Goal: Task Accomplishment & Management: Use online tool/utility

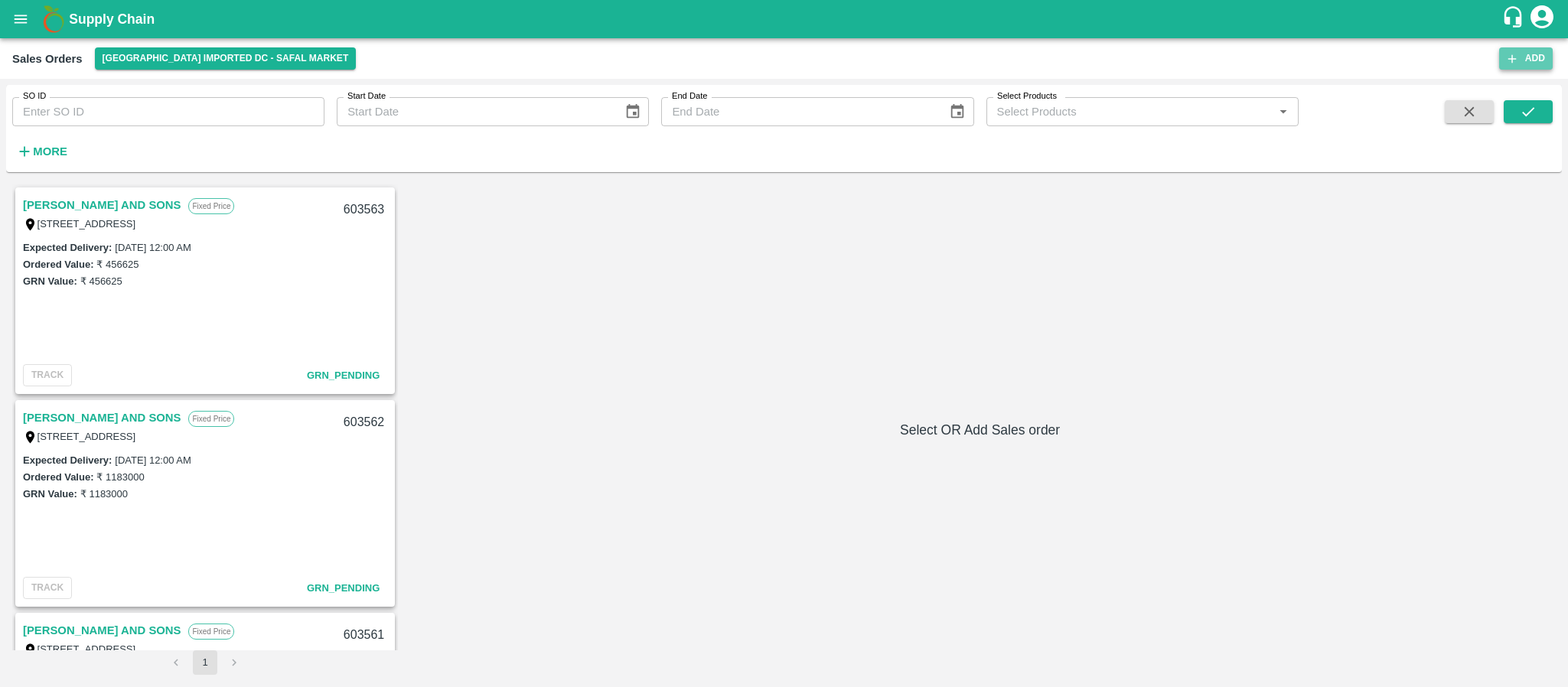
click at [1523, 58] on button "Add" at bounding box center [1526, 59] width 53 height 22
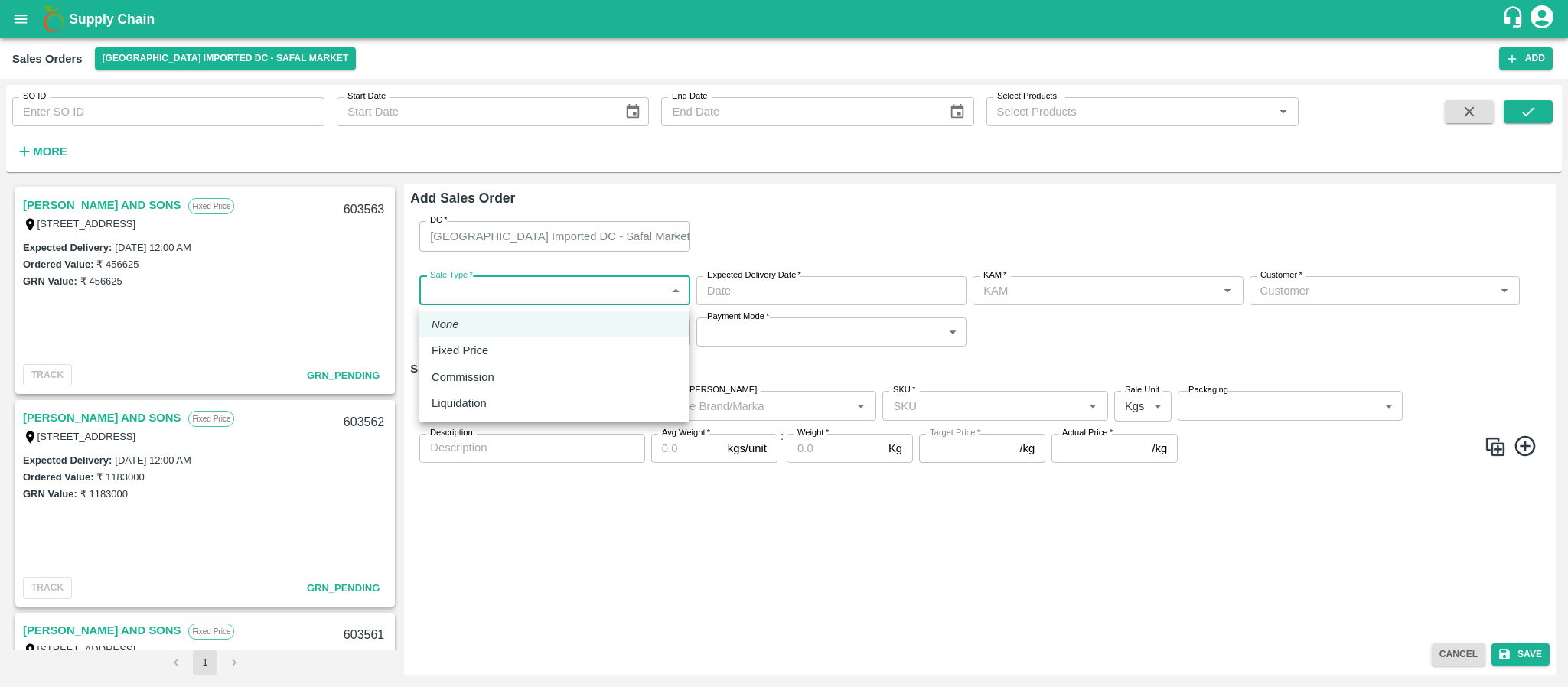
type input "[PERSON_NAME]"
click at [592, 287] on body "Supply Chain Sales Orders Bangalore Imported DC - Safal Market Add SO ID SO ID …" at bounding box center [784, 344] width 1568 height 687
click at [533, 350] on div "Fixed Price" at bounding box center [554, 350] width 246 height 16
type input "1"
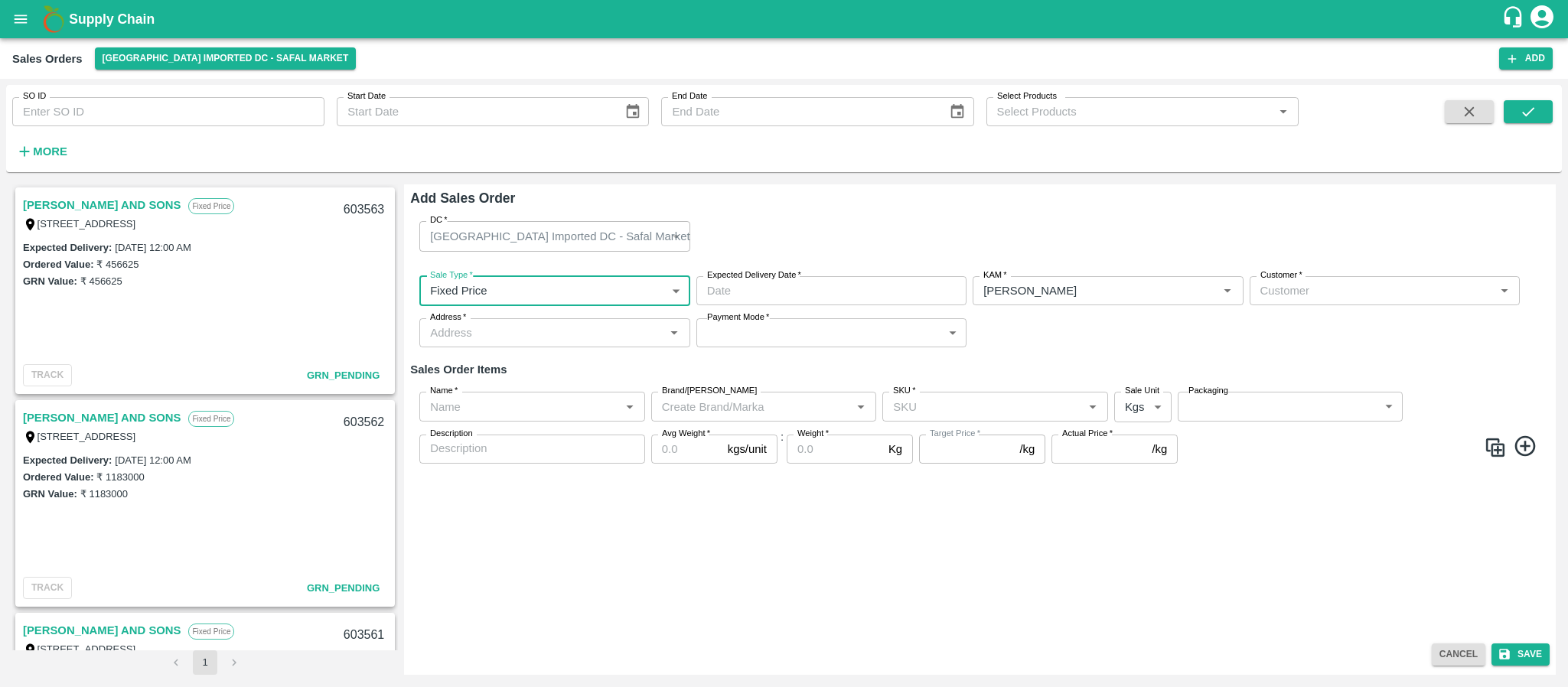
type input "DD/MM/YYYY hh:mm aa"
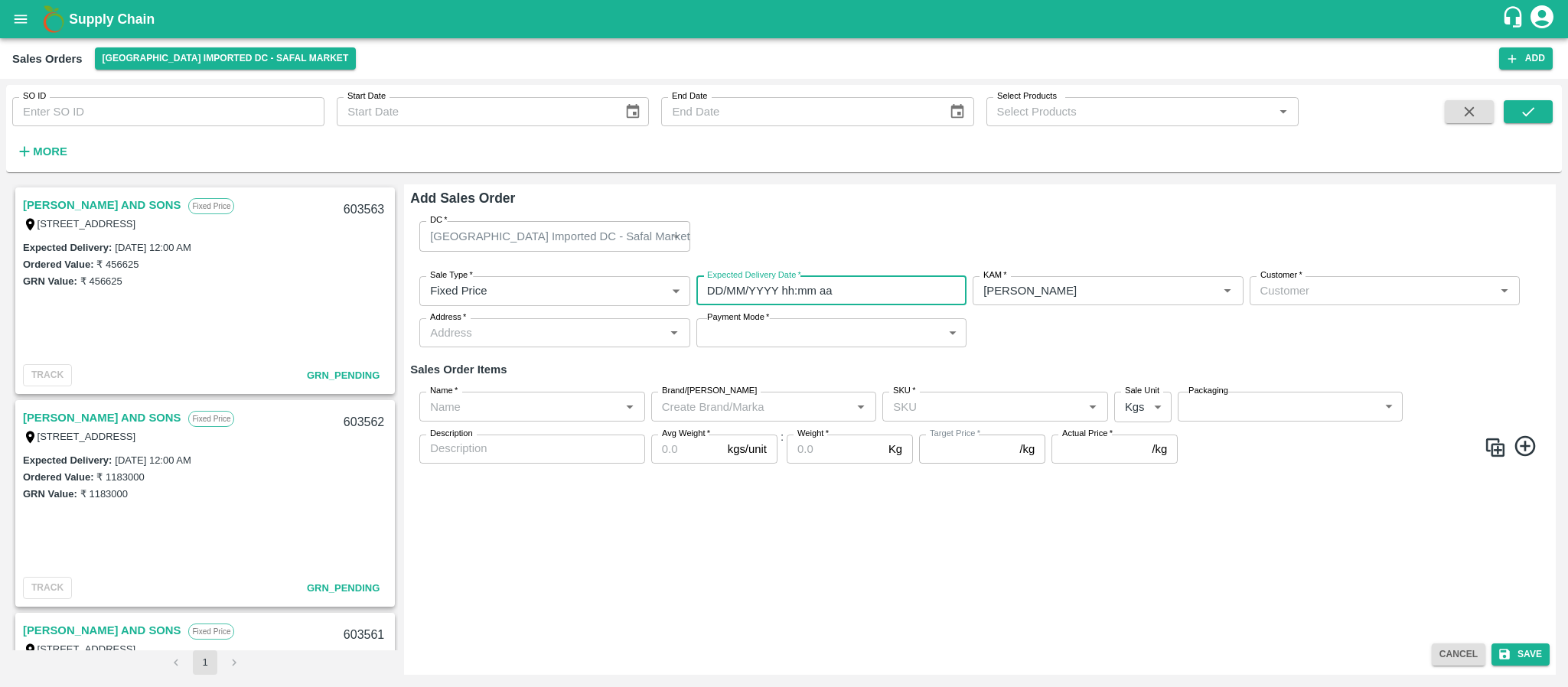
click at [807, 285] on input "DD/MM/YYYY hh:mm aa" at bounding box center [826, 290] width 260 height 29
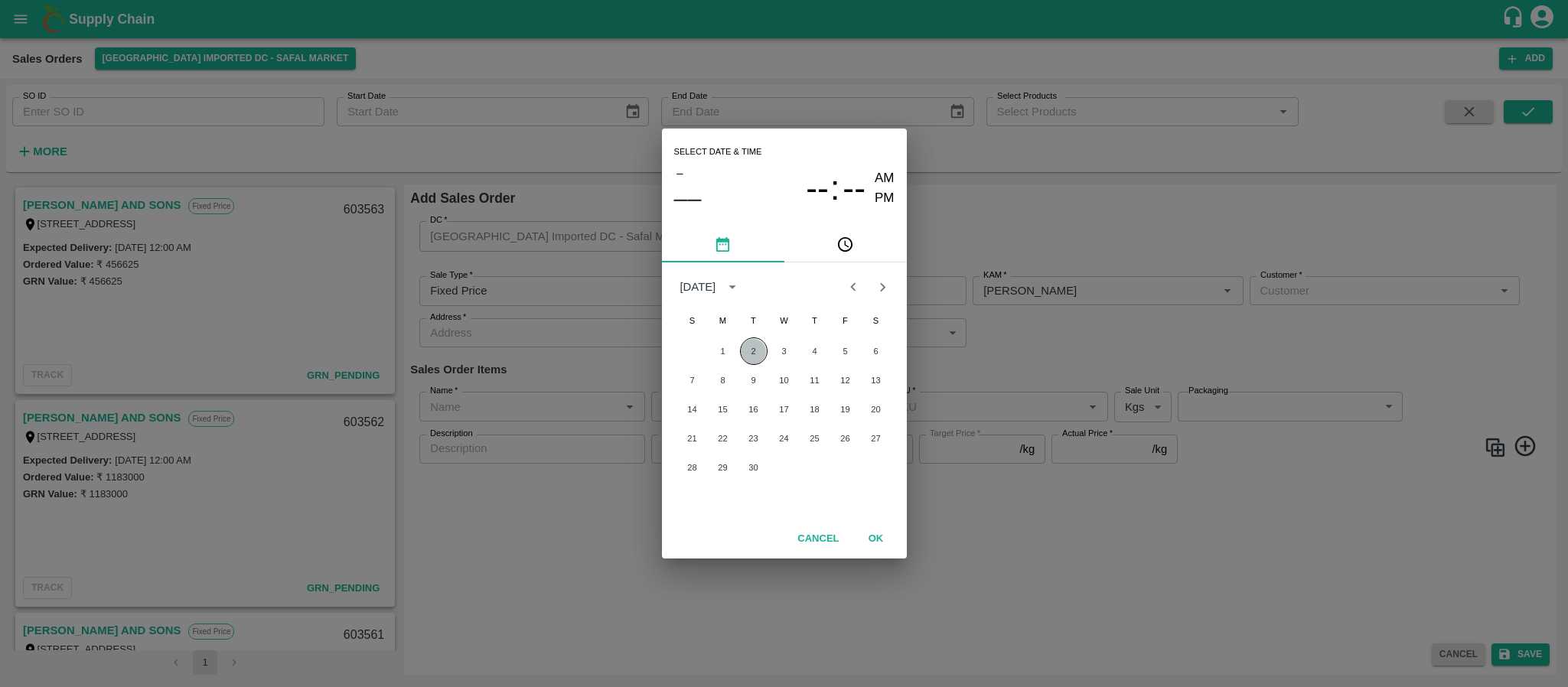
click at [755, 356] on button "2" at bounding box center [754, 351] width 27 height 27
type input "02/09/2025 12:00 AM"
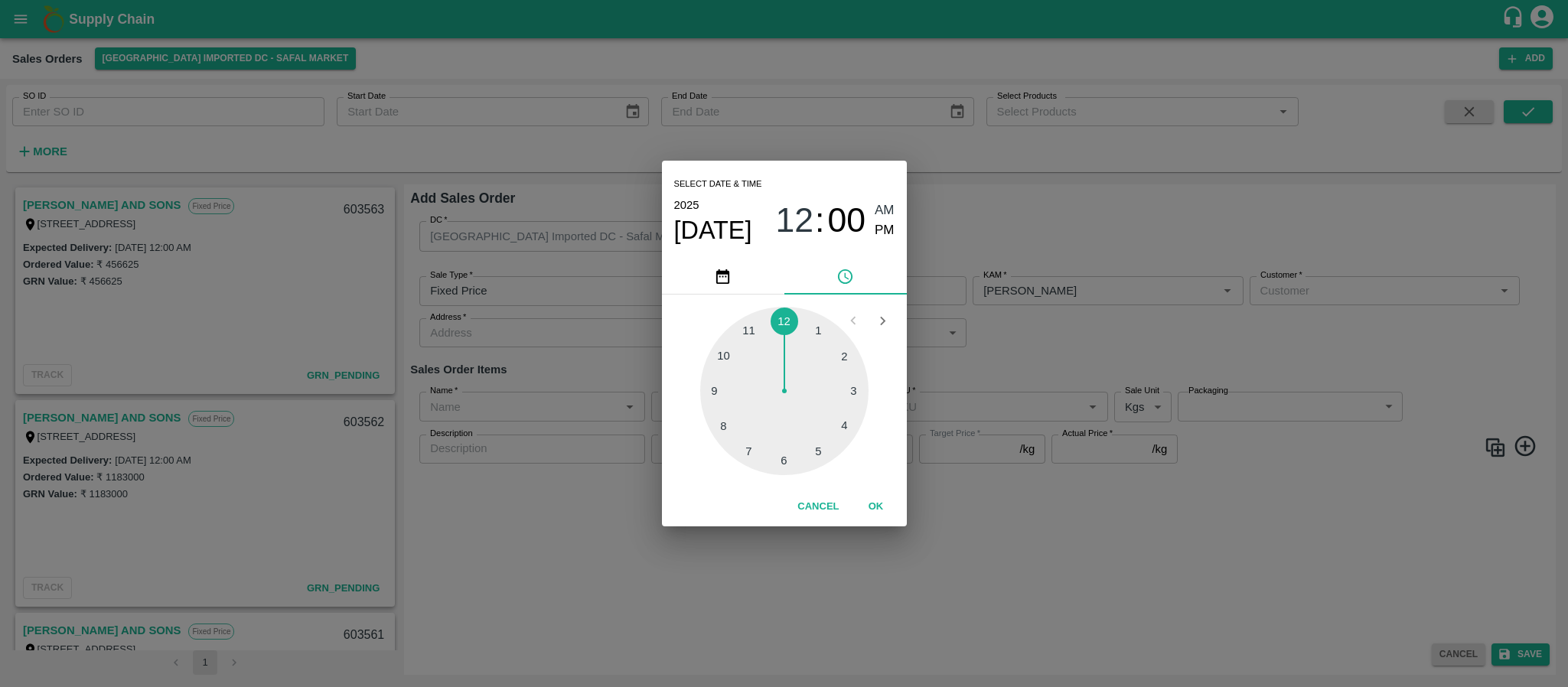
click at [935, 362] on div "Select date & time 2025 Sep 2 12 : 00 AM PM 1 2 3 4 5 6 7 8 9 10 11 12 Cancel OK" at bounding box center [784, 344] width 1568 height 687
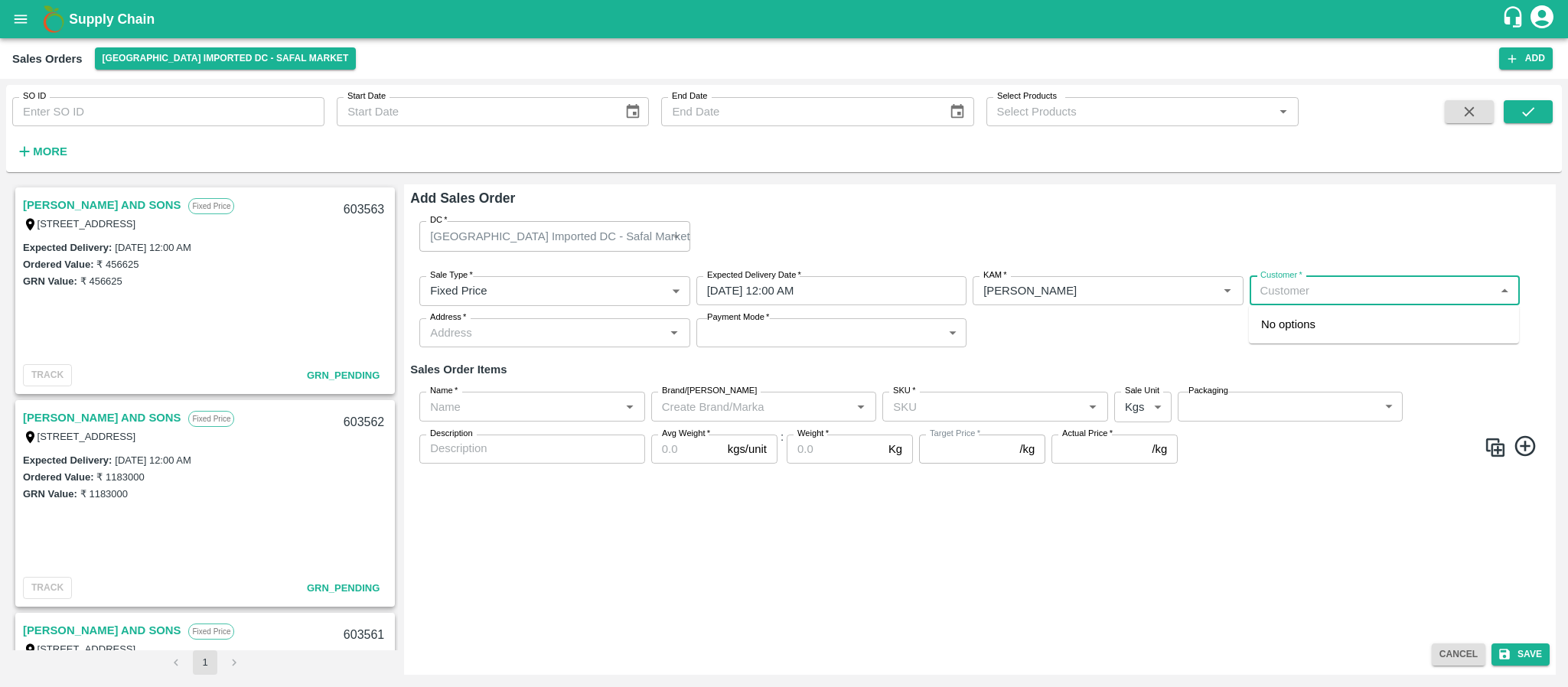
click at [1315, 295] on input "Customer   *" at bounding box center [1372, 290] width 236 height 20
type input "f"
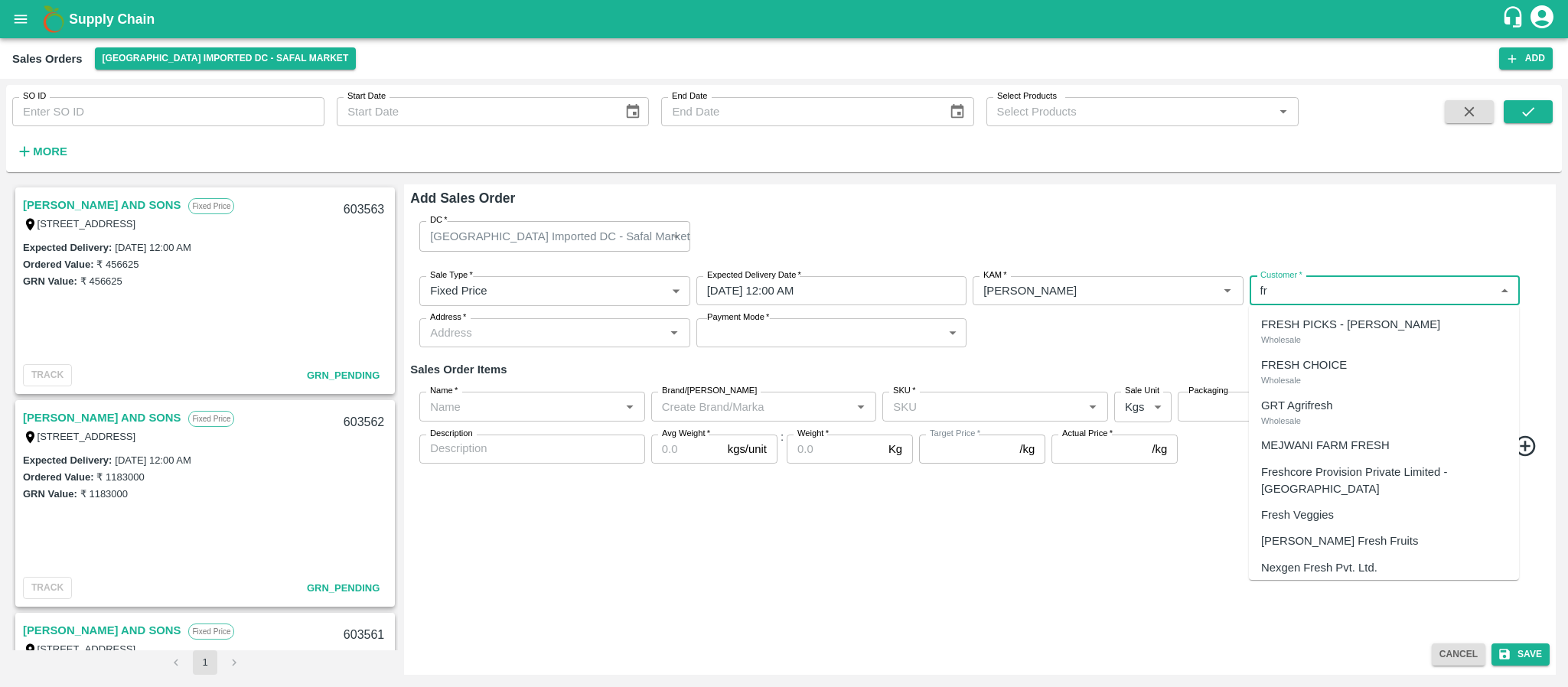
type input "f"
click at [1312, 329] on p "FRESH PICKS - KIRAN N" at bounding box center [1351, 324] width 179 height 16
type input "623-FRESH PICKS - KIRAN N"
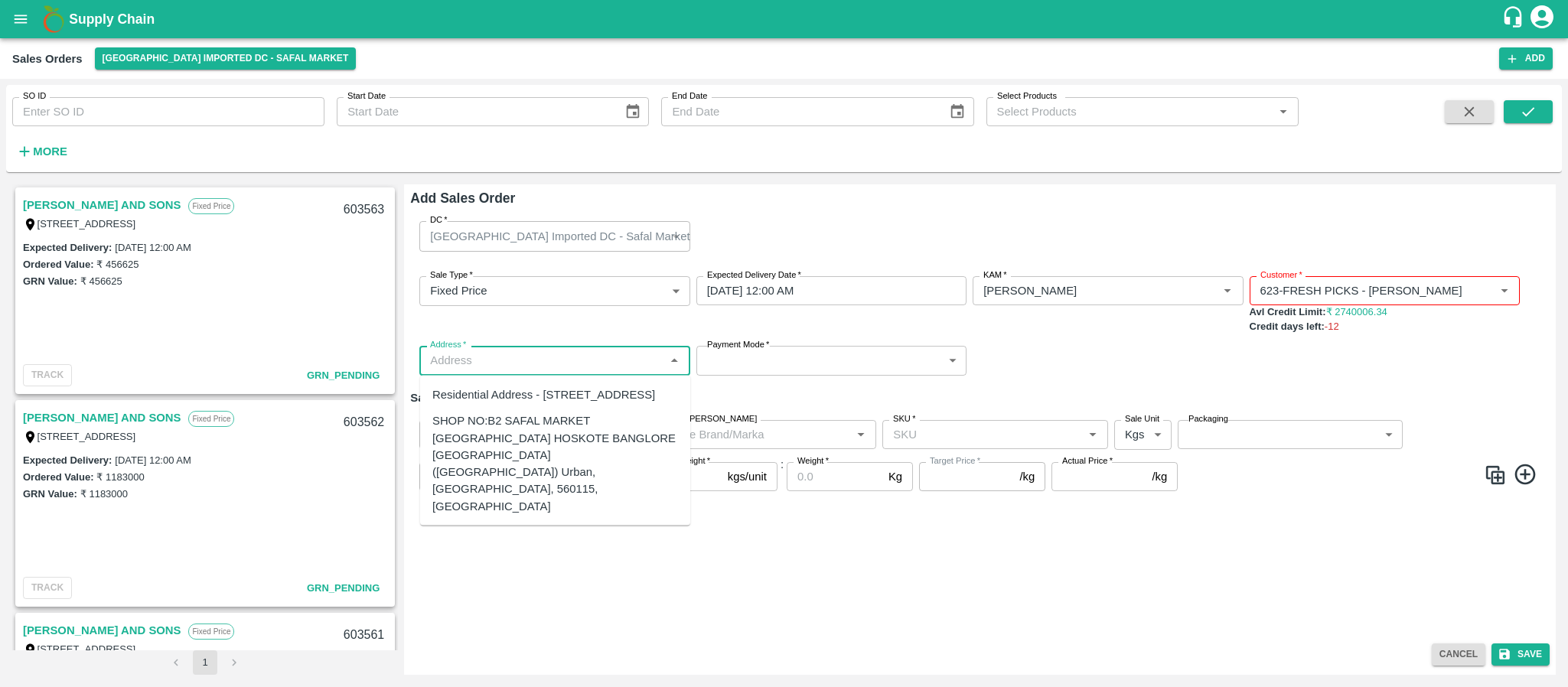
click at [622, 352] on input "Address   *" at bounding box center [542, 360] width 236 height 20
click at [568, 468] on div "SHOP NO:B2 SAFAL MARKET KHAZISONI VILLAGE HOSKOTE BANGLORE KARNATAKA (Bangalore…" at bounding box center [555, 463] width 246 height 103
type input "SHOP NO:B2 SAFAL MARKET KHAZISONI VILLAGE HOSKOTE BANGLORE KARNATAKA (Bangalore…"
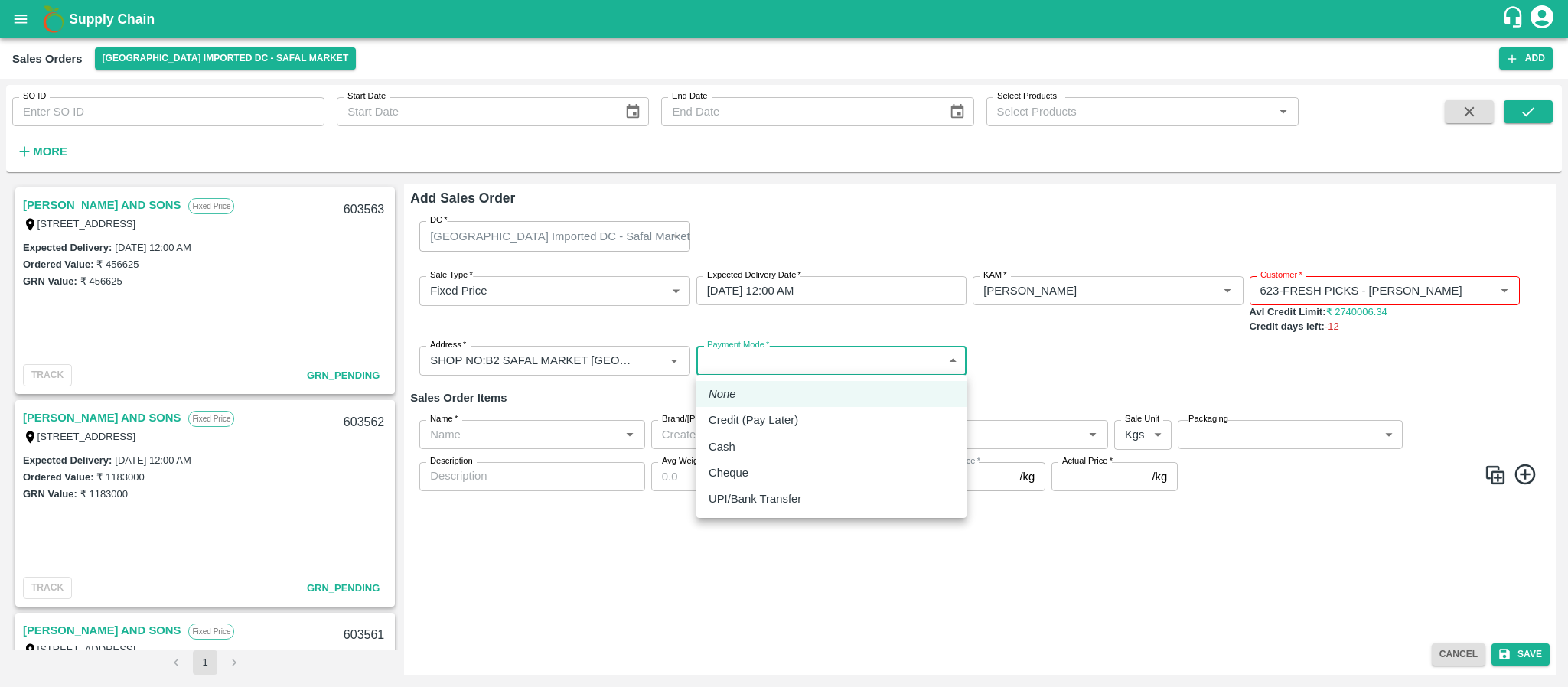
click at [774, 351] on body "Supply Chain Sales Orders Bangalore Imported DC - Safal Market Add SO ID SO ID …" at bounding box center [784, 344] width 1568 height 687
click at [758, 423] on p "Credit (Pay Later)" at bounding box center [754, 420] width 89 height 16
type input "credit"
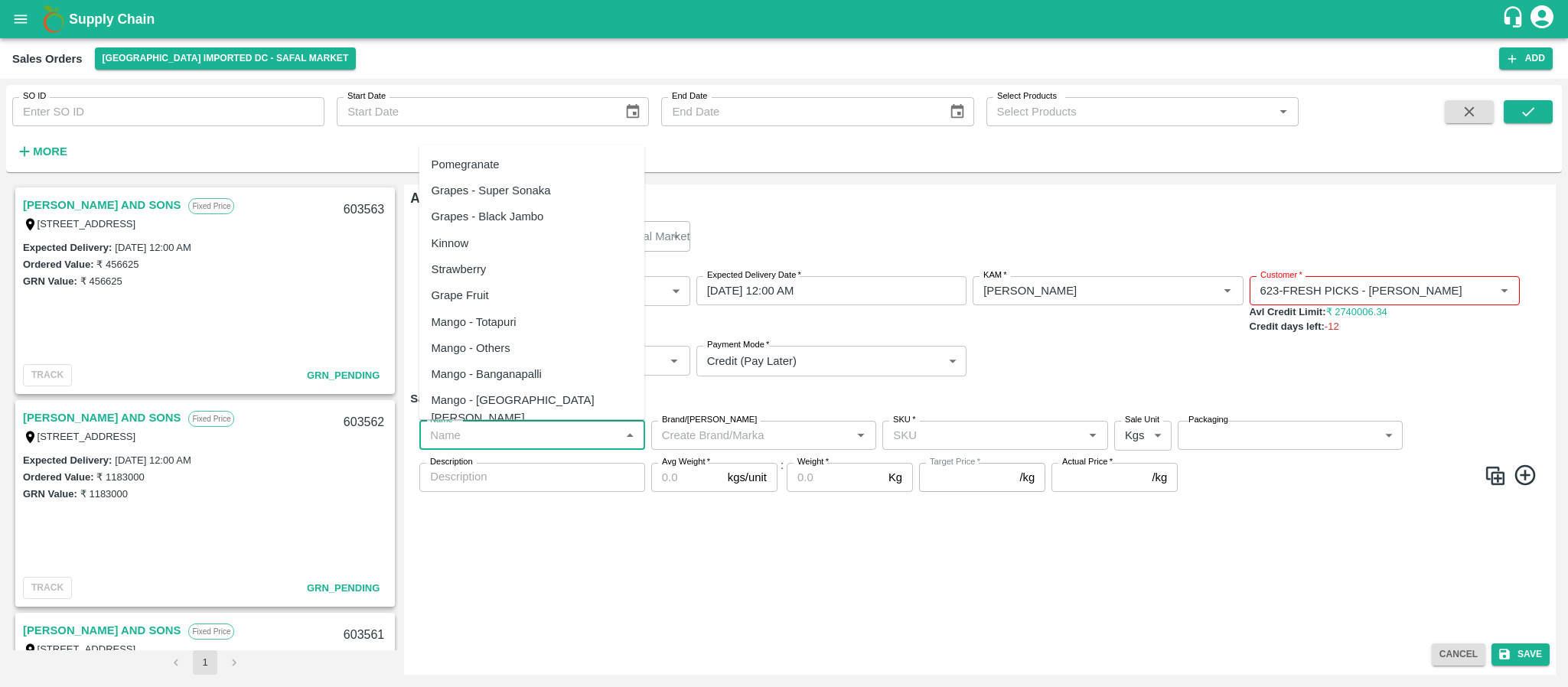
click at [461, 427] on input "Name   *" at bounding box center [520, 435] width 191 height 20
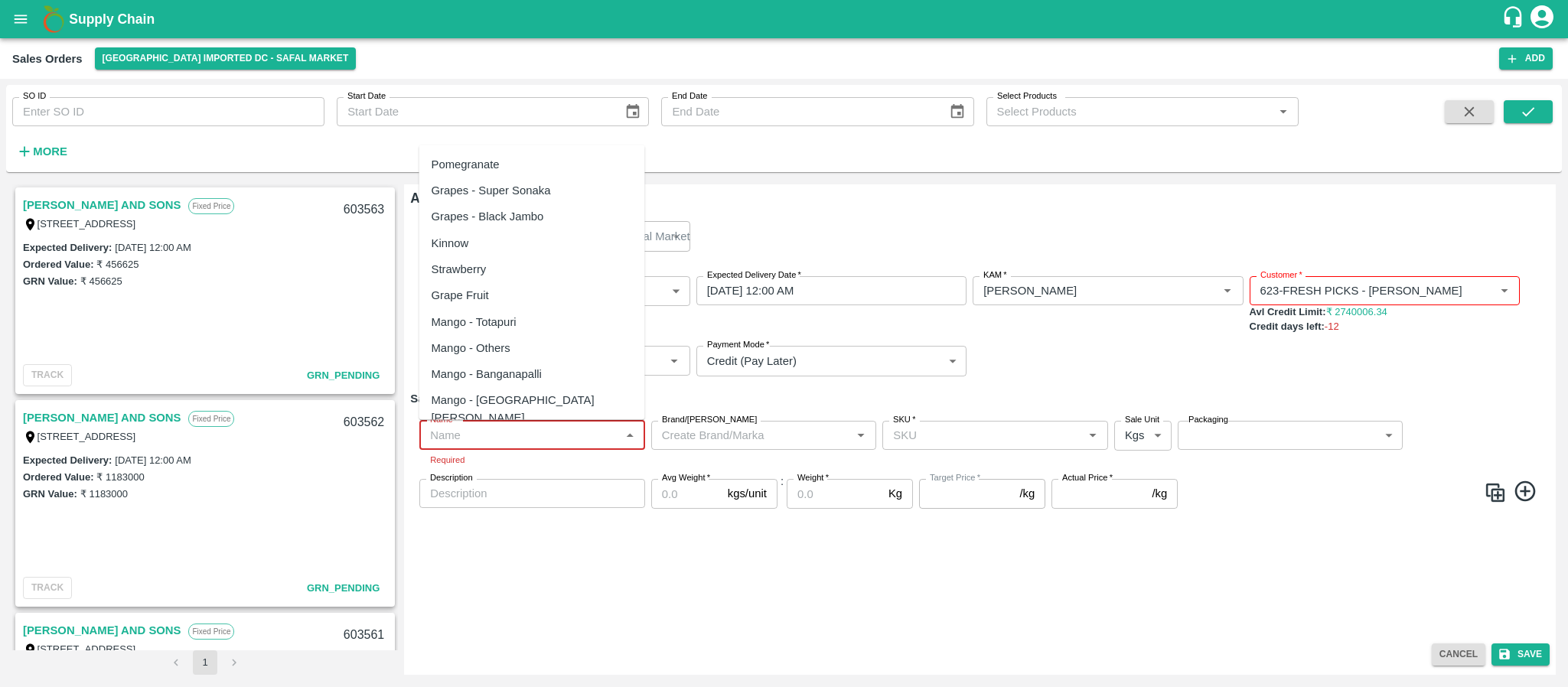
click at [561, 432] on input "Name   *" at bounding box center [520, 435] width 191 height 20
paste input "Mandrine SA"
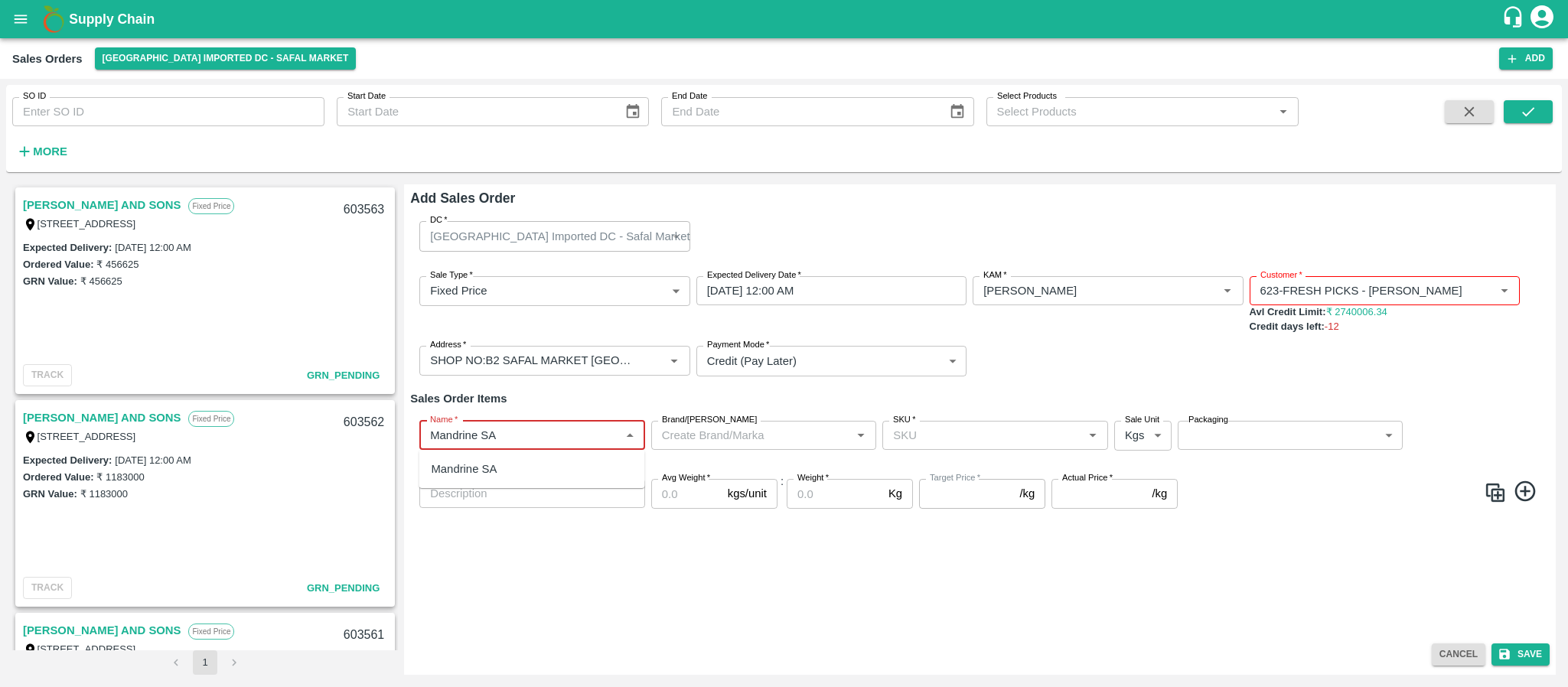
click at [533, 461] on div "Mandrine SA" at bounding box center [533, 469] width 226 height 26
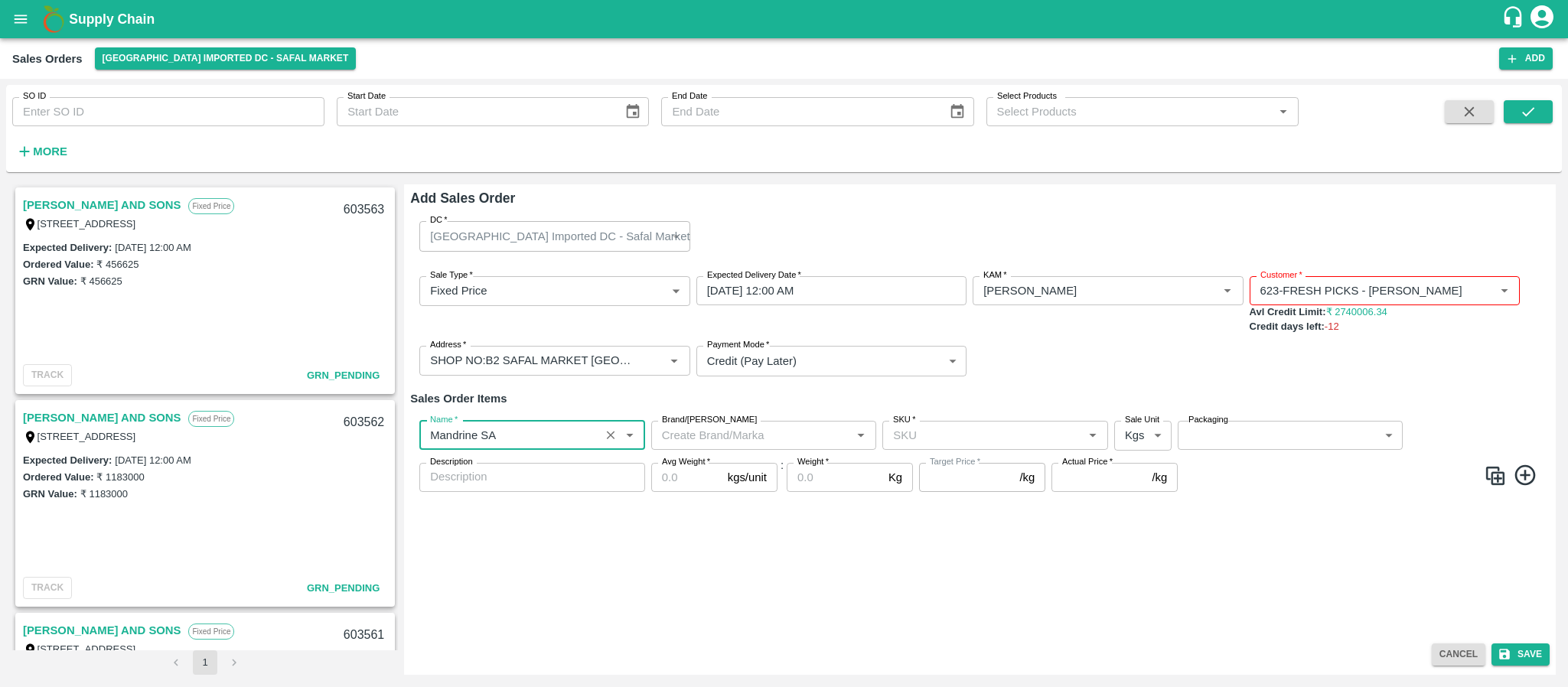
type input "Mandrine SA"
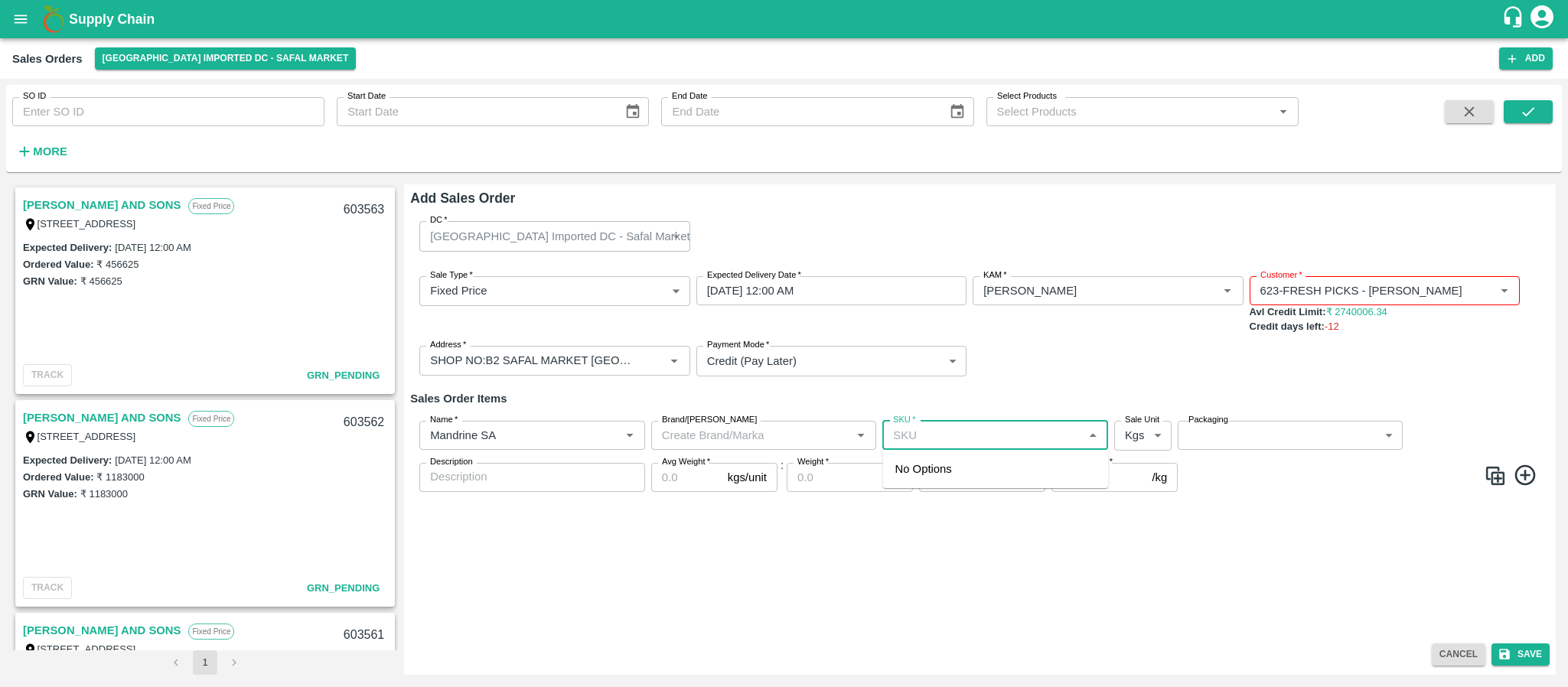
click at [937, 434] on input "SKU   *" at bounding box center [983, 435] width 191 height 20
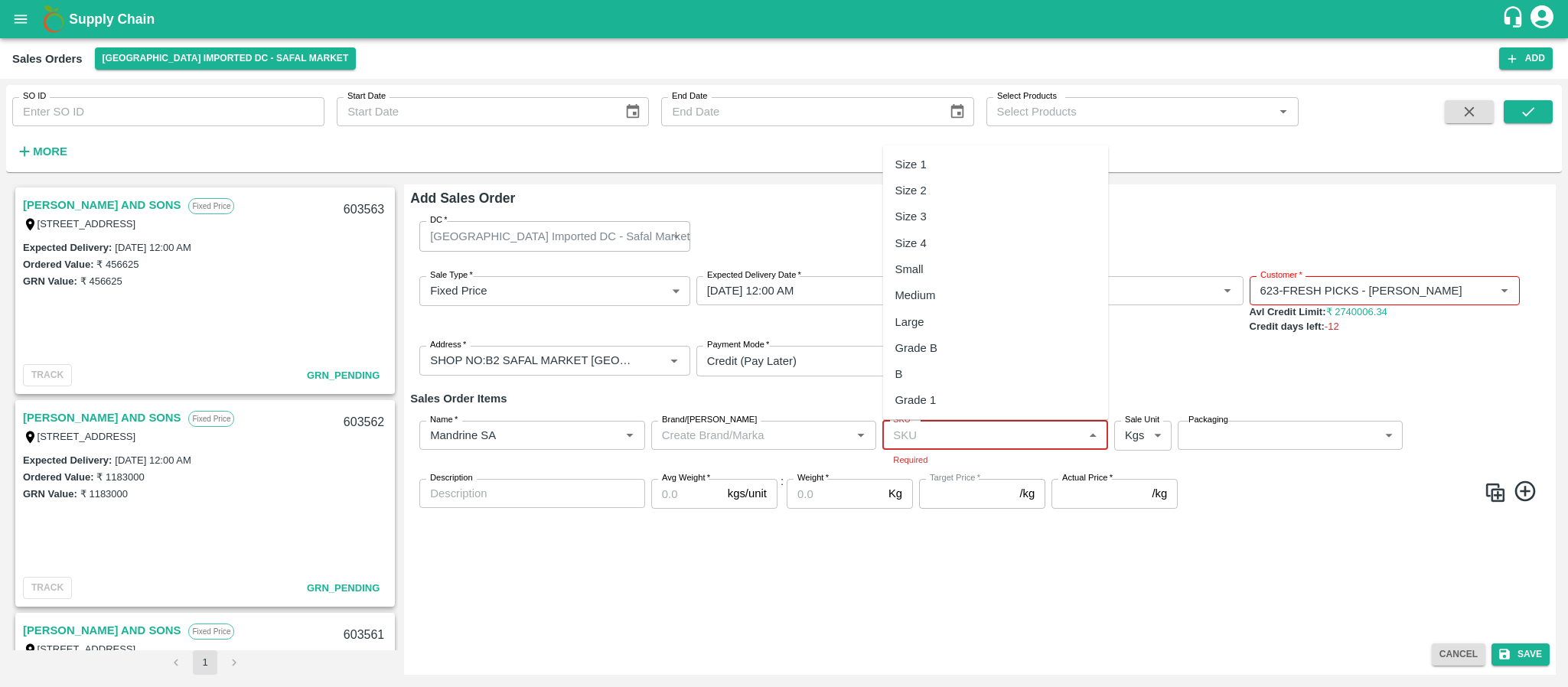
click at [944, 441] on input "SKU   *" at bounding box center [983, 435] width 191 height 20
click at [937, 191] on div "Size 2" at bounding box center [996, 190] width 226 height 26
type input "Size 2"
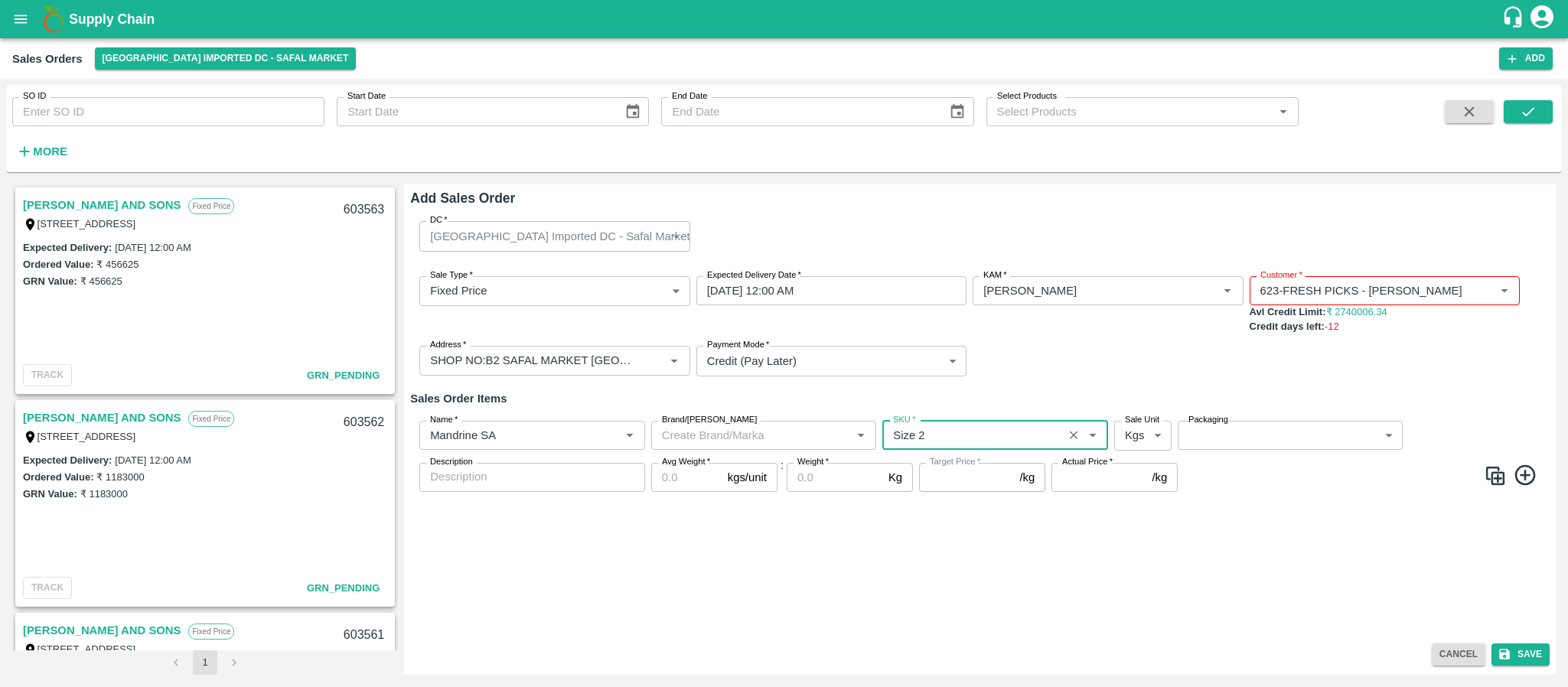
type input "NA"
click at [1139, 431] on body "Supply Chain Sales Orders Bangalore Imported DC - Safal Market Add SO ID SO ID …" at bounding box center [784, 344] width 1568 height 687
click at [1137, 496] on p "Units" at bounding box center [1138, 495] width 26 height 16
type input "2"
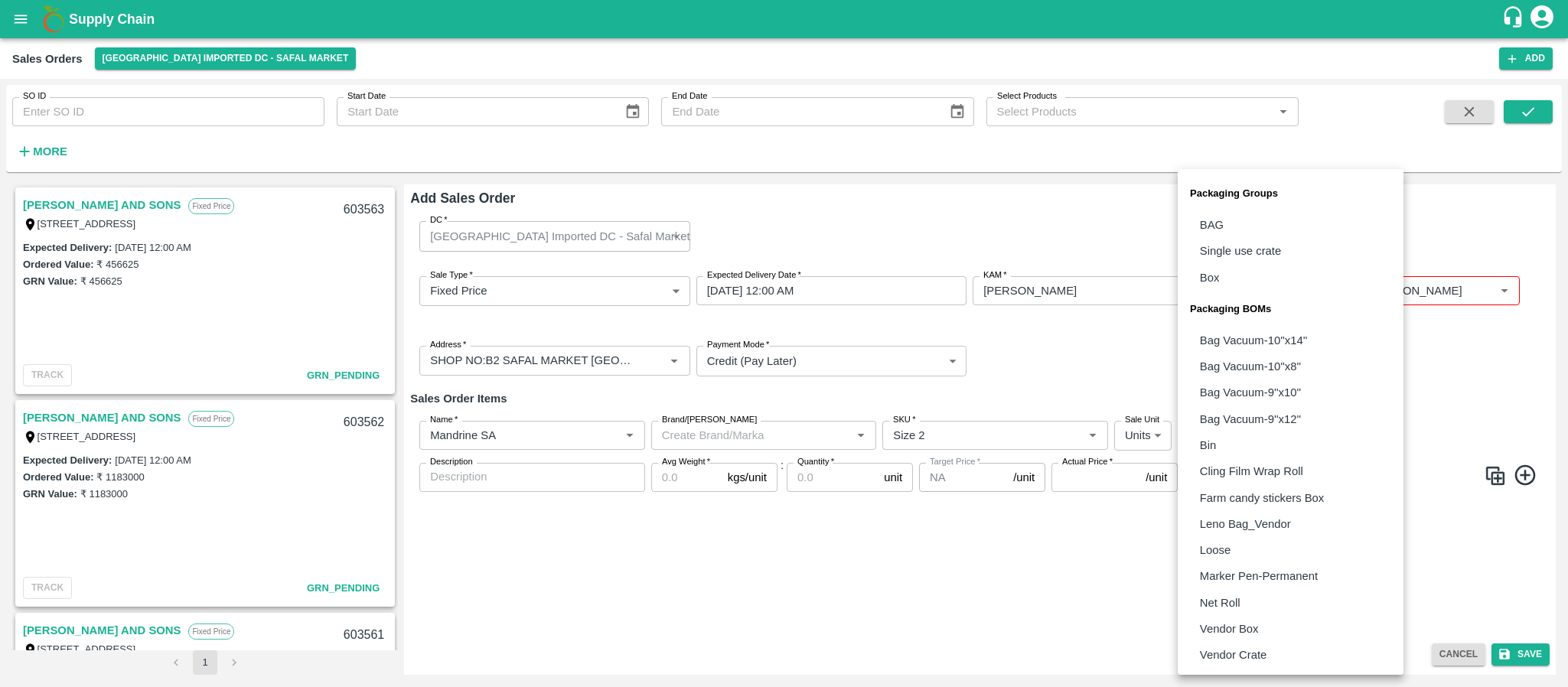
click at [1250, 434] on body "Supply Chain Sales Orders Bangalore Imported DC - Safal Market Add SO ID SO ID …" at bounding box center [784, 344] width 1568 height 687
click at [1241, 624] on p "Vendor Box" at bounding box center [1229, 628] width 59 height 16
type input "BOM/276"
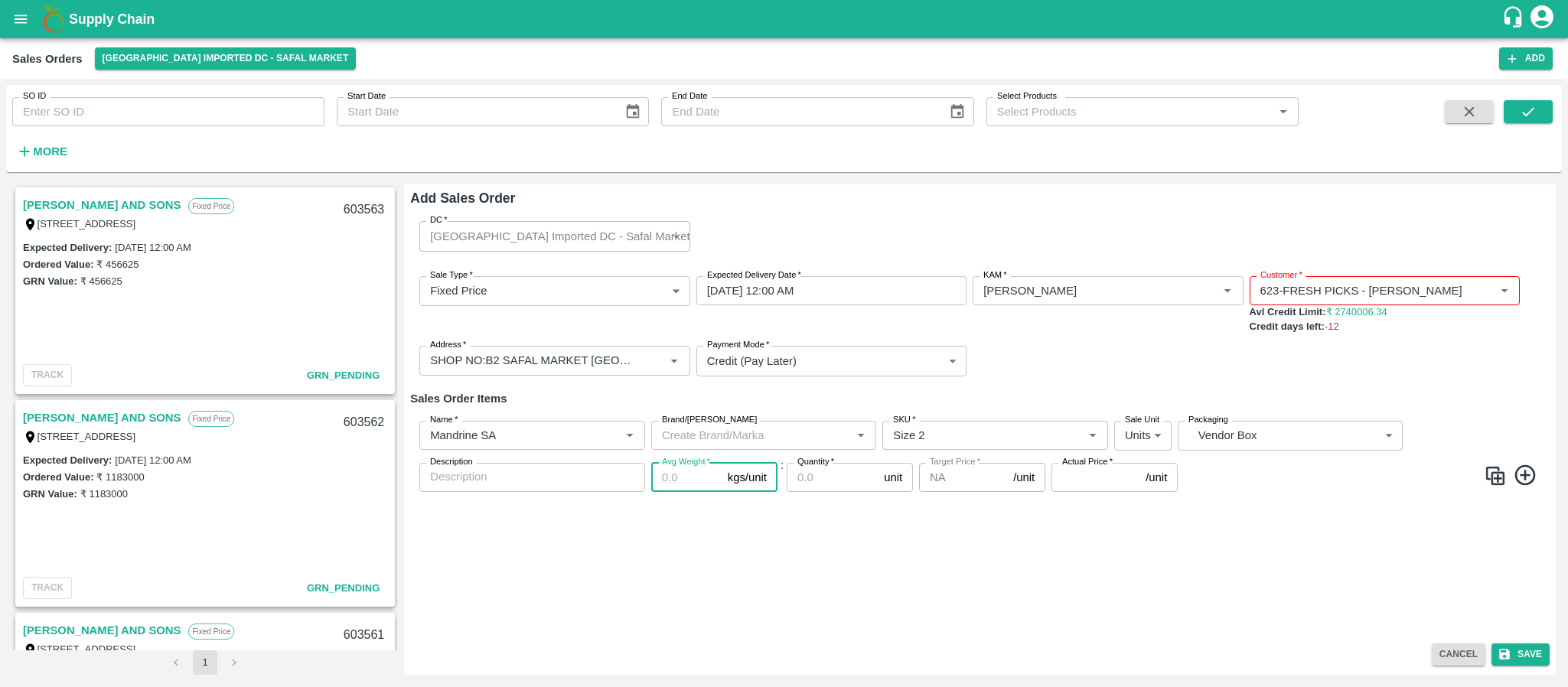
click at [668, 483] on input "Avg Weight   *" at bounding box center [686, 477] width 71 height 29
type input "10"
click at [832, 487] on input "Quantity   *" at bounding box center [832, 477] width 91 height 29
click at [837, 478] on input "Quantity   *" at bounding box center [832, 477] width 91 height 29
type input "602"
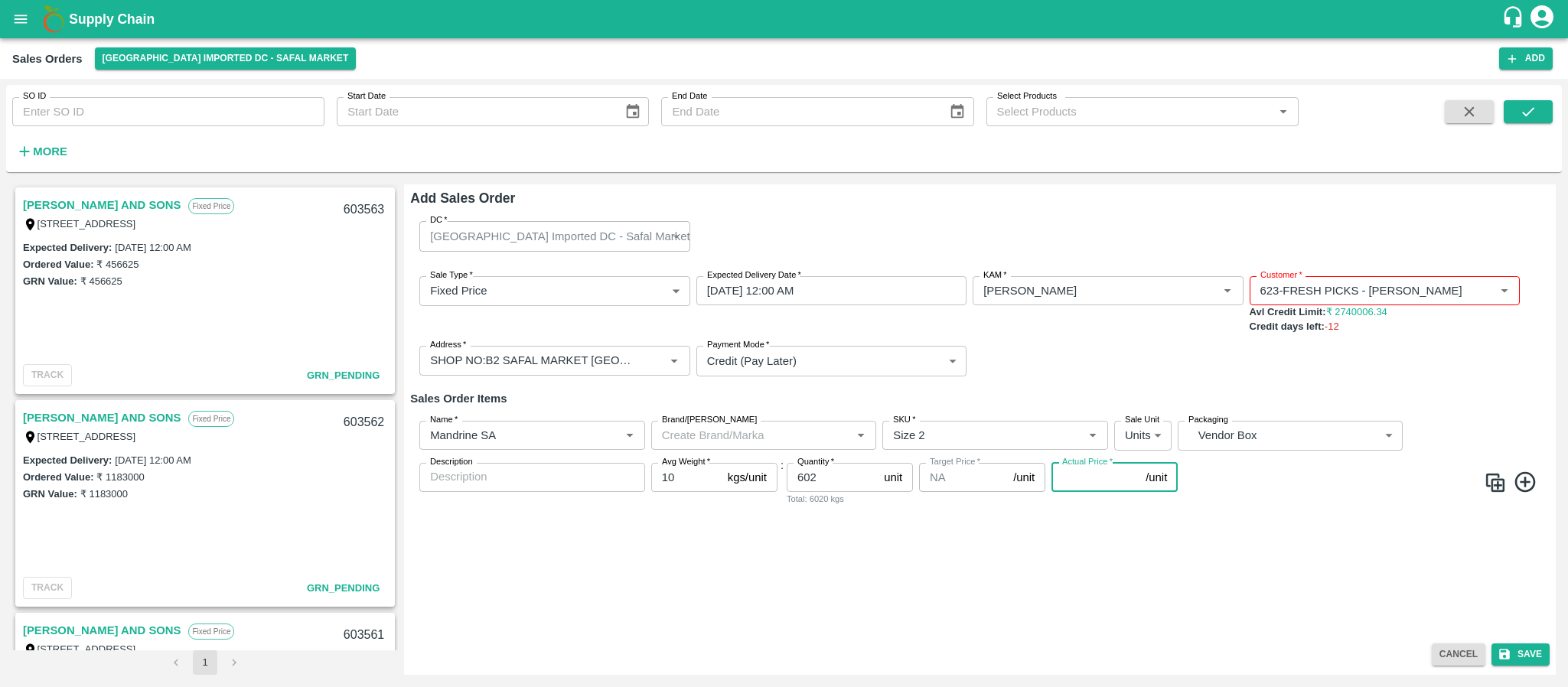
click at [1079, 487] on input "Actual Price   *" at bounding box center [1096, 477] width 88 height 29
type input "1520"
click at [1523, 657] on button "Save" at bounding box center [1521, 655] width 58 height 22
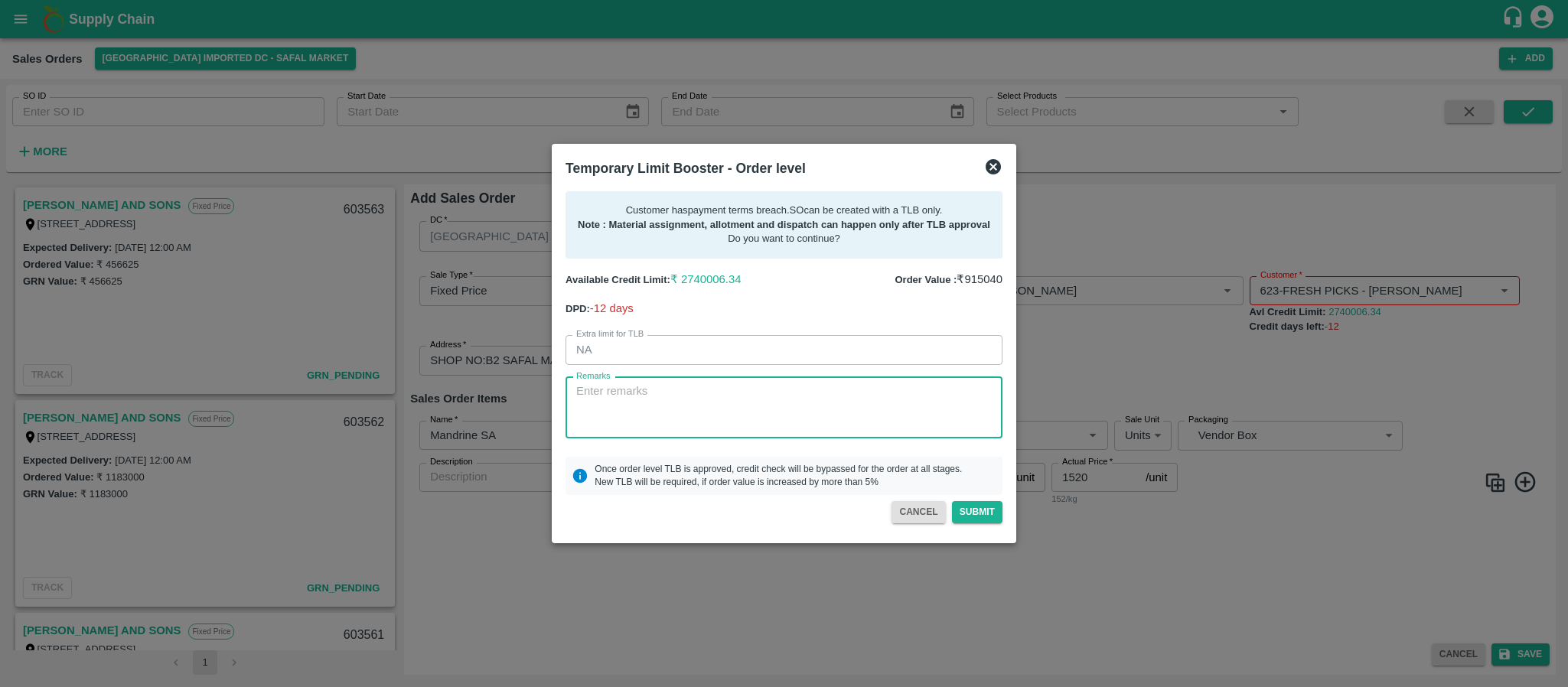
click at [740, 400] on textarea "Remarks" at bounding box center [784, 407] width 416 height 48
click at [674, 402] on textarea "Remarks" at bounding box center [784, 407] width 416 height 48
paste textarea "Required days"
type textarea "Required days"
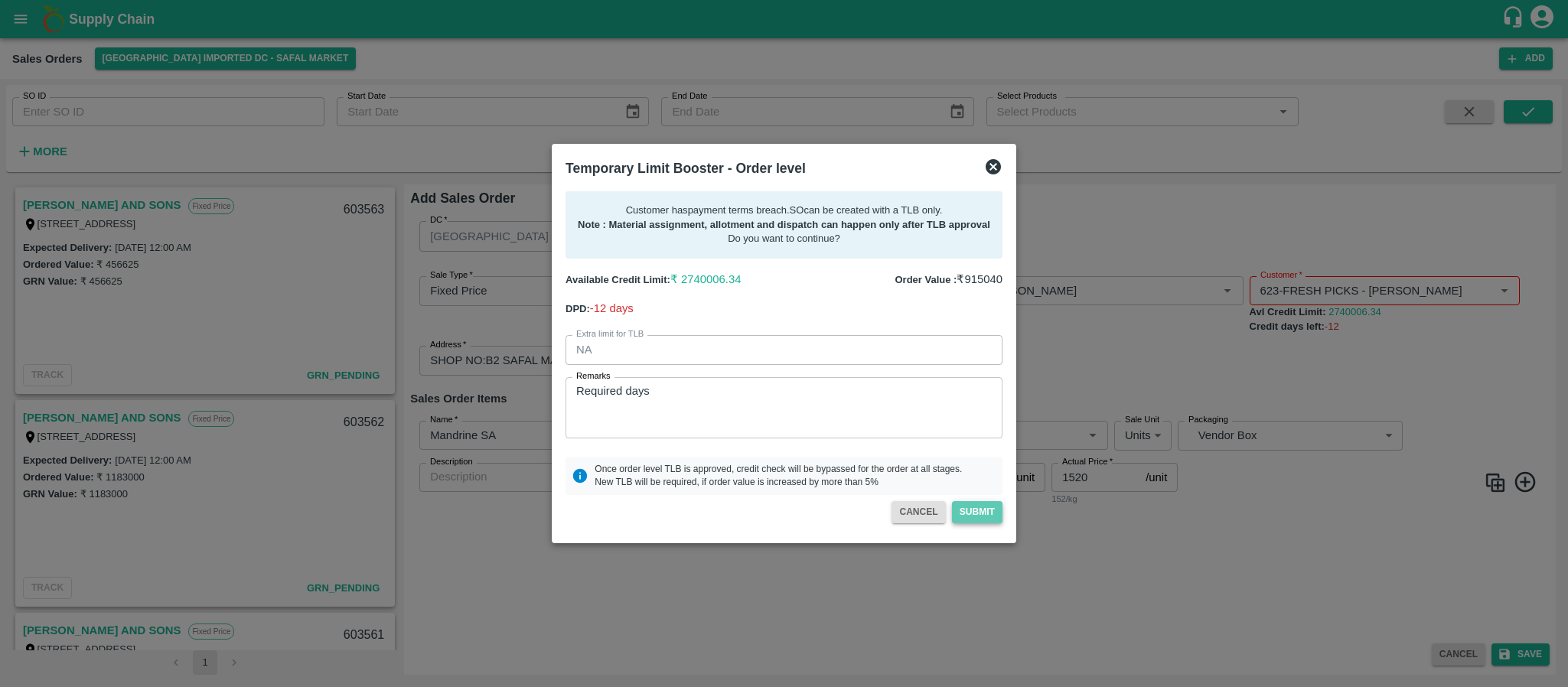
click at [988, 511] on button "Submit" at bounding box center [977, 512] width 50 height 22
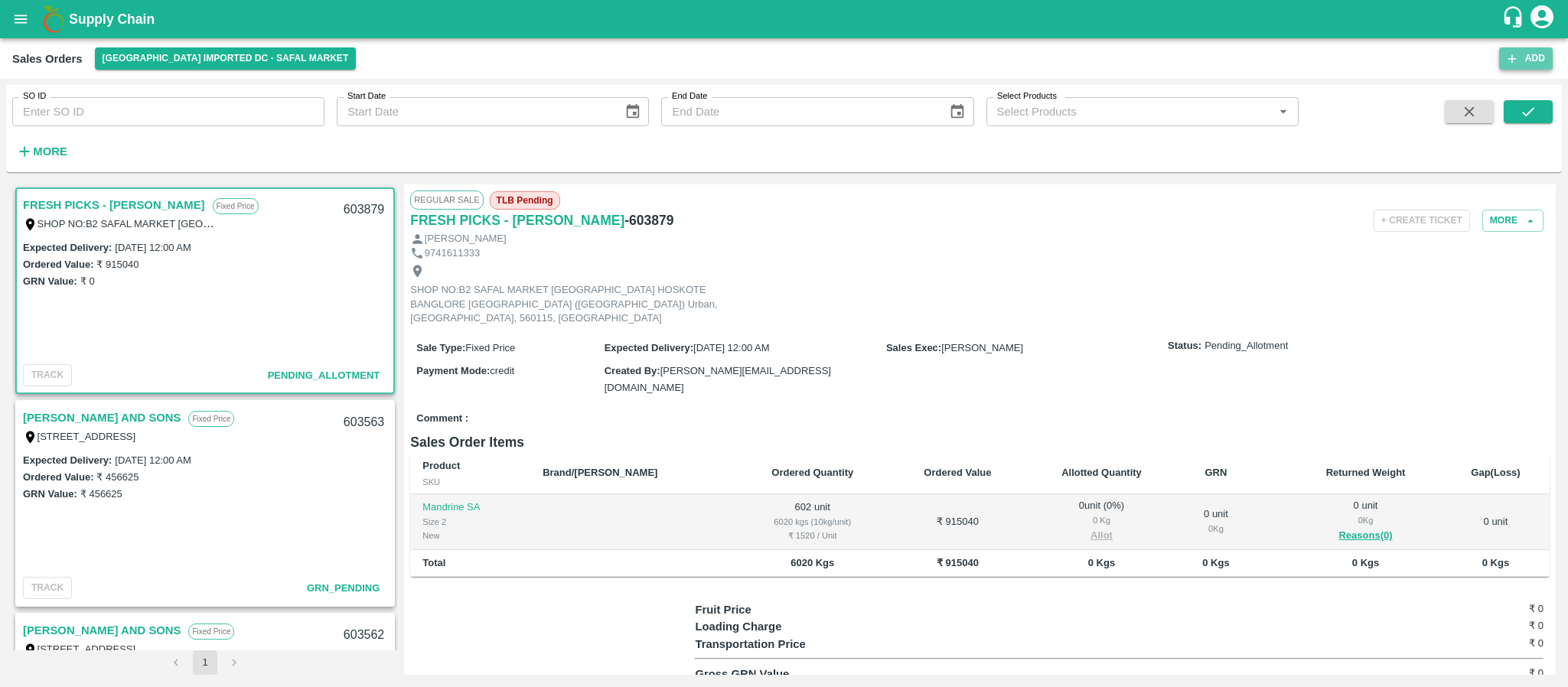
click at [1532, 62] on button "Add" at bounding box center [1526, 59] width 53 height 22
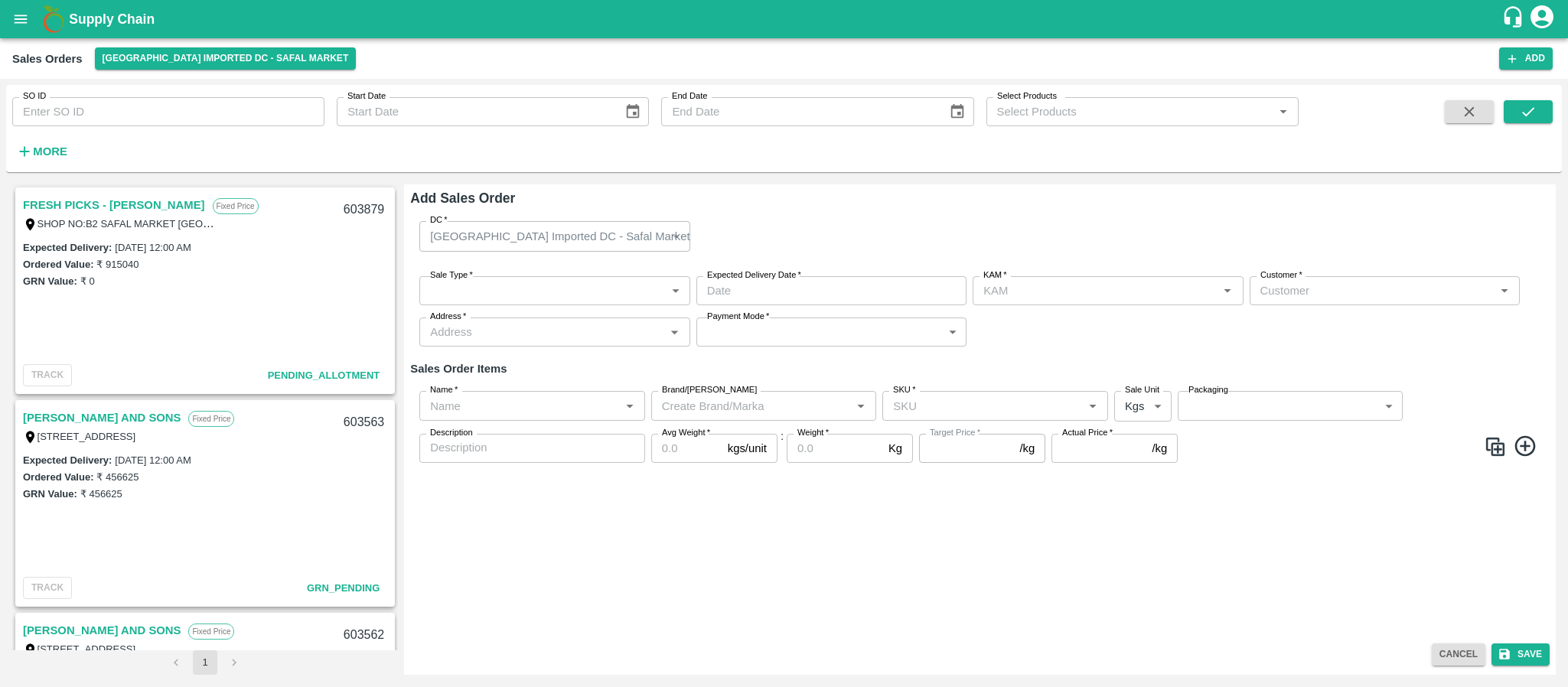
type input "[PERSON_NAME]"
click at [506, 297] on body "Supply Chain Sales Orders Bangalore Imported DC - Safal Market Add SO ID SO ID …" at bounding box center [784, 344] width 1568 height 687
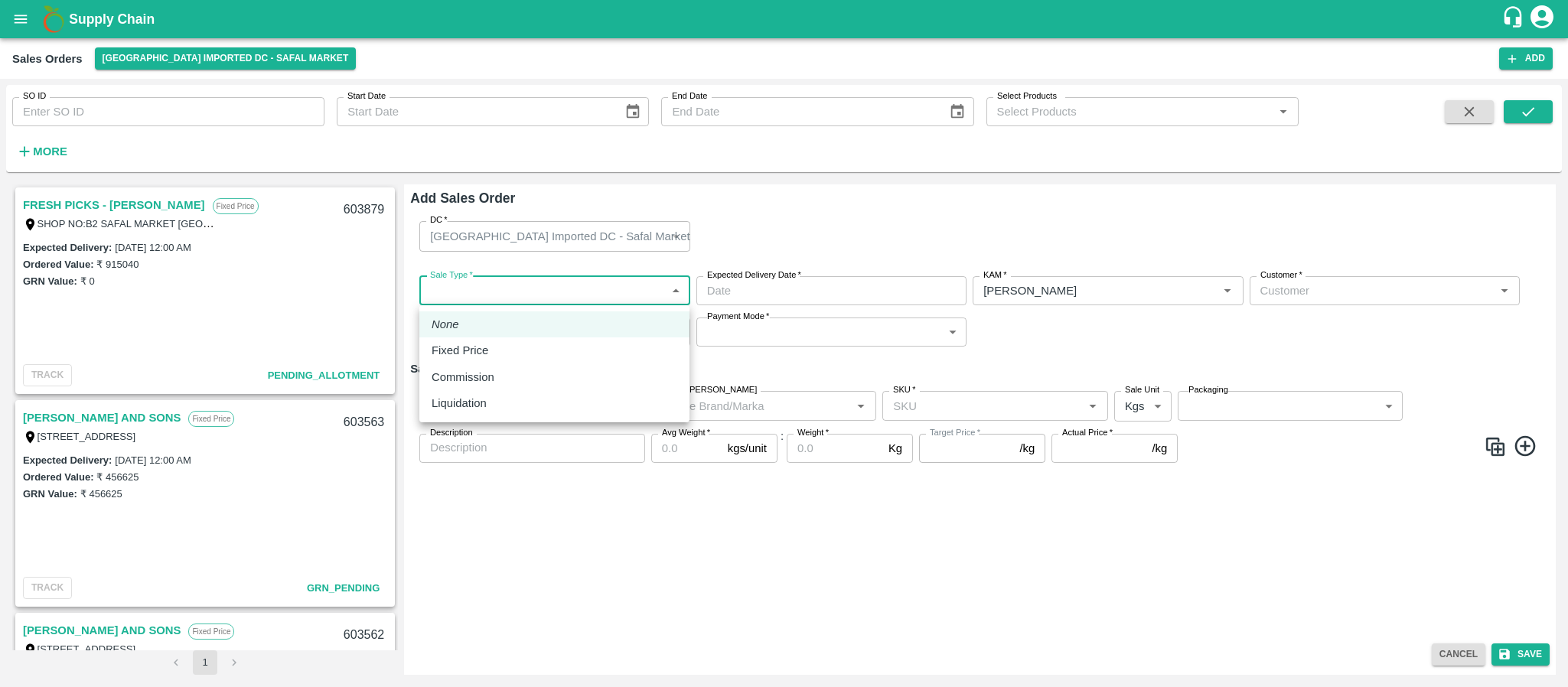
click at [476, 342] on p "Fixed Price" at bounding box center [460, 350] width 56 height 16
type input "1"
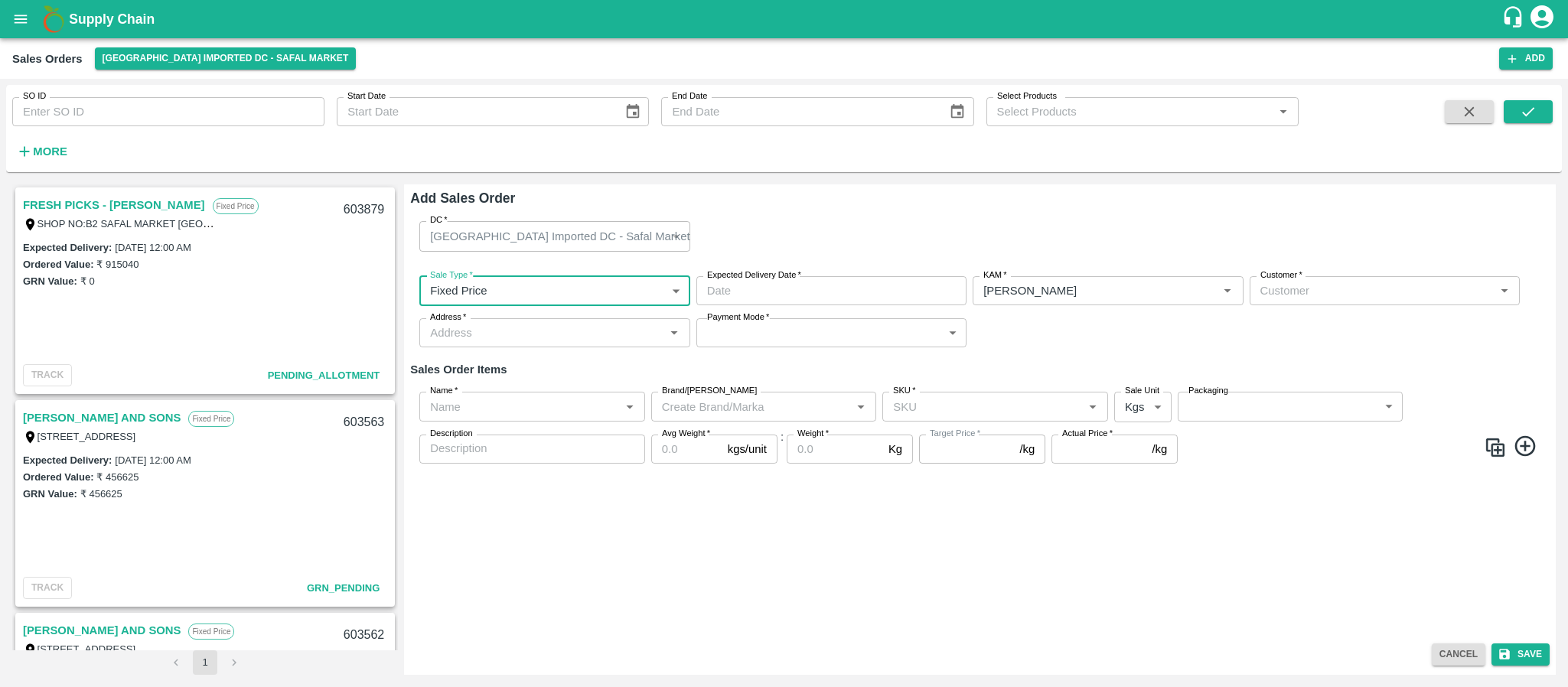
type input "DD/MM/YYYY hh:mm aa"
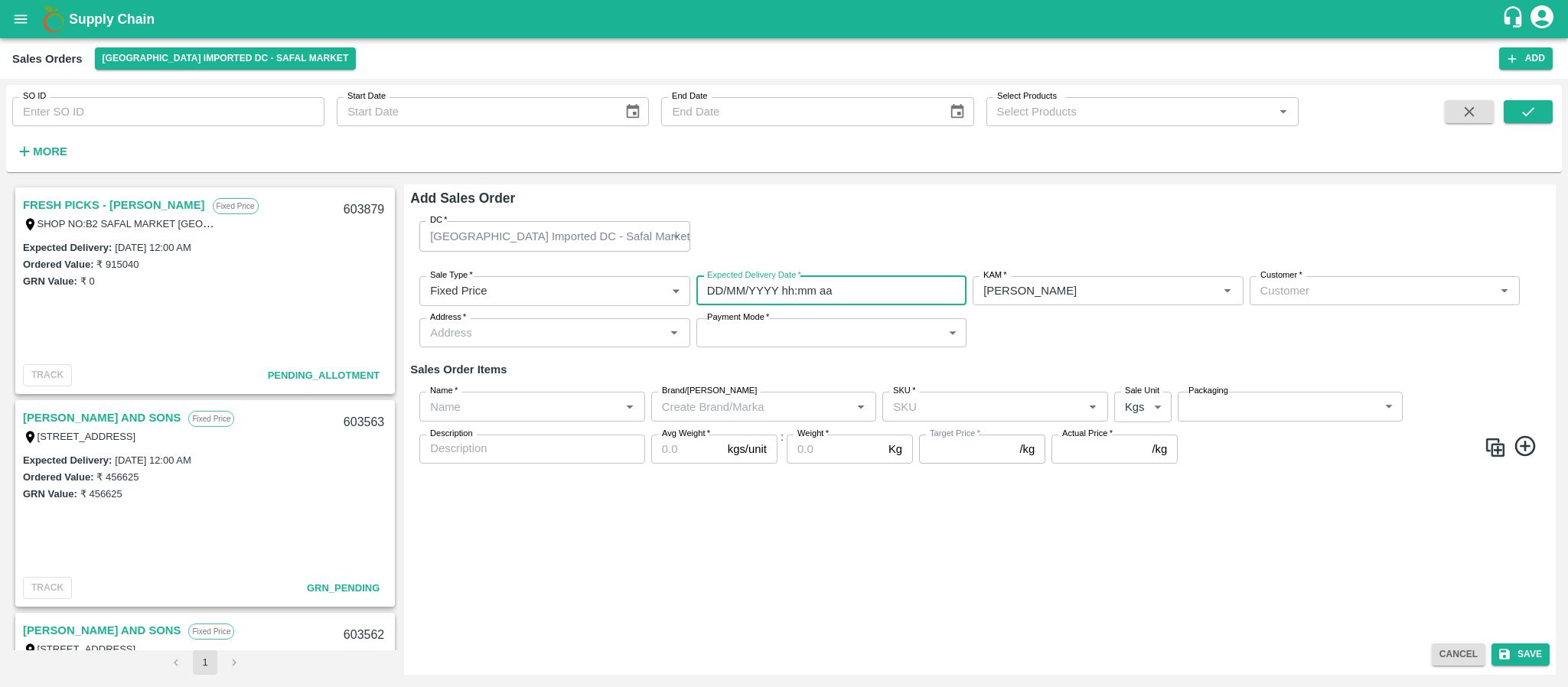
click at [758, 303] on input "DD/MM/YYYY hh:mm aa" at bounding box center [826, 290] width 260 height 29
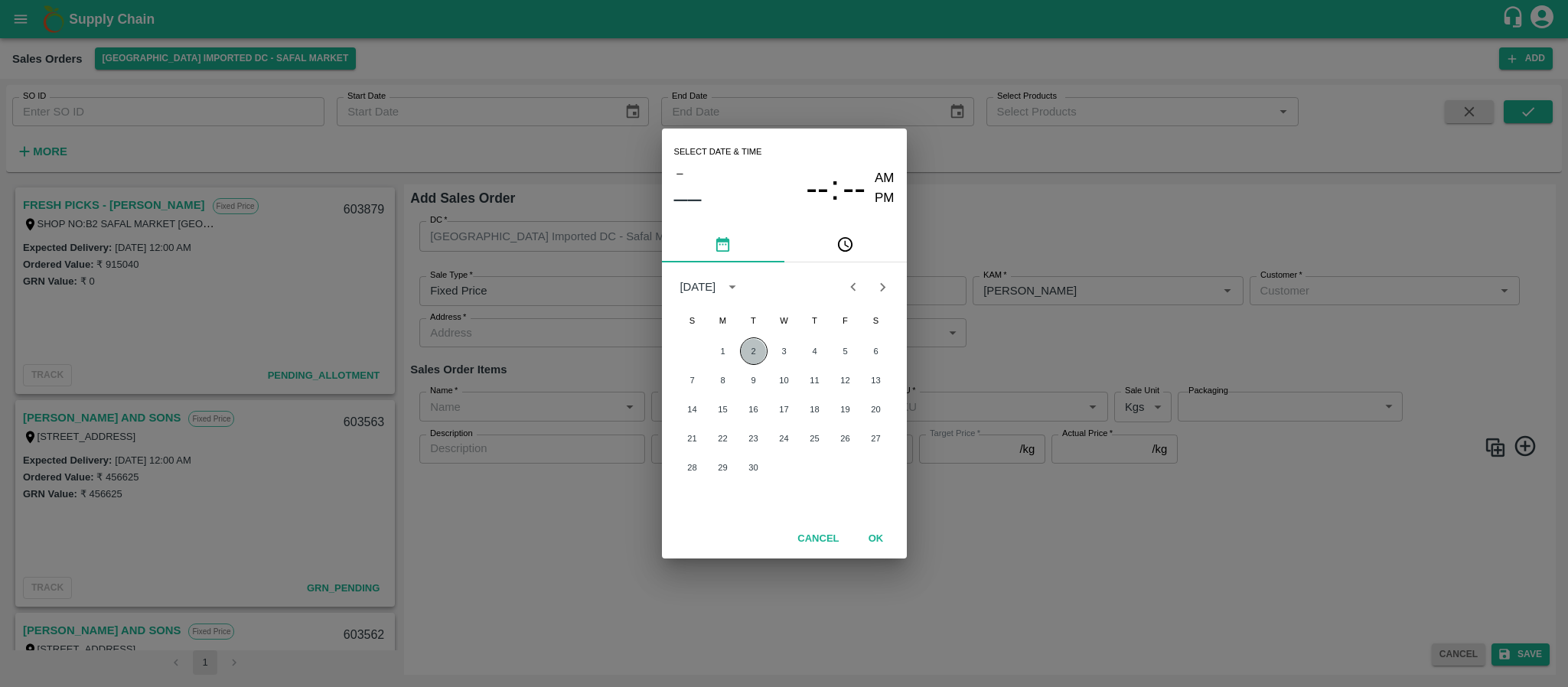
click at [751, 352] on button "2" at bounding box center [754, 351] width 27 height 27
type input "02/09/2025 12:00 AM"
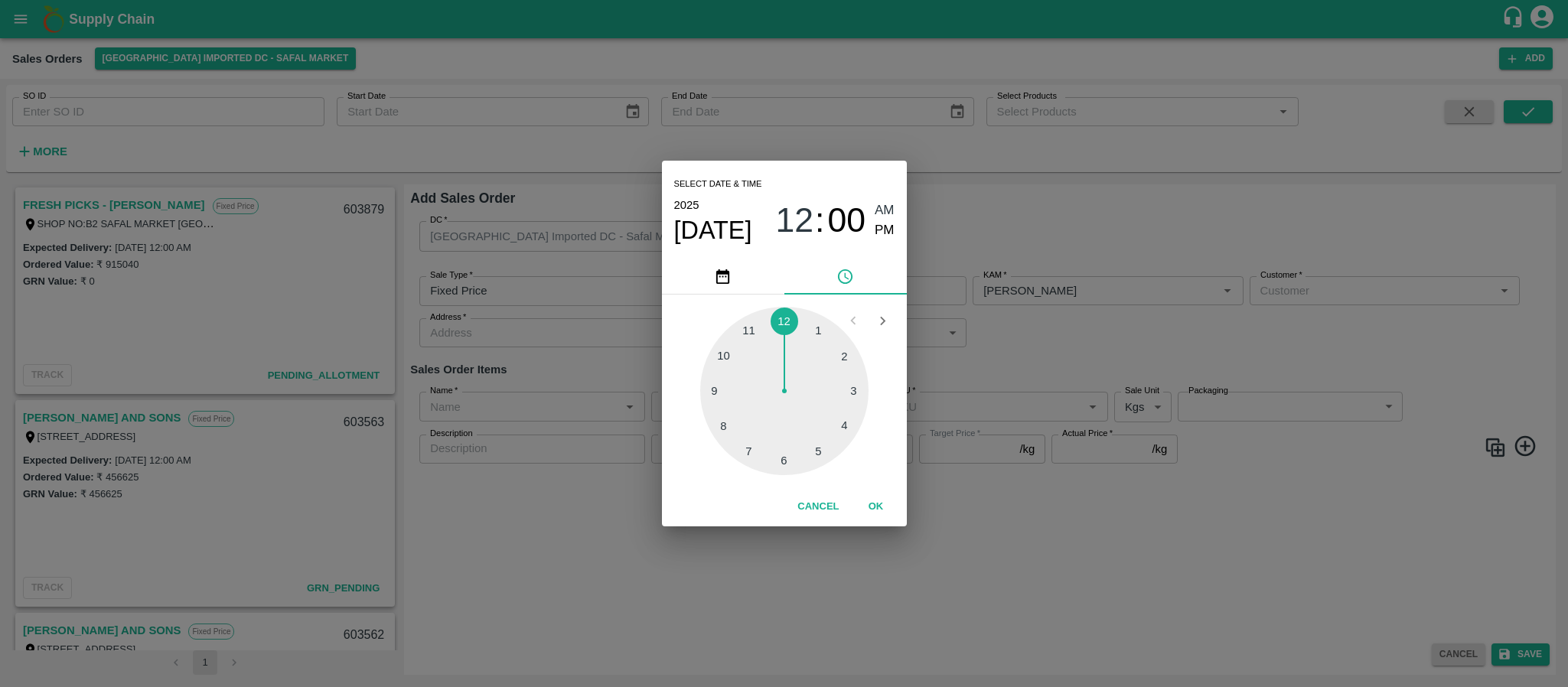
click at [1065, 324] on div "Select date & time 2025 Sep 2 12 : 00 AM PM 1 2 3 4 5 6 7 8 9 10 11 12 Cancel OK" at bounding box center [784, 344] width 1568 height 687
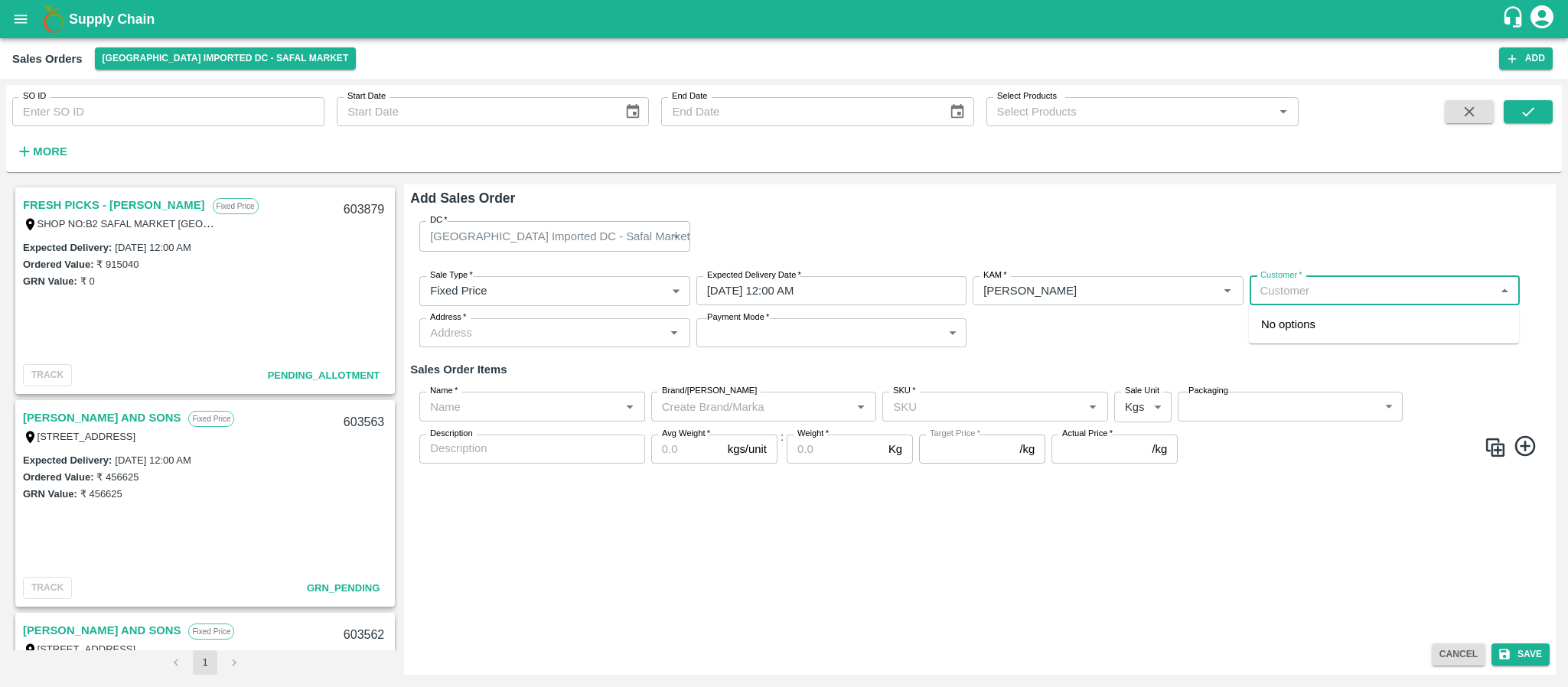
click at [1282, 289] on input "Customer   *" at bounding box center [1372, 290] width 236 height 20
click at [1278, 332] on p "FRESH PICKS - KIRAN N" at bounding box center [1351, 324] width 179 height 16
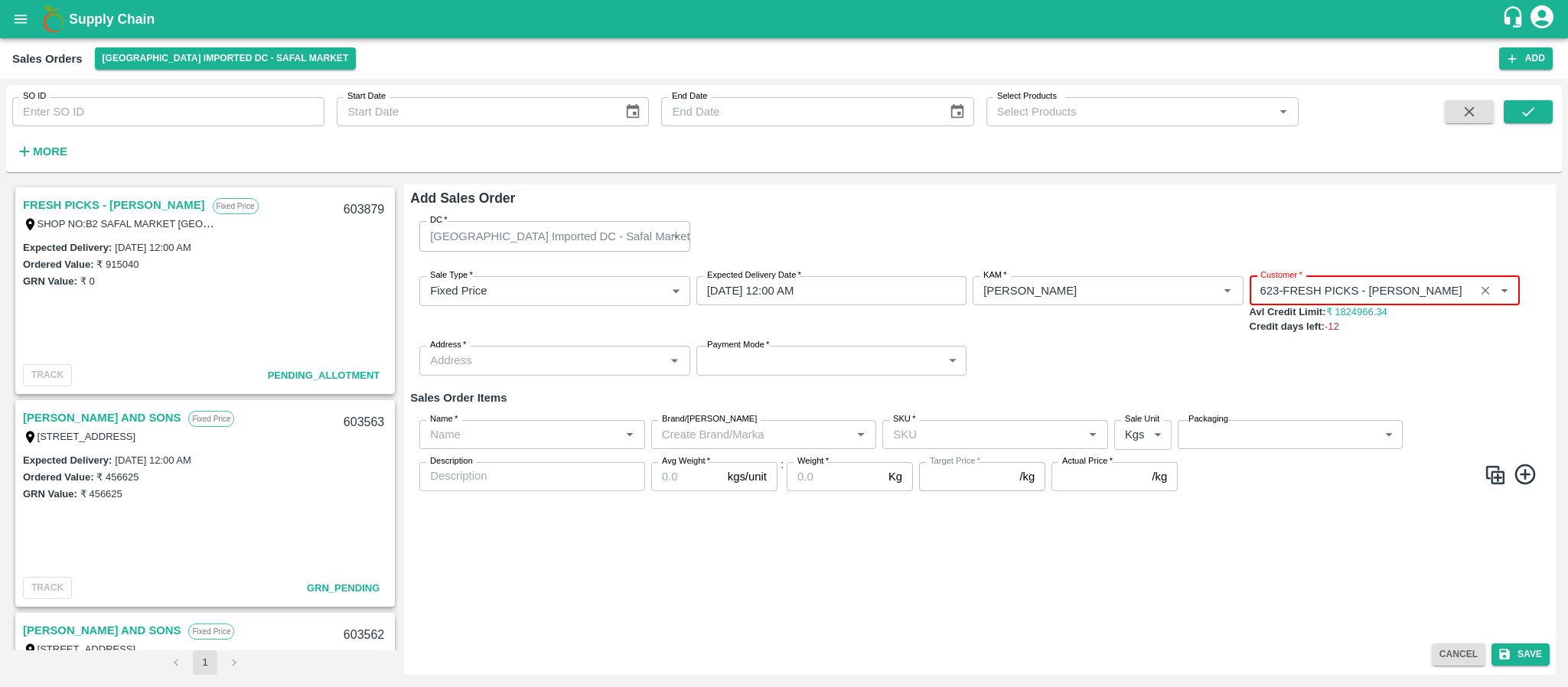
type input "623-FRESH PICKS - KIRAN N"
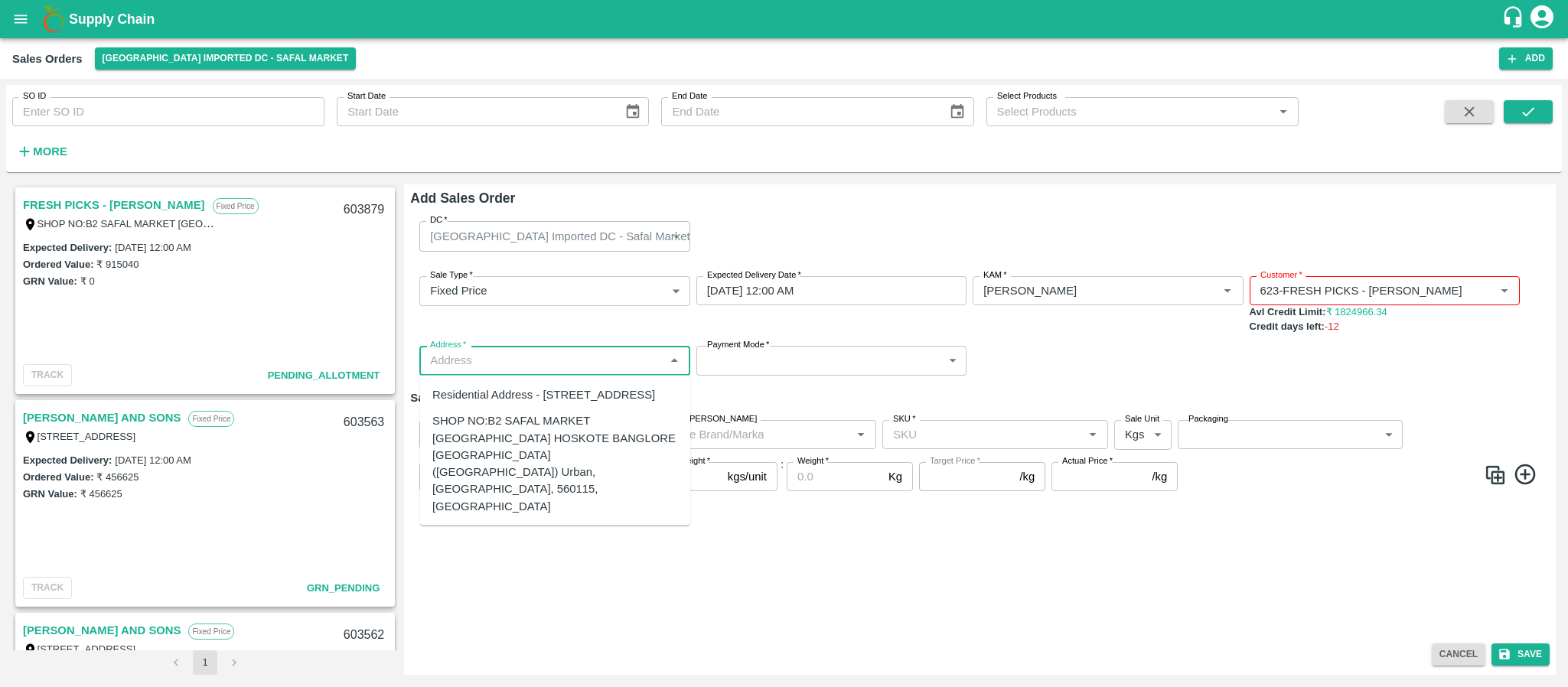
click at [646, 368] on input "Address   *" at bounding box center [542, 360] width 236 height 20
click at [599, 471] on div "SHOP NO:B2 SAFAL MARKET KHAZISONI VILLAGE HOSKOTE BANGLORE KARNATAKA (Bangalore…" at bounding box center [555, 463] width 246 height 103
type input "SHOP NO:B2 SAFAL MARKET KHAZISONI VILLAGE HOSKOTE BANGLORE KARNATAKA (Bangalore…"
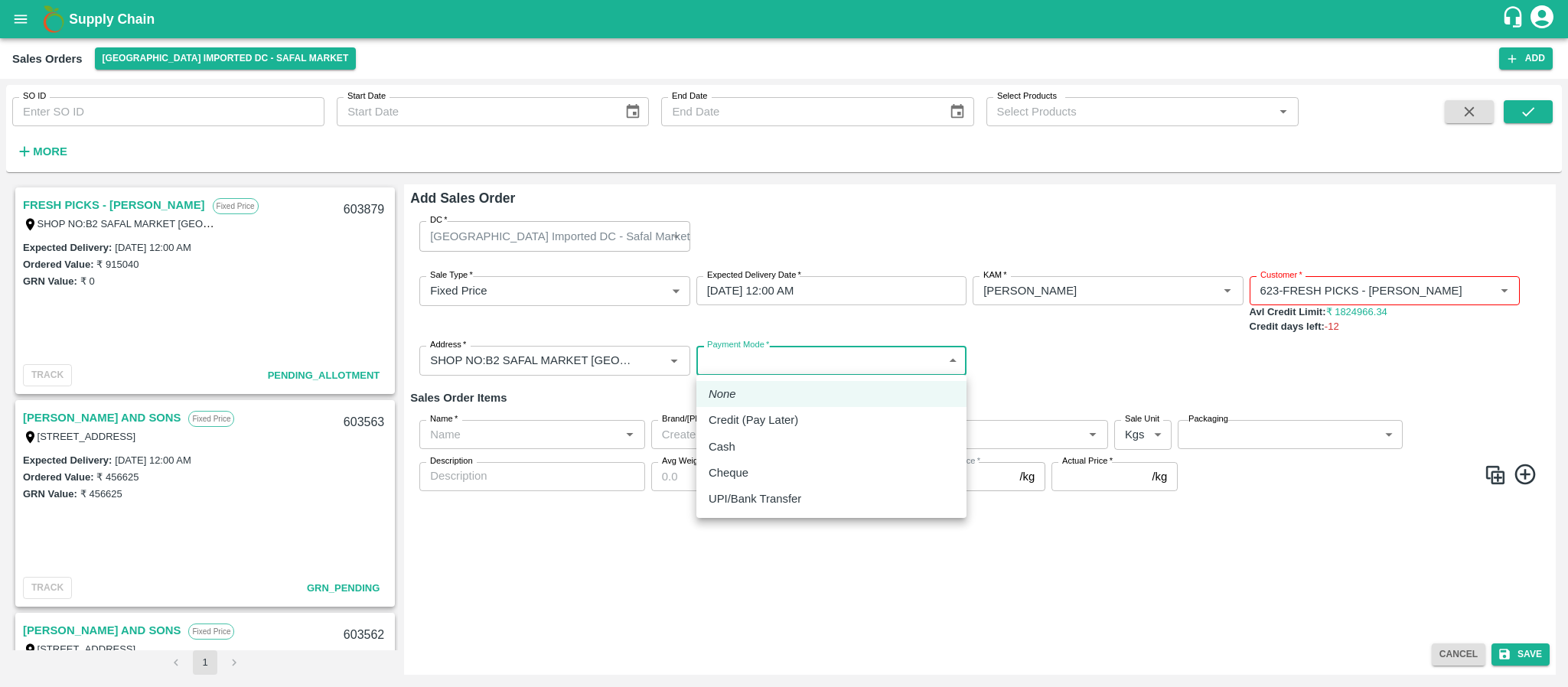
click at [790, 356] on body "Supply Chain Sales Orders Bangalore Imported DC - Safal Market Add SO ID SO ID …" at bounding box center [784, 344] width 1568 height 687
click at [767, 414] on p "Credit (Pay Later)" at bounding box center [754, 420] width 89 height 16
type input "credit"
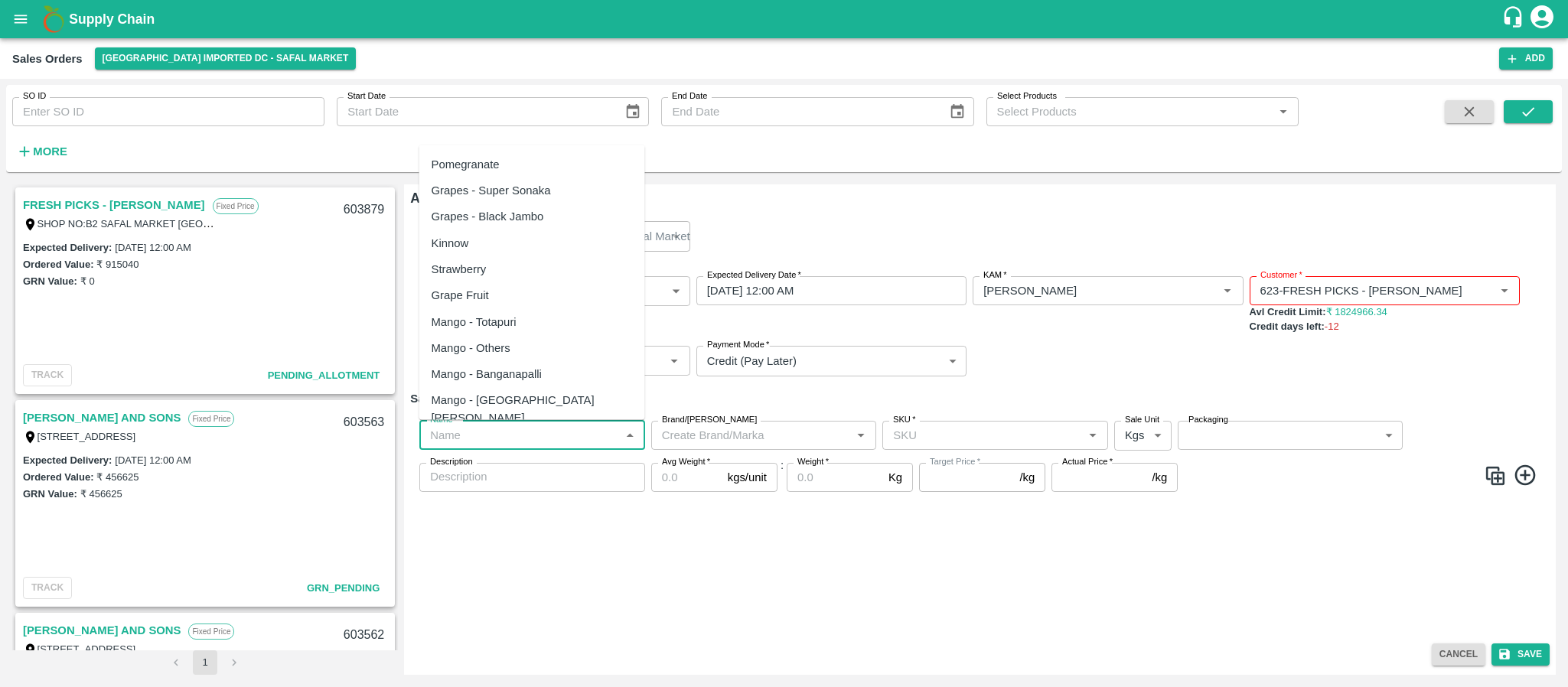
click at [556, 432] on input "Name   *" at bounding box center [520, 435] width 191 height 20
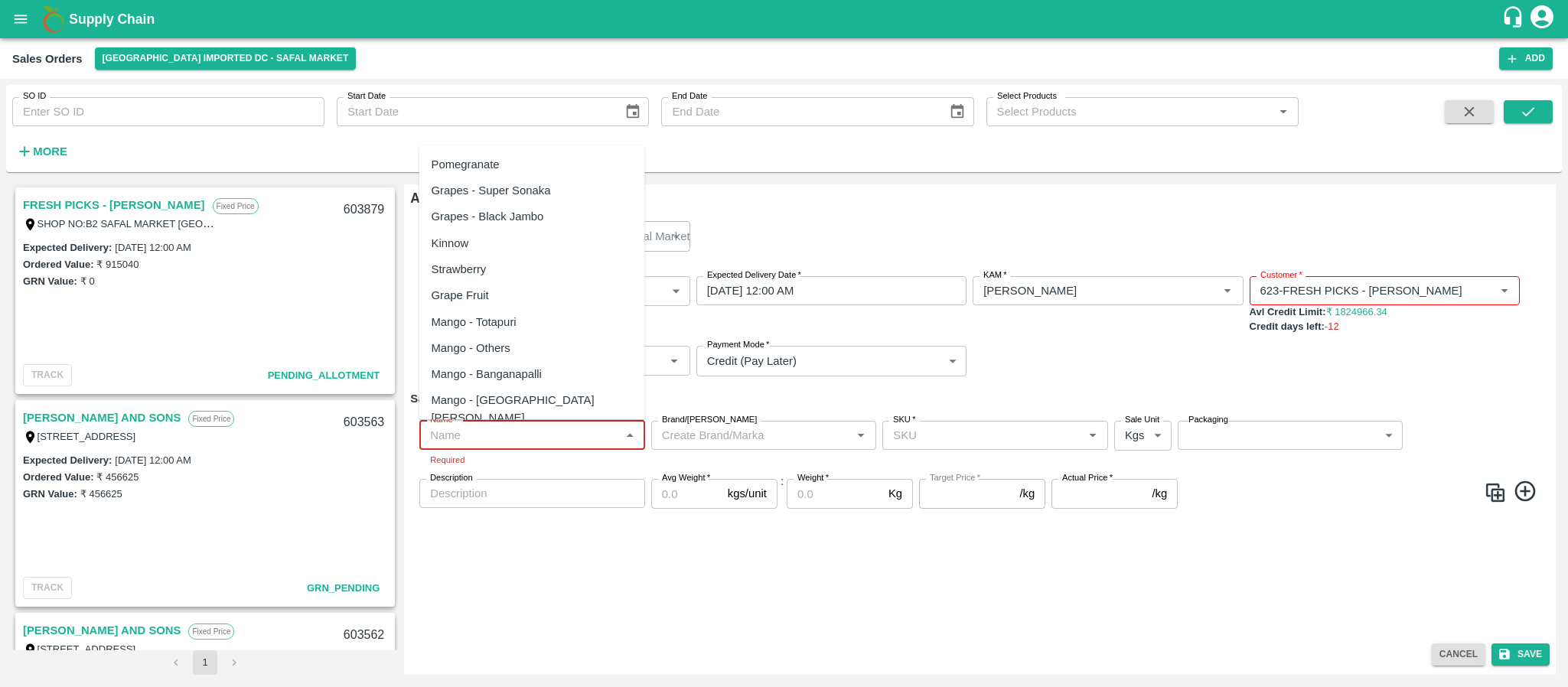
click at [569, 443] on input "Name   *" at bounding box center [520, 435] width 191 height 20
paste input "Mandrine SA"
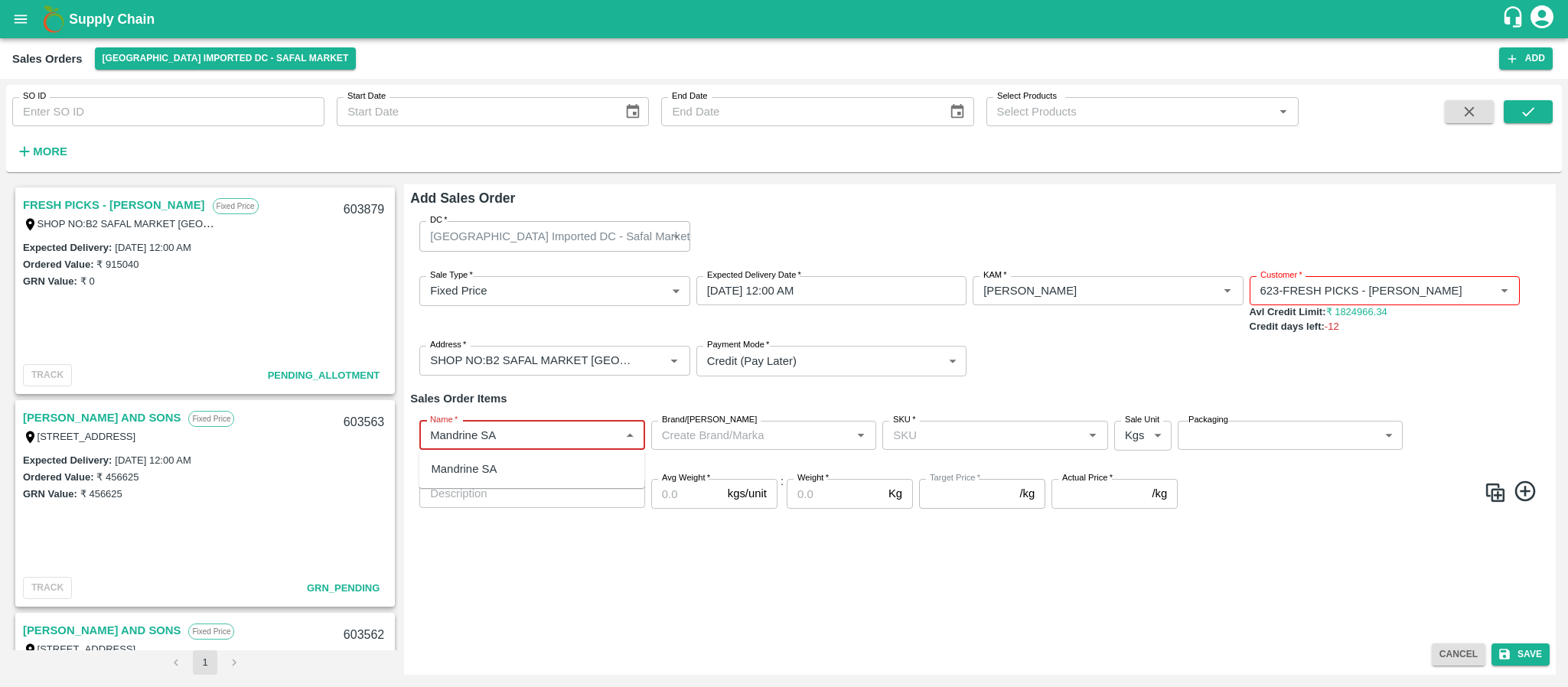
click at [552, 460] on div "Mandrine SA" at bounding box center [533, 469] width 226 height 26
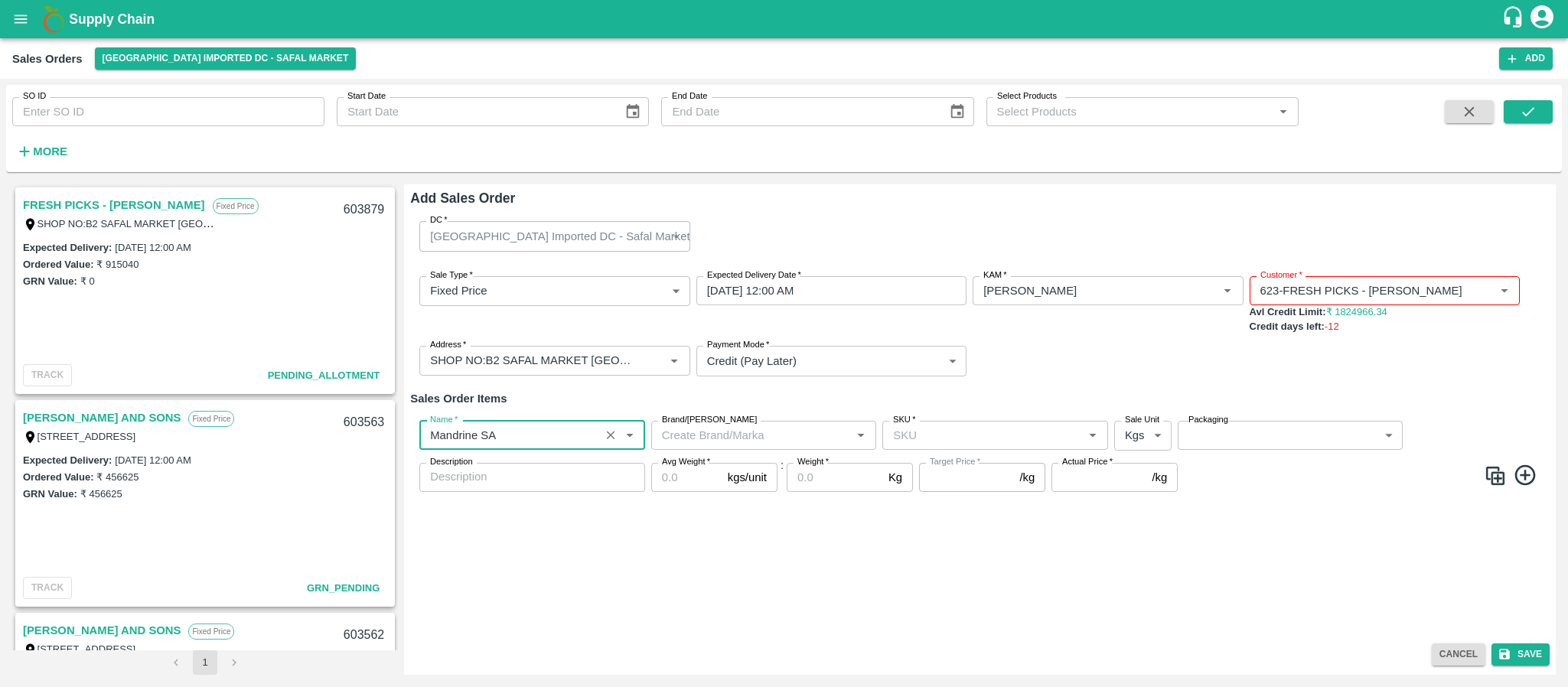
type input "Mandrine SA"
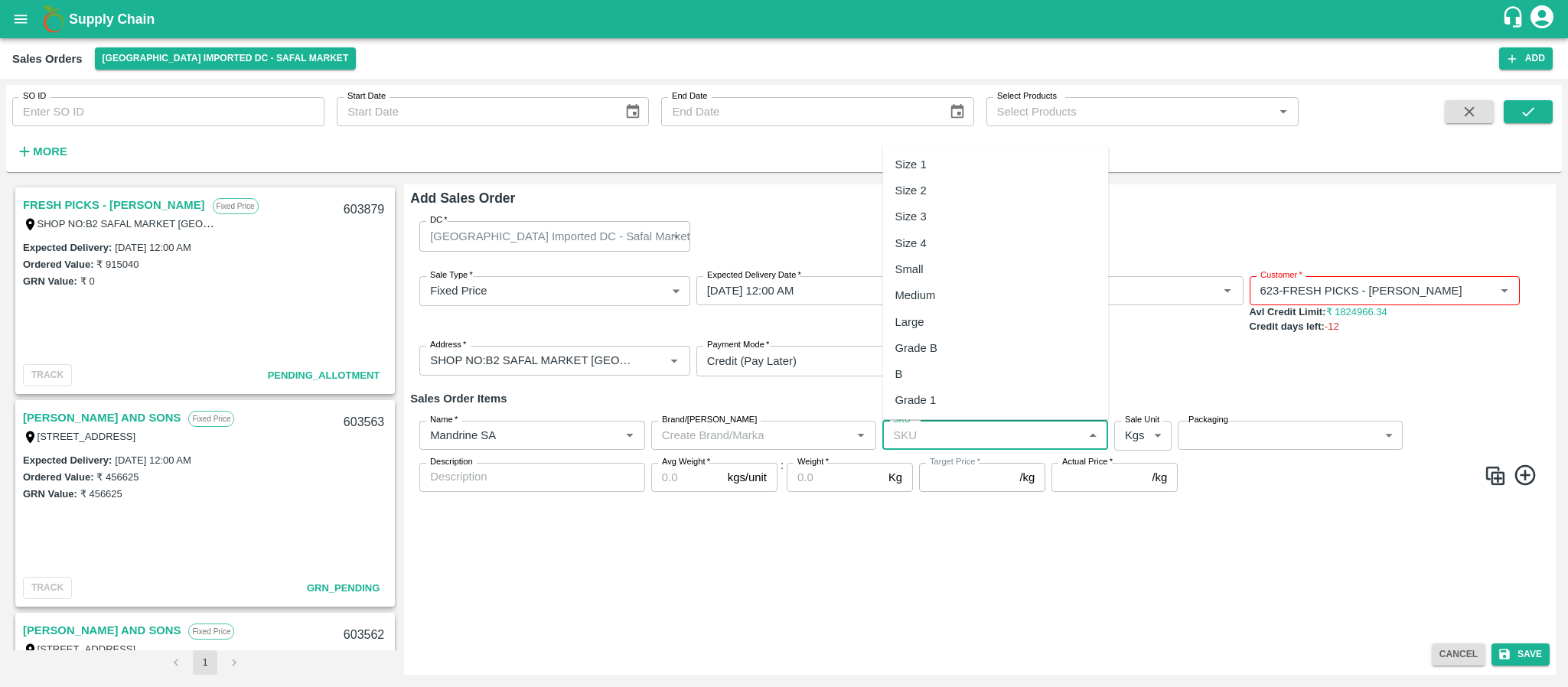
click at [958, 436] on input "SKU   *" at bounding box center [983, 435] width 191 height 20
click at [935, 213] on div "Size 3" at bounding box center [996, 216] width 226 height 26
type input "Size 3"
type input "NA"
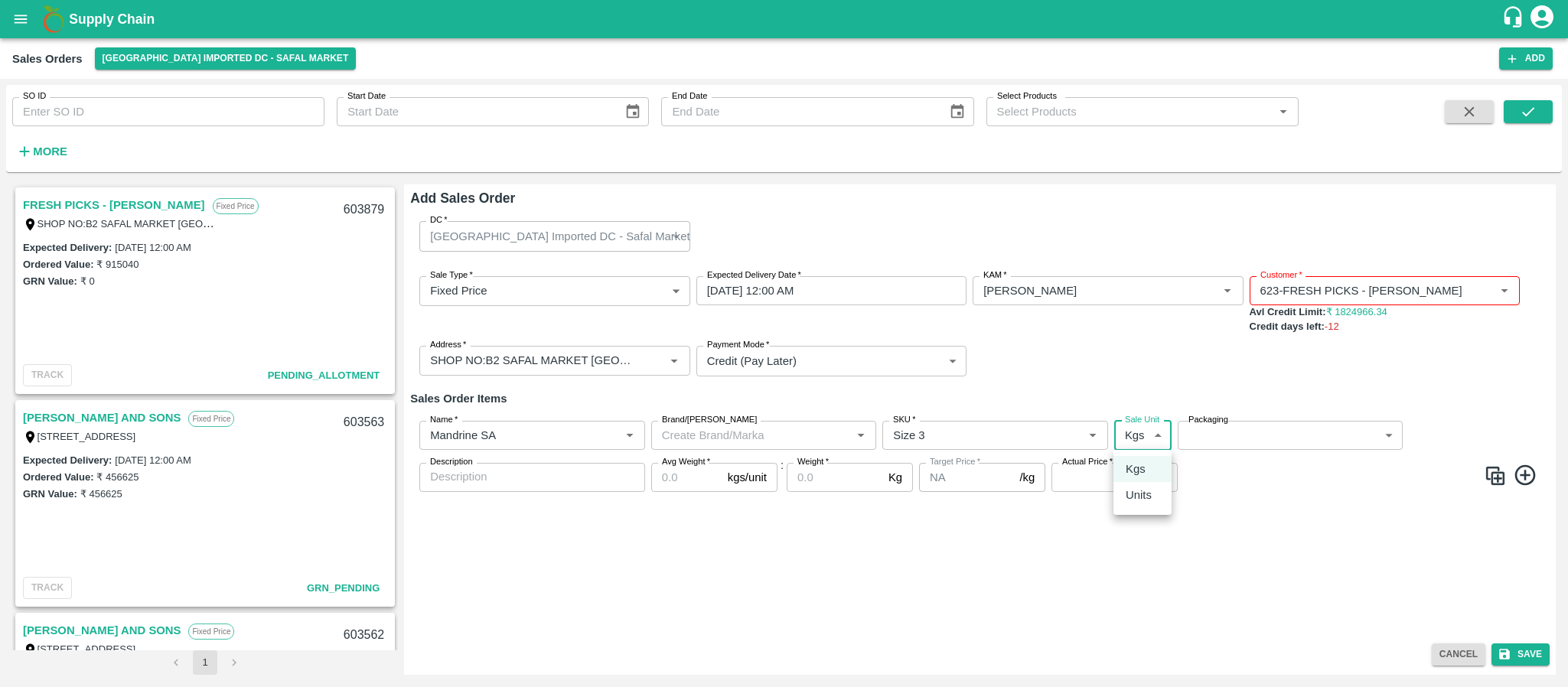
click at [1125, 436] on body "Supply Chain Sales Orders Bangalore Imported DC - Safal Market Add SO ID SO ID …" at bounding box center [784, 344] width 1568 height 687
click at [1126, 498] on p "Units" at bounding box center [1138, 495] width 26 height 16
type input "2"
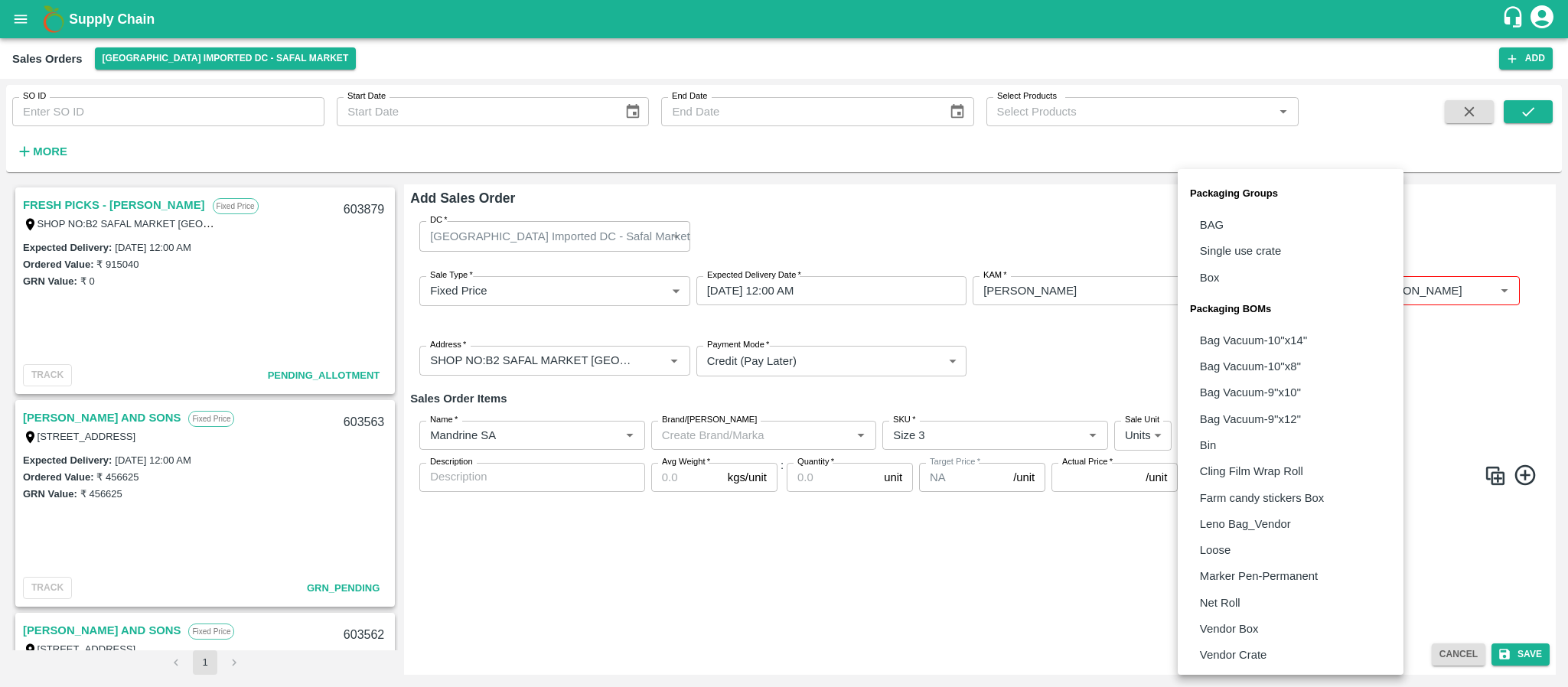
click at [1277, 434] on body "Supply Chain Sales Orders Bangalore Imported DC - Safal Market Add SO ID SO ID …" at bounding box center [784, 344] width 1568 height 687
click at [1240, 616] on li "Vendor Box" at bounding box center [1291, 629] width 226 height 26
type input "BOM/276"
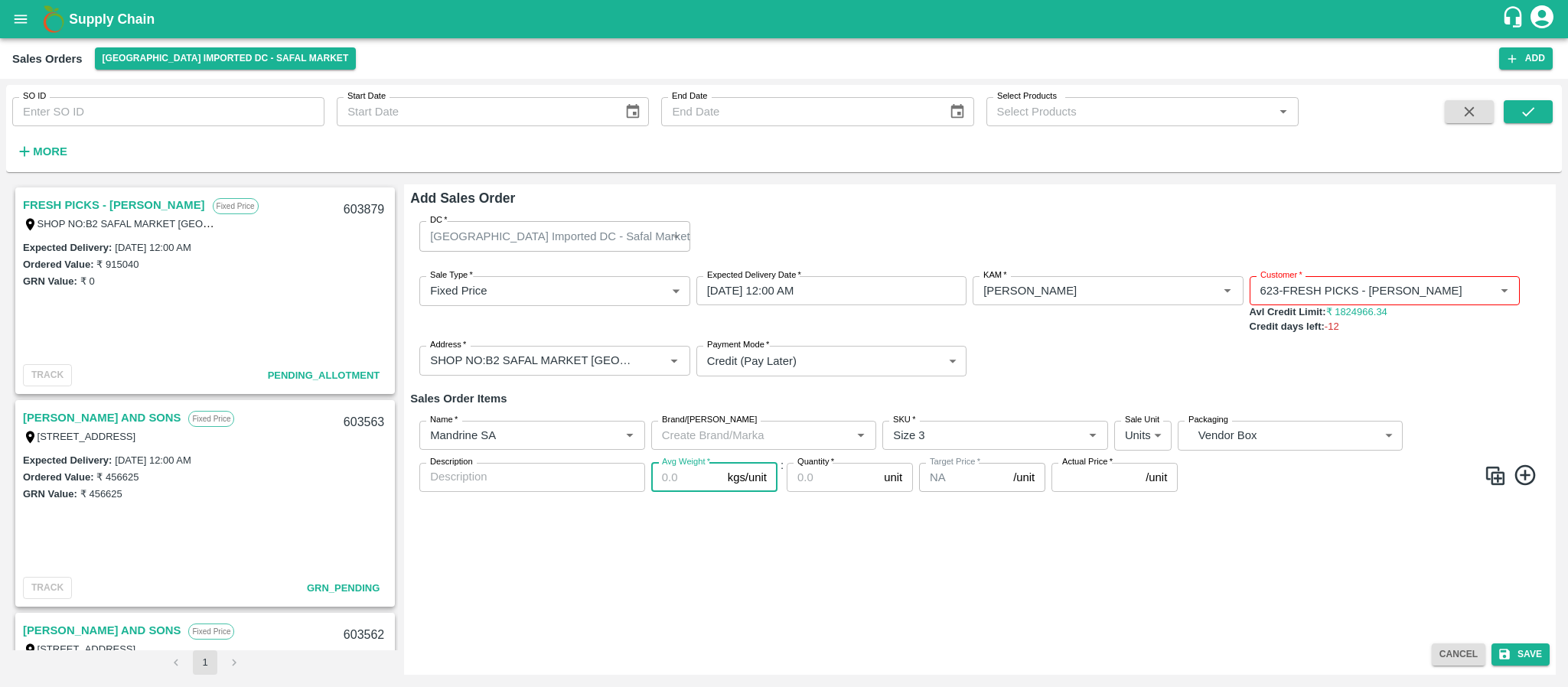
click at [671, 487] on input "Avg Weight   *" at bounding box center [686, 477] width 71 height 29
type input "10"
click at [802, 478] on input "Quantity   *" at bounding box center [832, 477] width 91 height 29
type input "678"
click at [1068, 478] on input "Actual Price   *" at bounding box center [1096, 477] width 88 height 29
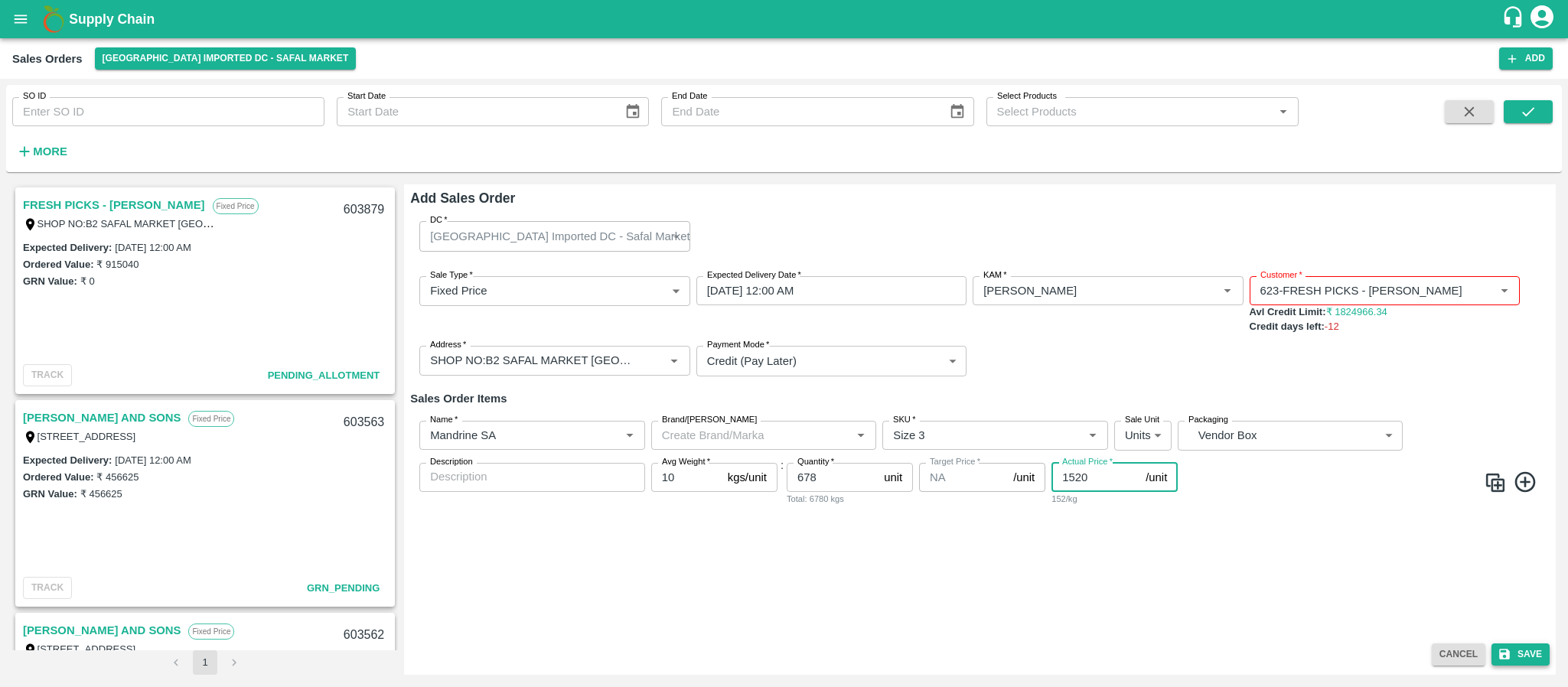
type input "1520"
click at [1533, 649] on button "Save" at bounding box center [1521, 655] width 58 height 22
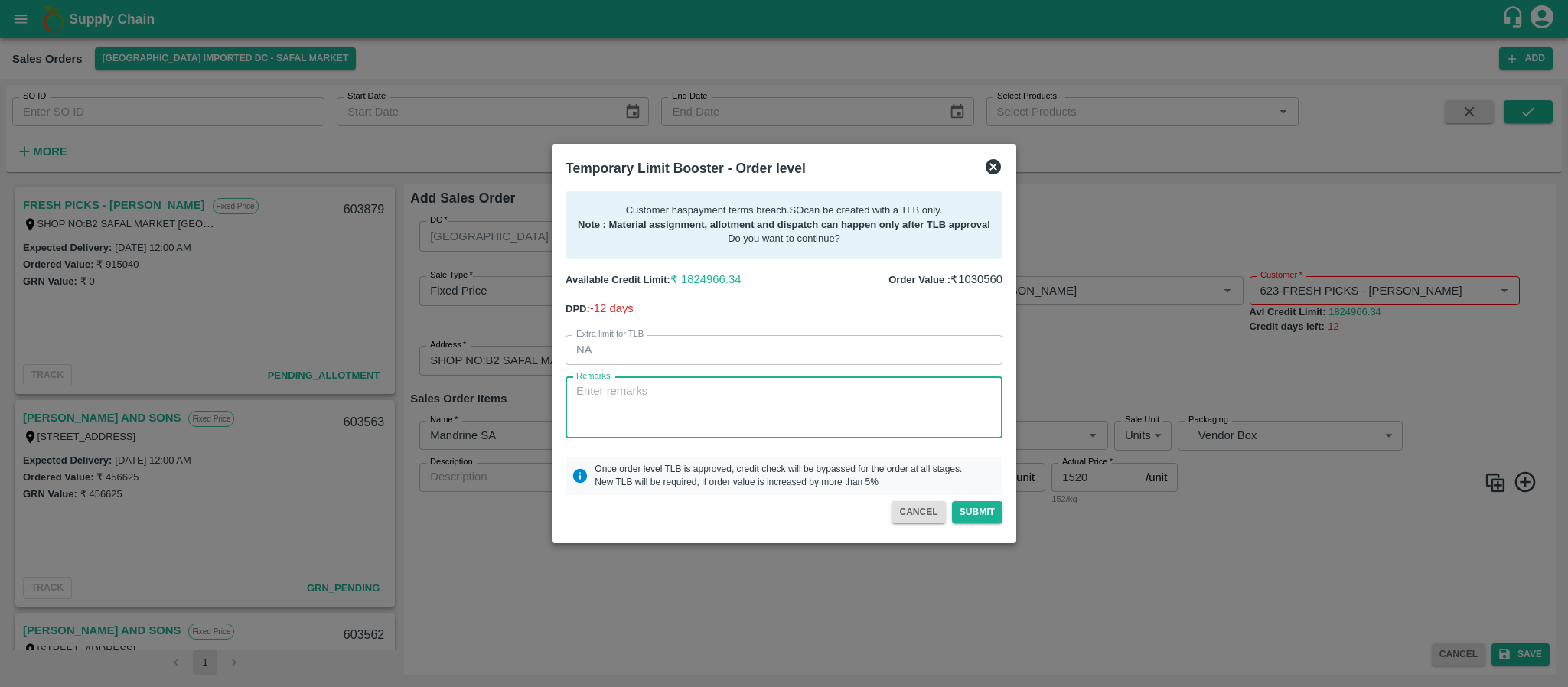
click at [661, 416] on textarea "Remarks" at bounding box center [784, 407] width 416 height 48
paste textarea "Required days"
type textarea "Required days"
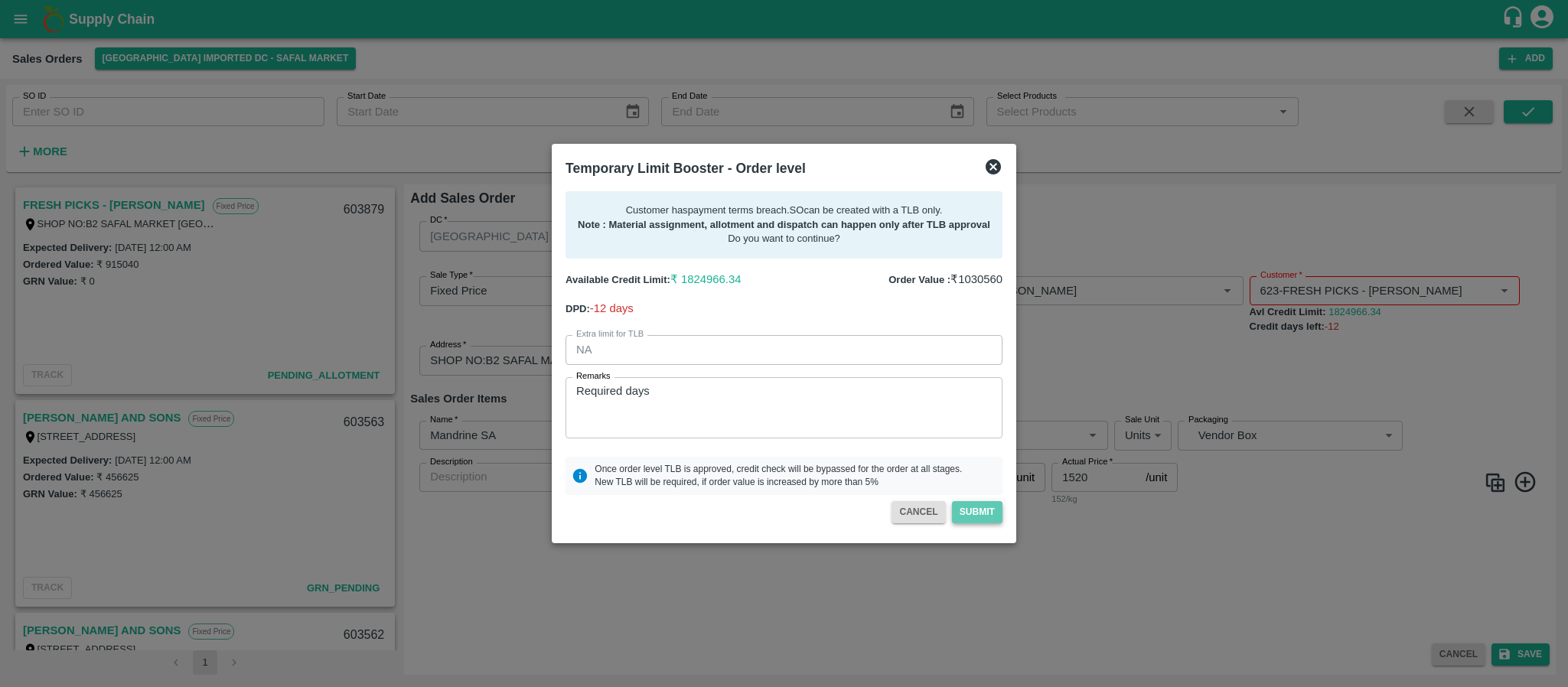
click at [977, 514] on button "Submit" at bounding box center [977, 512] width 50 height 22
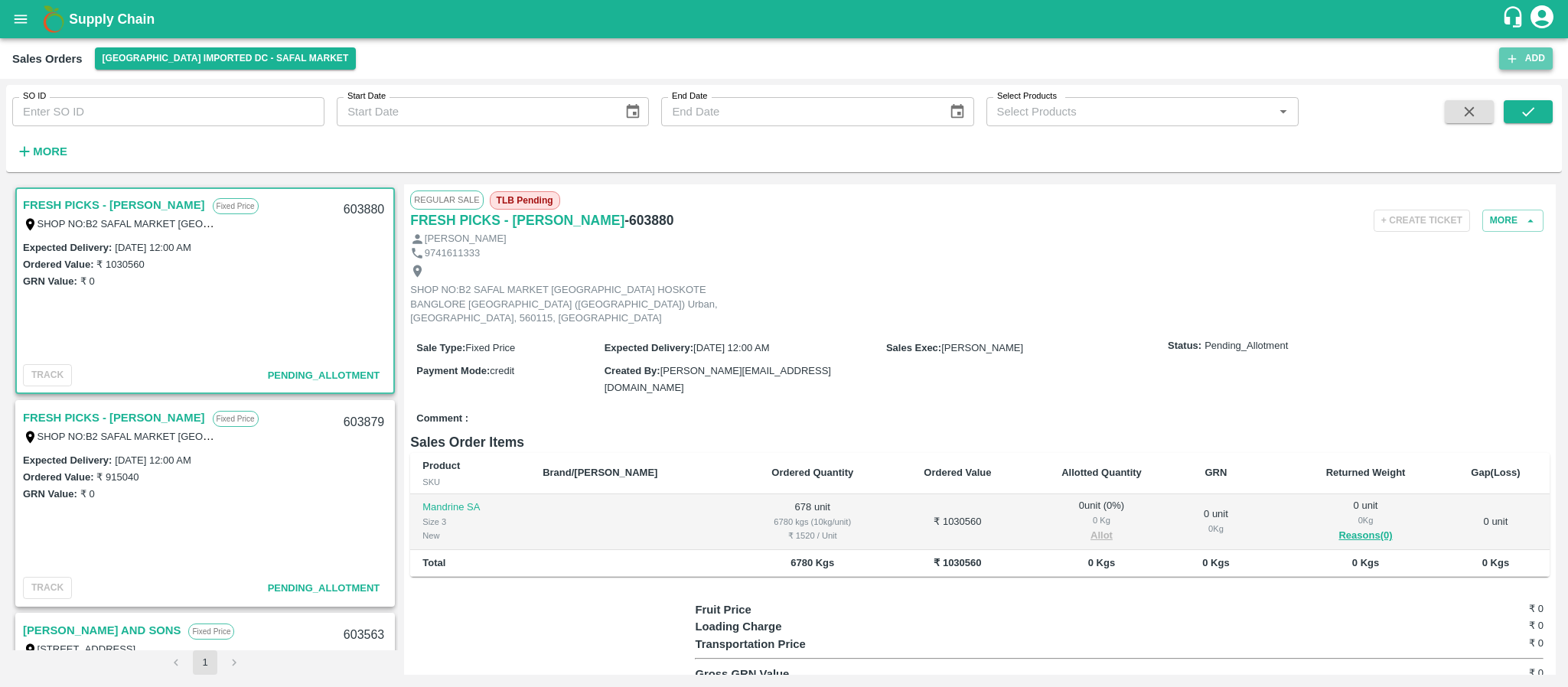
click at [1532, 57] on button "Add" at bounding box center [1526, 59] width 53 height 22
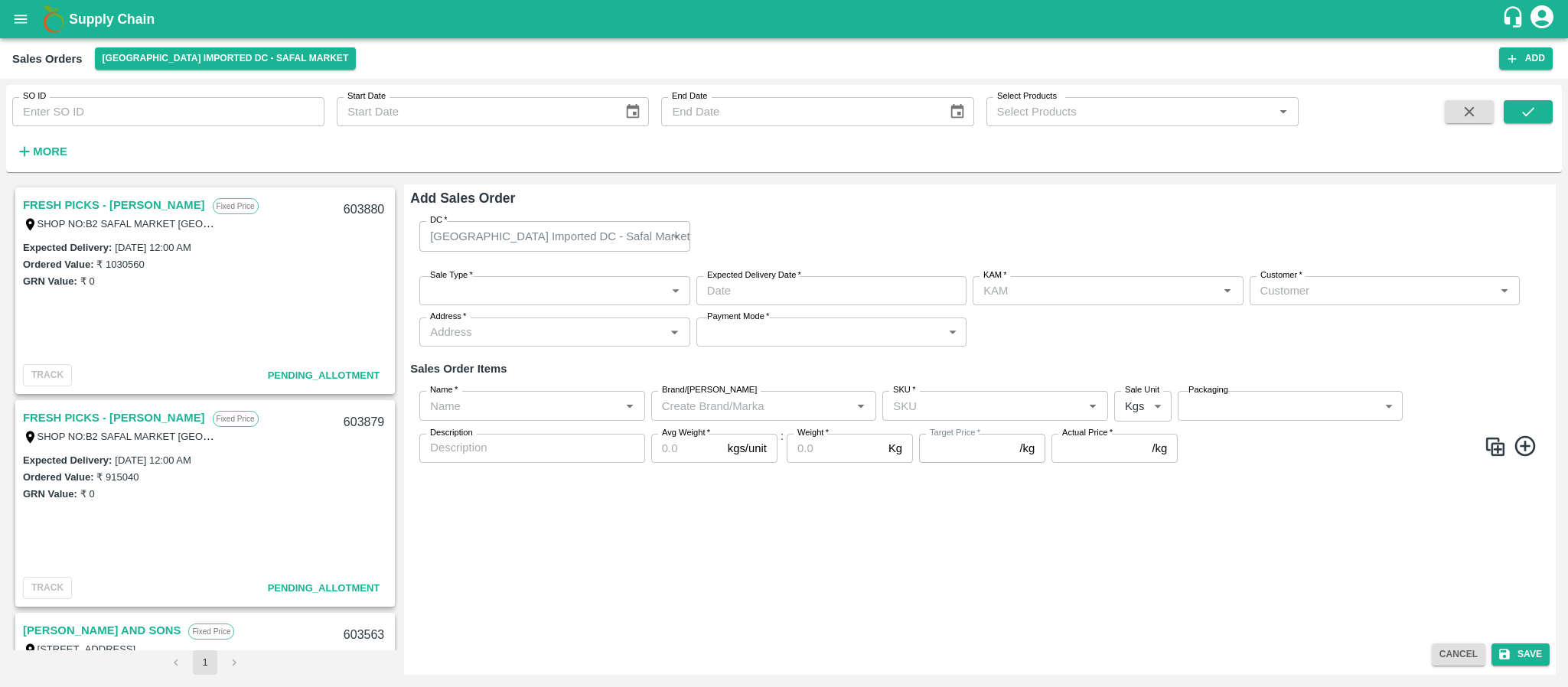
type input "[PERSON_NAME]"
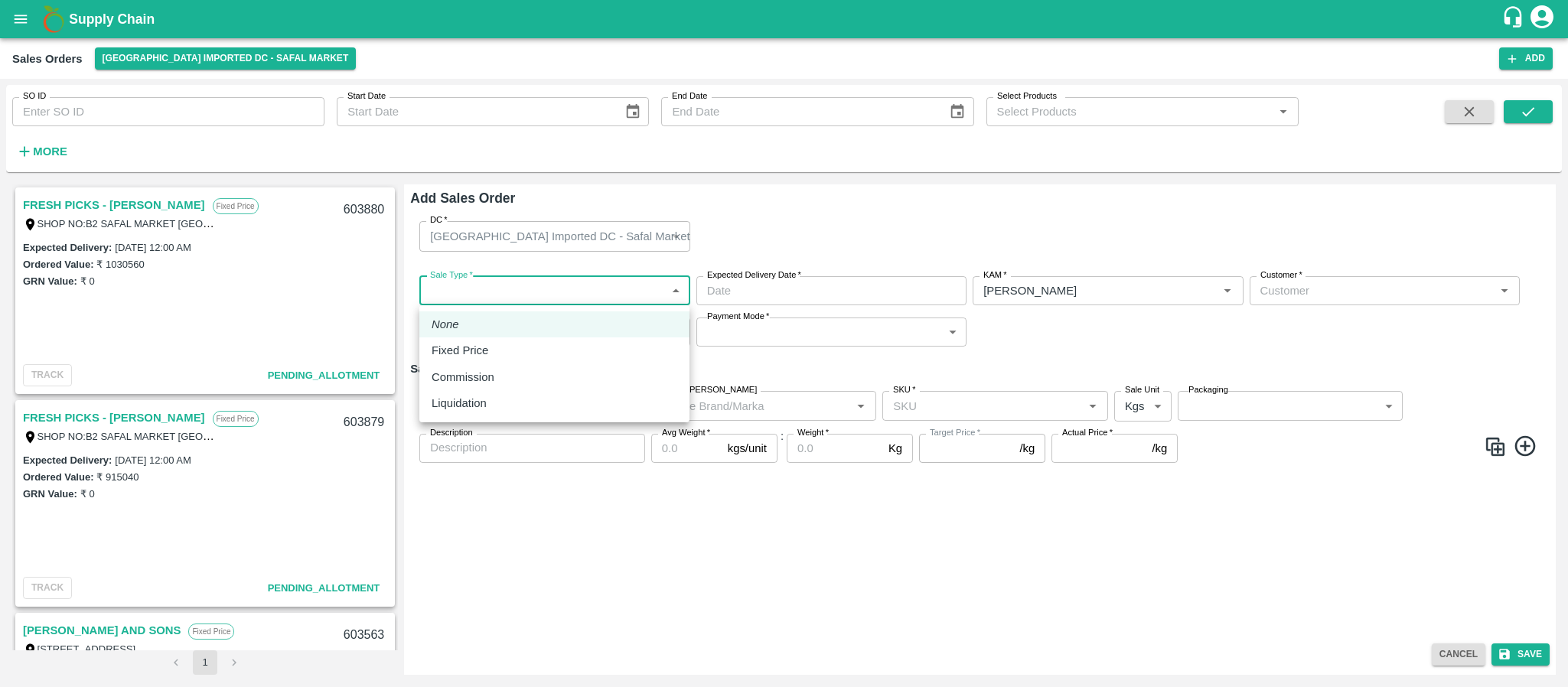
click at [572, 287] on body "Supply Chain Sales Orders Bangalore Imported DC - Safal Market Add SO ID SO ID …" at bounding box center [784, 344] width 1568 height 687
click at [551, 342] on div "Fixed Price" at bounding box center [554, 350] width 246 height 16
type input "1"
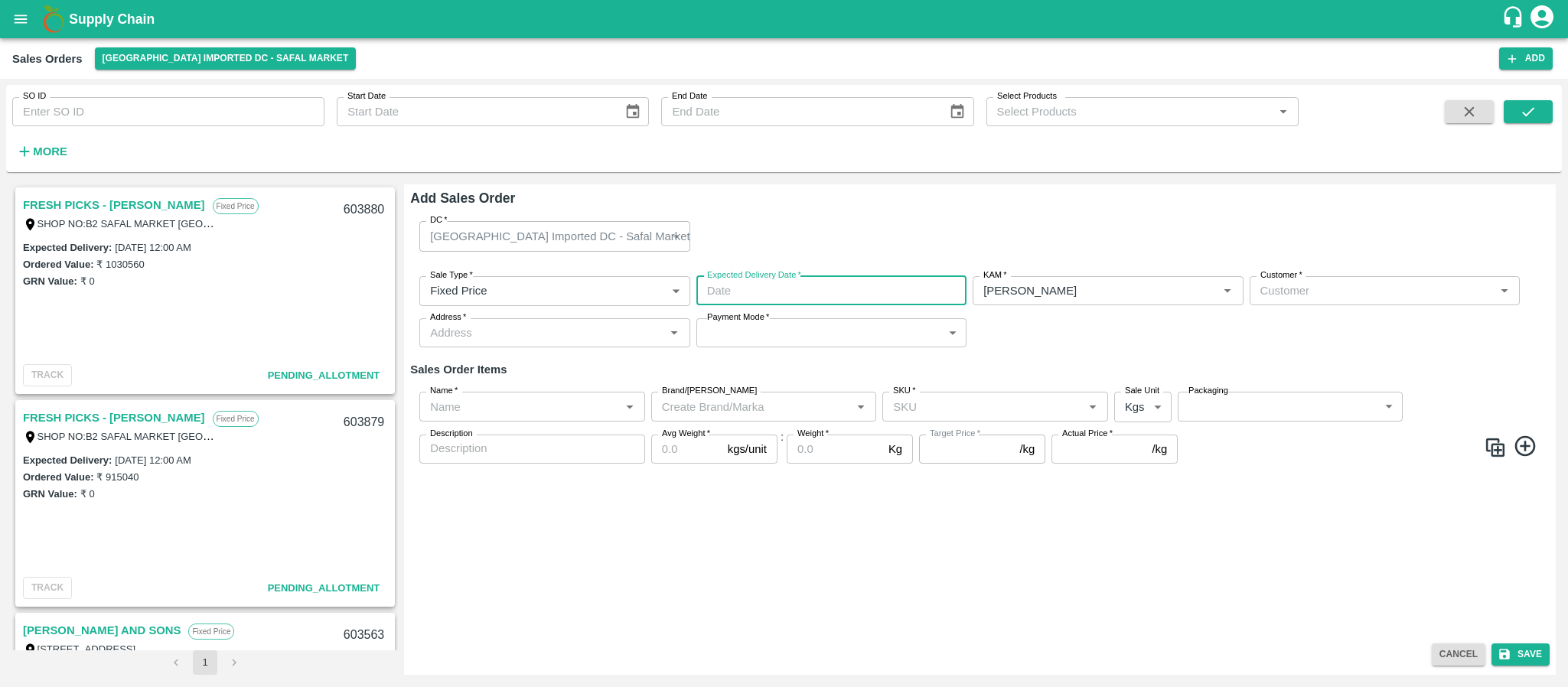
type input "DD/MM/YYYY hh:mm aa"
click at [804, 287] on input "DD/MM/YYYY hh:mm aa" at bounding box center [826, 290] width 260 height 29
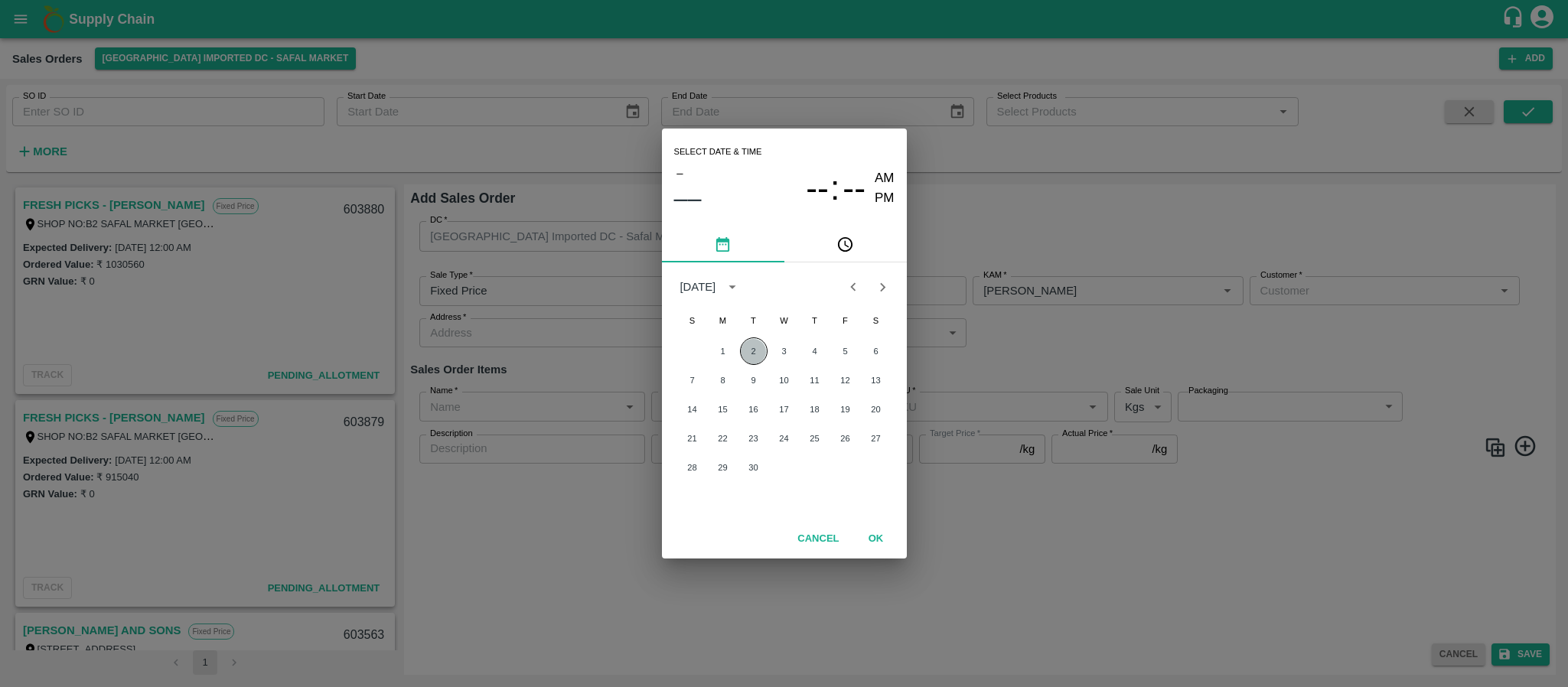
click at [751, 347] on button "2" at bounding box center [754, 351] width 27 height 27
type input "02/09/2025 12:00 AM"
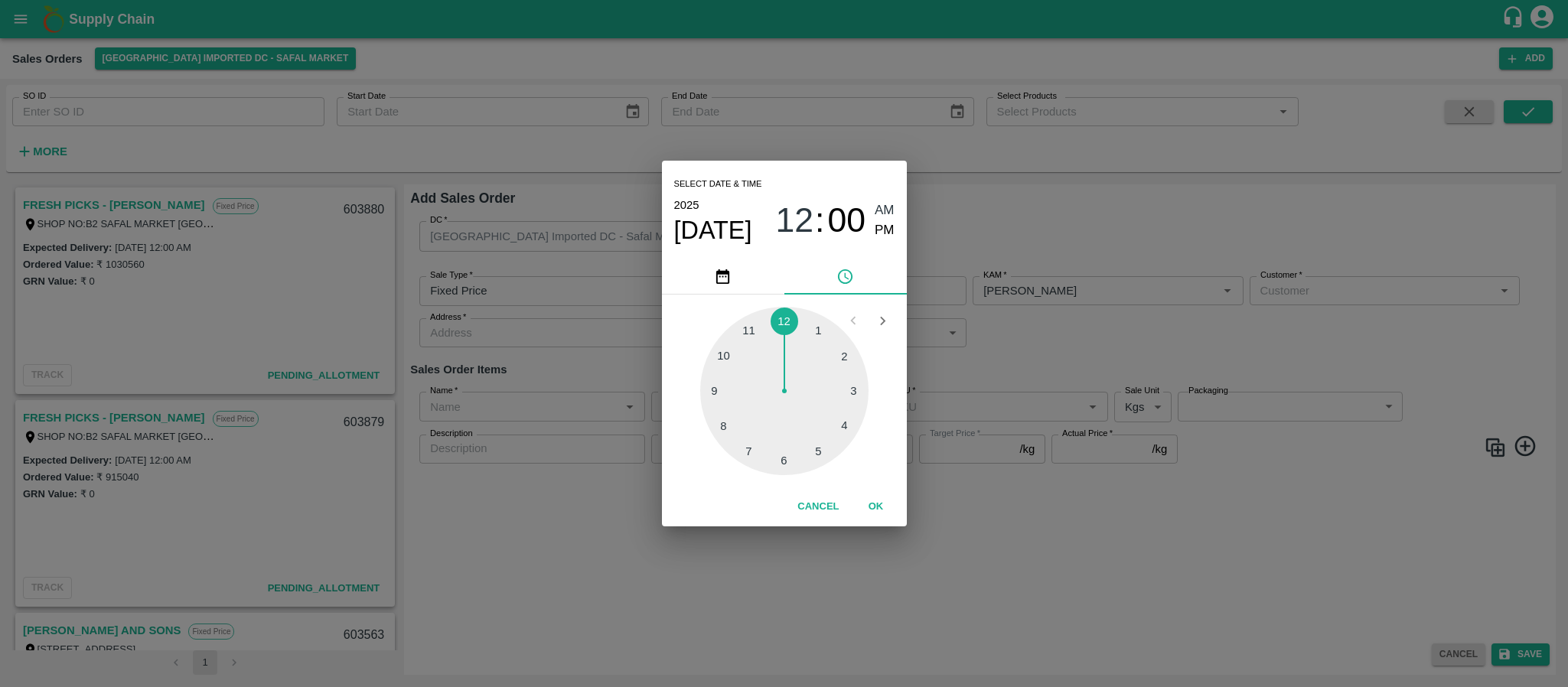
click at [1024, 357] on div "Select date & time 2025 Sep 2 12 : 00 AM PM 1 2 3 4 5 6 7 8 9 10 11 12 Cancel OK" at bounding box center [784, 344] width 1568 height 687
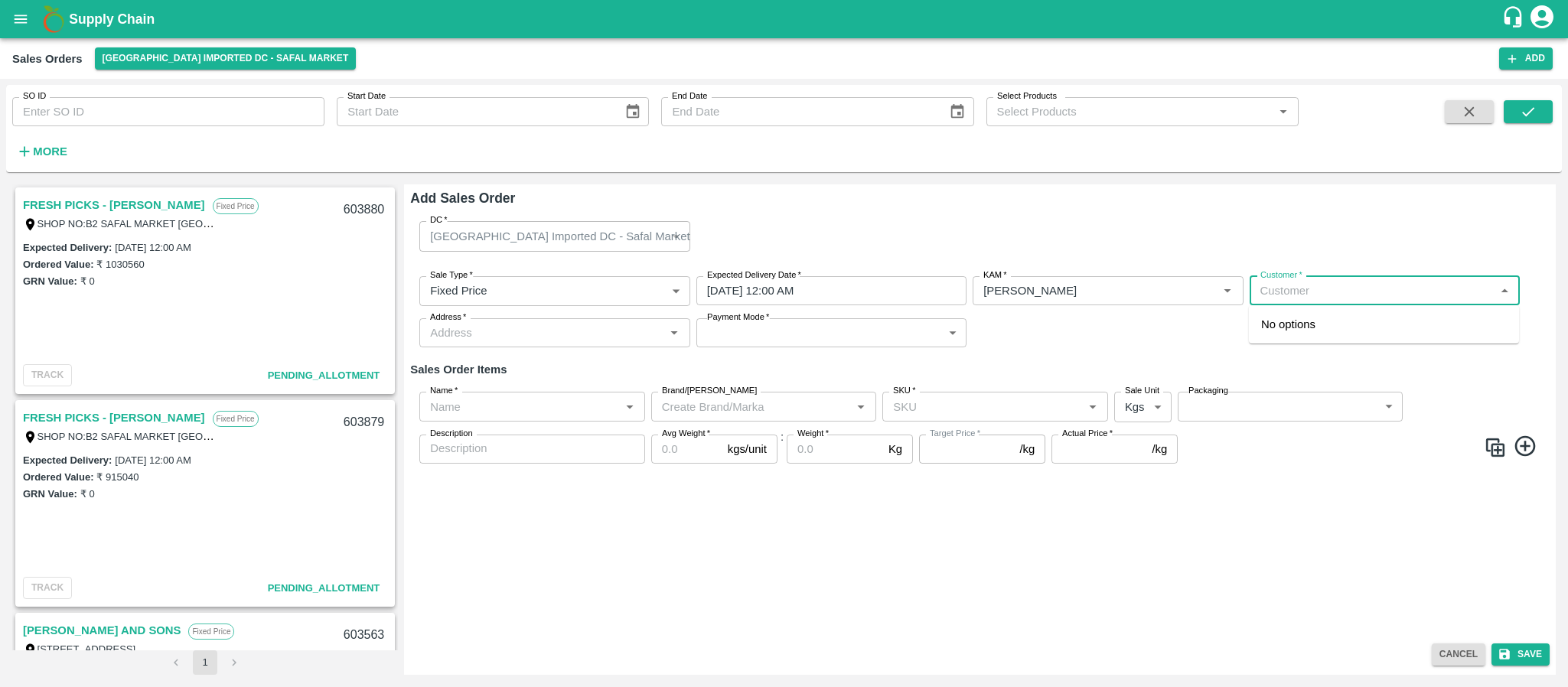
click at [1286, 288] on input "Customer   *" at bounding box center [1372, 290] width 236 height 20
click at [1286, 294] on input "Customer   *" at bounding box center [1372, 290] width 236 height 20
click at [1330, 324] on p "FRESH PICKS - KIRAN N" at bounding box center [1351, 324] width 179 height 16
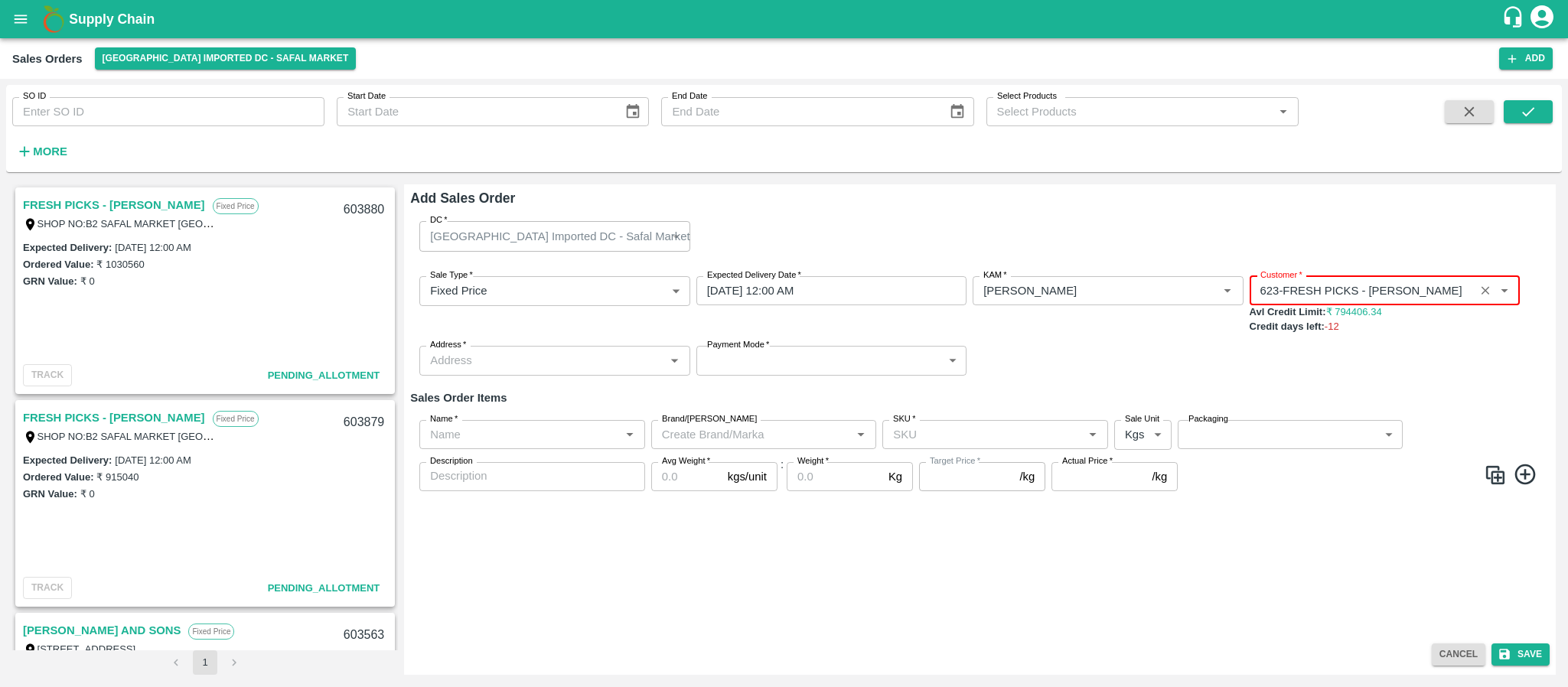
type input "623-FRESH PICKS - KIRAN N"
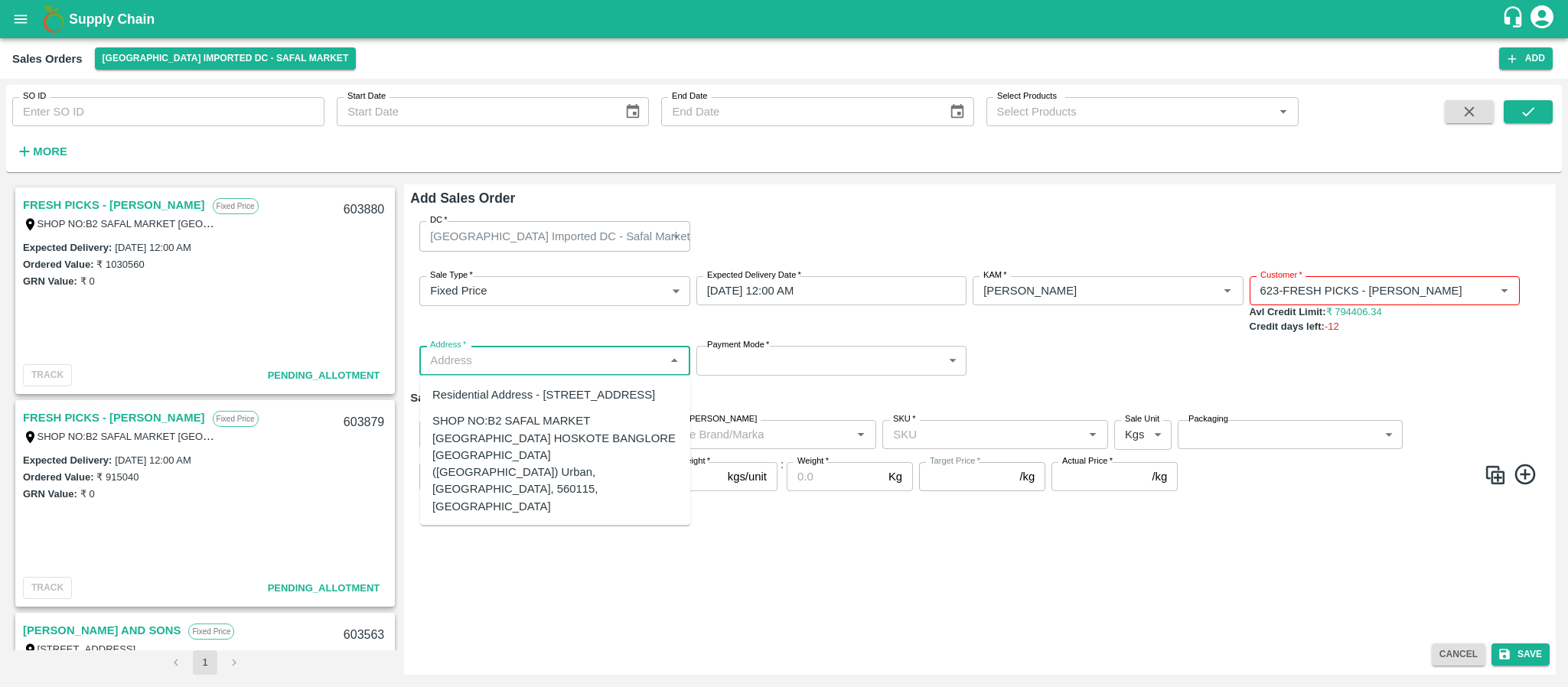
click at [605, 365] on input "Address   *" at bounding box center [542, 360] width 236 height 20
click at [568, 456] on div "SHOP NO:B2 SAFAL MARKET KHAZISONI VILLAGE HOSKOTE BANGLORE KARNATAKA (Bangalore…" at bounding box center [555, 463] width 246 height 103
type input "SHOP NO:B2 SAFAL MARKET KHAZISONI VILLAGE HOSKOTE BANGLORE KARNATAKA (Bangalore…"
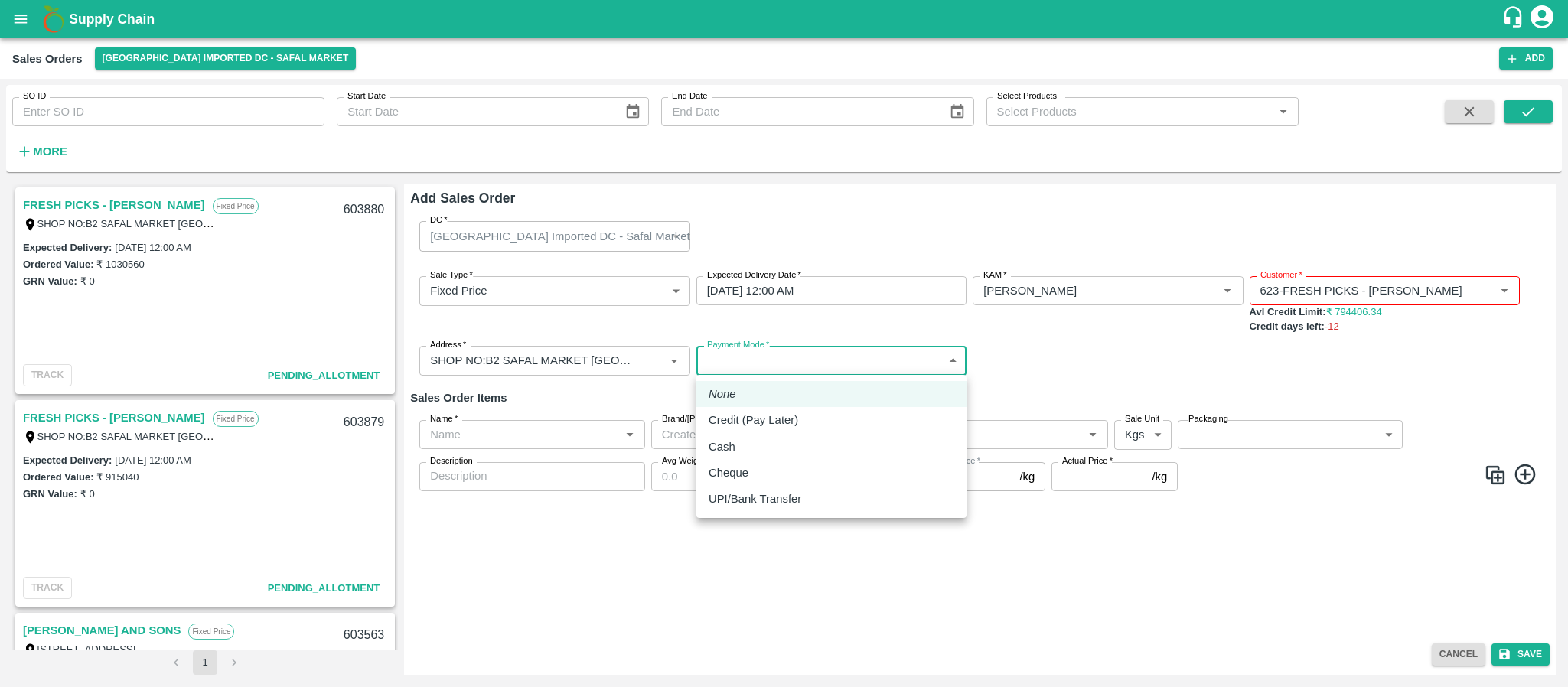
click at [751, 369] on body "Supply Chain Sales Orders Bangalore Imported DC - Safal Market Add SO ID SO ID …" at bounding box center [784, 344] width 1568 height 687
click at [751, 430] on li "Credit (Pay Later)" at bounding box center [831, 420] width 270 height 26
type input "credit"
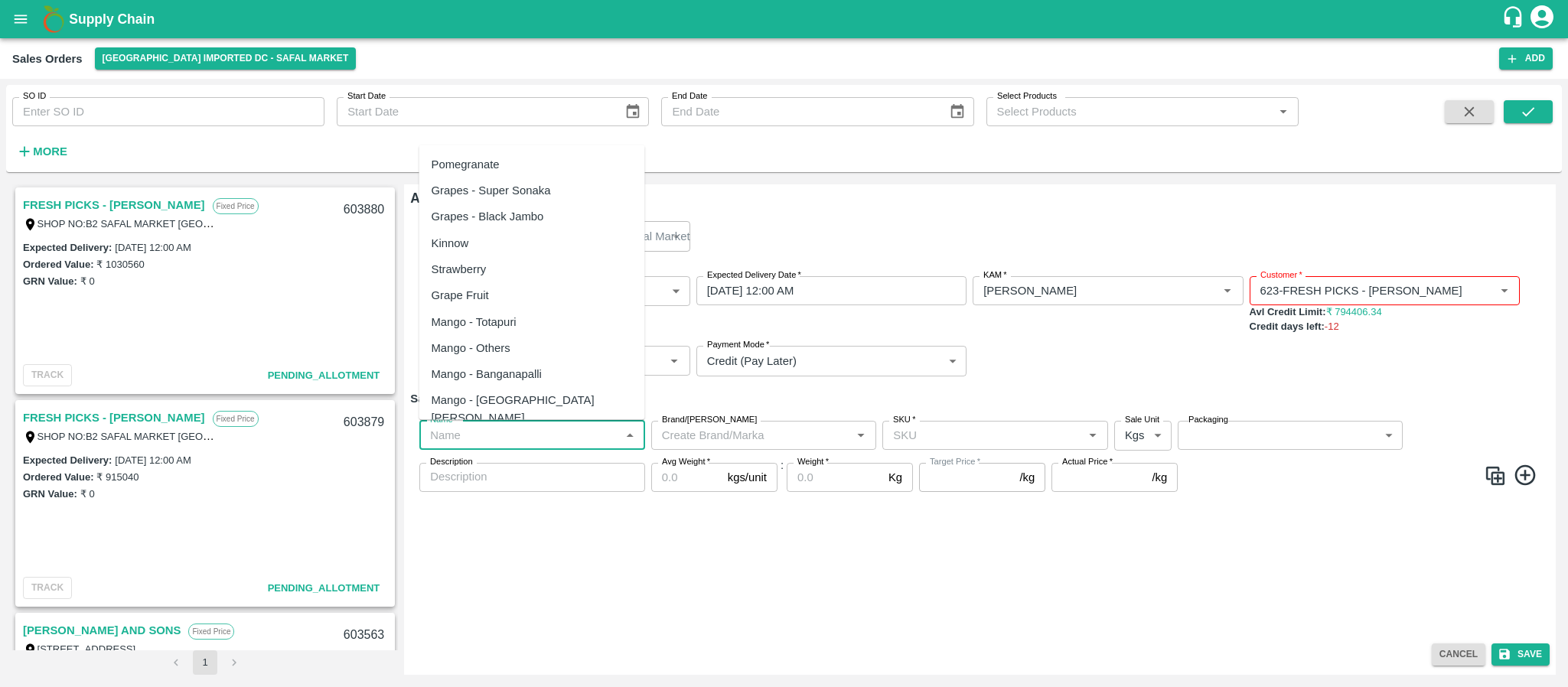
click at [481, 429] on input "Name   *" at bounding box center [520, 435] width 191 height 20
paste input "Mandarin SA -DI"
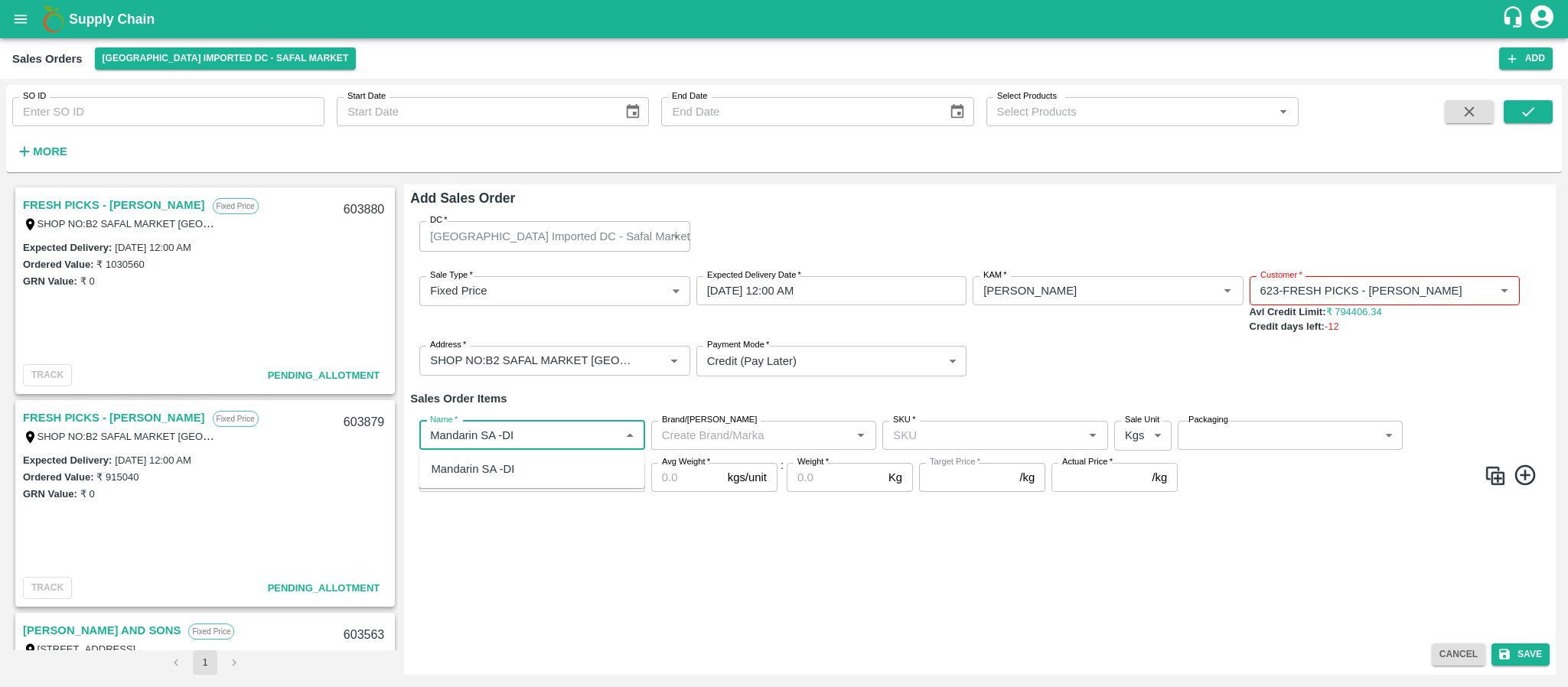
click at [493, 460] on div "Mandarin SA -DI" at bounding box center [473, 468] width 83 height 16
type input "Mandarin SA -DI"
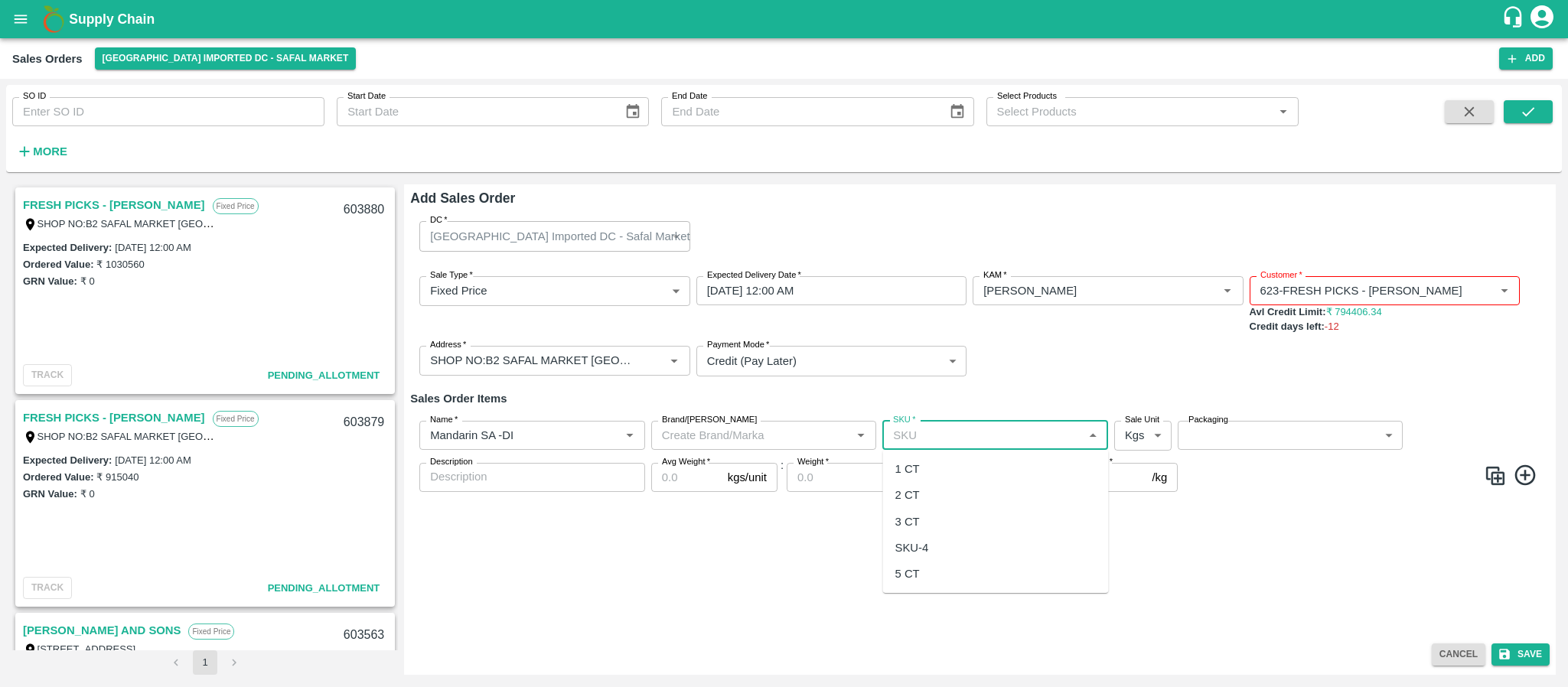
click at [954, 444] on input "SKU   *" at bounding box center [983, 435] width 191 height 20
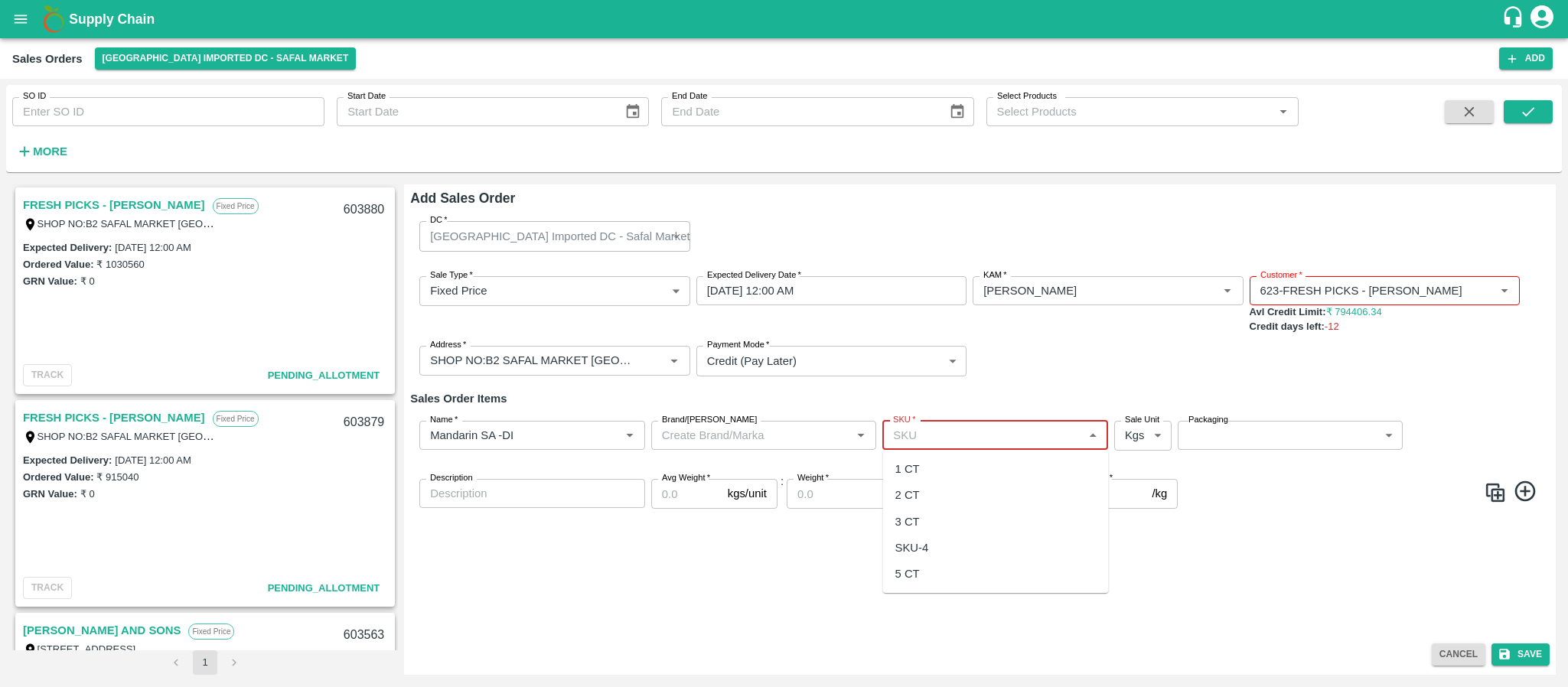
click at [956, 438] on input "SKU   *" at bounding box center [983, 435] width 191 height 20
click at [926, 523] on div "3 CT" at bounding box center [996, 522] width 226 height 26
type input "3 CT"
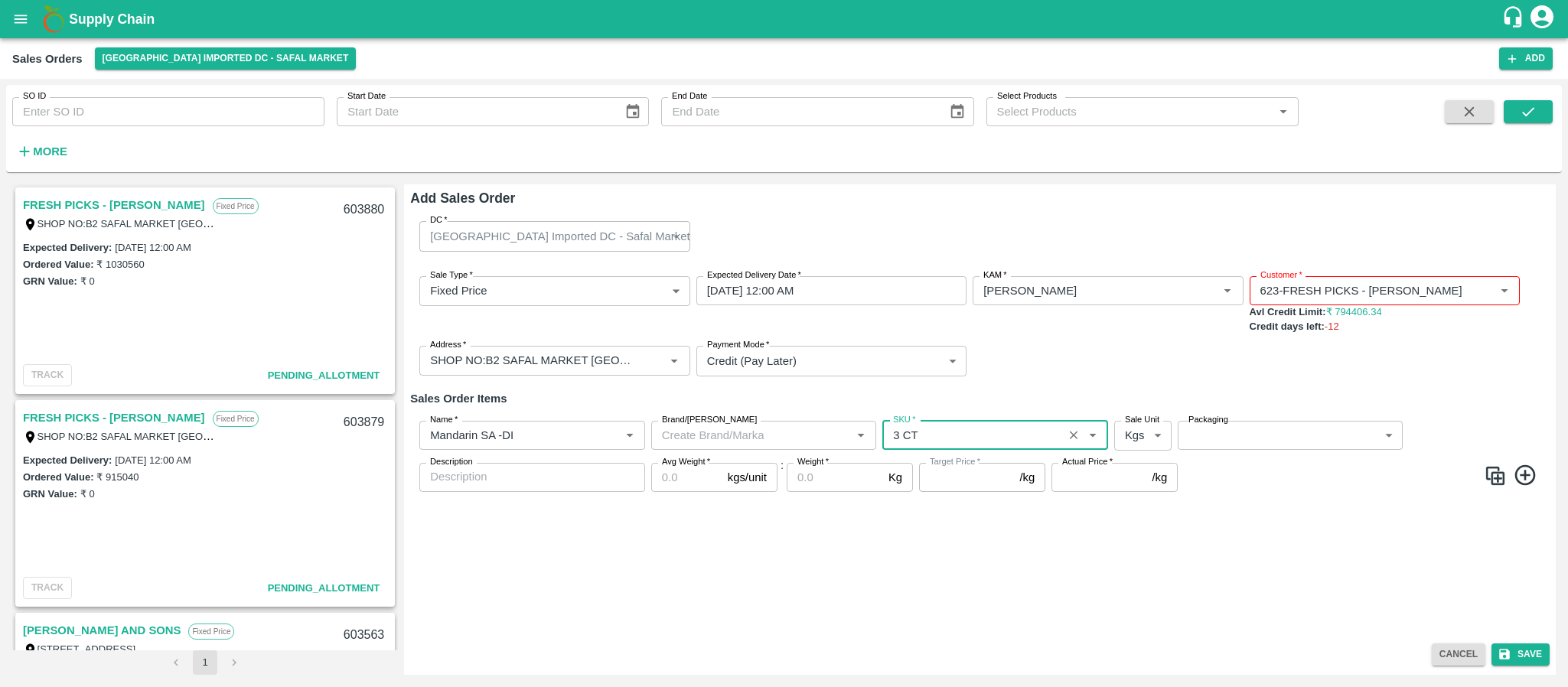
type input "NA"
click at [1148, 439] on body "Supply Chain Sales Orders Bangalore Imported DC - Safal Market Add SO ID SO ID …" at bounding box center [784, 344] width 1568 height 687
click at [1134, 489] on p "Units" at bounding box center [1138, 495] width 26 height 16
type input "2"
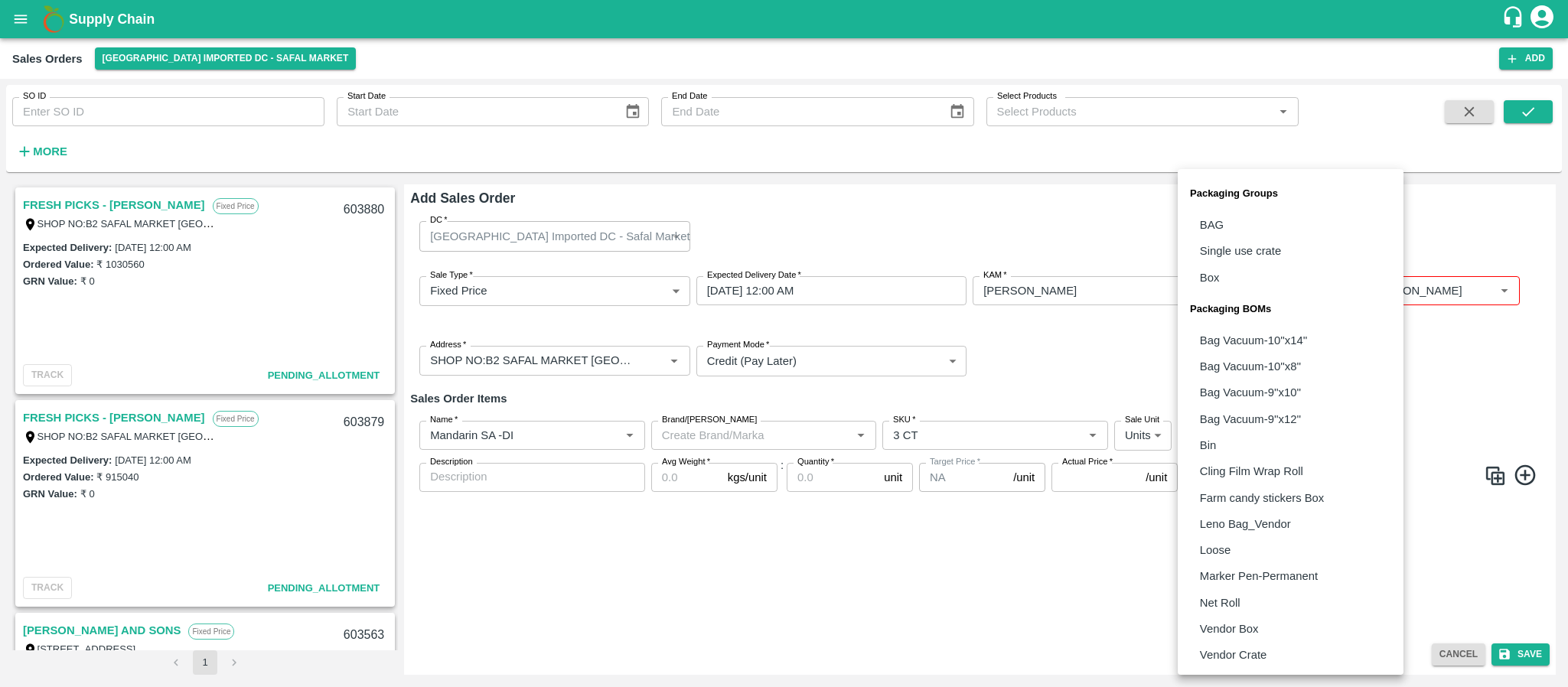
click at [1248, 427] on body "Supply Chain Sales Orders Bangalore Imported DC - Safal Market Add SO ID SO ID …" at bounding box center [784, 344] width 1568 height 687
click at [1243, 620] on p "Vendor Box" at bounding box center [1229, 628] width 59 height 16
type input "BOM/276"
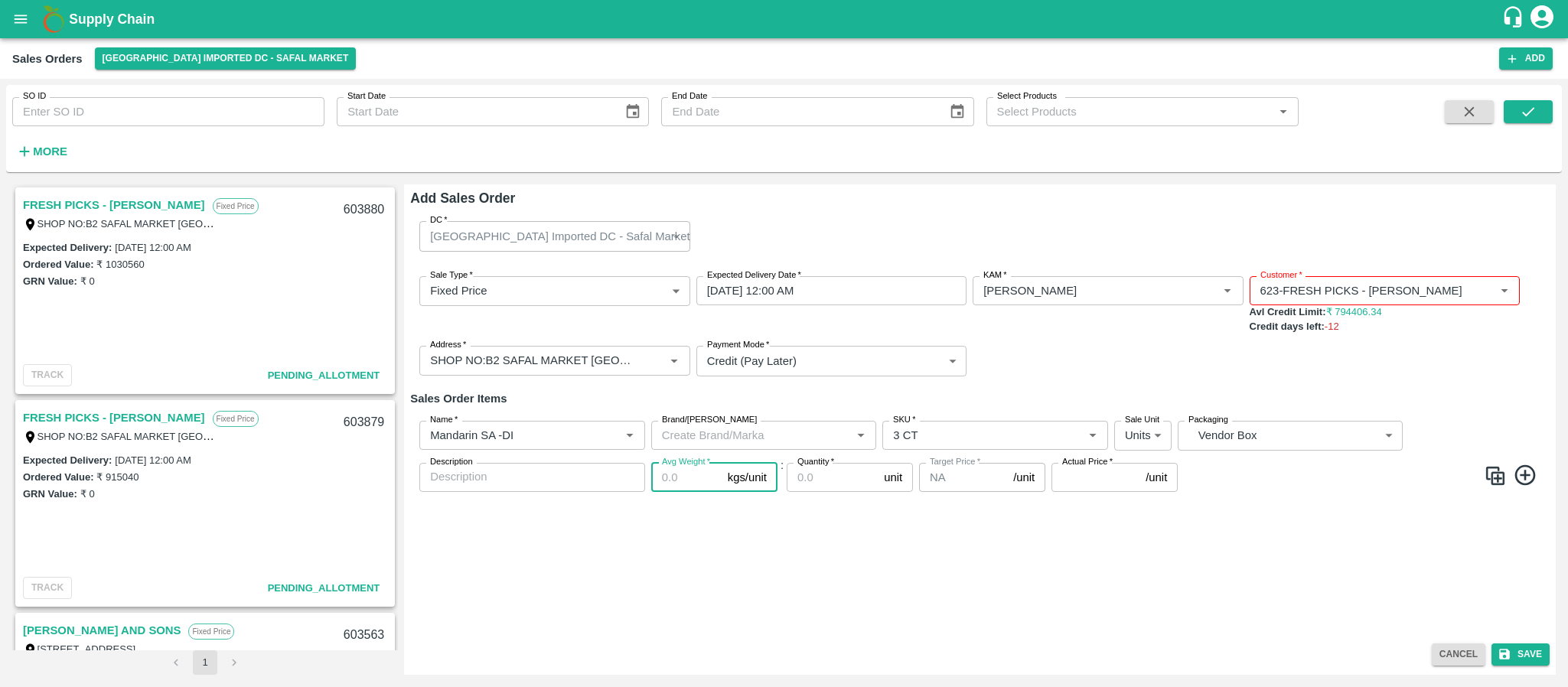
click at [678, 471] on input "Avg Weight   *" at bounding box center [686, 477] width 71 height 29
type input "10"
click at [820, 476] on input "Quantity   *" at bounding box center [832, 477] width 91 height 29
click at [1079, 481] on input "Actual Price   *" at bounding box center [1096, 477] width 88 height 29
click at [842, 483] on input "238" at bounding box center [832, 477] width 91 height 29
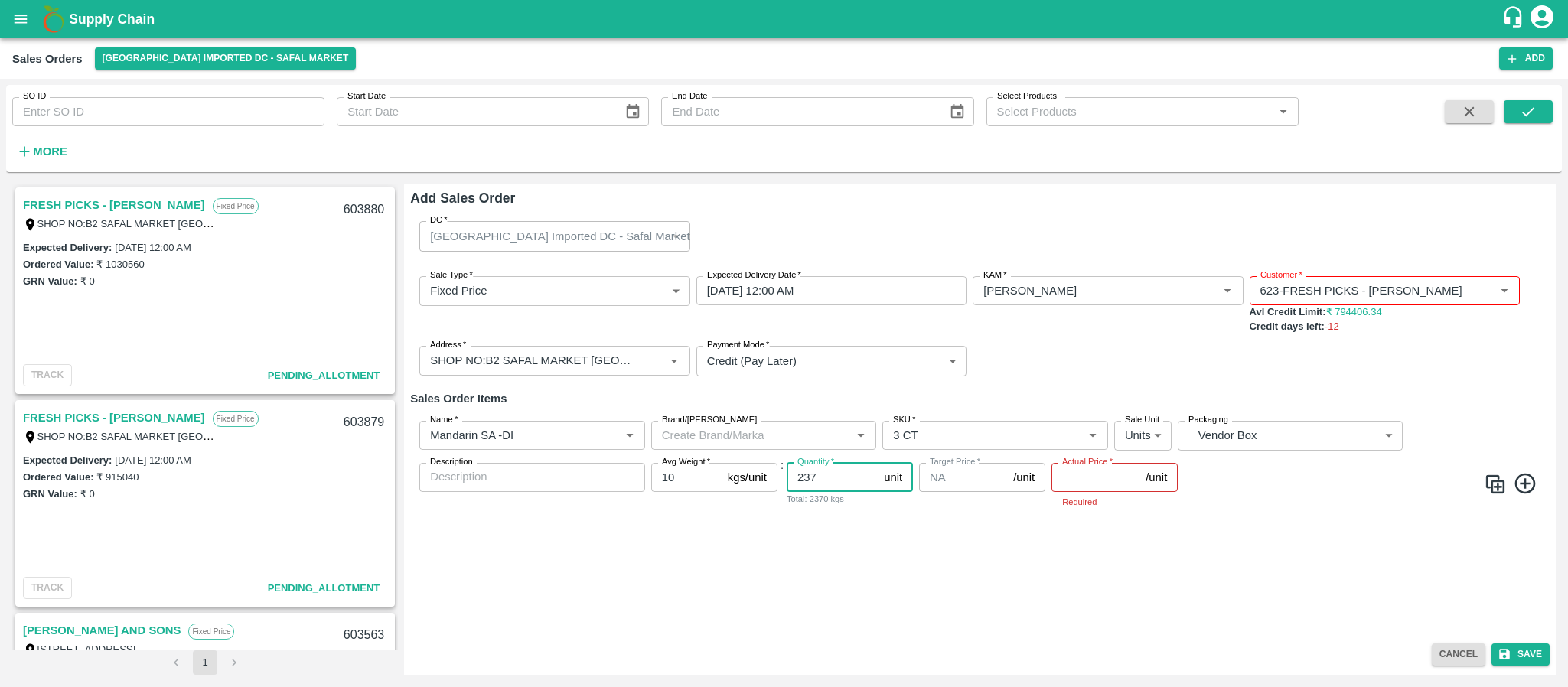
type input "237"
click at [1071, 481] on input "Actual Price   *" at bounding box center [1096, 477] width 88 height 29
click at [1057, 475] on input "Actual Price   *" at bounding box center [1096, 477] width 88 height 29
type input "1625"
click at [1534, 659] on button "Save" at bounding box center [1521, 655] width 58 height 22
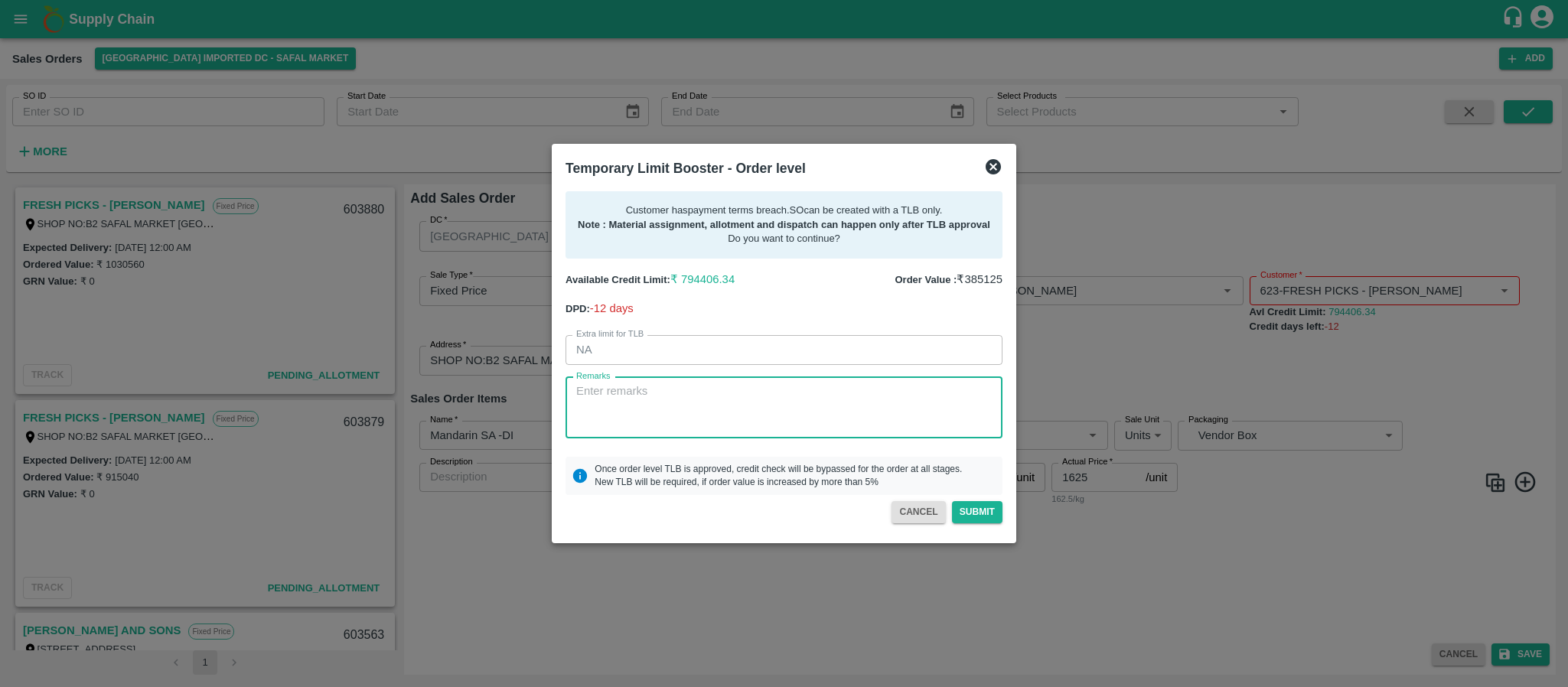
click at [807, 416] on textarea "Remarks" at bounding box center [784, 407] width 416 height 48
click at [714, 411] on textarea "Remarks" at bounding box center [784, 407] width 416 height 48
paste textarea "Required days"
click at [714, 411] on textarea "Required days" at bounding box center [784, 407] width 416 height 48
type textarea "Required days"
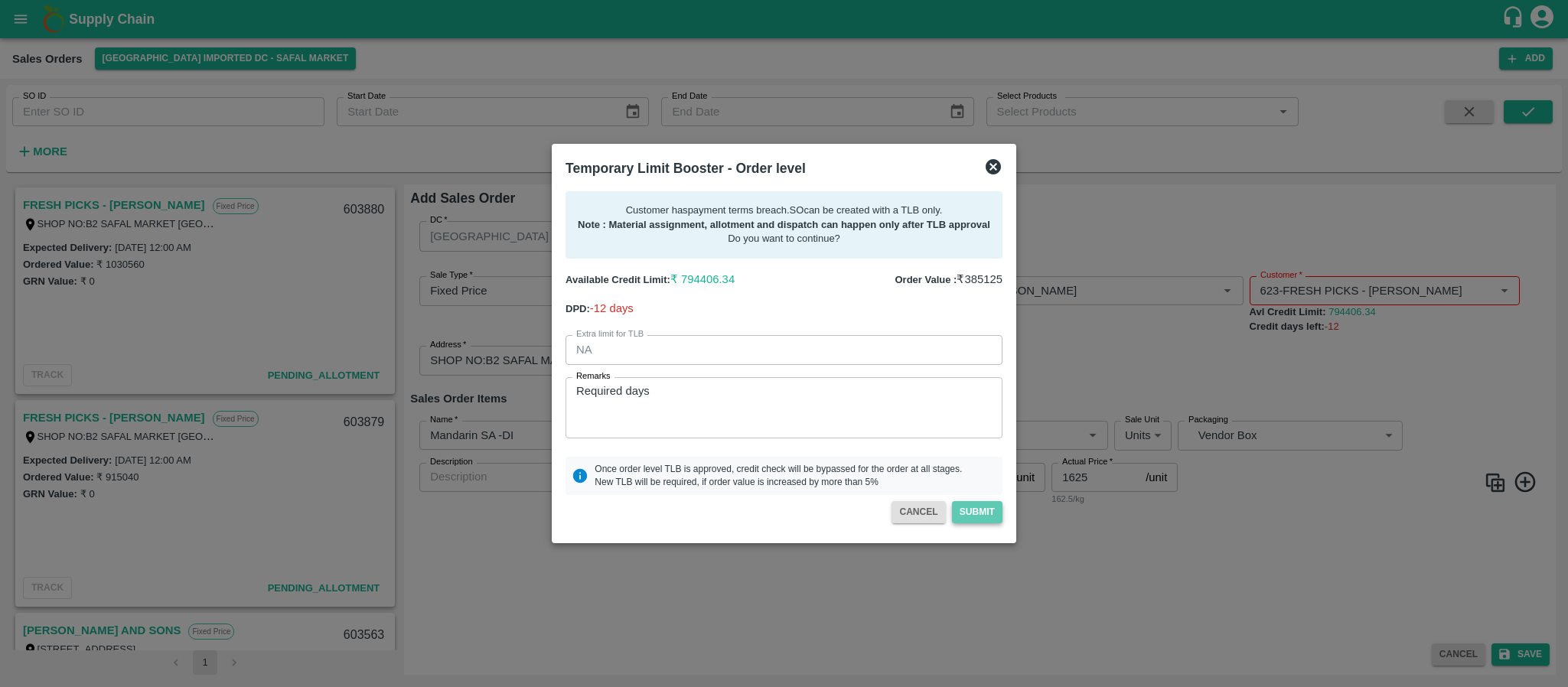
click at [986, 511] on button "Submit" at bounding box center [977, 512] width 50 height 22
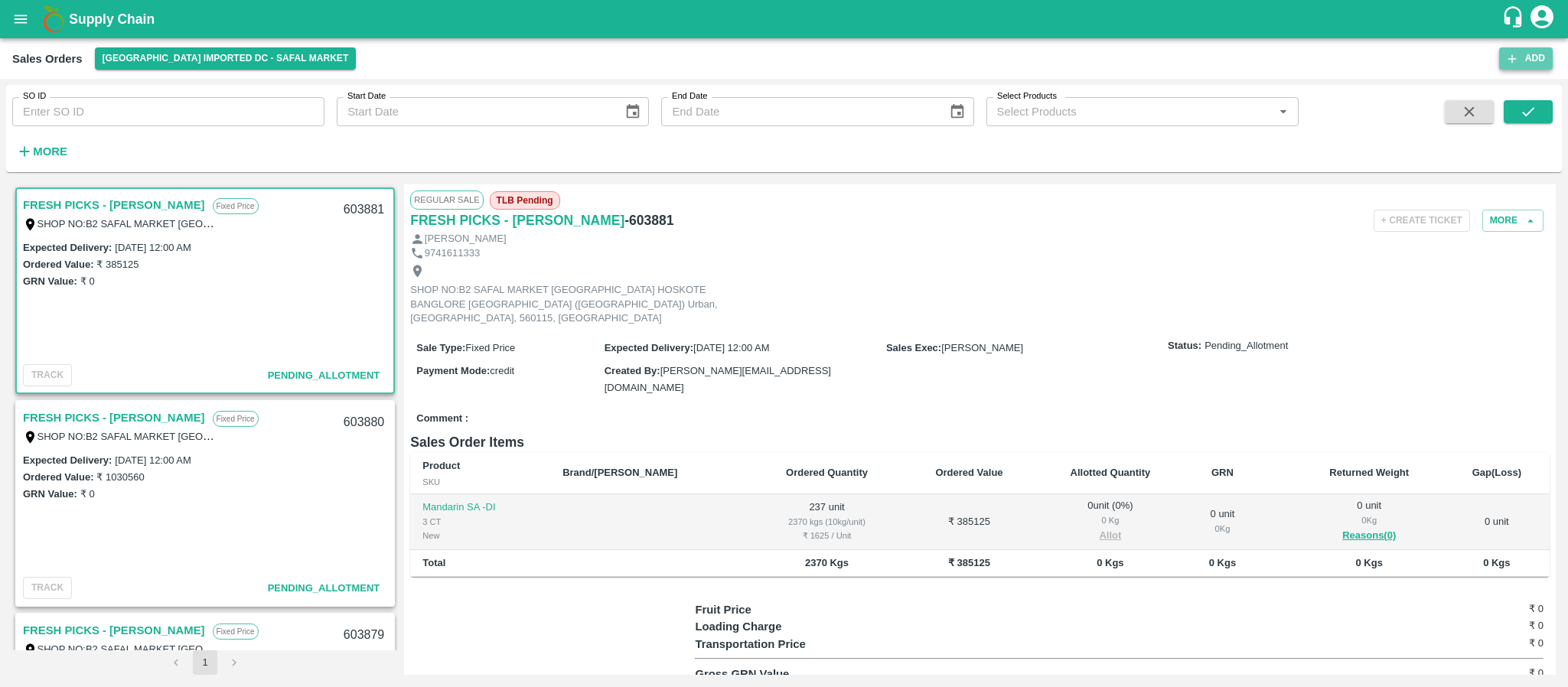
click at [1526, 64] on button "Add" at bounding box center [1526, 59] width 53 height 22
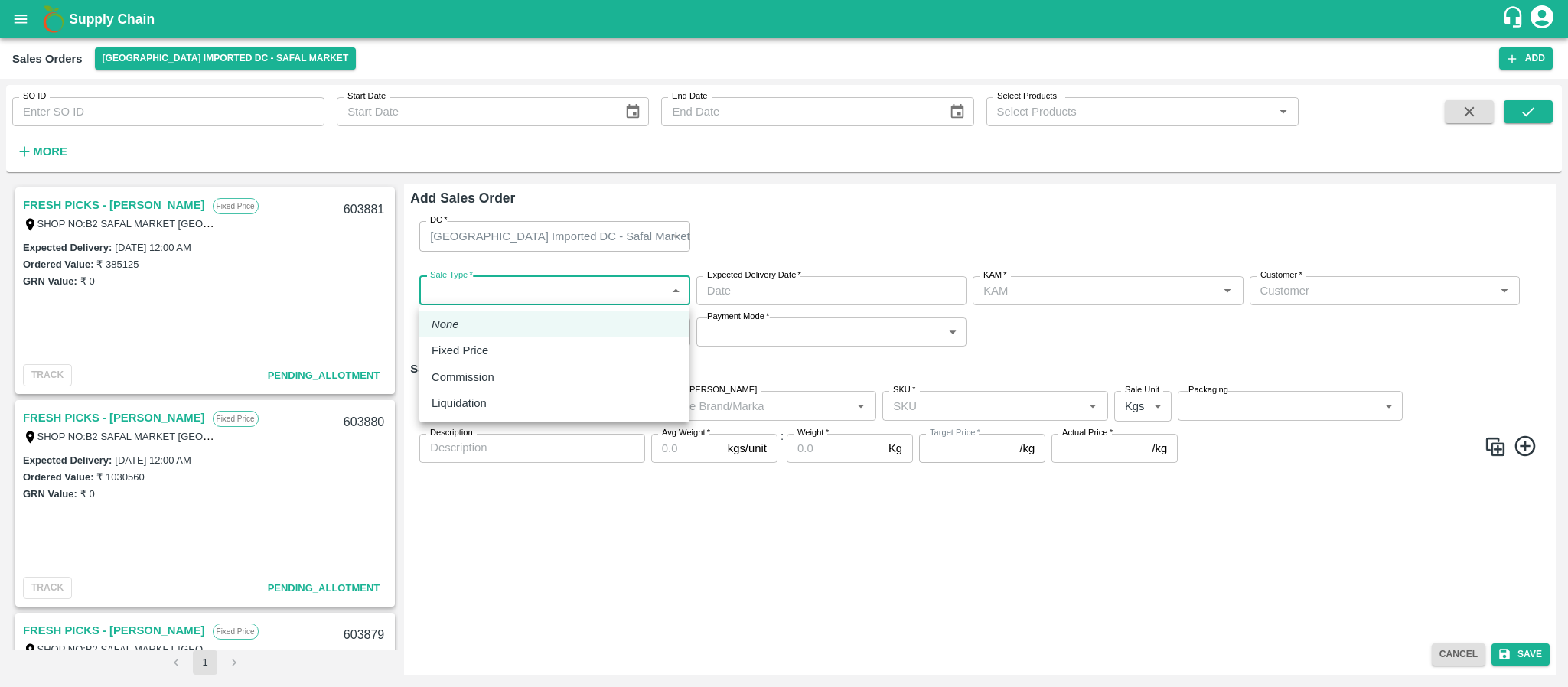
click at [528, 292] on body "Supply Chain Sales Orders Bangalore Imported DC - Safal Market Add SO ID SO ID …" at bounding box center [784, 344] width 1568 height 687
click at [510, 337] on li "Fixed Price" at bounding box center [555, 350] width 270 height 26
type input "1"
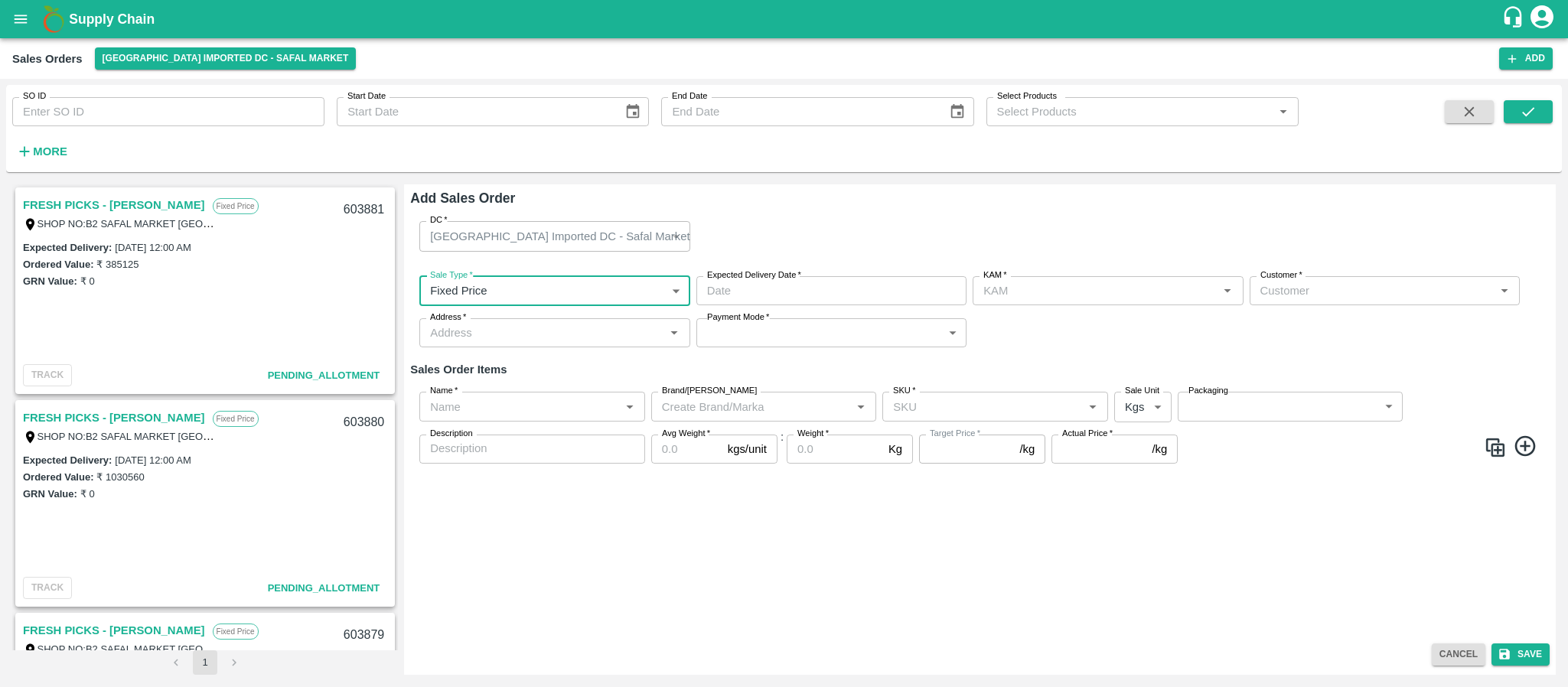
type input "[PERSON_NAME]"
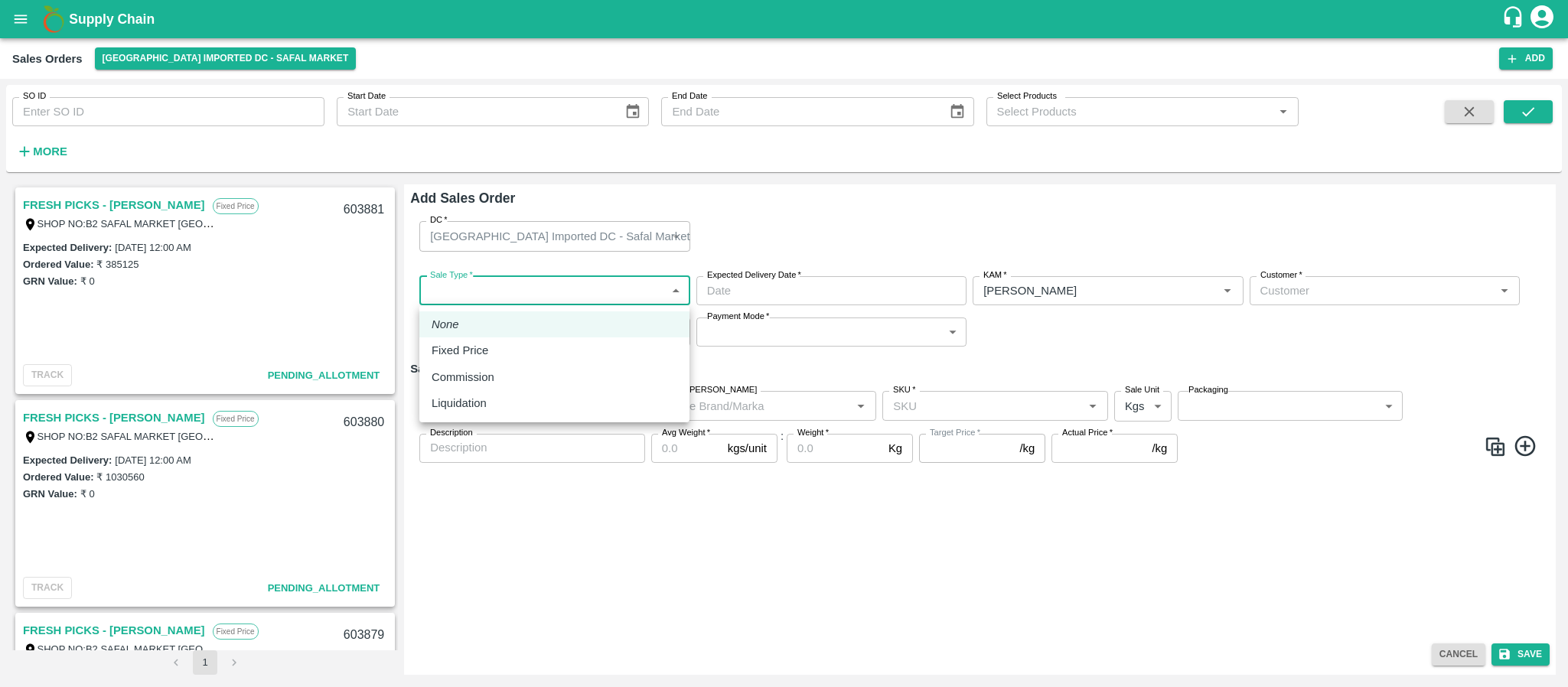
click at [634, 285] on body "Supply Chain Sales Orders Bangalore Imported DC - Safal Market Add SO ID SO ID …" at bounding box center [784, 344] width 1568 height 687
click at [520, 347] on div "Fixed Price" at bounding box center [554, 350] width 246 height 16
type input "1"
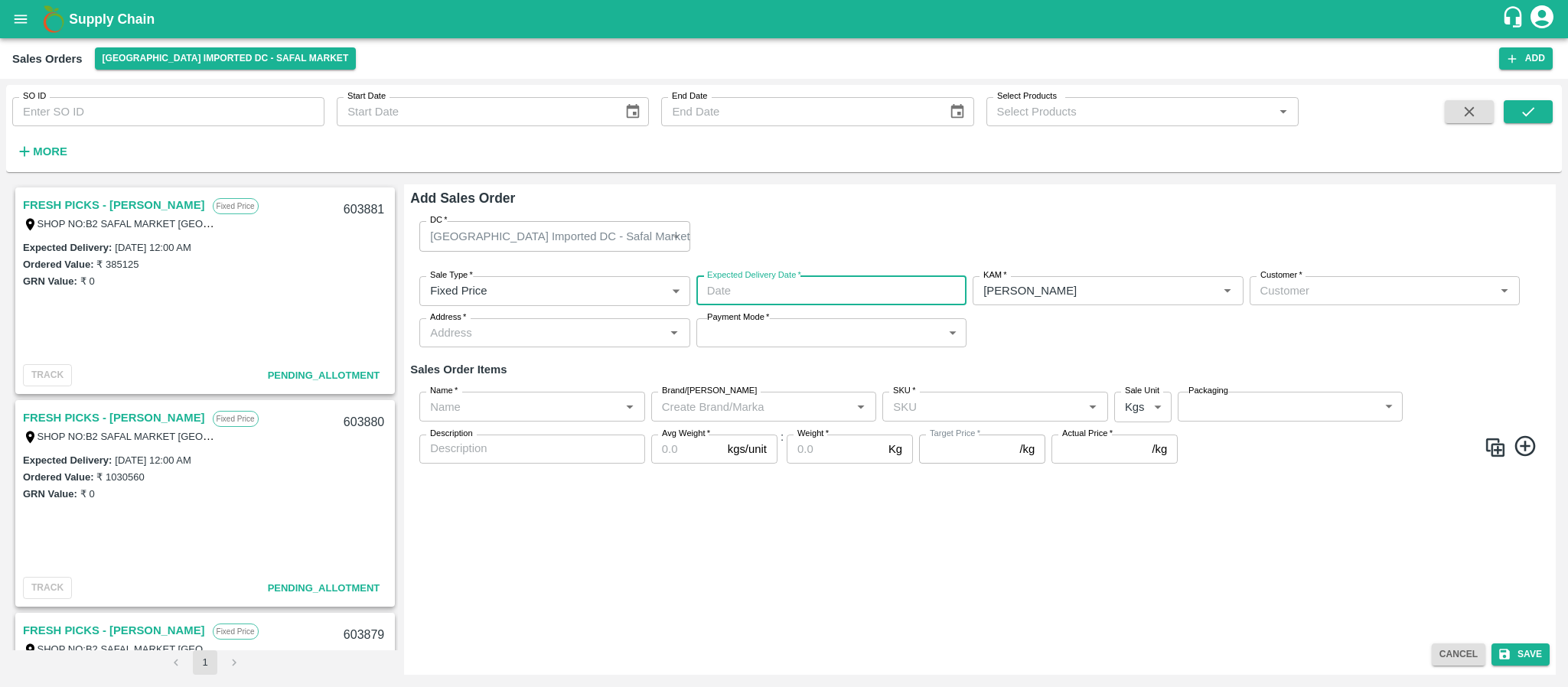
type input "DD/MM/YYYY hh:mm aa"
click at [849, 297] on input "DD/MM/YYYY hh:mm aa" at bounding box center [826, 290] width 260 height 29
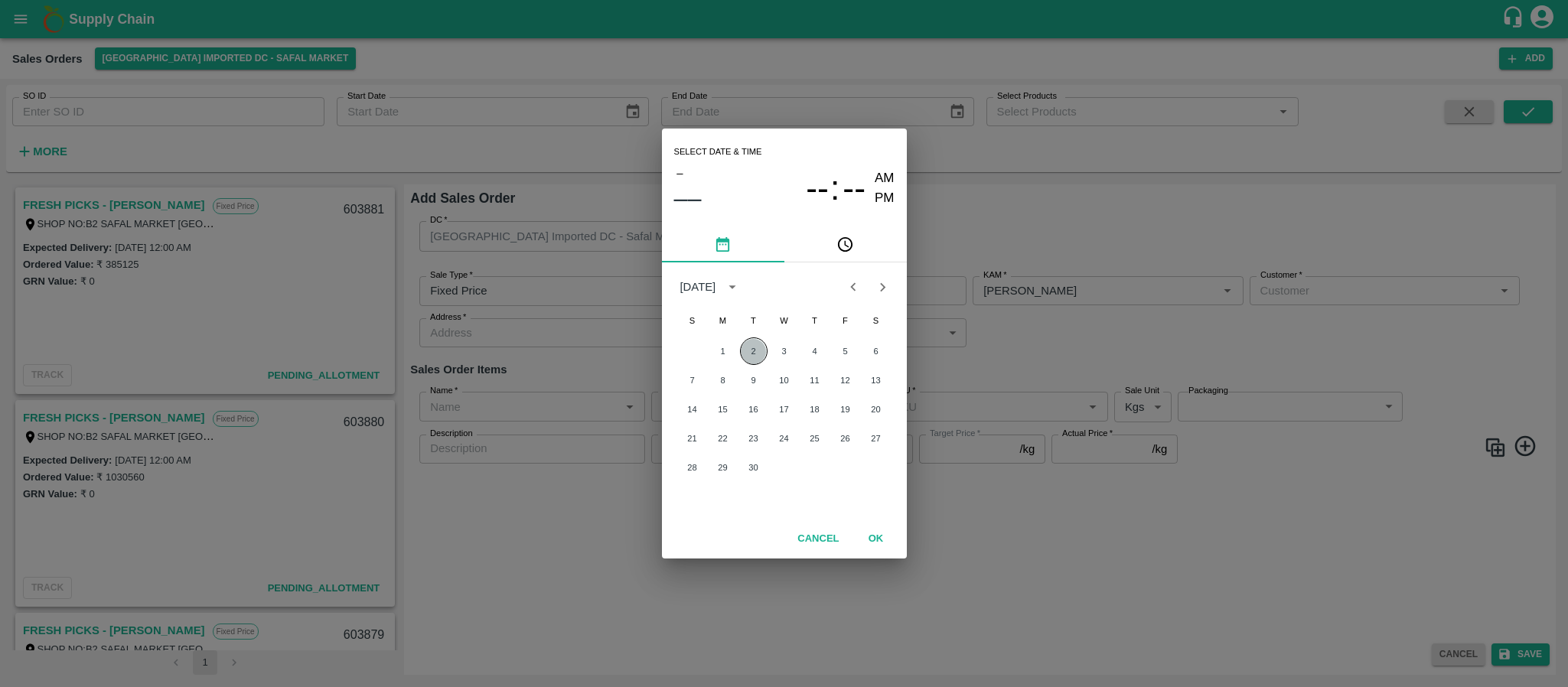
click at [758, 350] on button "2" at bounding box center [754, 351] width 27 height 27
type input "02/09/2025 12:00 AM"
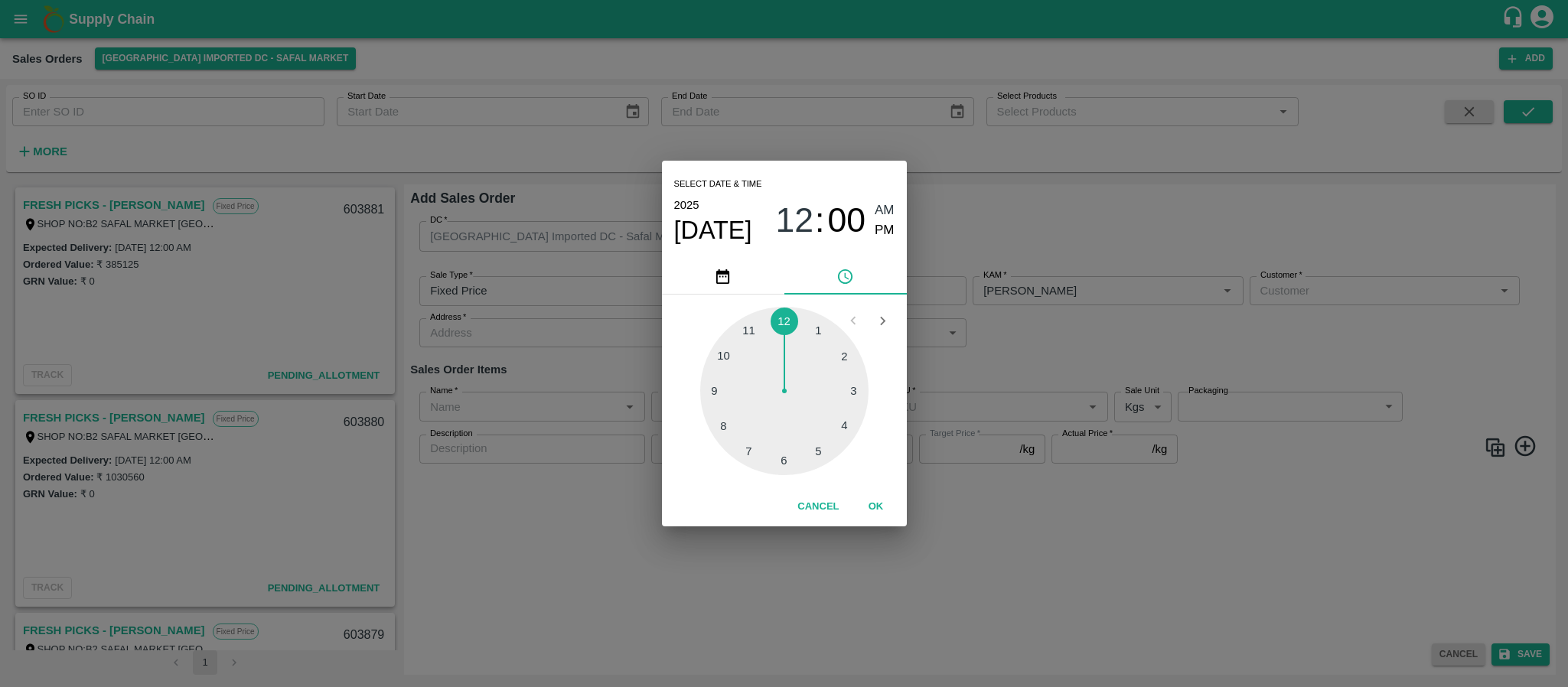
click at [1097, 329] on div "Select date & time 2025 Sep 2 12 : 00 AM PM 1 2 3 4 5 6 7 8 9 10 11 12 Cancel OK" at bounding box center [784, 344] width 1568 height 687
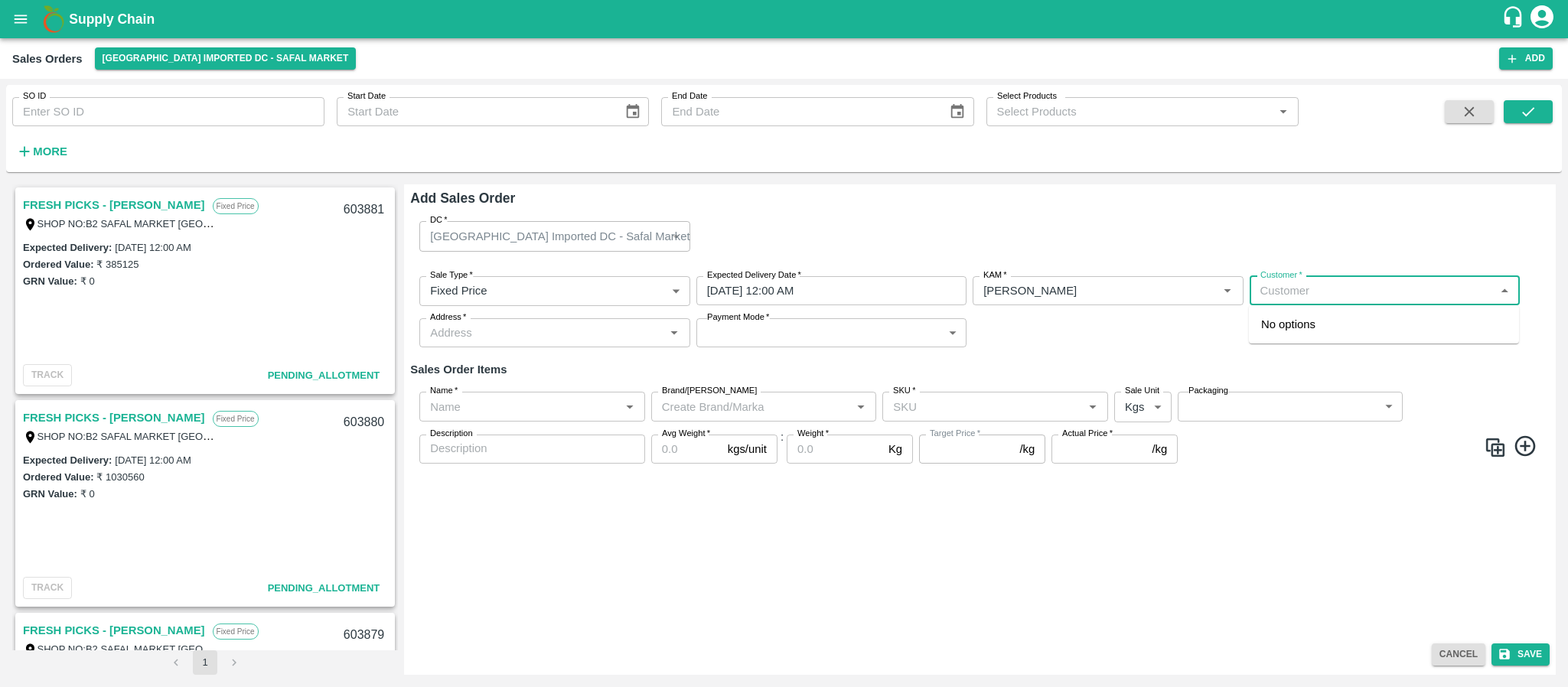
click at [1303, 300] on input "Customer   *" at bounding box center [1372, 290] width 236 height 20
click at [1308, 316] on p "FRESH PICKS - KIRAN N" at bounding box center [1351, 324] width 179 height 16
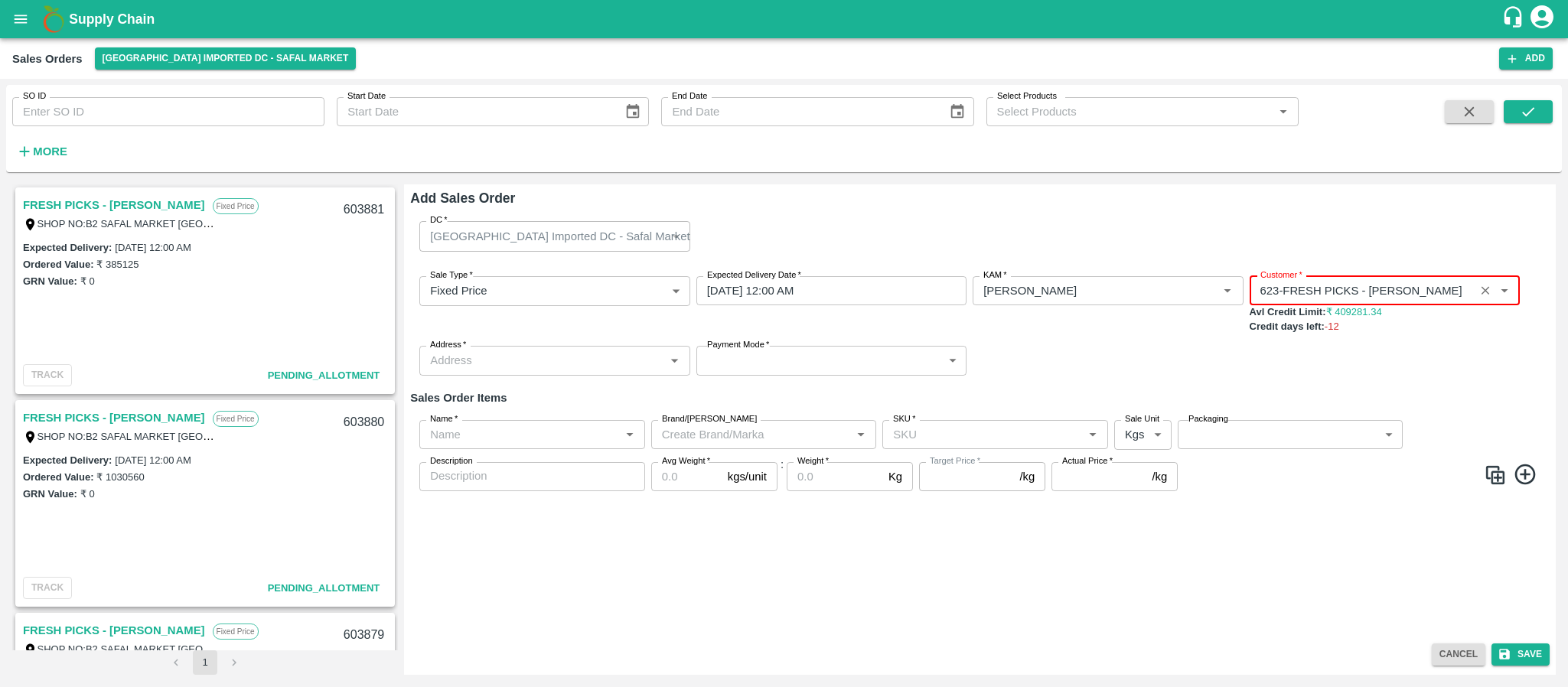
type input "623-FRESH PICKS - KIRAN N"
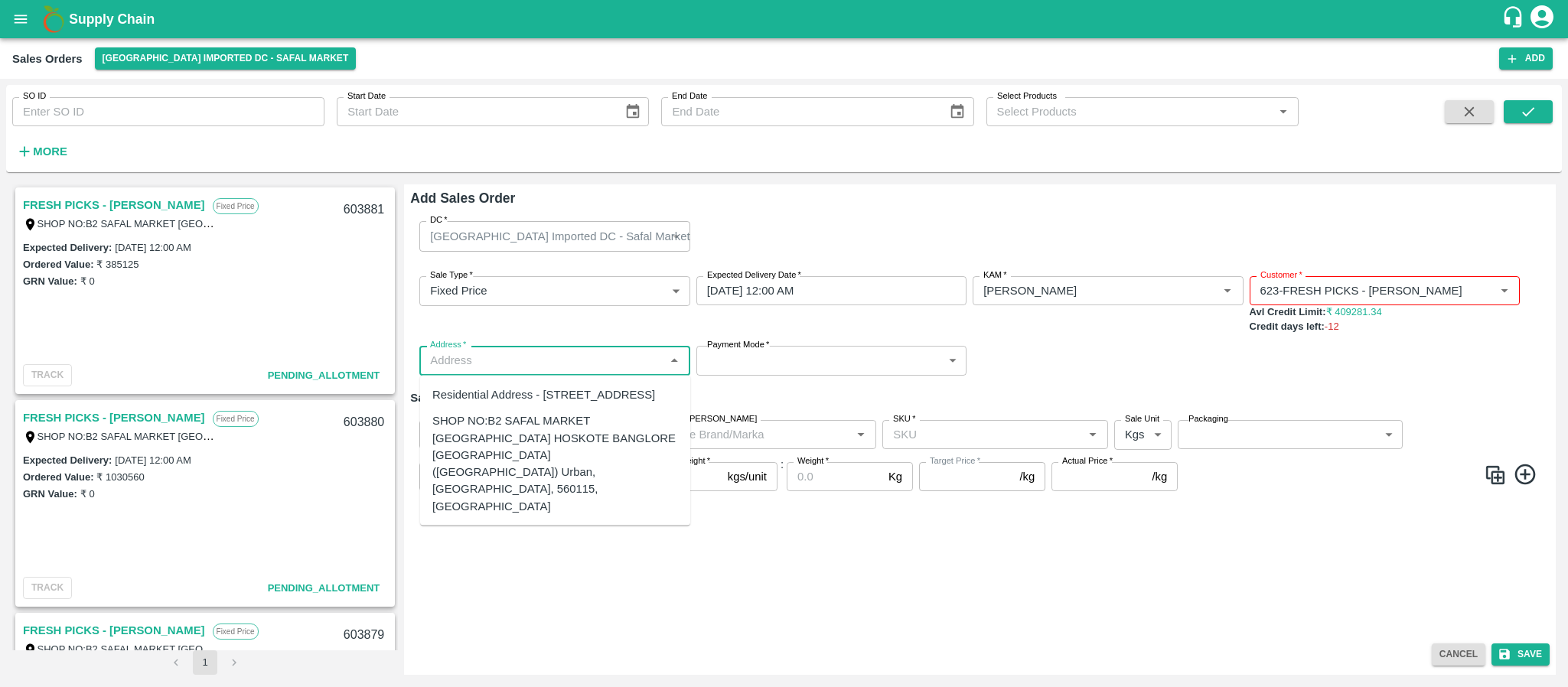
click at [602, 361] on input "Address   *" at bounding box center [542, 360] width 236 height 20
click at [555, 461] on div "SHOP NO:B2 SAFAL MARKET KHAZISONI VILLAGE HOSKOTE BANGLORE KARNATAKA (Bangalore…" at bounding box center [555, 463] width 246 height 103
type input "SHOP NO:B2 SAFAL MARKET KHAZISONI VILLAGE HOSKOTE BANGLORE KARNATAKA (Bangalore…"
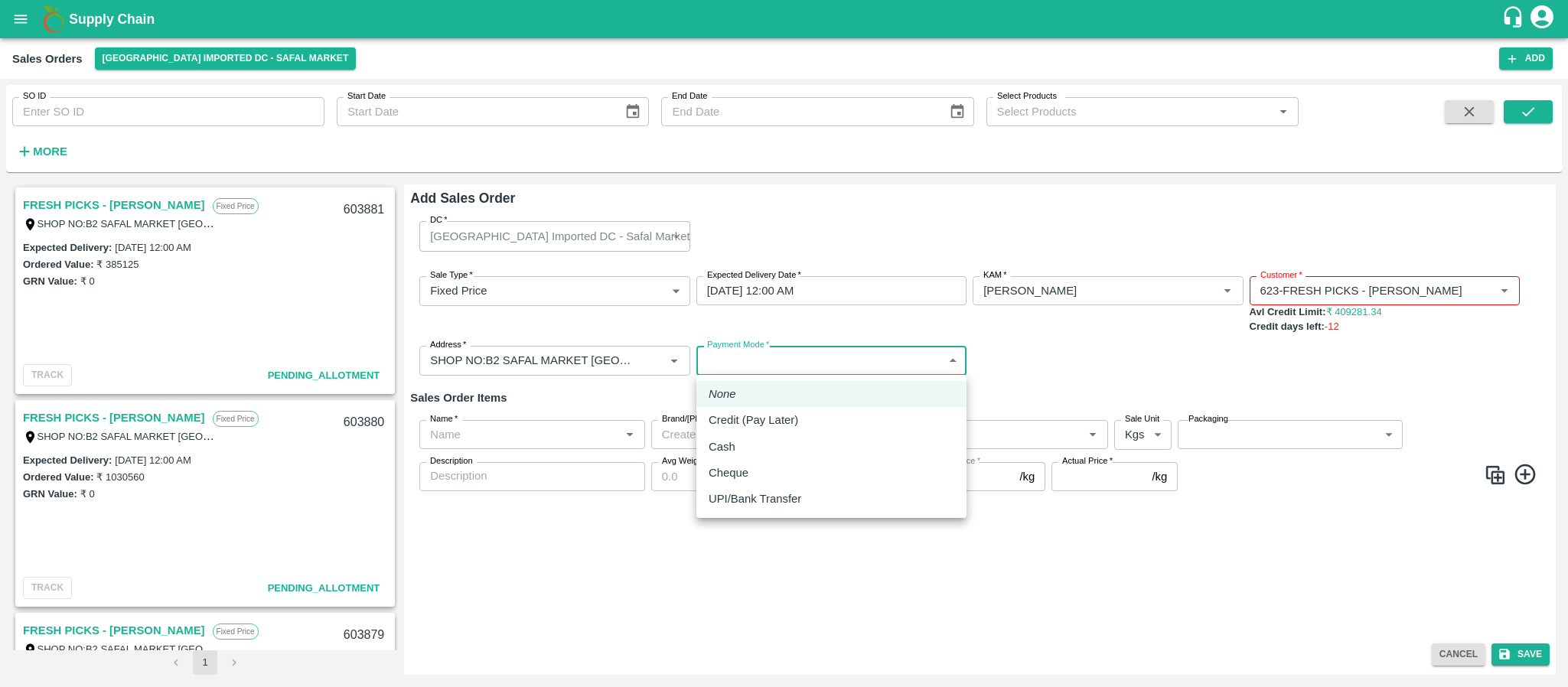
click at [774, 357] on body "Supply Chain Sales Orders Bangalore Imported DC - Safal Market Add SO ID SO ID …" at bounding box center [784, 344] width 1568 height 687
click at [777, 414] on p "Credit (Pay Later)" at bounding box center [754, 420] width 89 height 16
type input "credit"
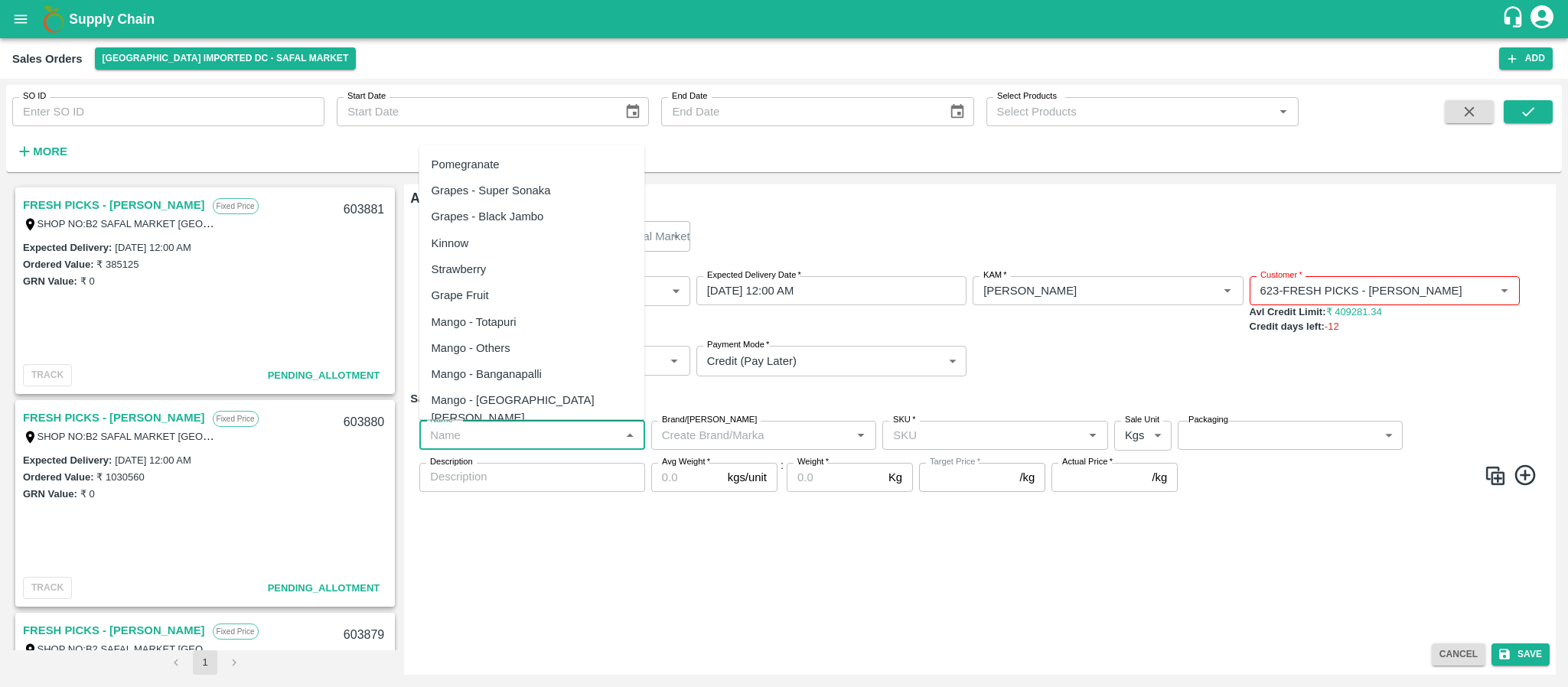
click at [540, 434] on input "Name   *" at bounding box center [520, 435] width 191 height 20
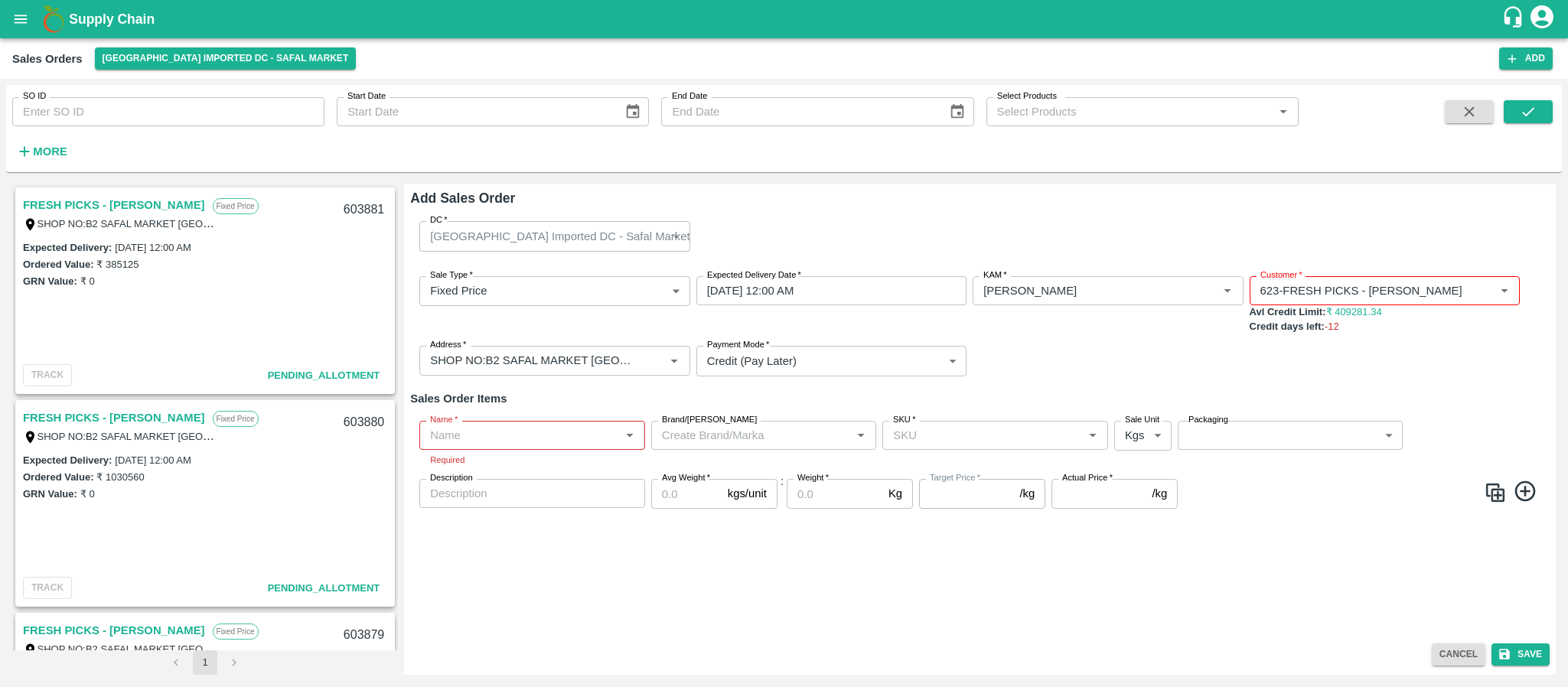
click at [806, 398] on h6 "Sales Order Items" at bounding box center [980, 398] width 1140 height 20
click at [1465, 657] on button "Cancel" at bounding box center [1459, 655] width 53 height 22
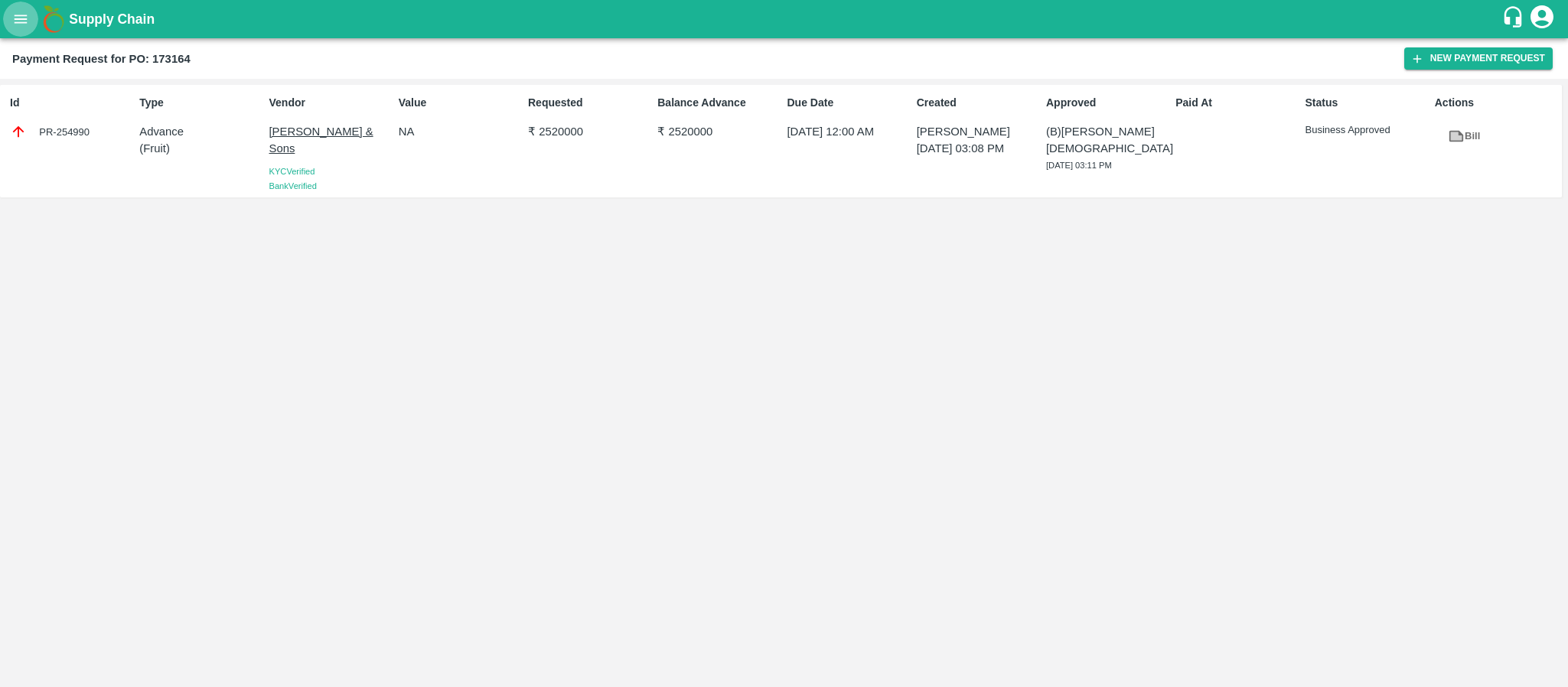
click at [25, 20] on icon "open drawer" at bounding box center [20, 19] width 16 height 16
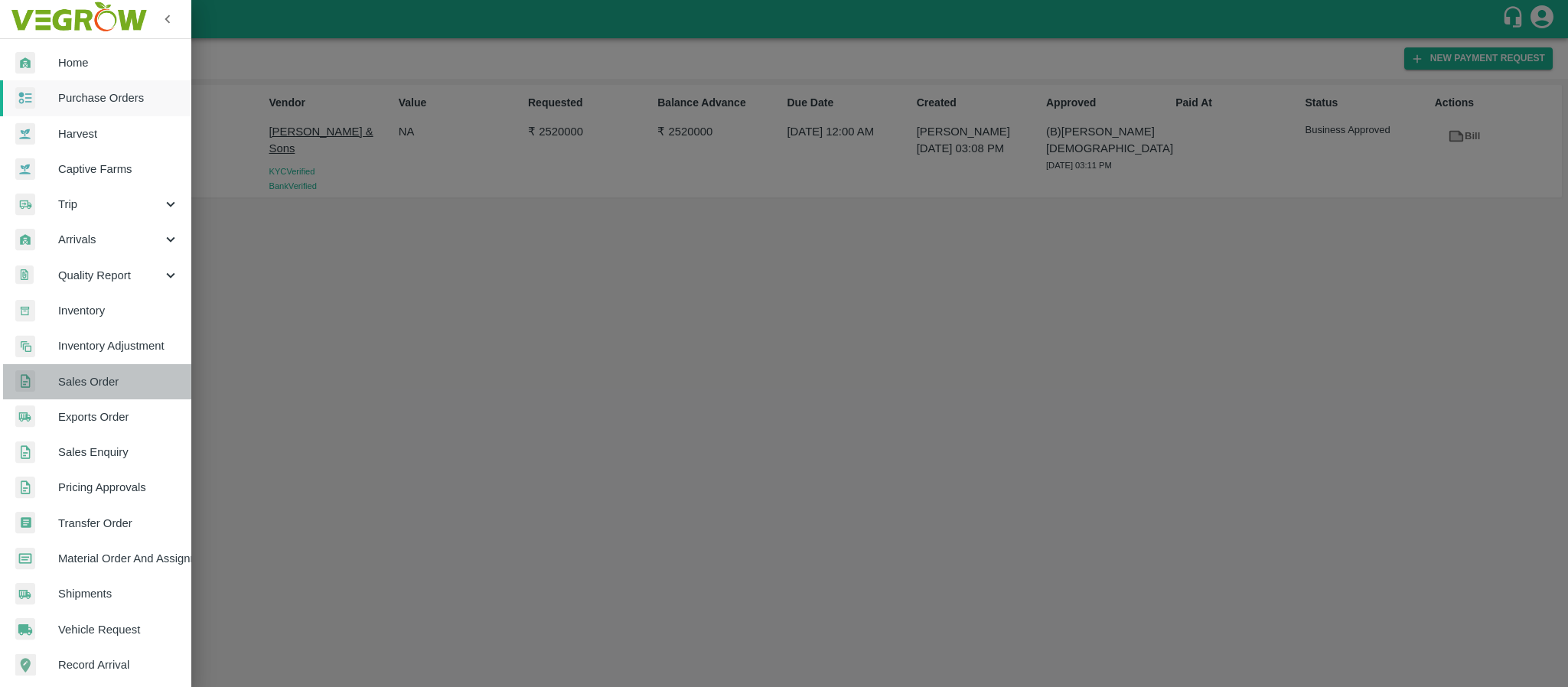
click at [115, 379] on span "Sales Order" at bounding box center [118, 381] width 121 height 16
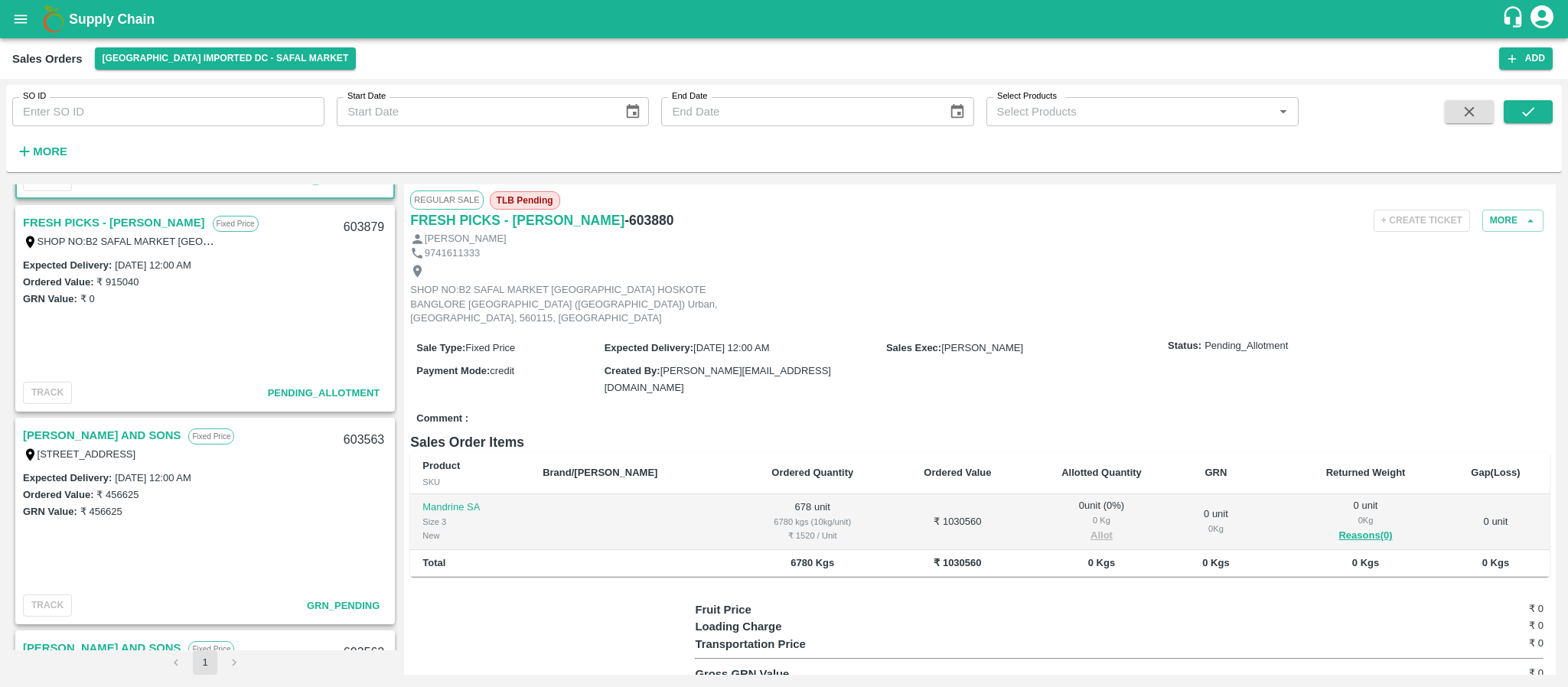
scroll to position [198, 0]
click at [136, 431] on link "MOHAMMED SAMIULLA AND SONS" at bounding box center [101, 432] width 158 height 20
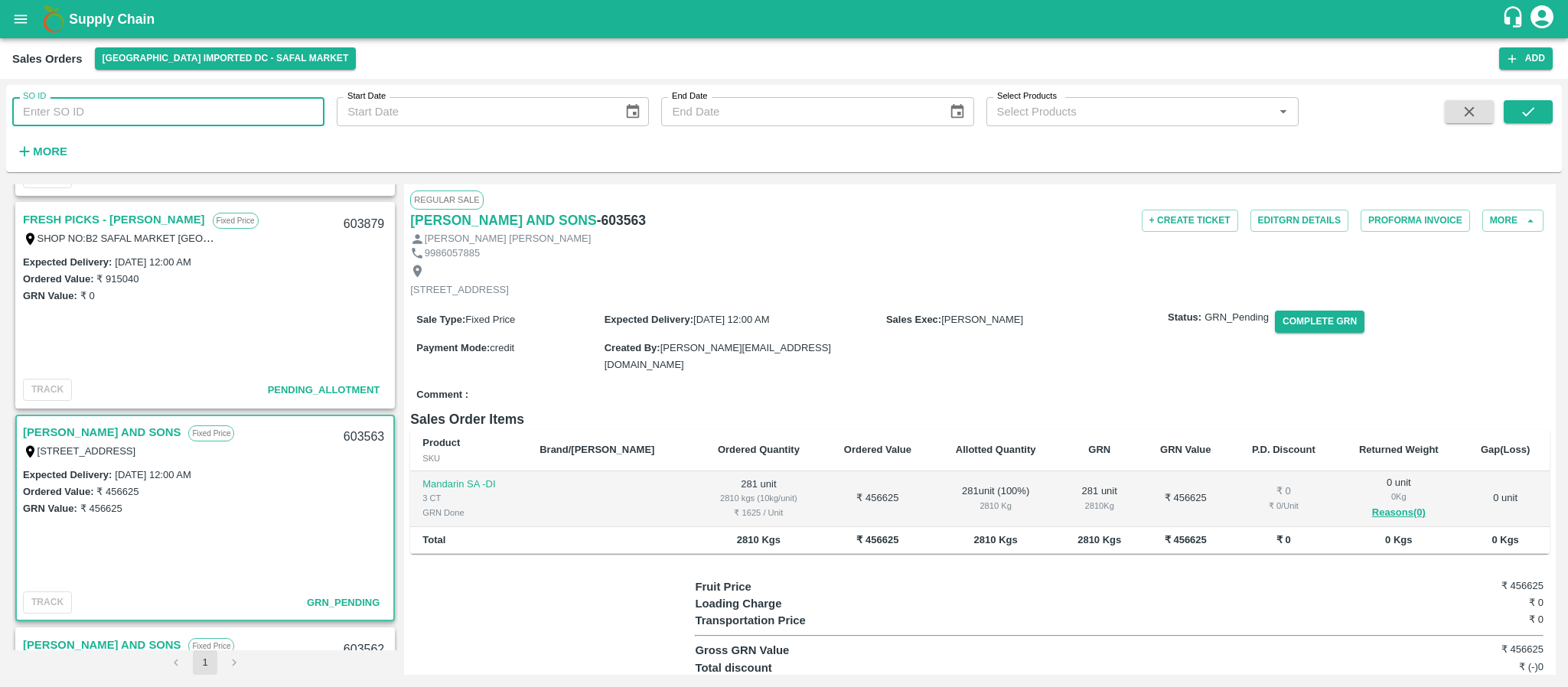
click at [154, 117] on input "SO ID" at bounding box center [169, 111] width 312 height 29
click at [14, 30] on button "open drawer" at bounding box center [20, 19] width 35 height 35
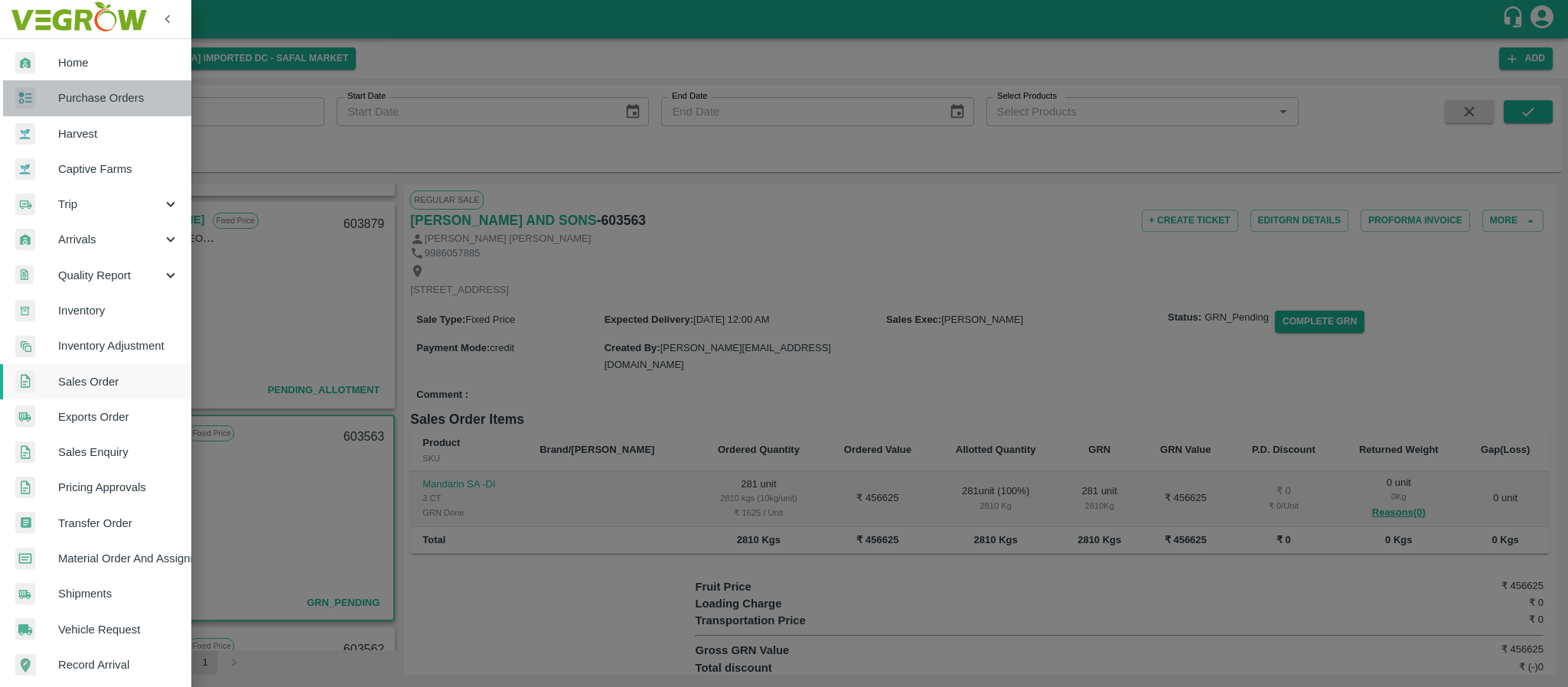
click at [80, 93] on span "Purchase Orders" at bounding box center [118, 97] width 121 height 16
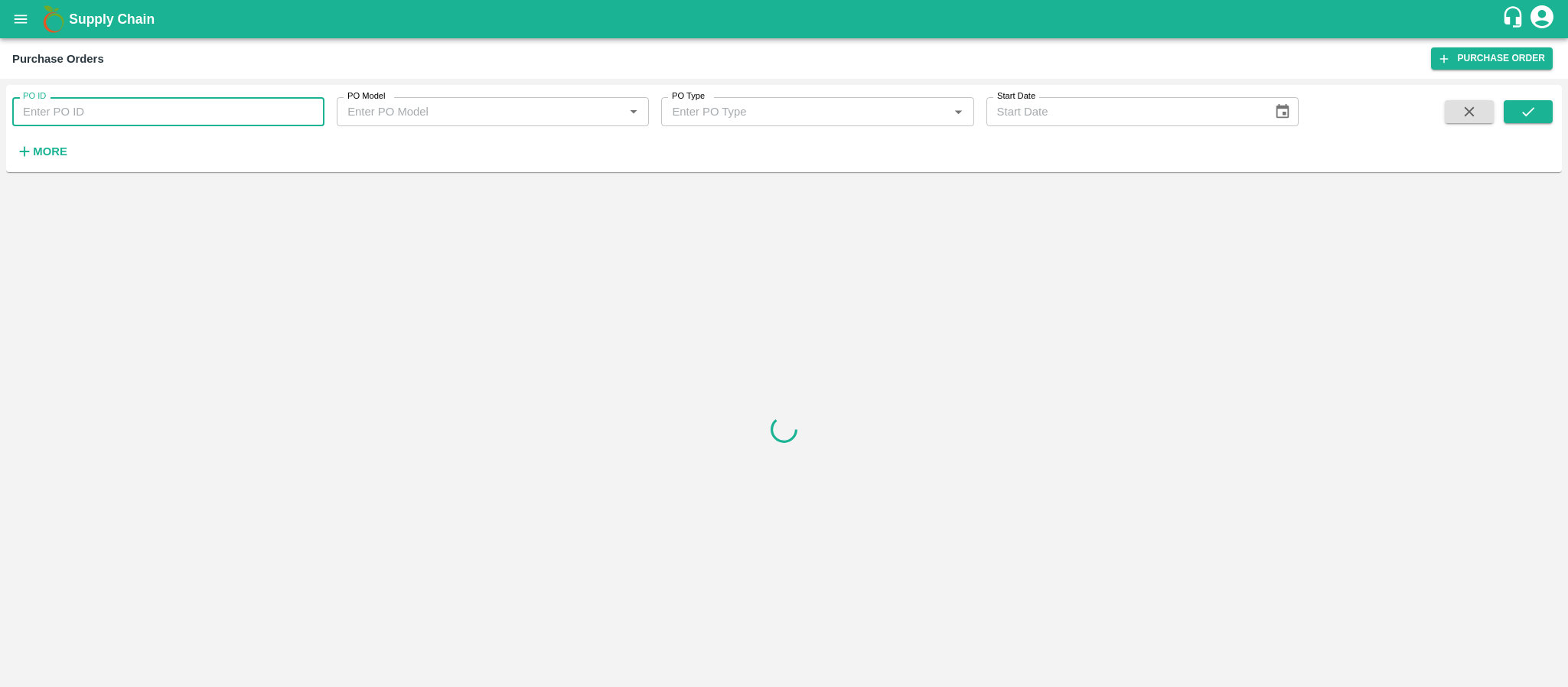
click at [85, 108] on input "PO ID" at bounding box center [169, 111] width 312 height 29
paste input "163524"
type input "163524"
click at [1533, 102] on button "submit" at bounding box center [1529, 111] width 49 height 23
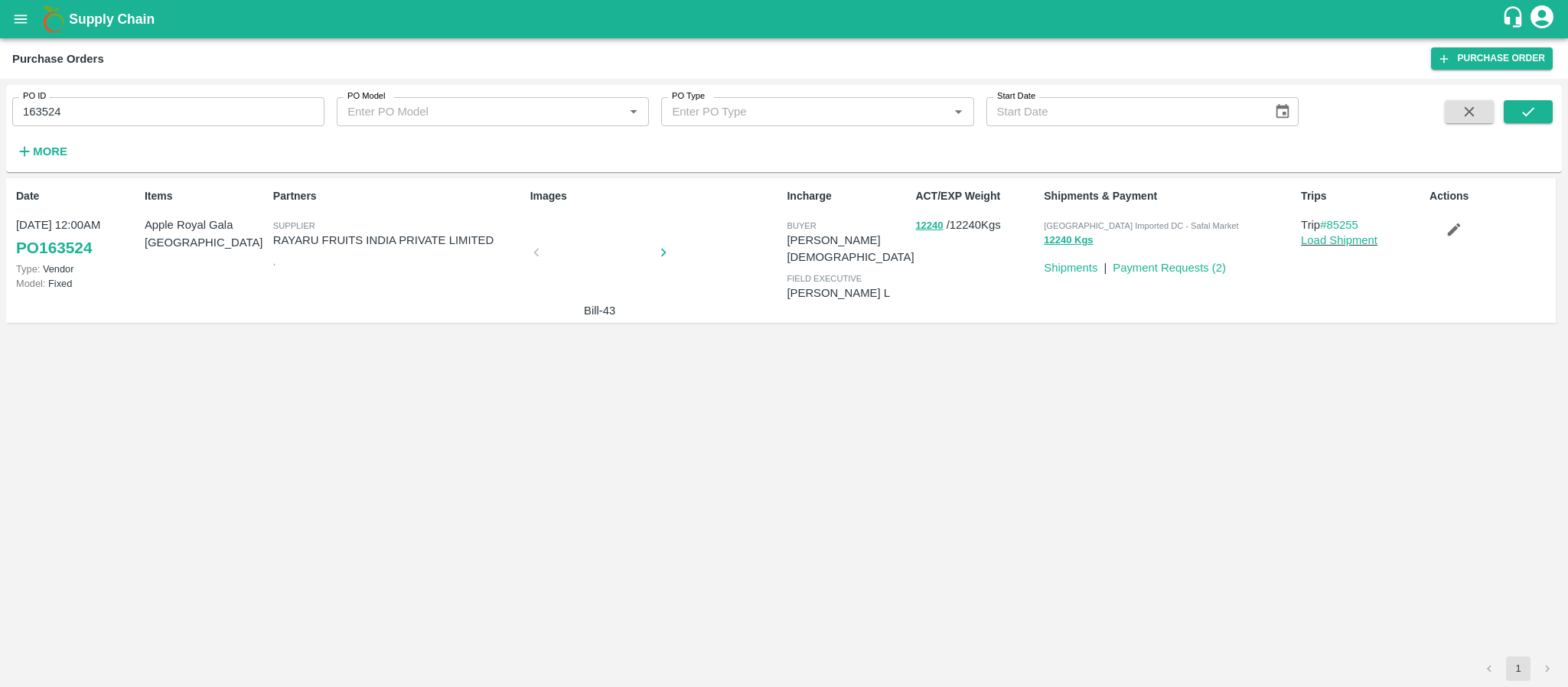
click at [582, 269] on div at bounding box center [600, 256] width 115 height 81
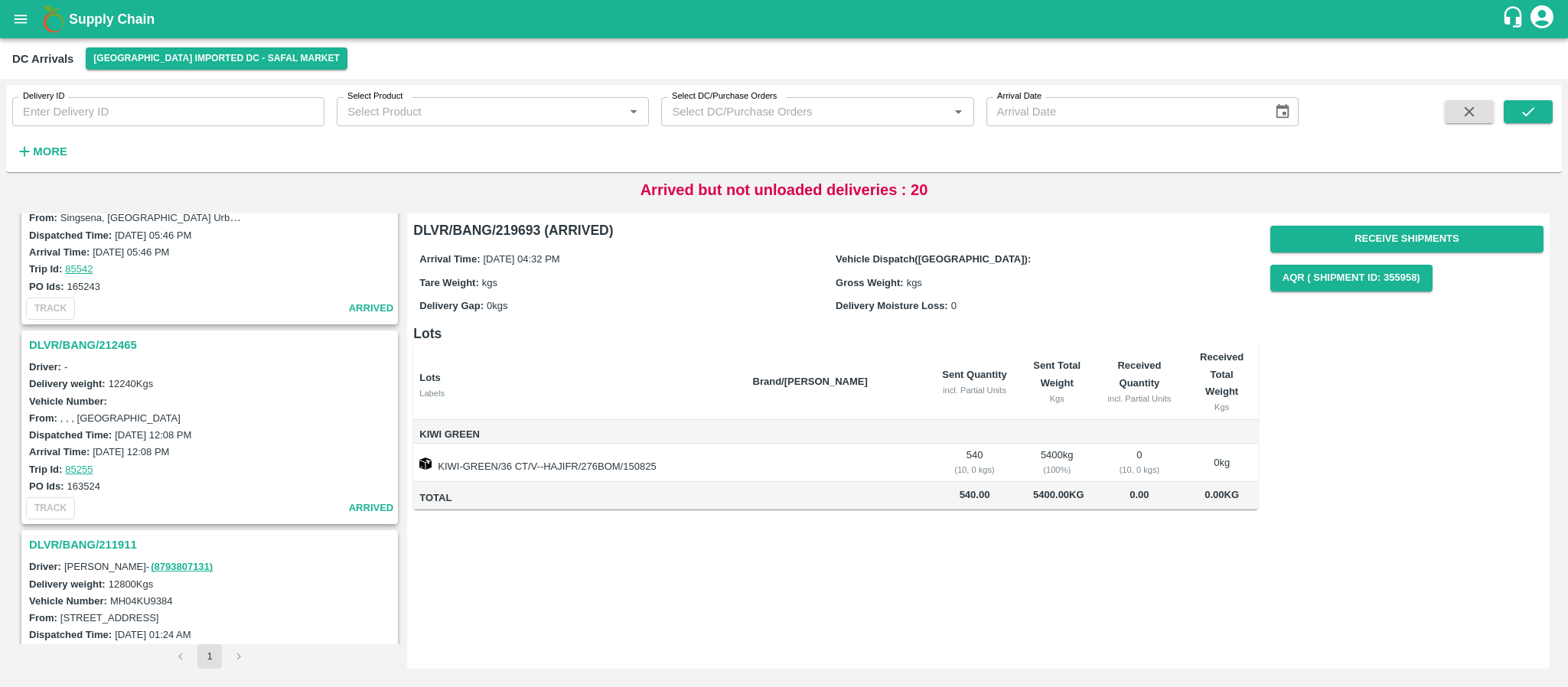
scroll to position [3891, 0]
click at [106, 340] on h3 "DLVR/BANG/212465" at bounding box center [212, 343] width 366 height 20
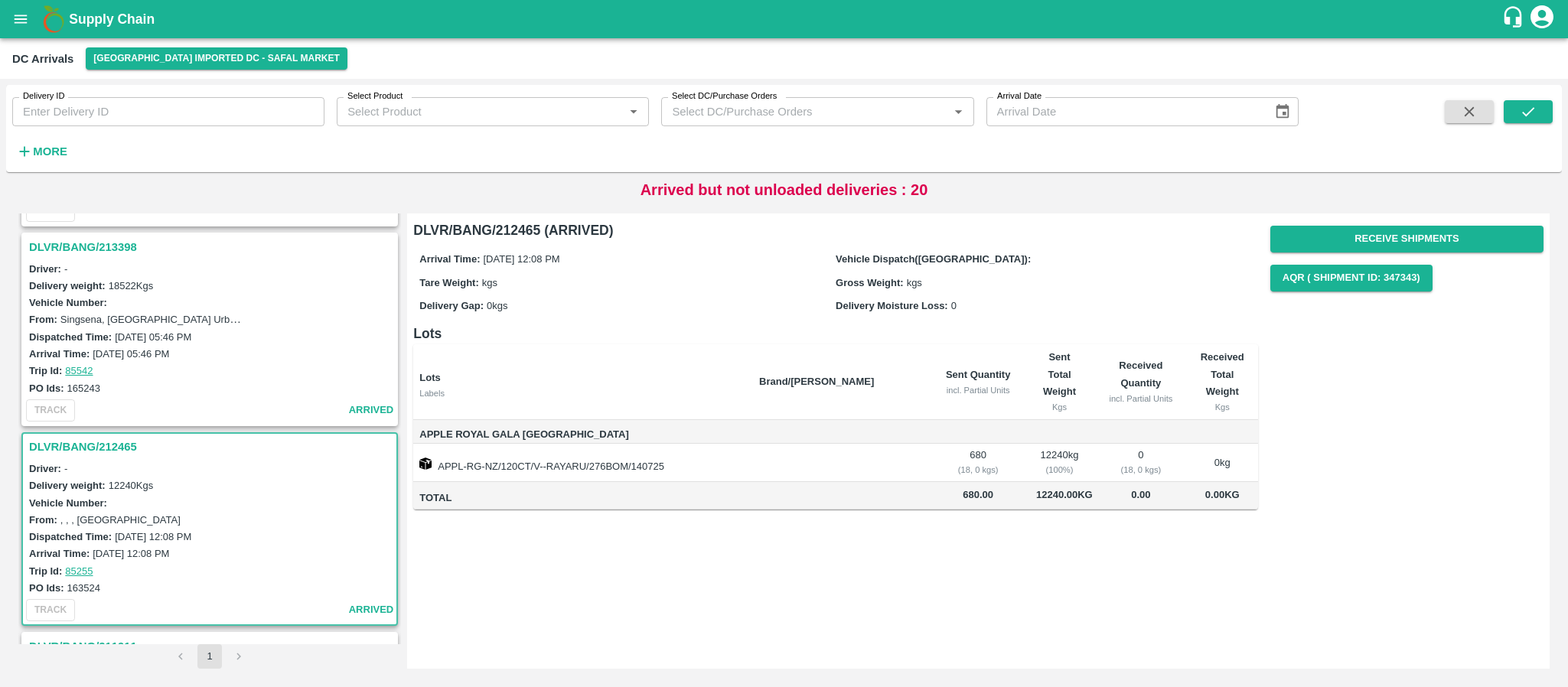
scroll to position [3958, 0]
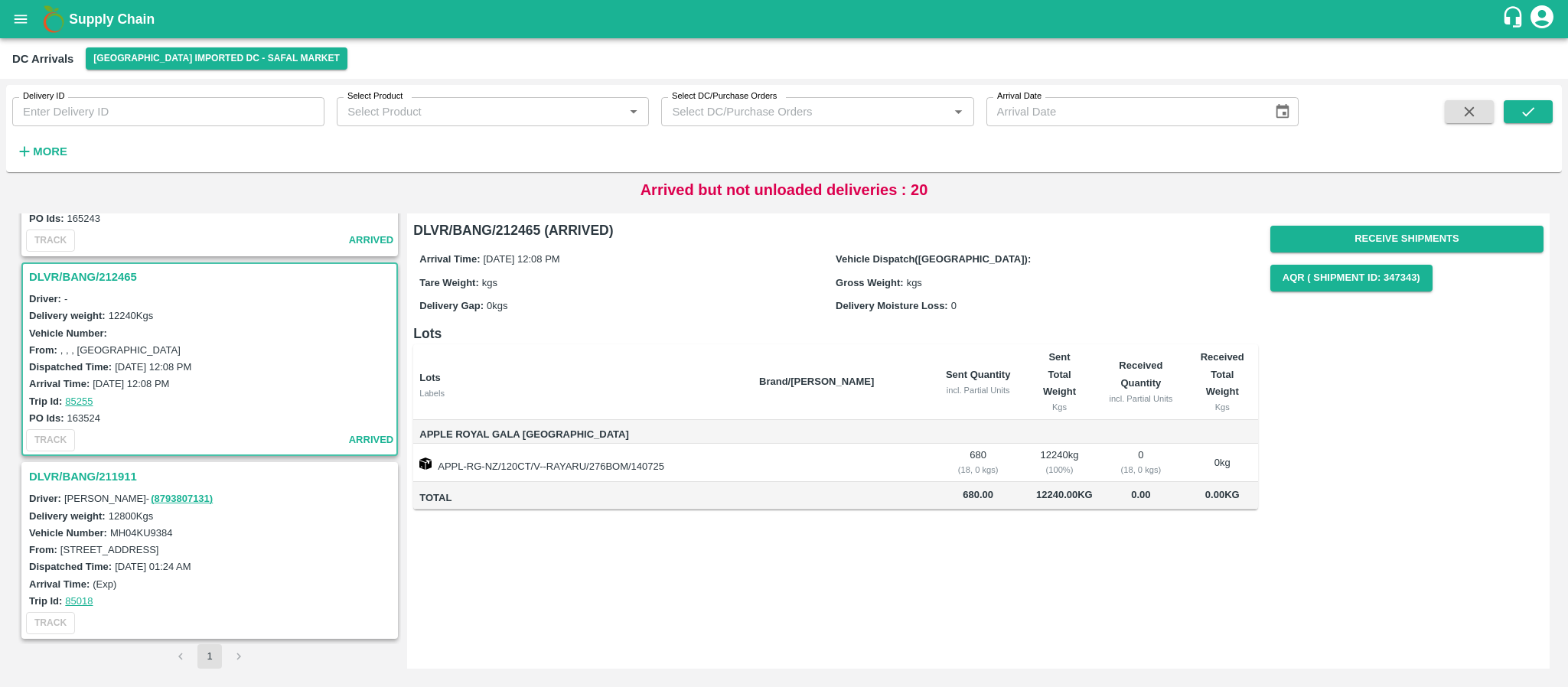
click at [104, 275] on h3 "DLVR/BANG/212465" at bounding box center [212, 277] width 366 height 20
drag, startPoint x: 67, startPoint y: 414, endPoint x: 99, endPoint y: 416, distance: 32.1
click at [99, 416] on label "163524" at bounding box center [84, 418] width 33 height 12
copy label "163524"
click at [99, 416] on label "163524" at bounding box center [84, 418] width 33 height 12
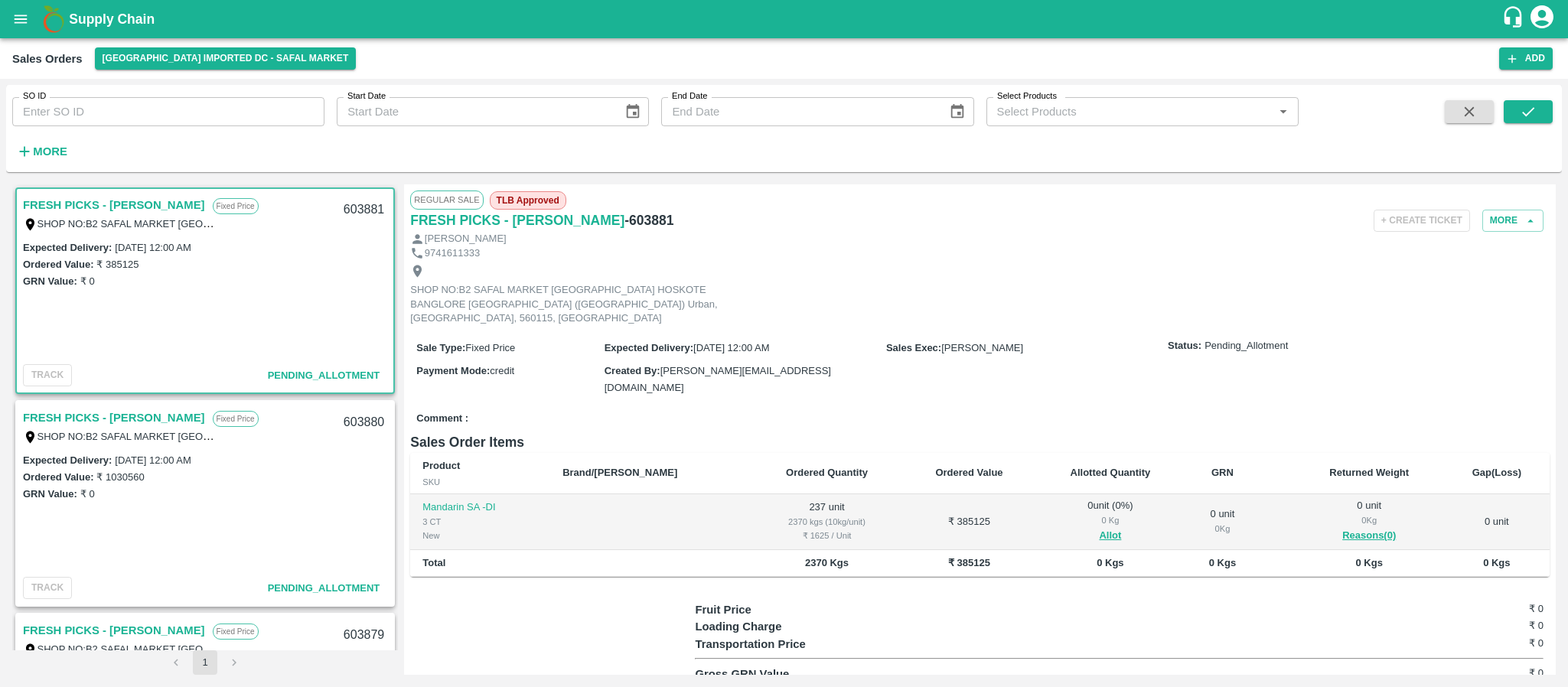
click at [133, 195] on link "FRESH PICKS - KIRAN N" at bounding box center [114, 205] width 182 height 20
click at [1099, 527] on button "Allot" at bounding box center [1110, 536] width 22 height 17
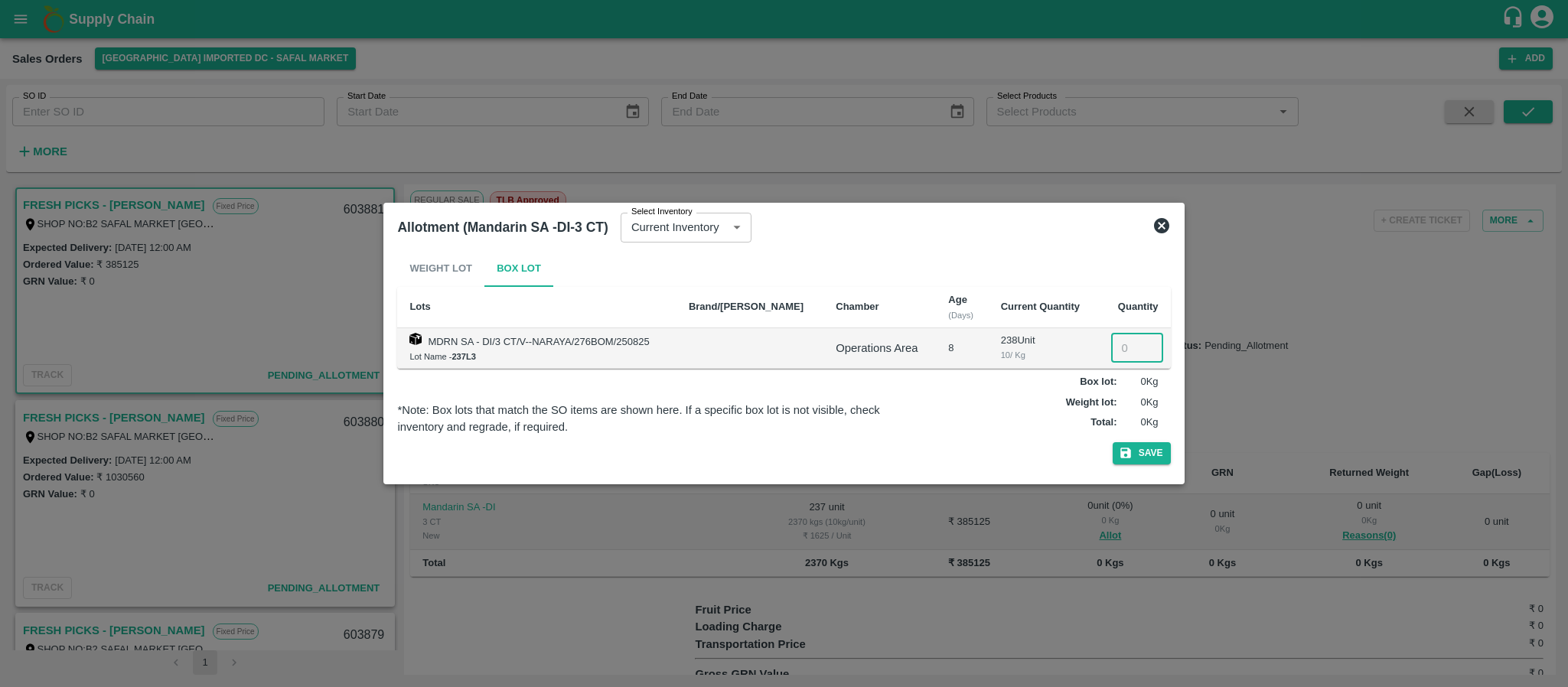
click at [1132, 349] on input "number" at bounding box center [1137, 347] width 52 height 29
type input "238"
click at [1132, 451] on icon "button" at bounding box center [1126, 453] width 14 height 14
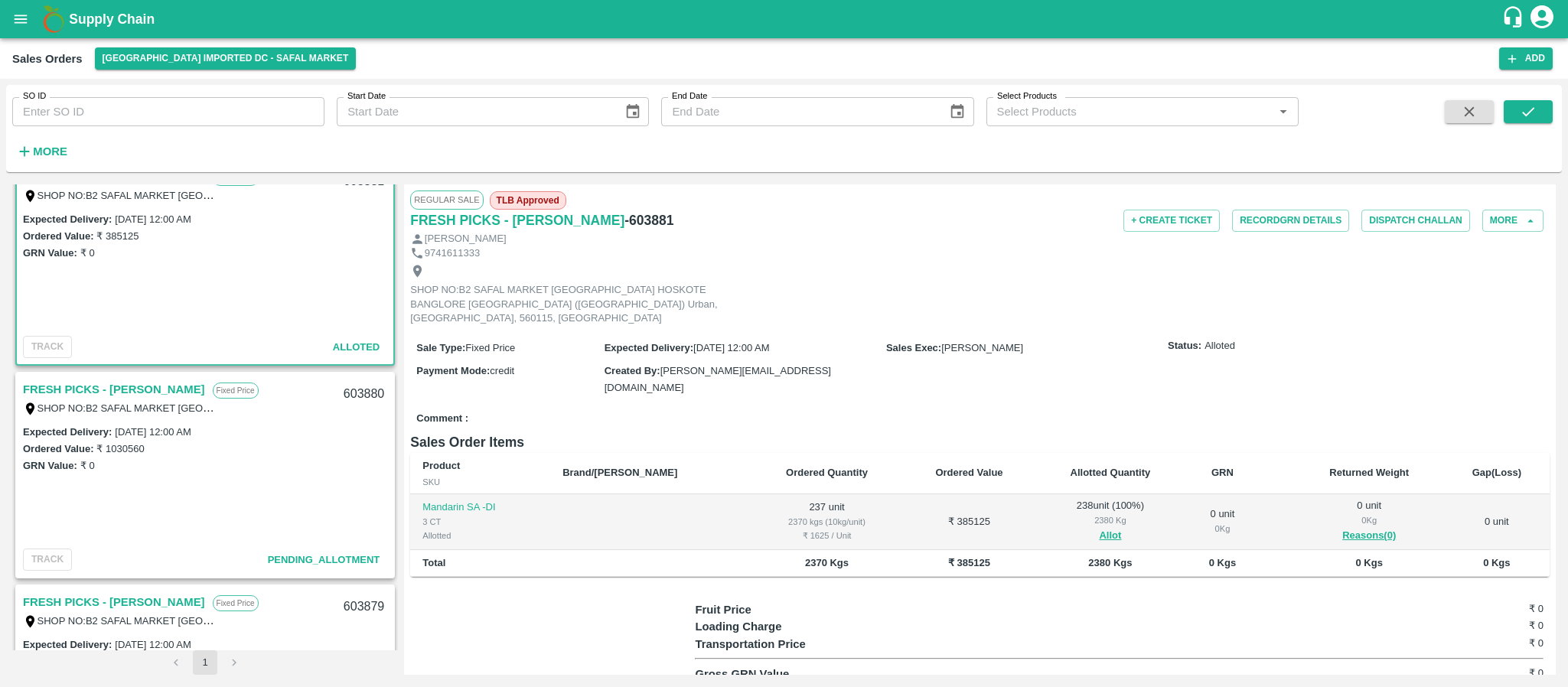
scroll to position [30, 0]
click at [119, 391] on link "FRESH PICKS - KIRAN N" at bounding box center [114, 387] width 182 height 20
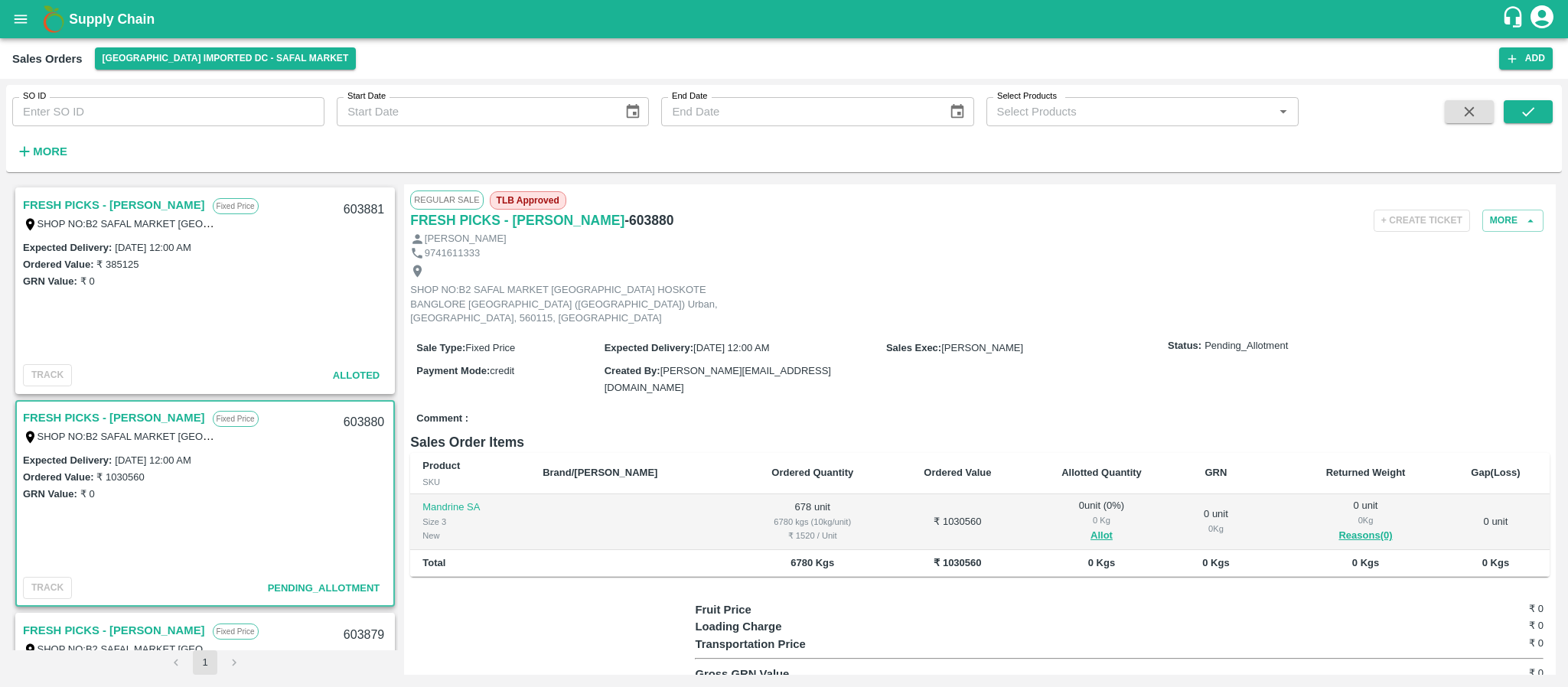
click at [147, 203] on link "FRESH PICKS - KIRAN N" at bounding box center [114, 205] width 182 height 20
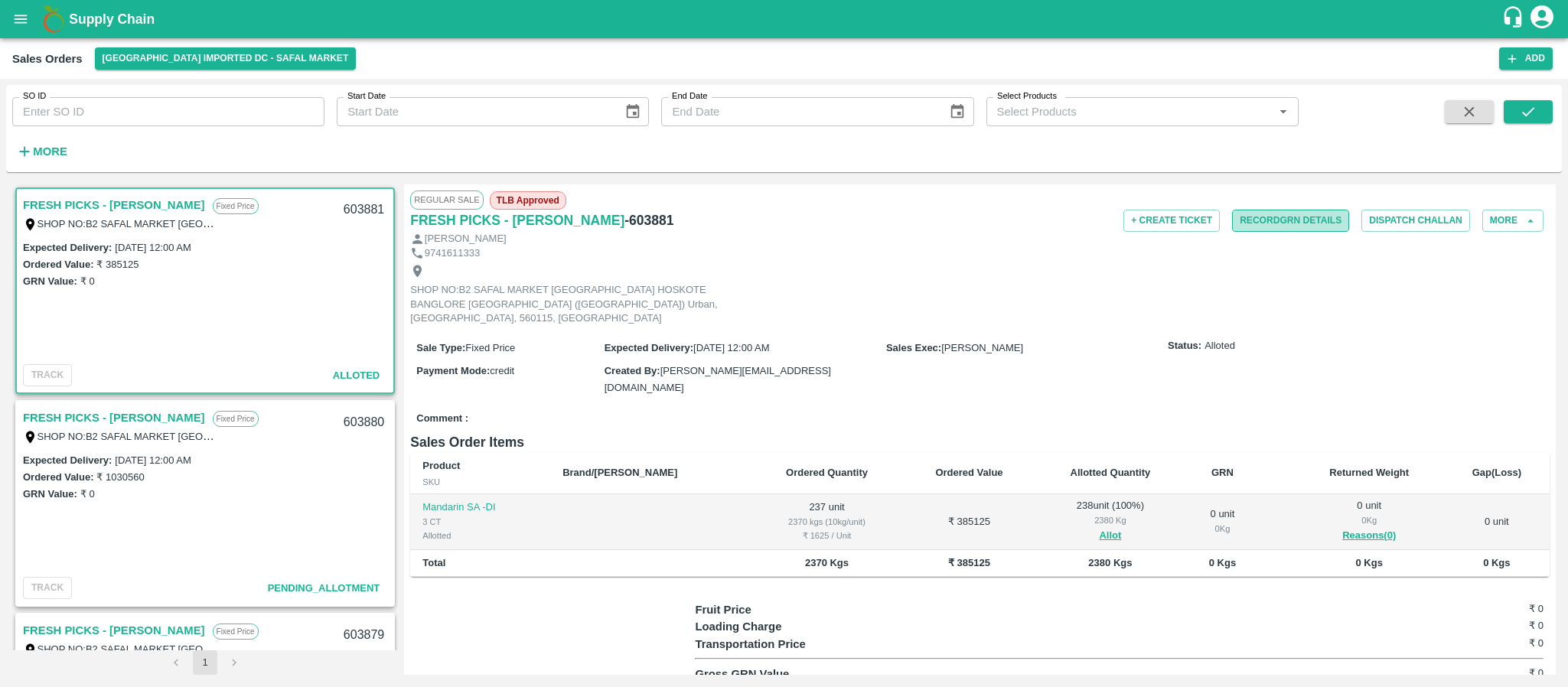
click at [1291, 228] on button "Record GRN Details" at bounding box center [1290, 220] width 117 height 22
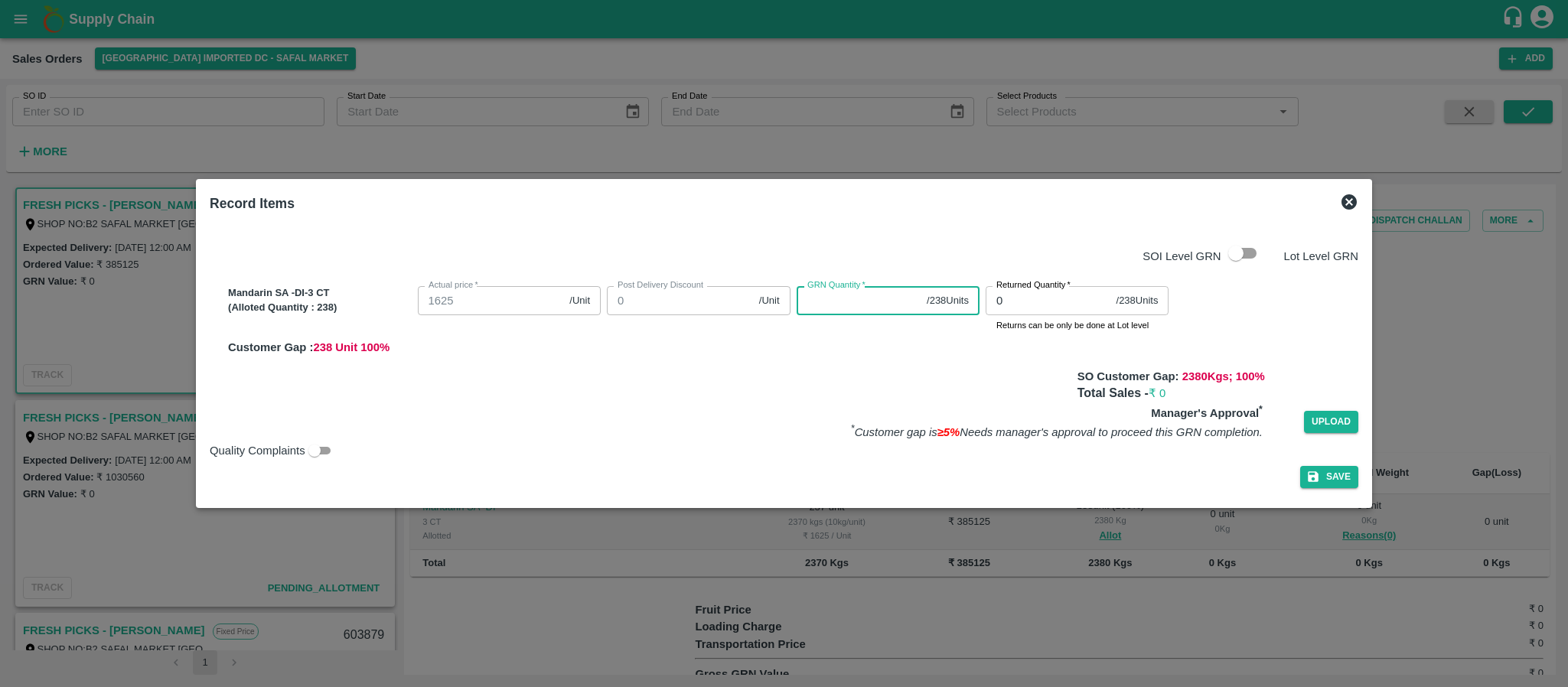
click at [827, 308] on input "GRN Quantity   *" at bounding box center [859, 300] width 125 height 29
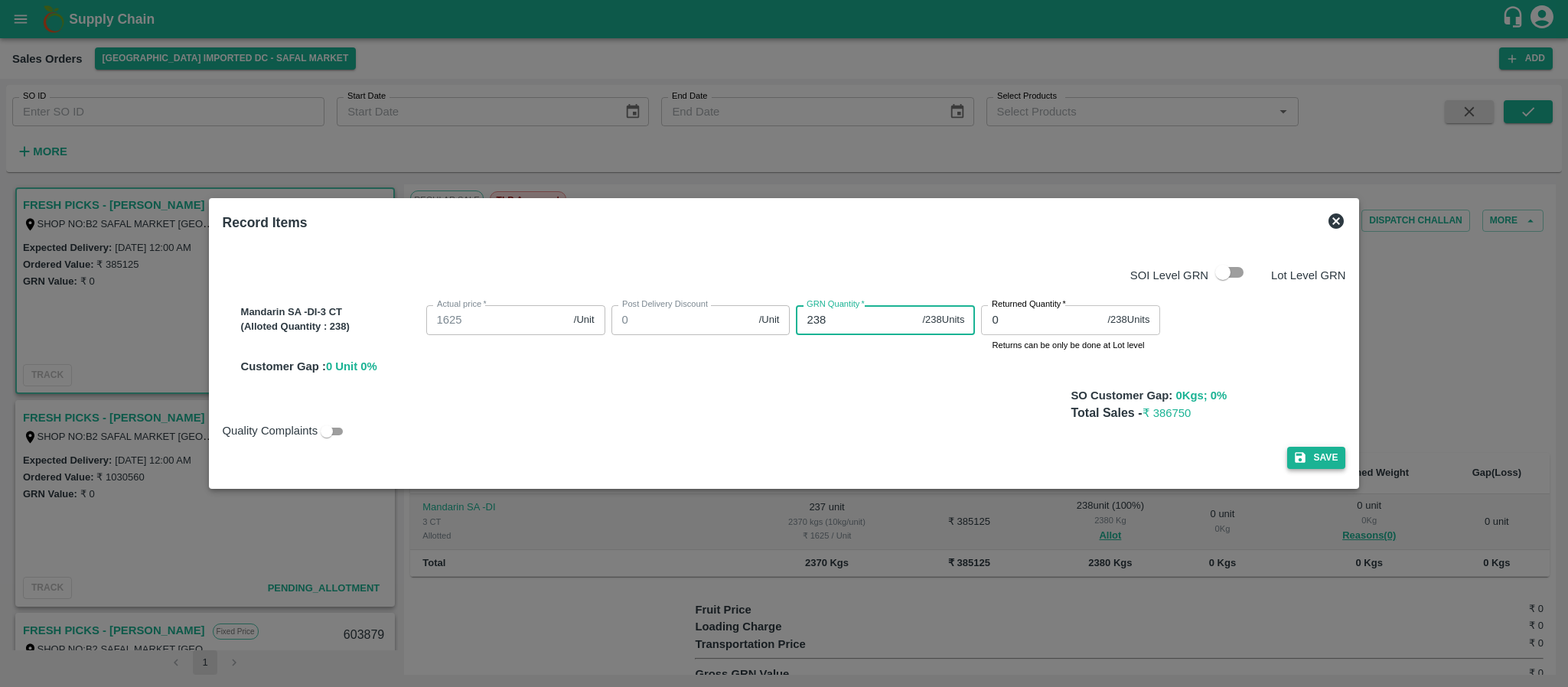
type input "238"
click at [1316, 449] on button "Save" at bounding box center [1316, 458] width 58 height 22
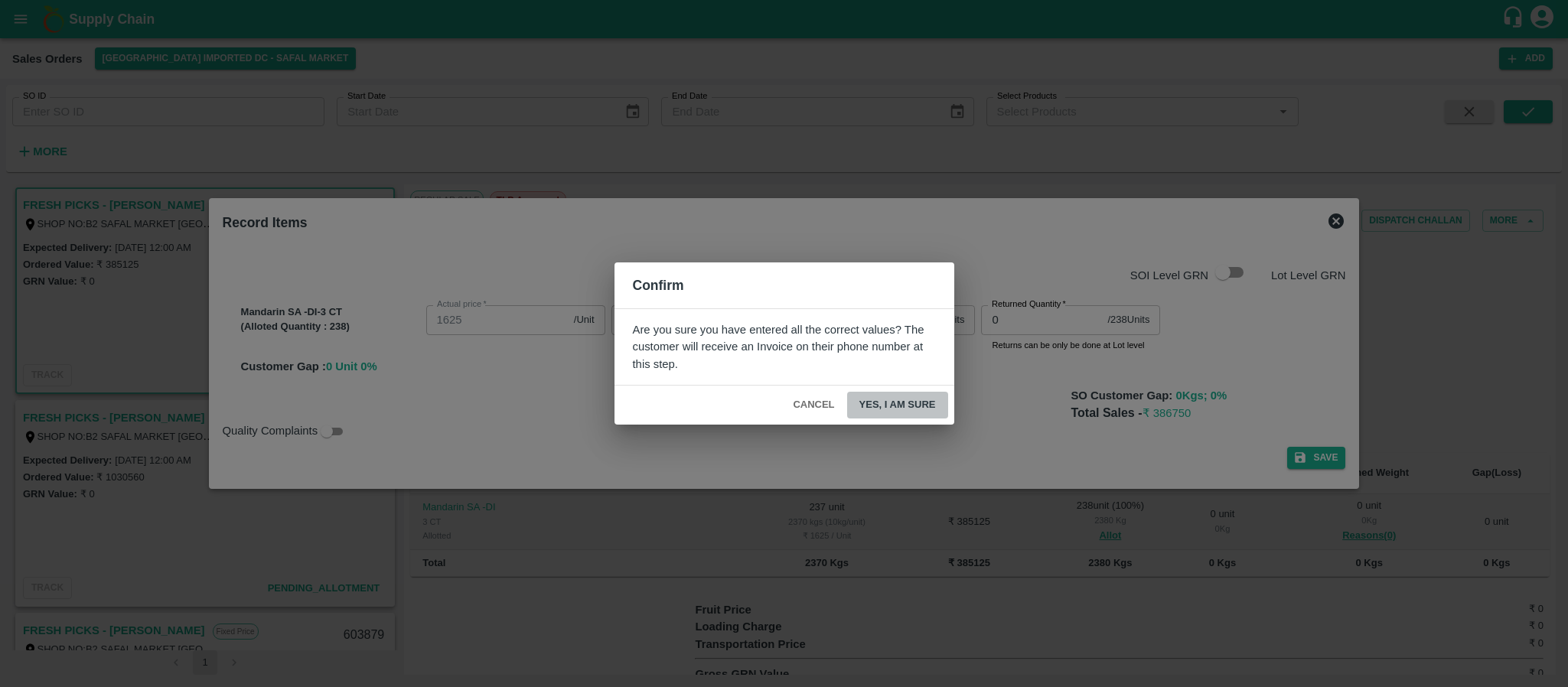
click at [899, 404] on button "Yes, I am sure" at bounding box center [897, 405] width 101 height 27
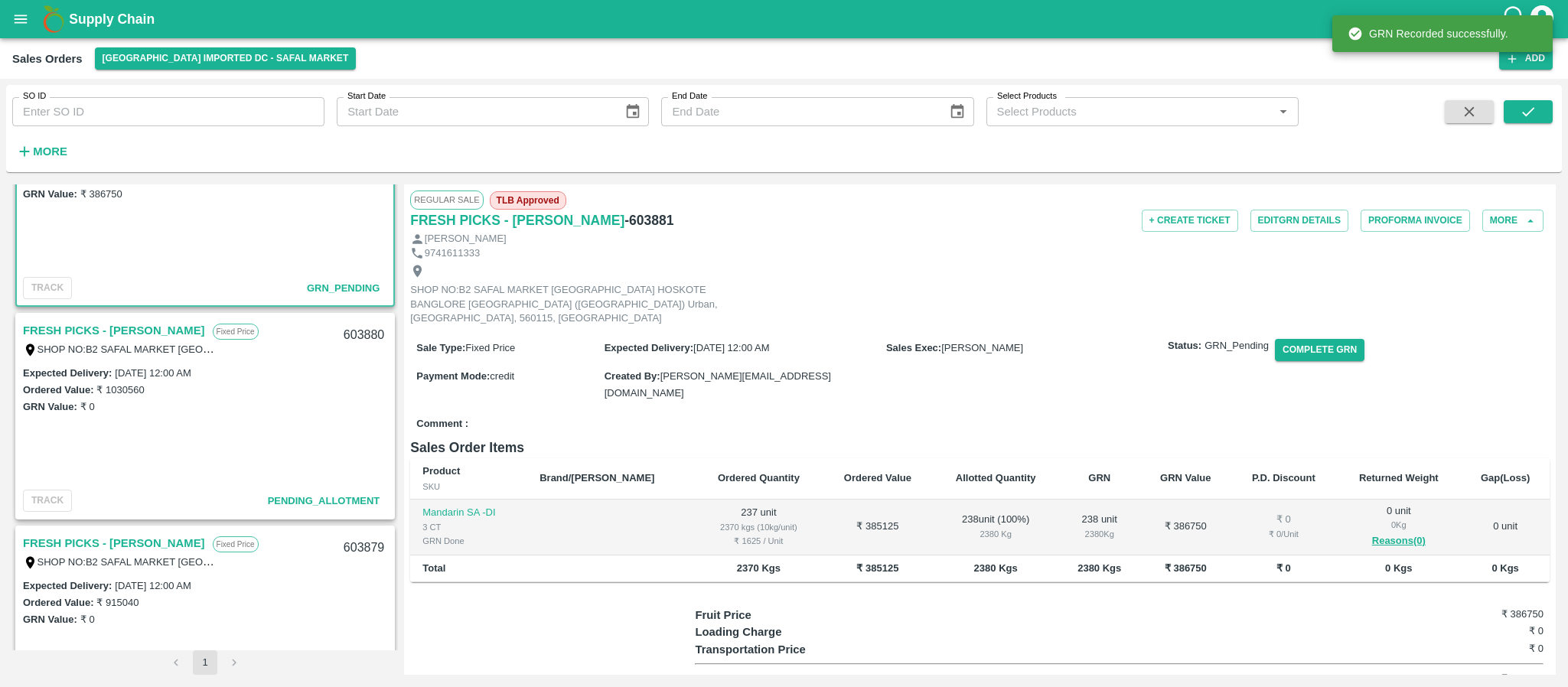
scroll to position [88, 0]
click at [132, 320] on link "FRESH PICKS - KIRAN N" at bounding box center [114, 329] width 182 height 20
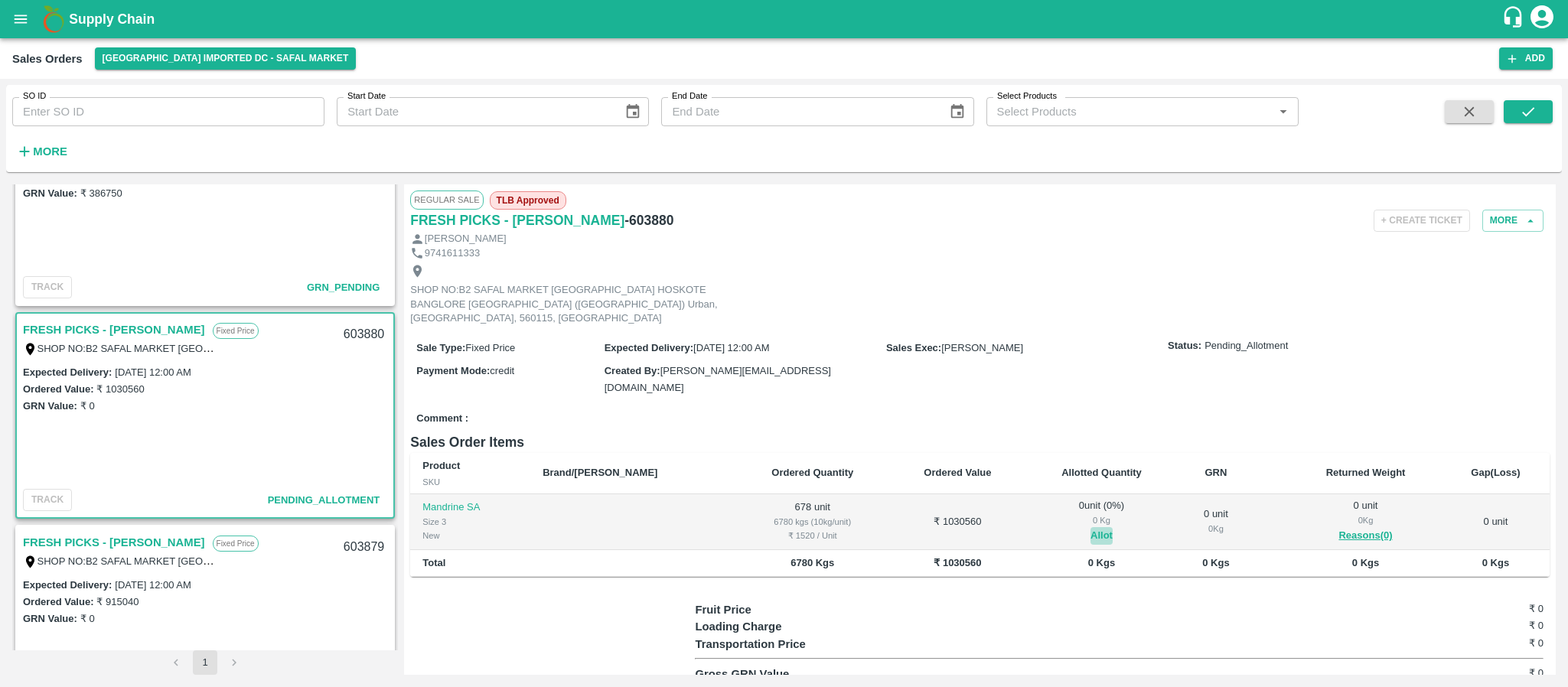
click at [1091, 527] on button "Allot" at bounding box center [1102, 536] width 22 height 17
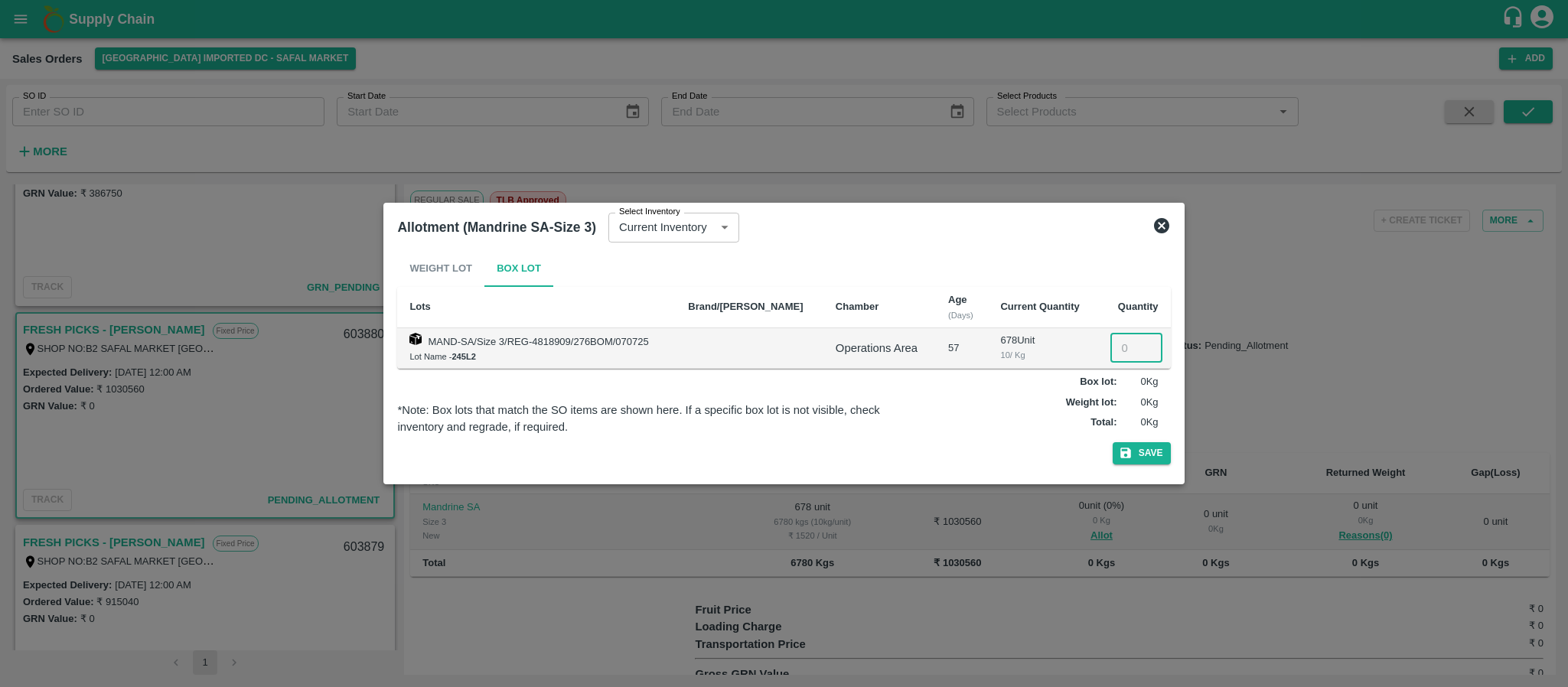
click at [1122, 350] on input "number" at bounding box center [1137, 347] width 52 height 29
type input "678"
click at [1137, 453] on button "Save" at bounding box center [1142, 453] width 58 height 22
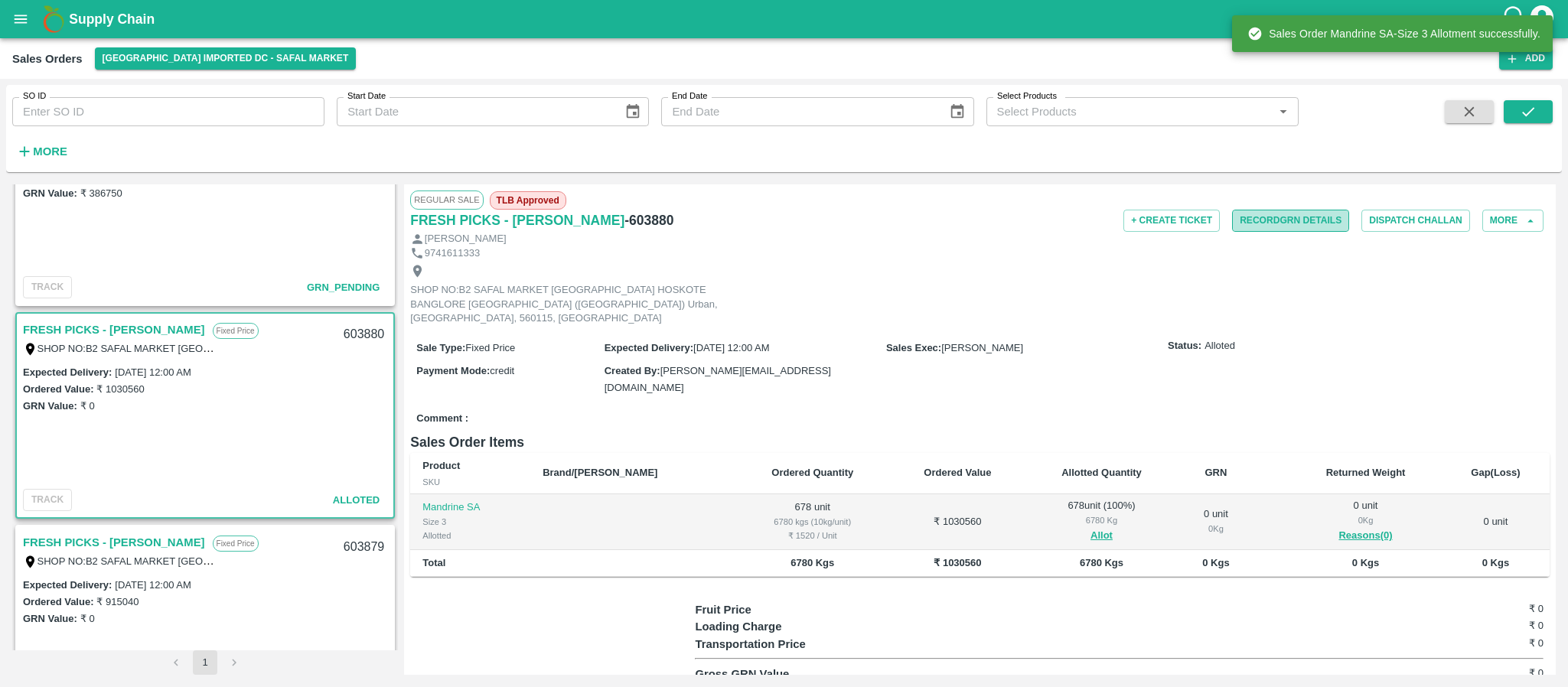
click at [1259, 226] on button "Record GRN Details" at bounding box center [1290, 220] width 117 height 22
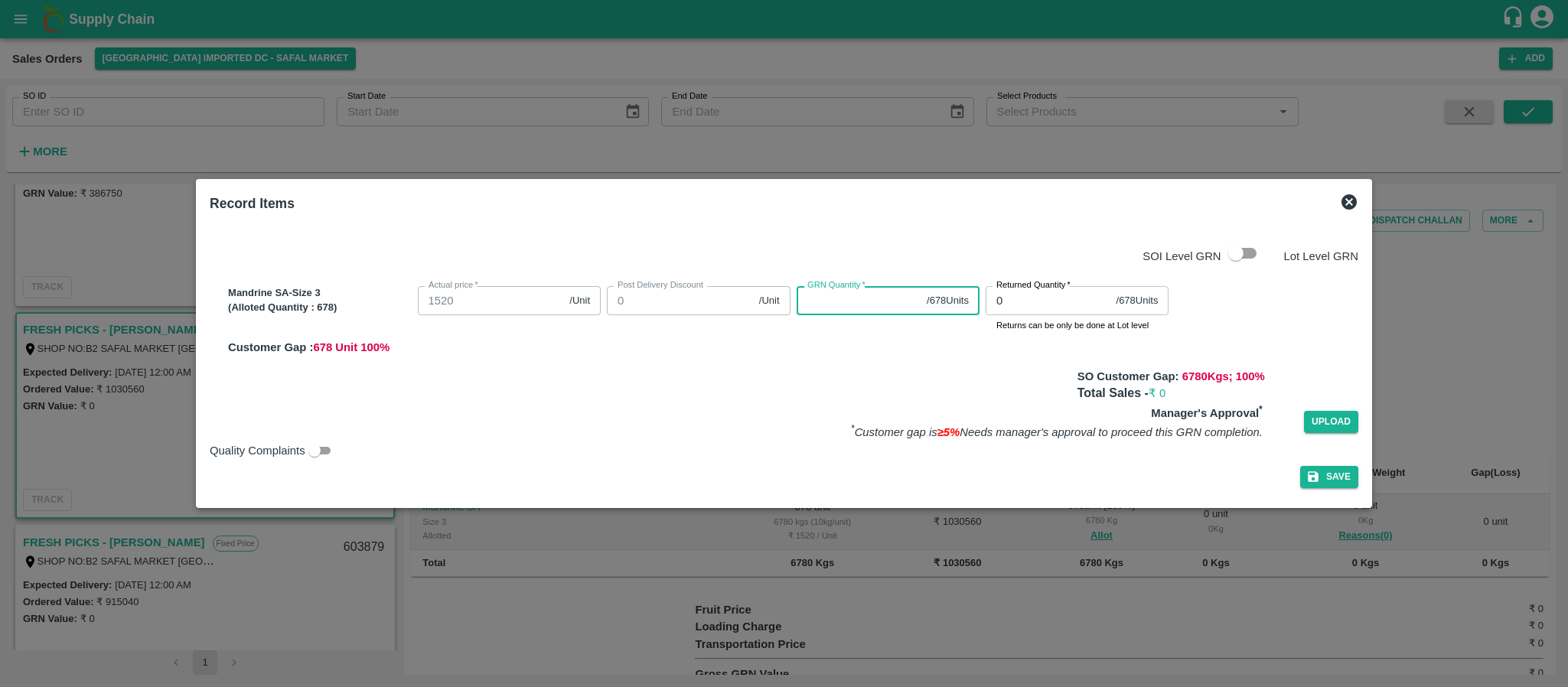
click at [830, 305] on input "GRN Quantity   *" at bounding box center [859, 300] width 125 height 29
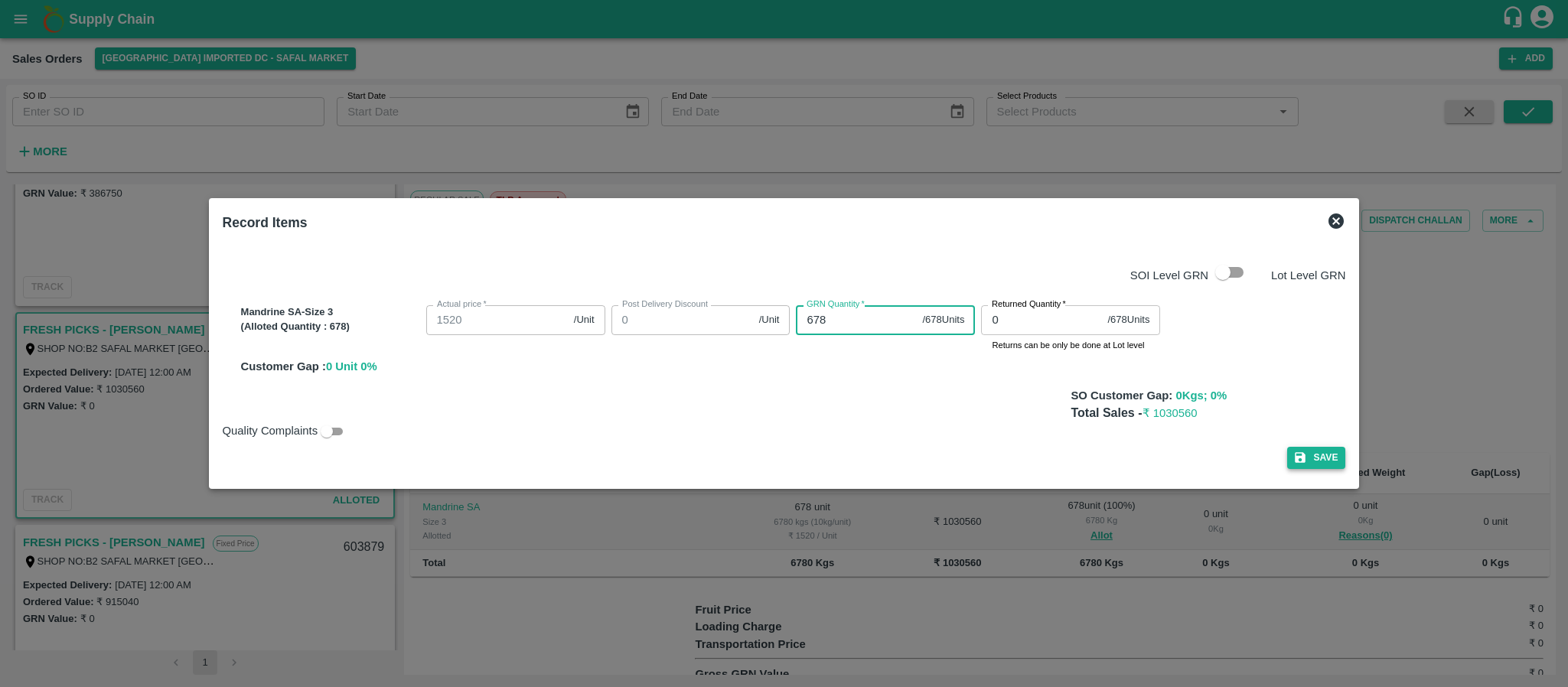
type input "678"
click at [1312, 463] on button "Save" at bounding box center [1316, 458] width 58 height 22
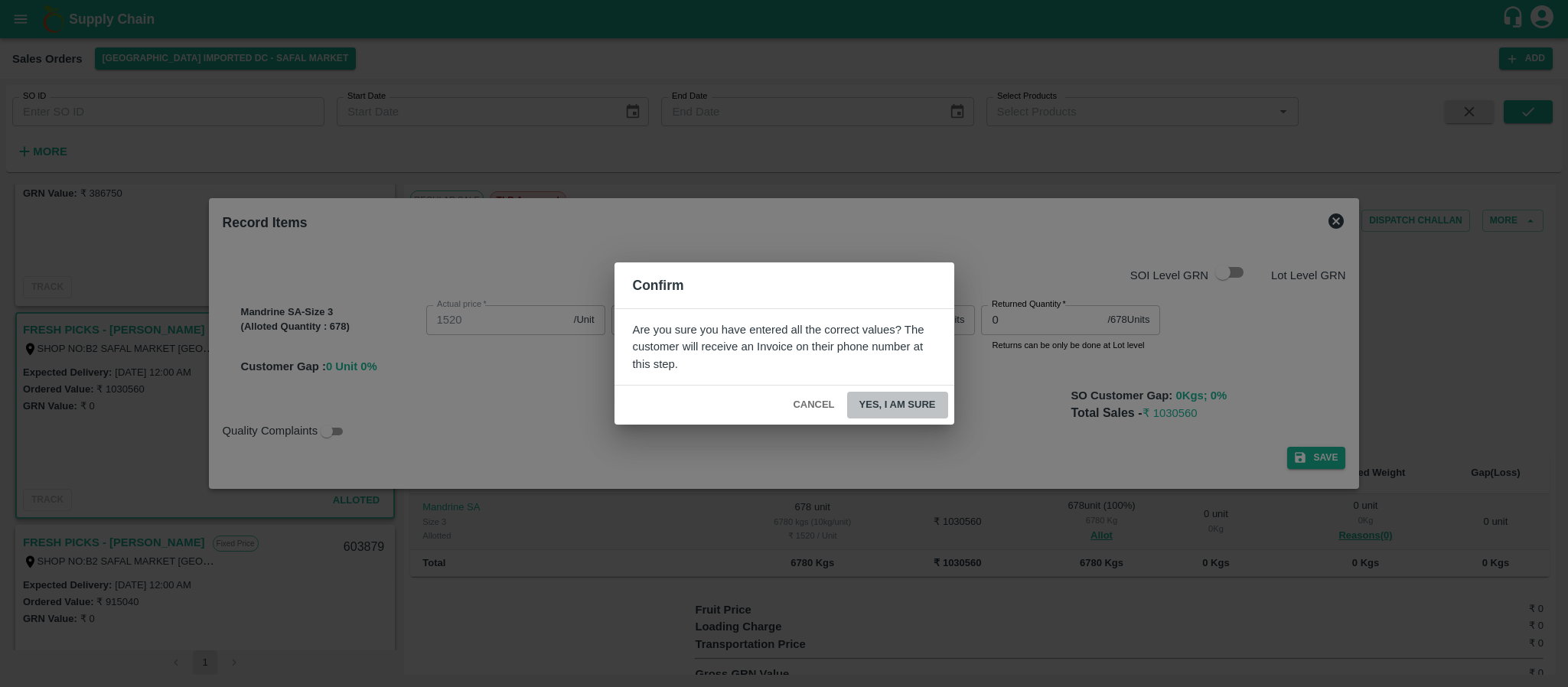
click at [922, 409] on button "Yes, I am sure" at bounding box center [897, 405] width 101 height 27
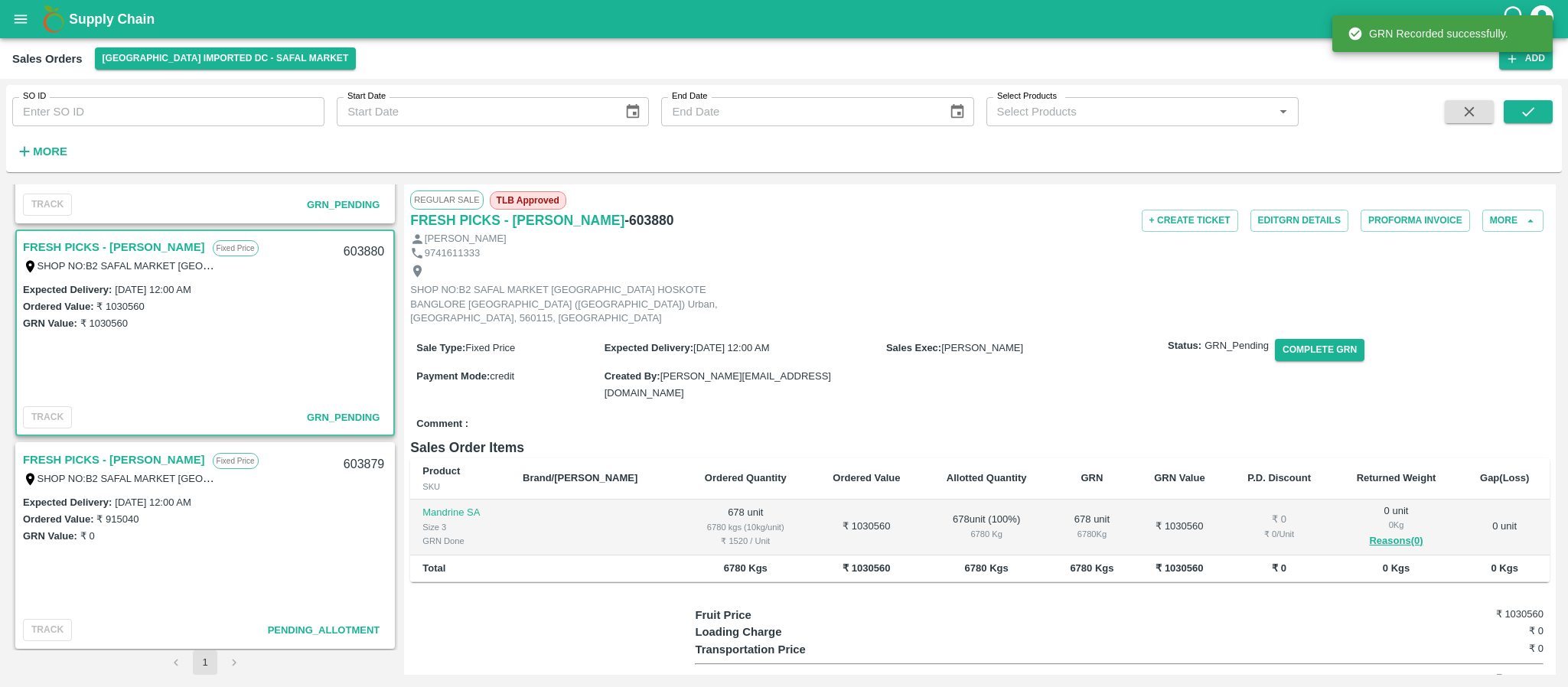
scroll to position [174, 0]
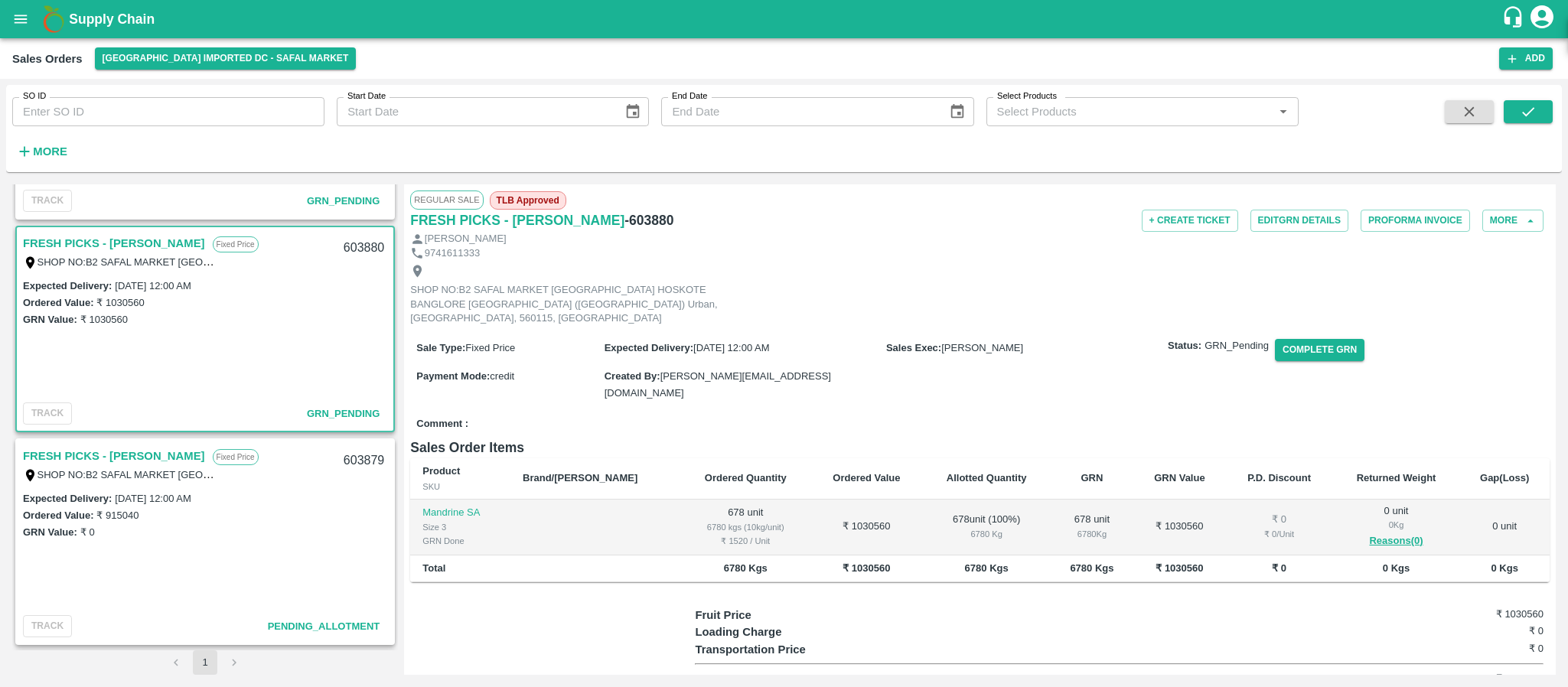
click at [75, 449] on link "FRESH PICKS - KIRAN N" at bounding box center [114, 456] width 182 height 20
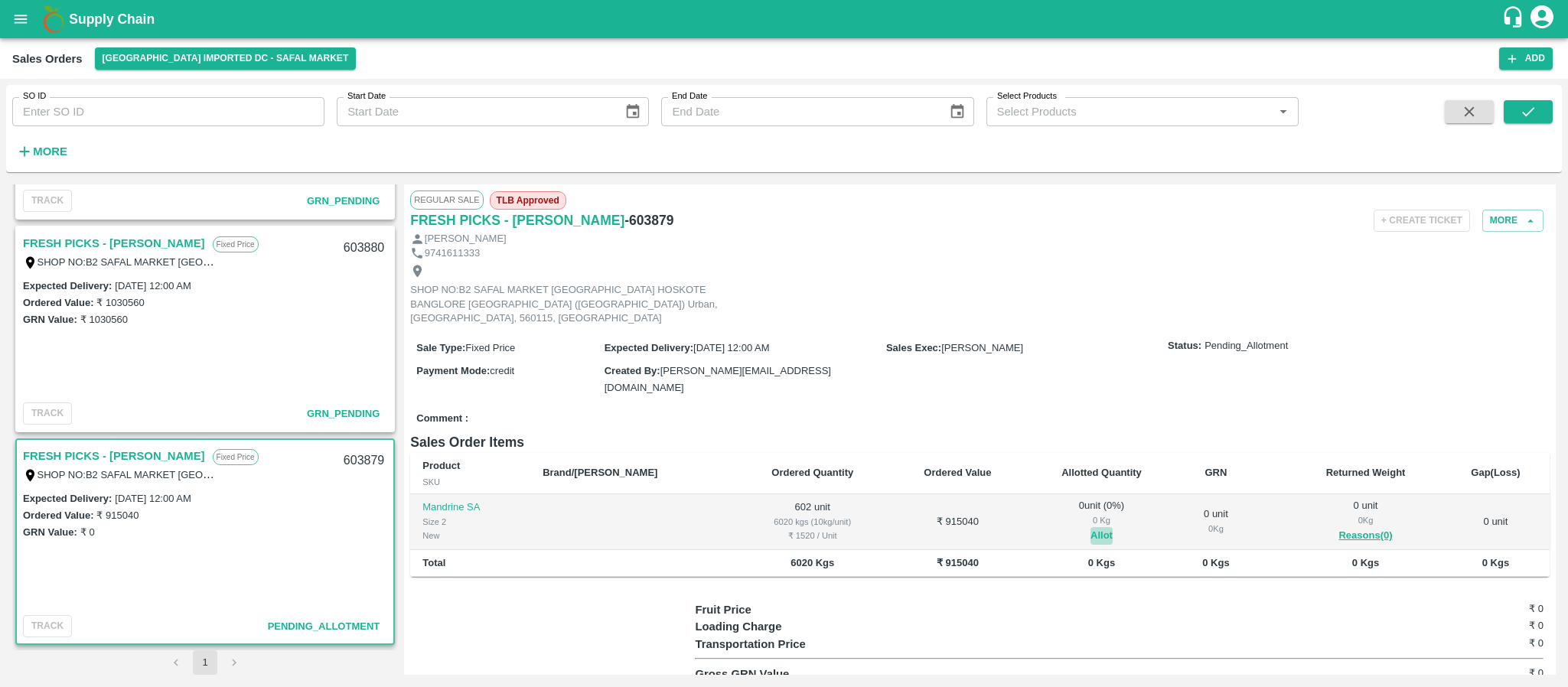
click at [1091, 527] on button "Allot" at bounding box center [1102, 536] width 22 height 17
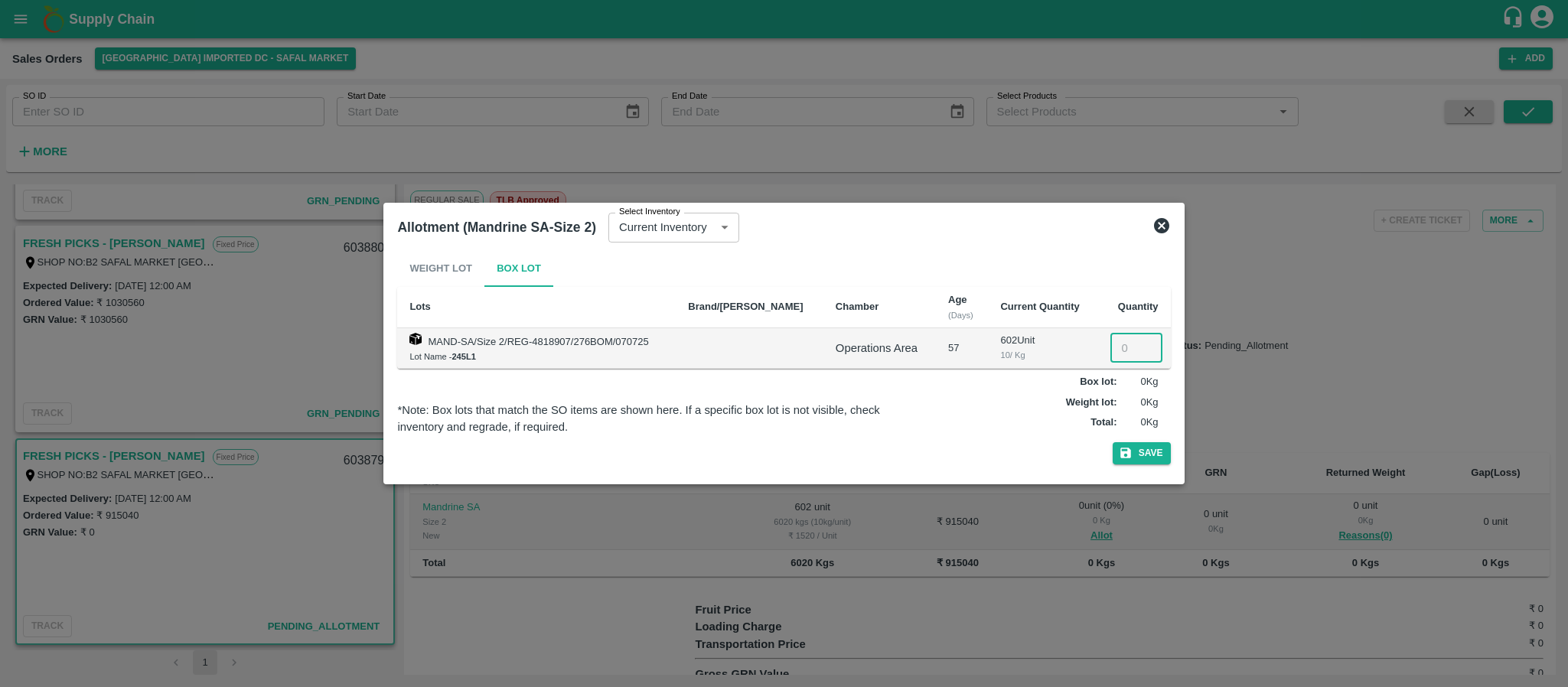
click at [1122, 349] on input "number" at bounding box center [1137, 347] width 52 height 29
type input "602"
click at [1141, 458] on button "Save" at bounding box center [1142, 453] width 58 height 22
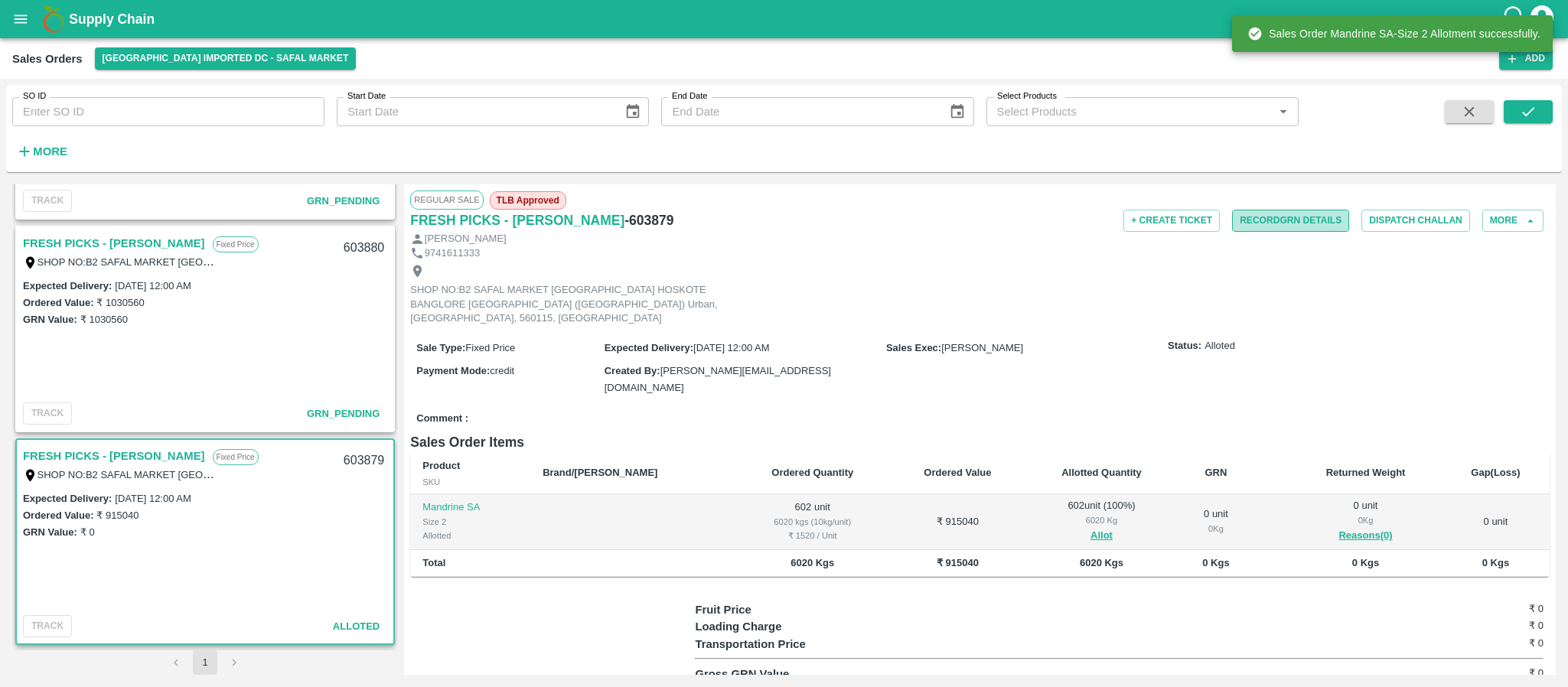
click at [1296, 221] on button "Record GRN Details" at bounding box center [1290, 220] width 117 height 22
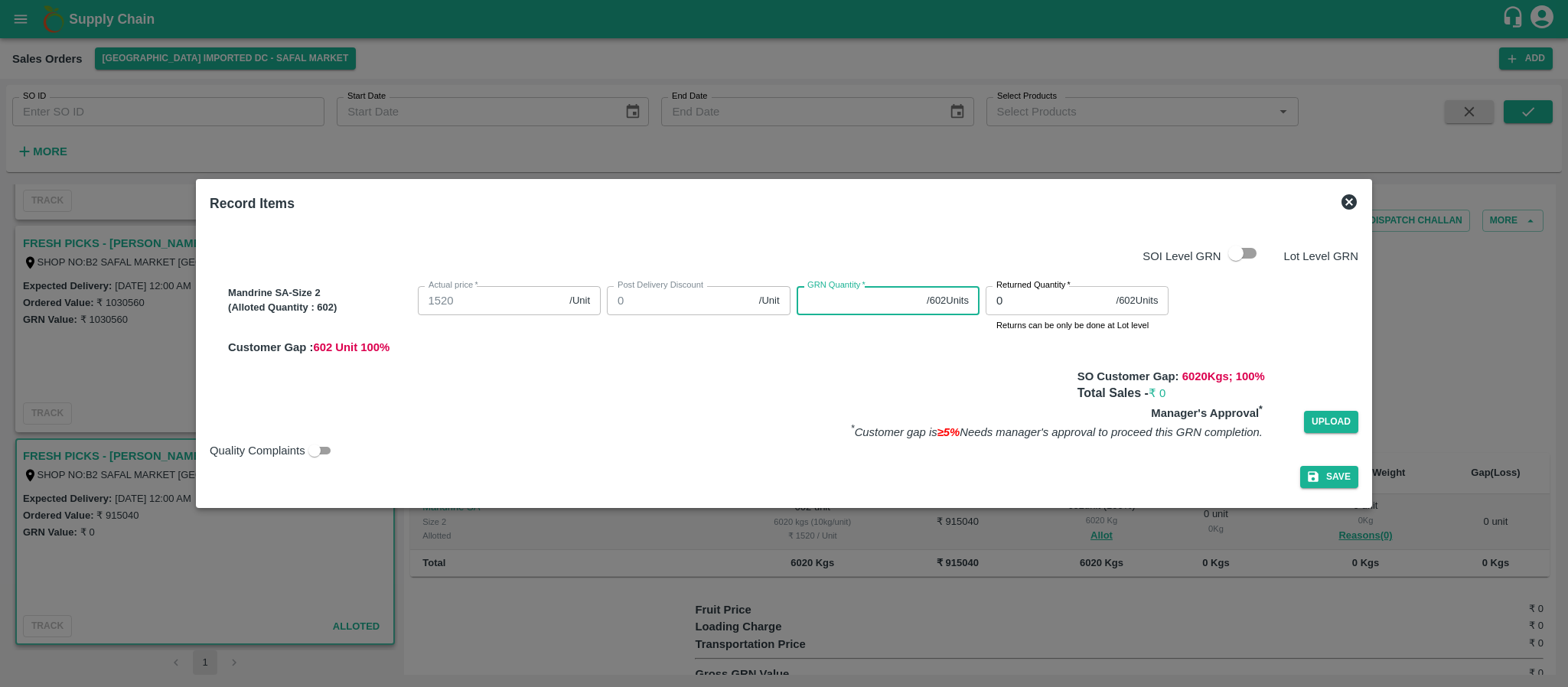
click at [831, 299] on input "GRN Quantity   *" at bounding box center [859, 300] width 125 height 29
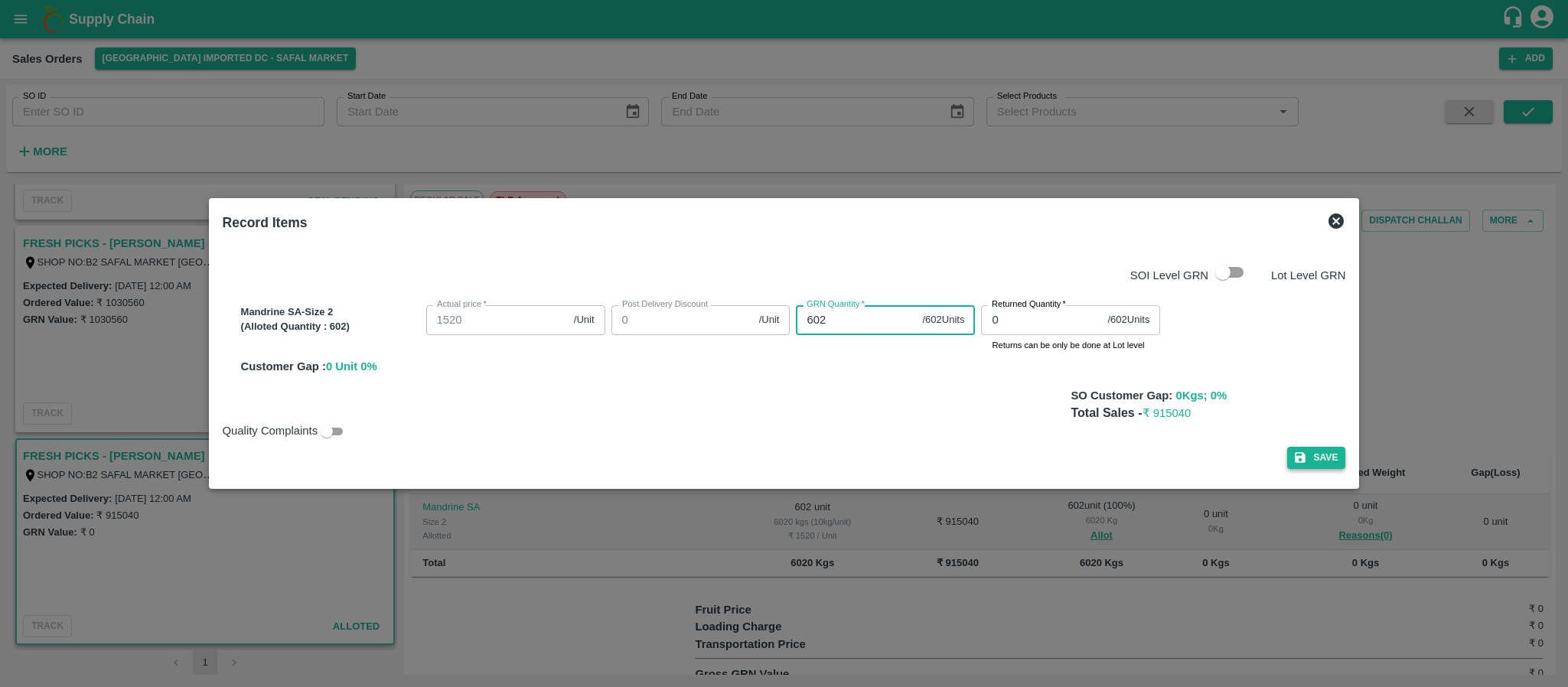
type input "602"
click at [1305, 453] on button "Save" at bounding box center [1316, 458] width 58 height 22
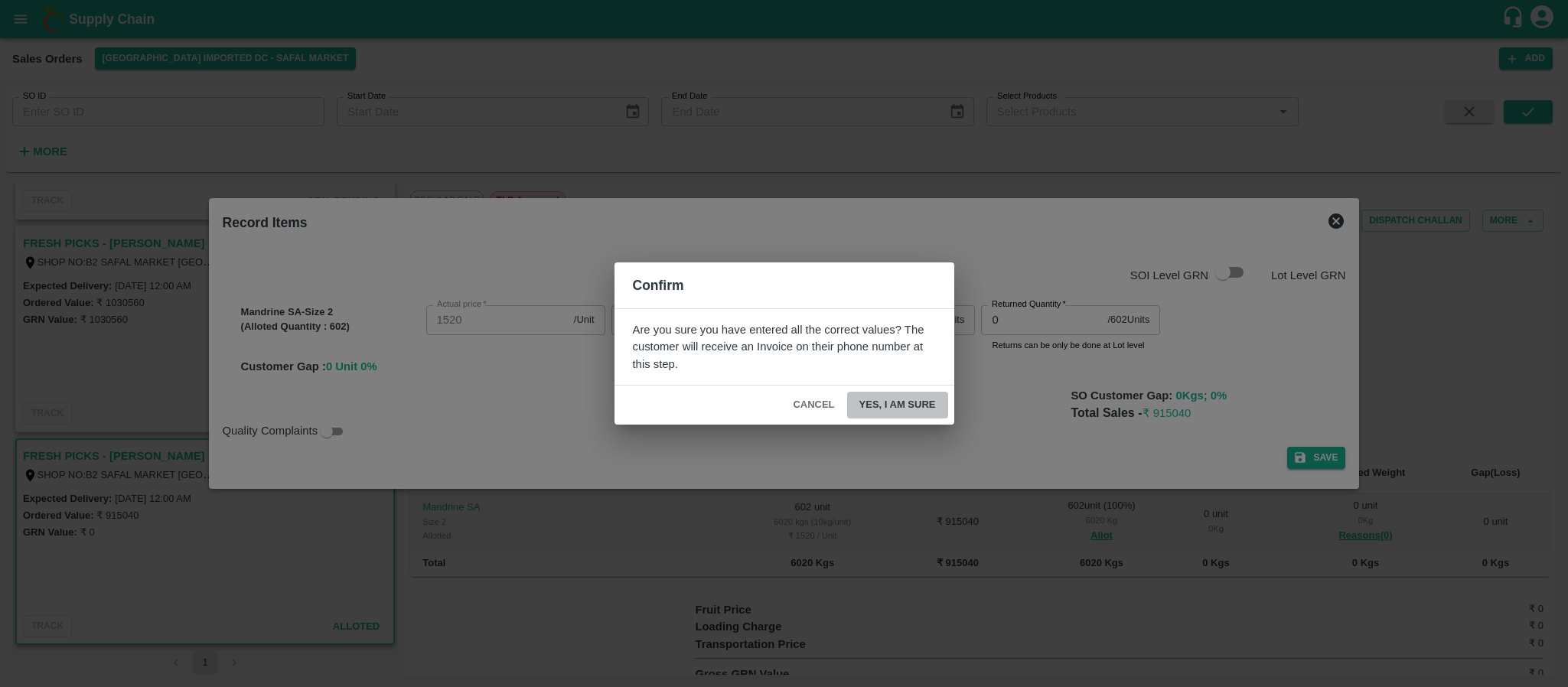
click at [915, 405] on button "Yes, I am sure" at bounding box center [897, 405] width 101 height 27
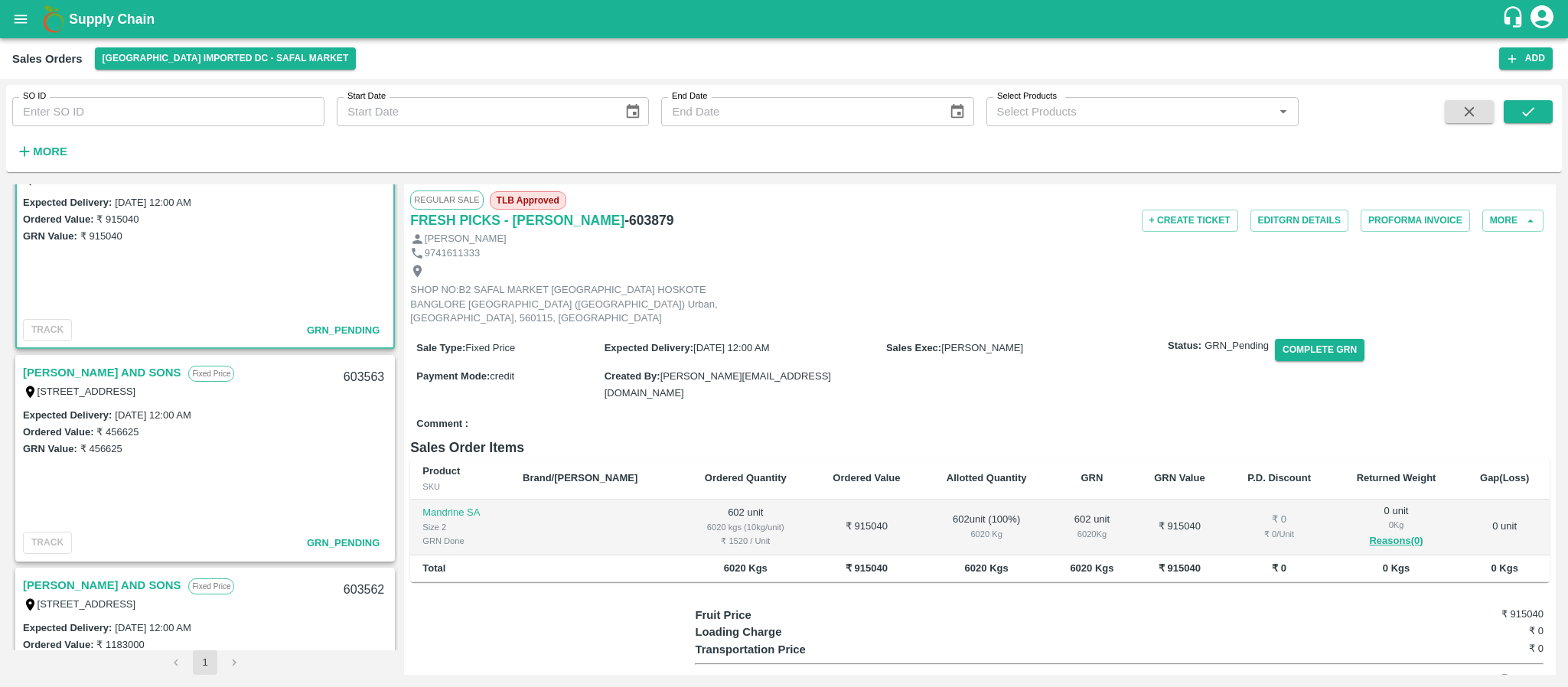
scroll to position [456, 0]
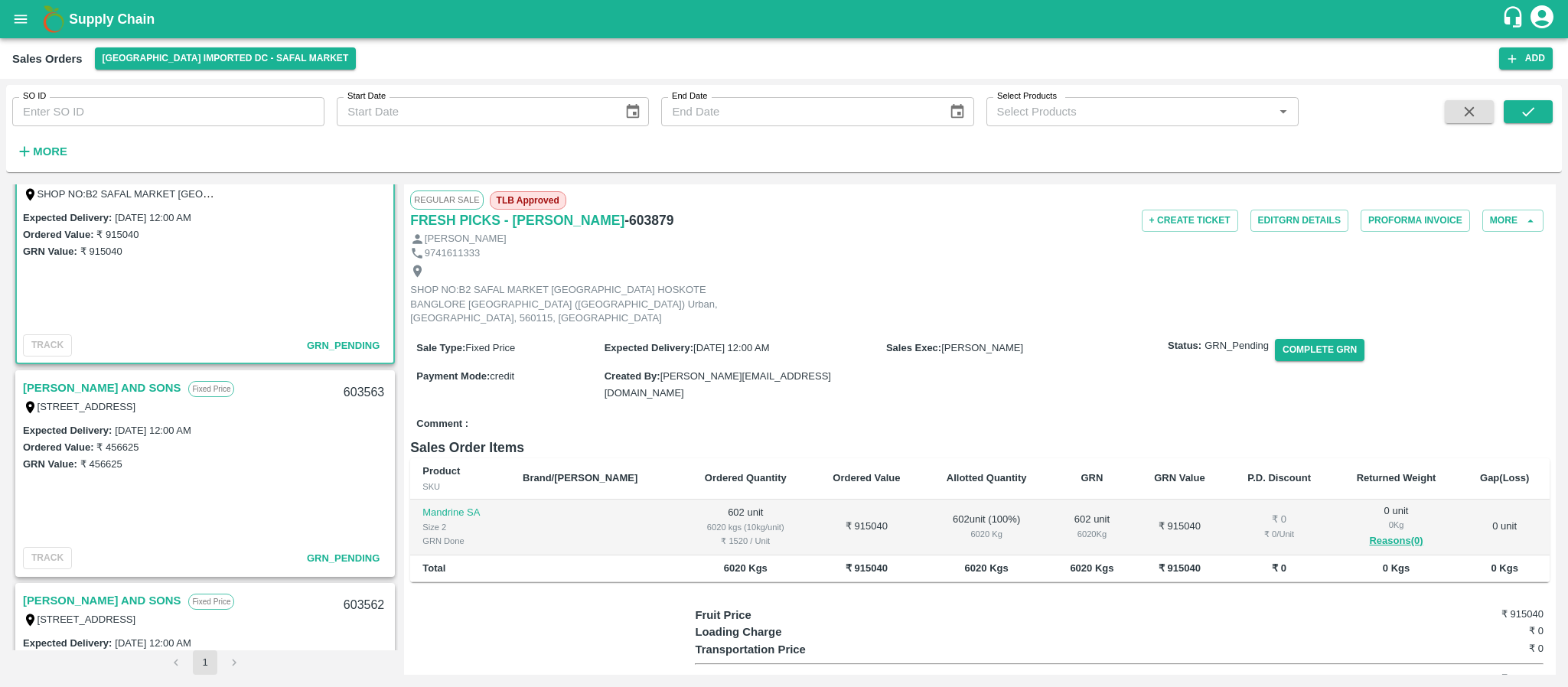
click at [144, 383] on link "MOHAMMED SAMIULLA AND SONS" at bounding box center [101, 387] width 158 height 20
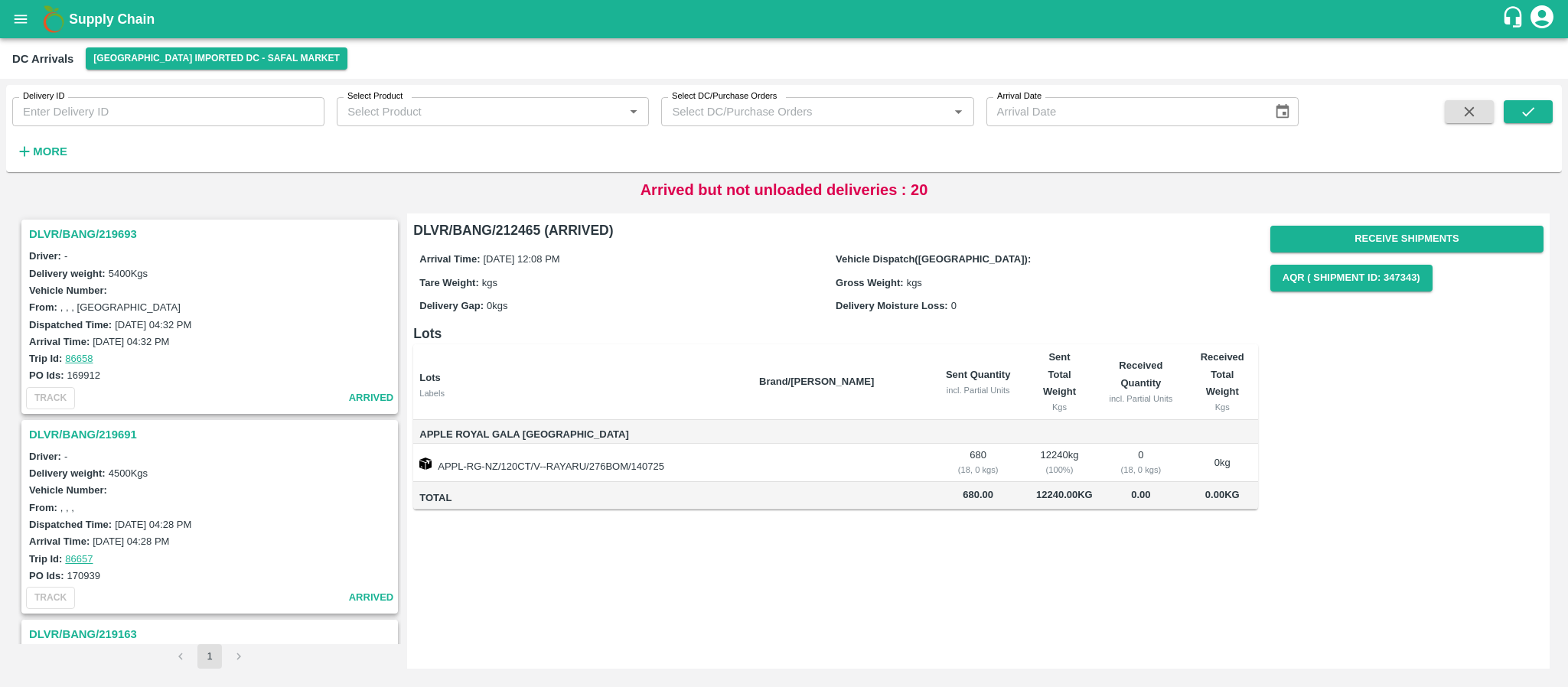
scroll to position [3958, 0]
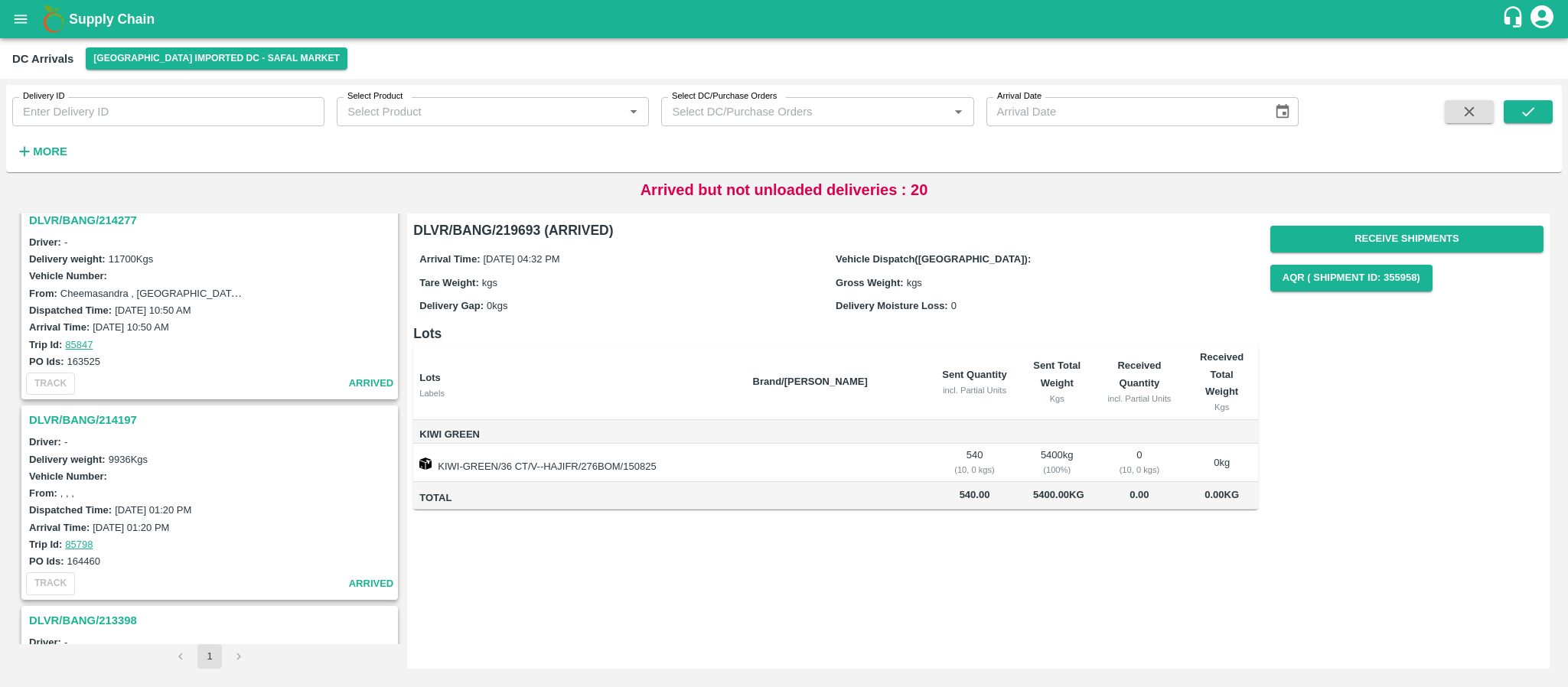
scroll to position [3775, 0]
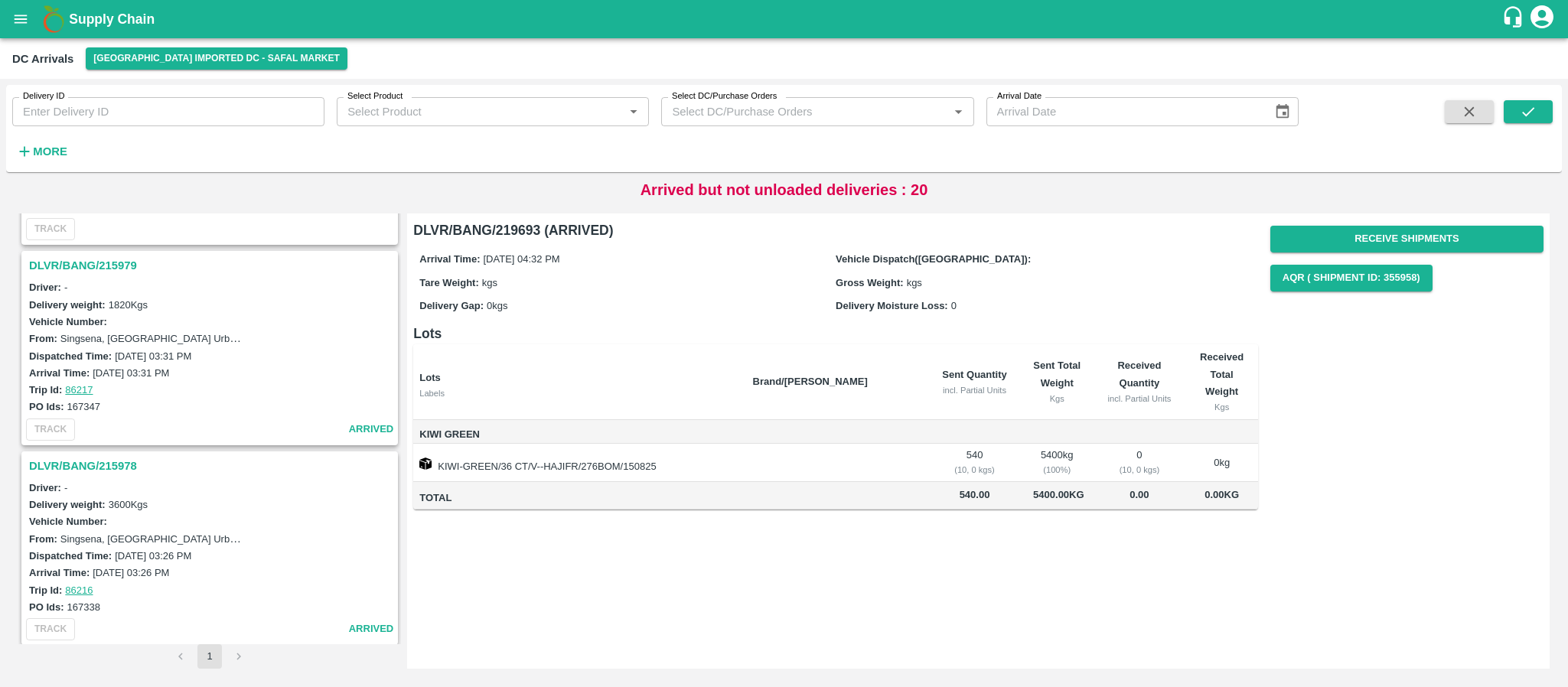
scroll to position [1577, 0]
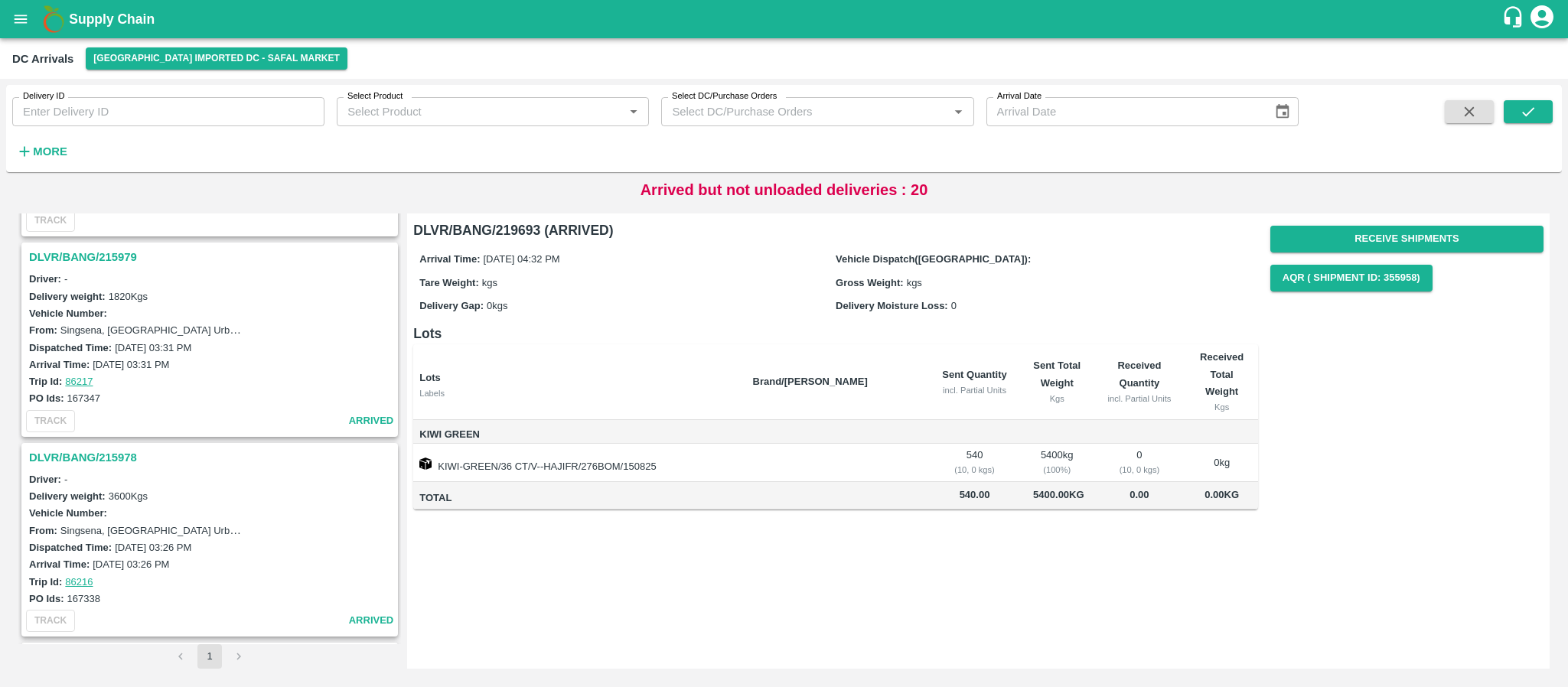
click at [80, 245] on div "DLVR/BANG/215979" at bounding box center [209, 256] width 373 height 26
click at [81, 255] on h3 "DLVR/BANG/215979" at bounding box center [212, 256] width 366 height 20
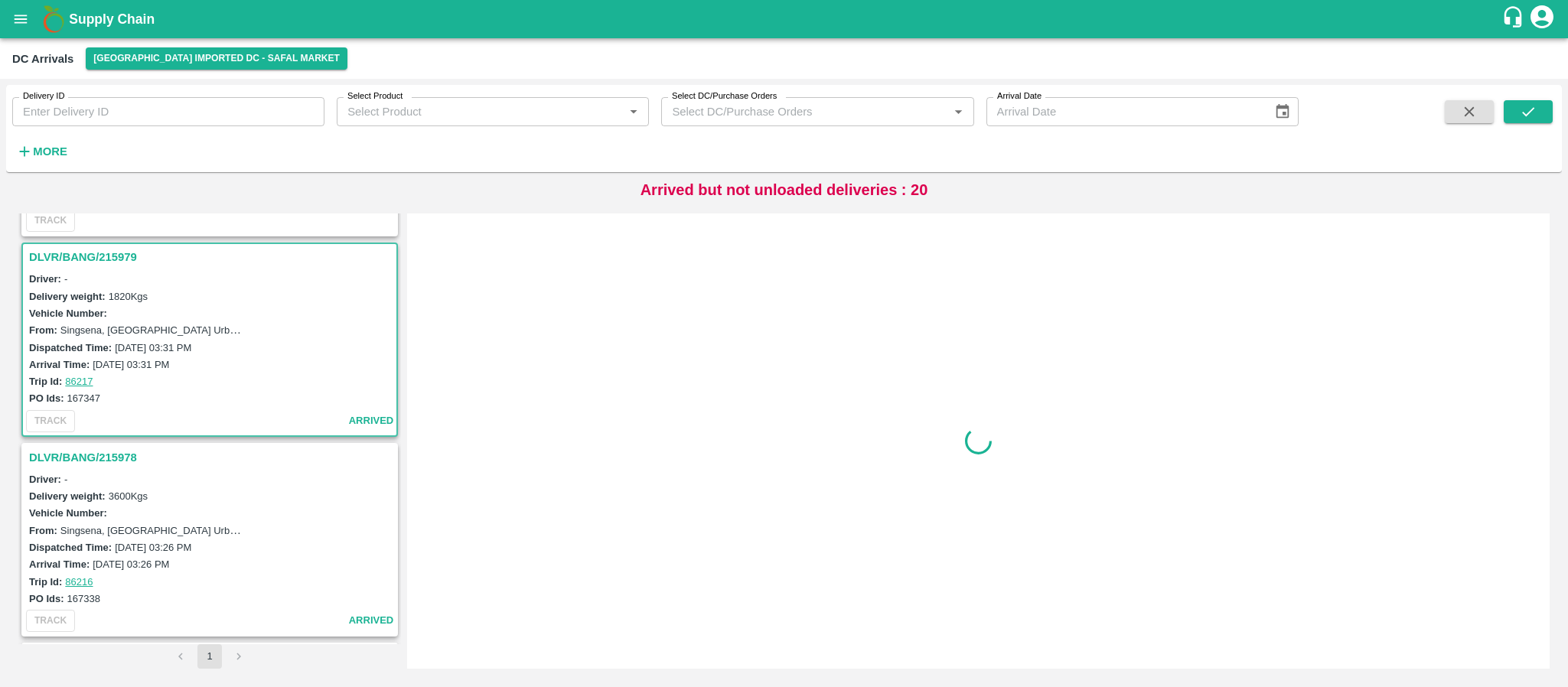
scroll to position [1605, 0]
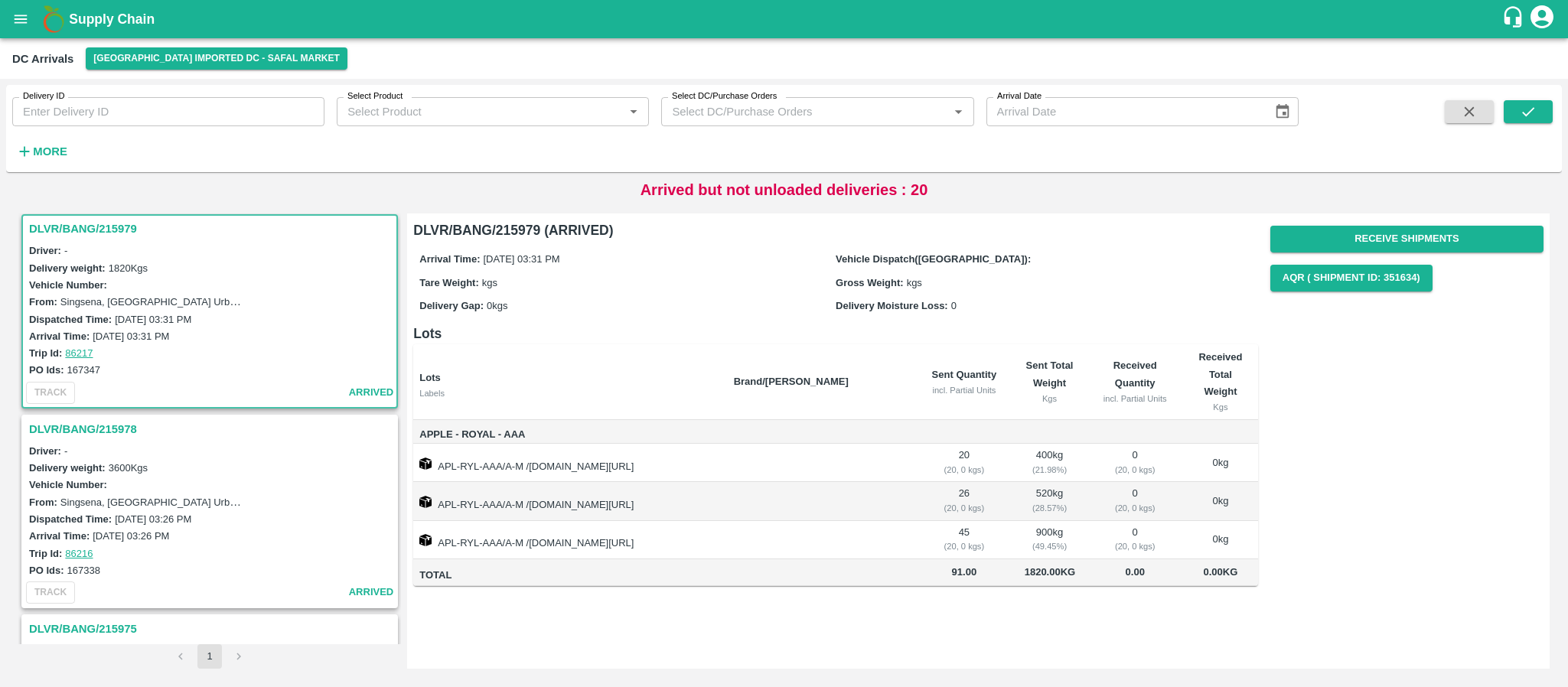
click at [118, 423] on h3 "DLVR/BANG/215978" at bounding box center [212, 429] width 366 height 20
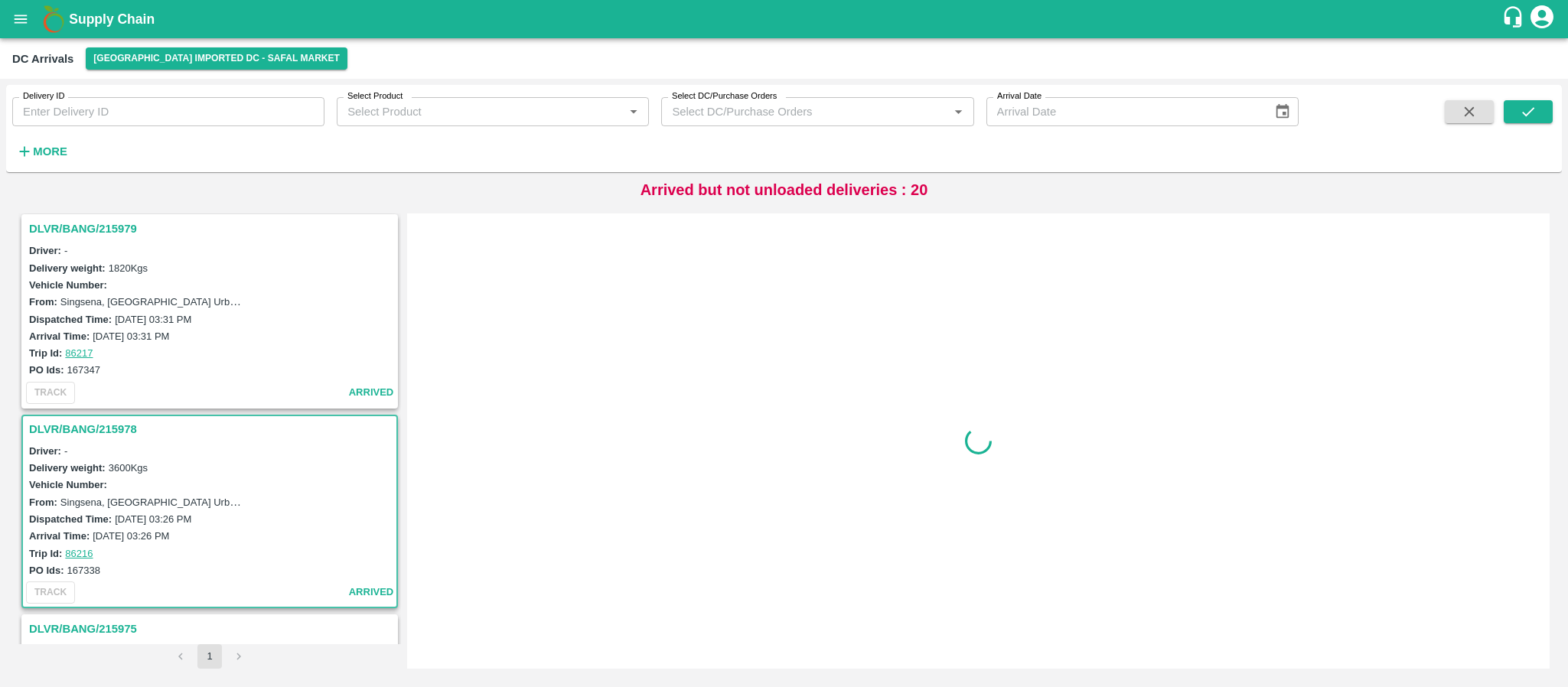
scroll to position [1805, 0]
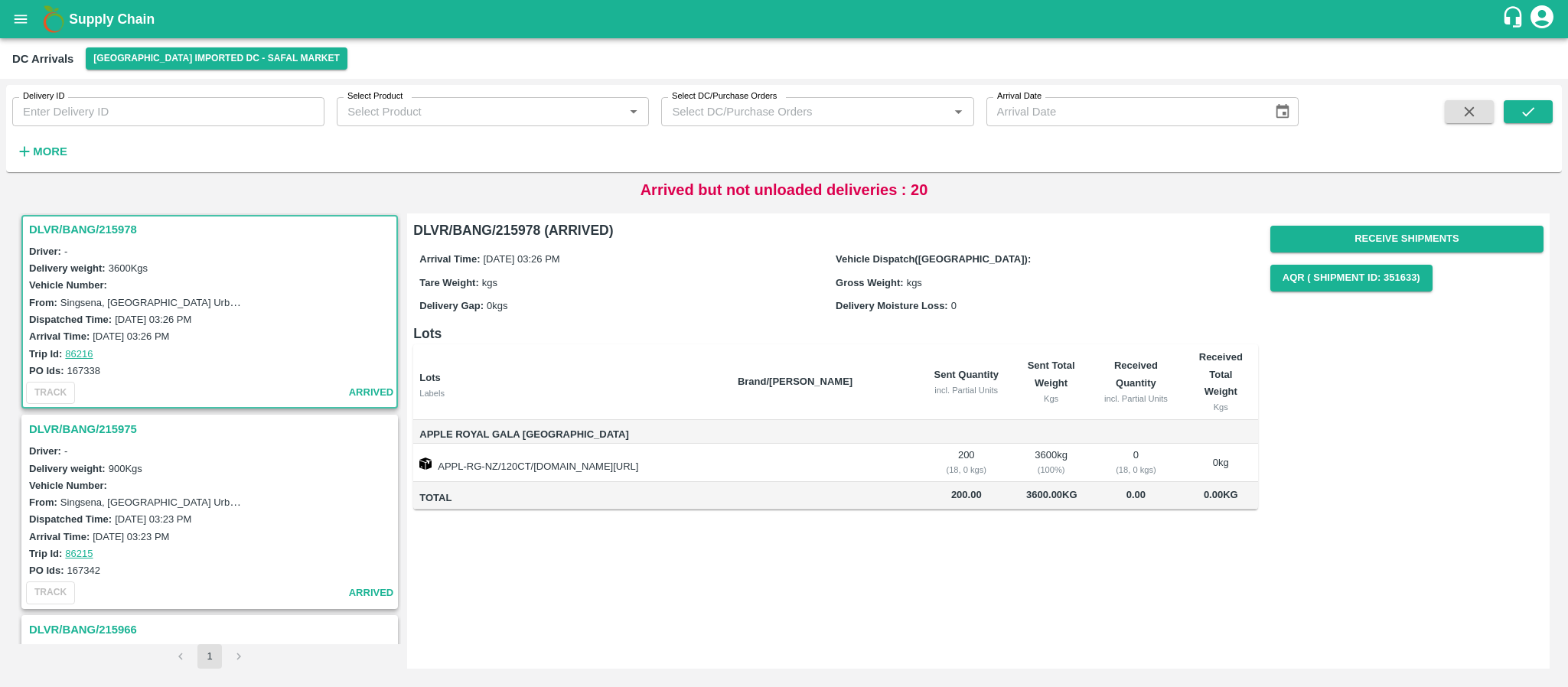
click at [108, 432] on h3 "DLVR/BANG/215975" at bounding box center [212, 429] width 366 height 20
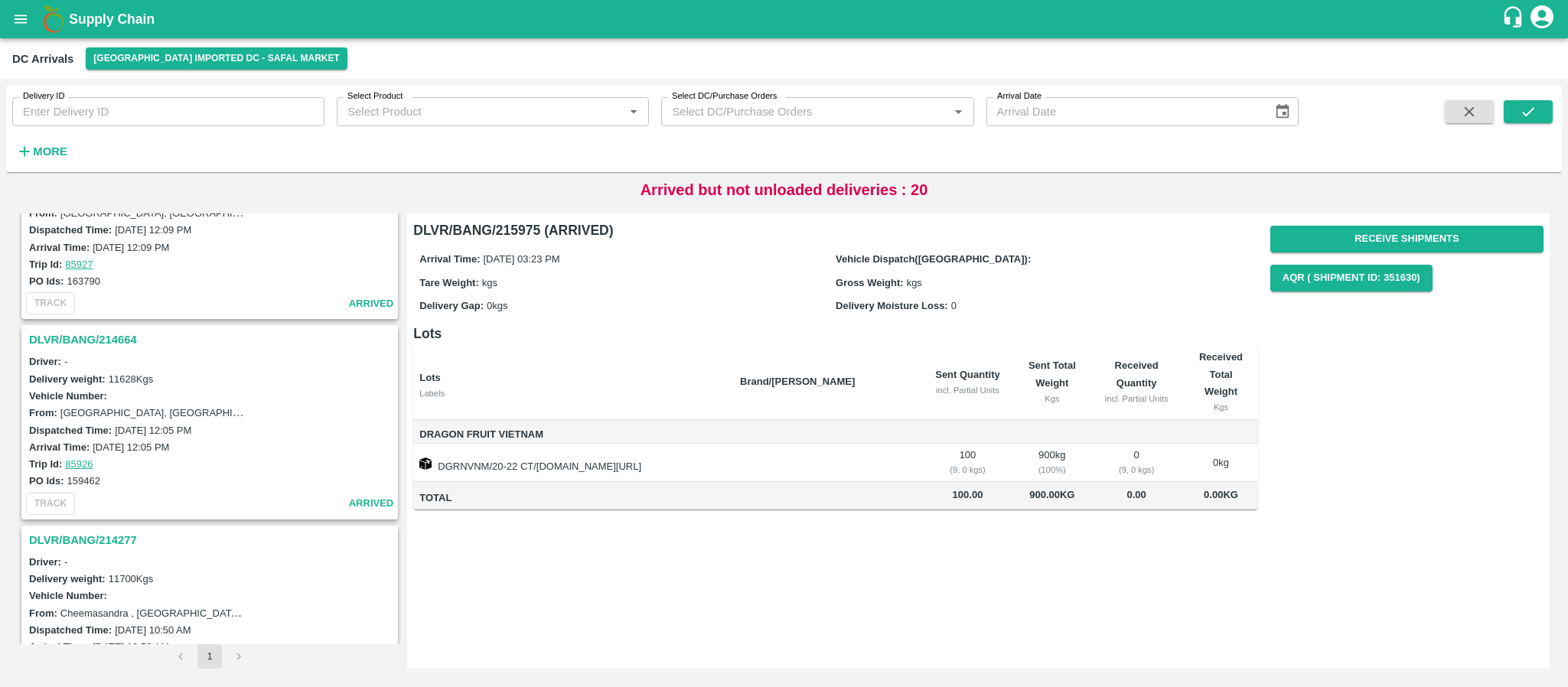
scroll to position [3131, 0]
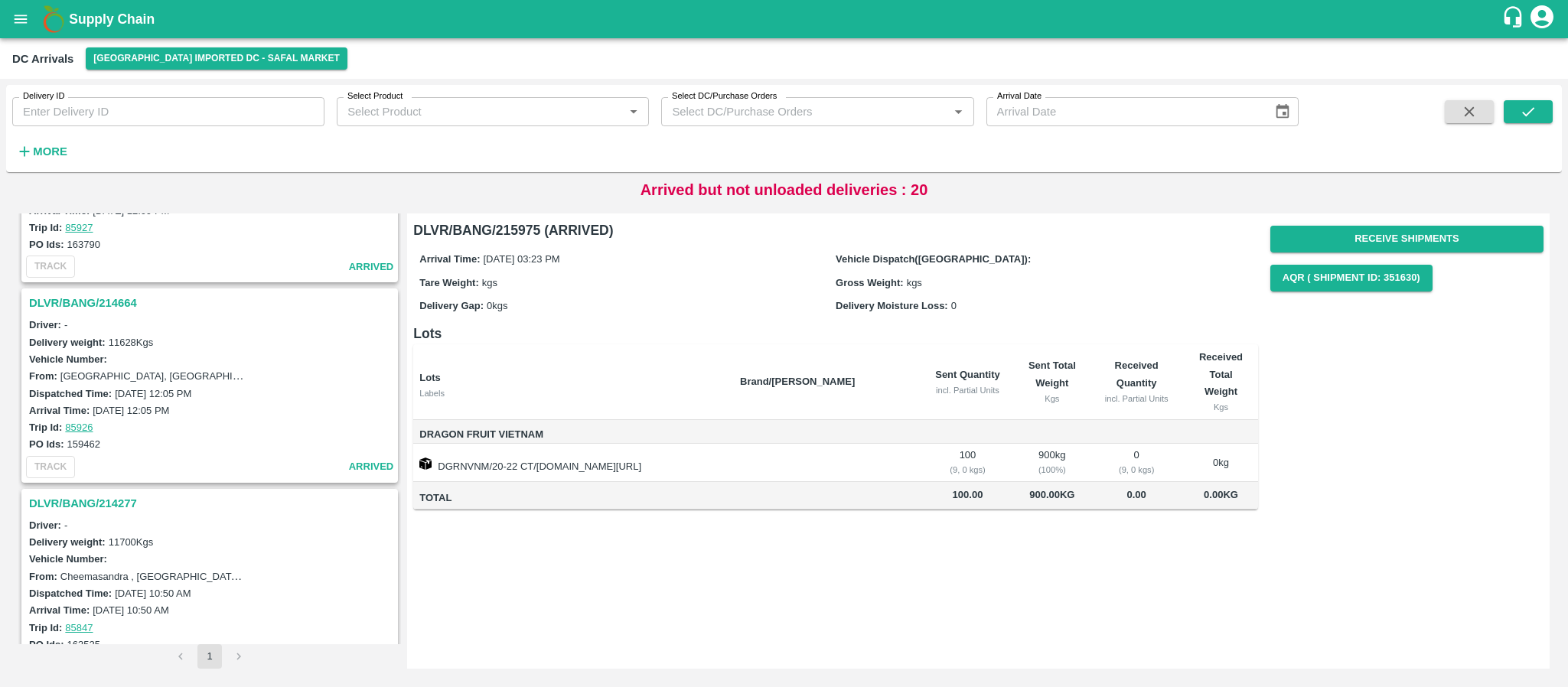
click at [96, 301] on h3 "DLVR/BANG/214664" at bounding box center [212, 303] width 366 height 20
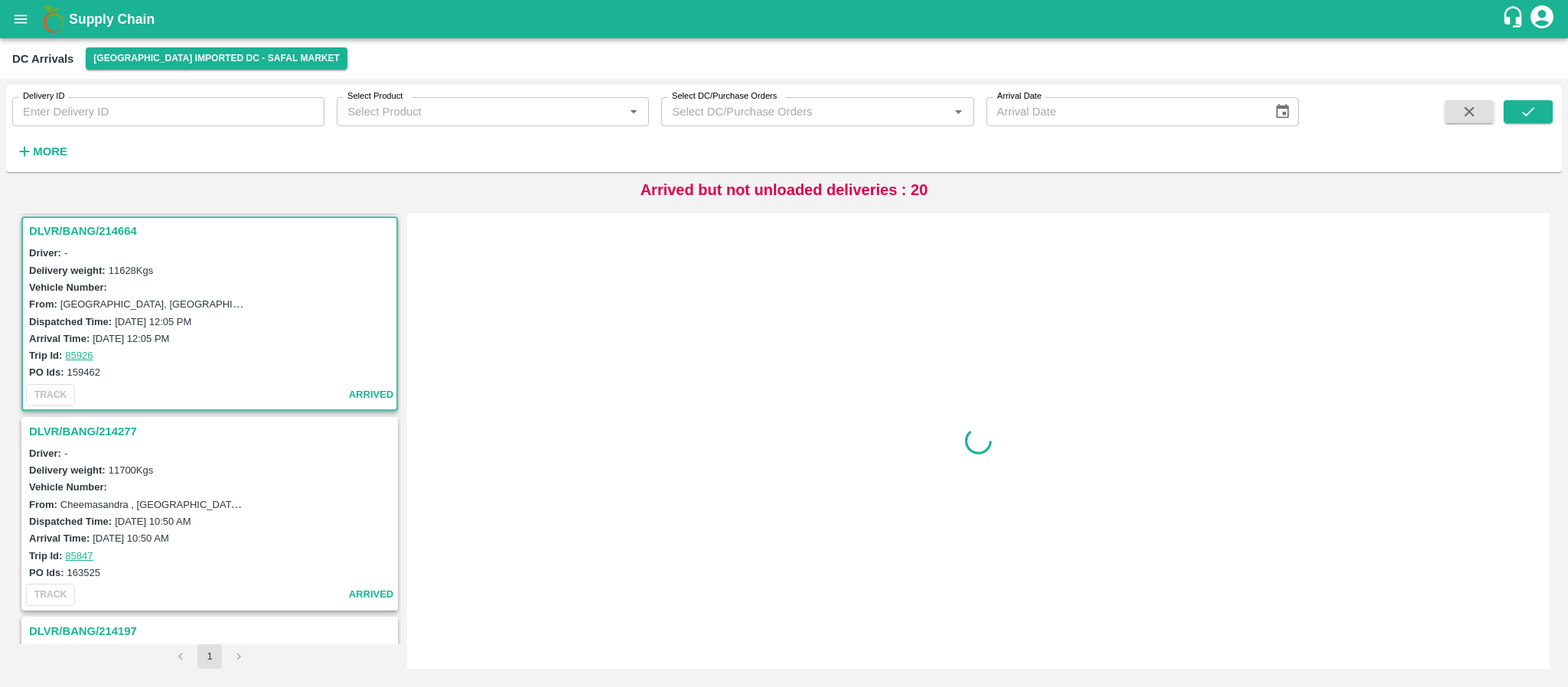
scroll to position [3206, 0]
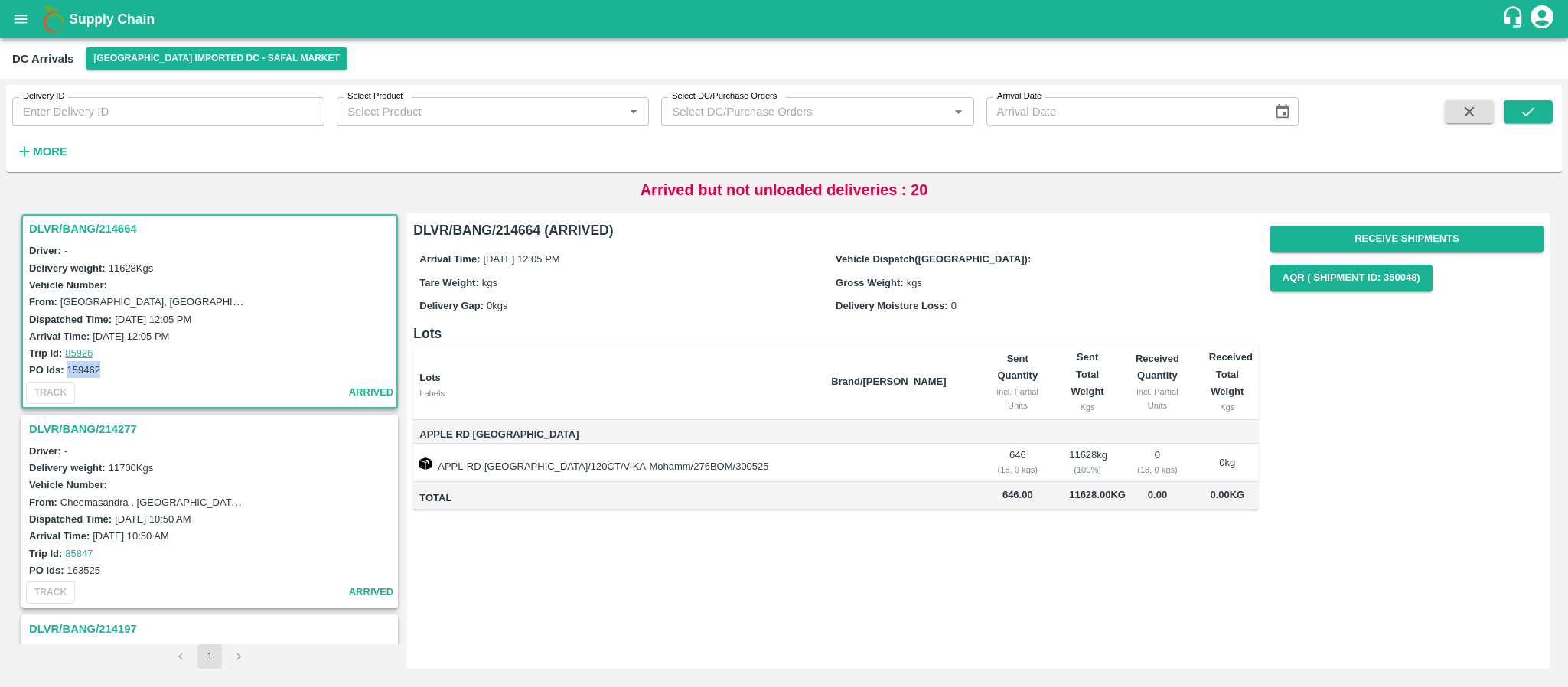
drag, startPoint x: 67, startPoint y: 365, endPoint x: 102, endPoint y: 365, distance: 35.0
click at [102, 365] on div "PO Ids: 159462" at bounding box center [212, 369] width 366 height 16
copy label "159462"
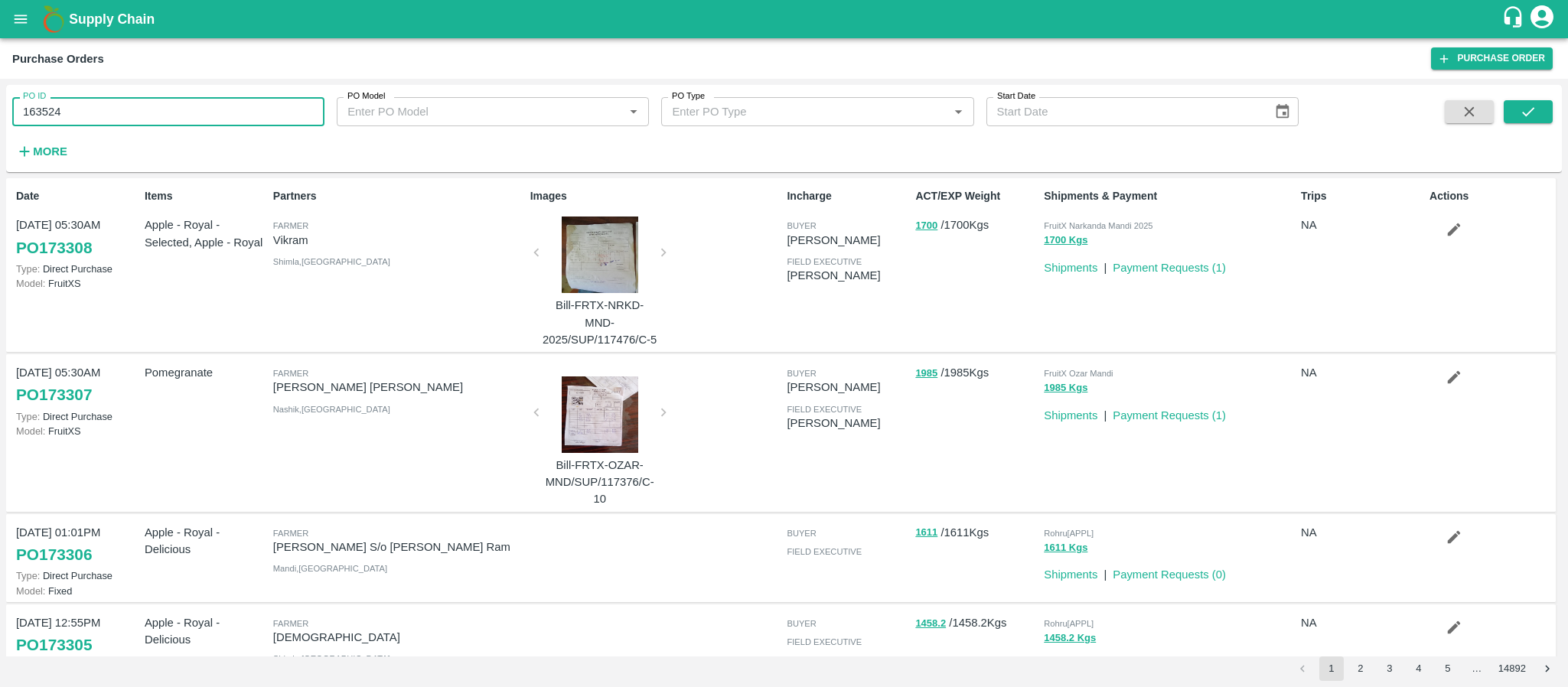
drag, startPoint x: 132, startPoint y: 114, endPoint x: 0, endPoint y: 126, distance: 132.5
click at [0, 126] on div "PO ID 163524 PO ID PO Model PO Model   * PO Type PO Type   * Start Date Start D…" at bounding box center [784, 383] width 1568 height 609
type input "163524"
paste input "text"
click at [1521, 111] on icon "submit" at bounding box center [1528, 111] width 16 height 16
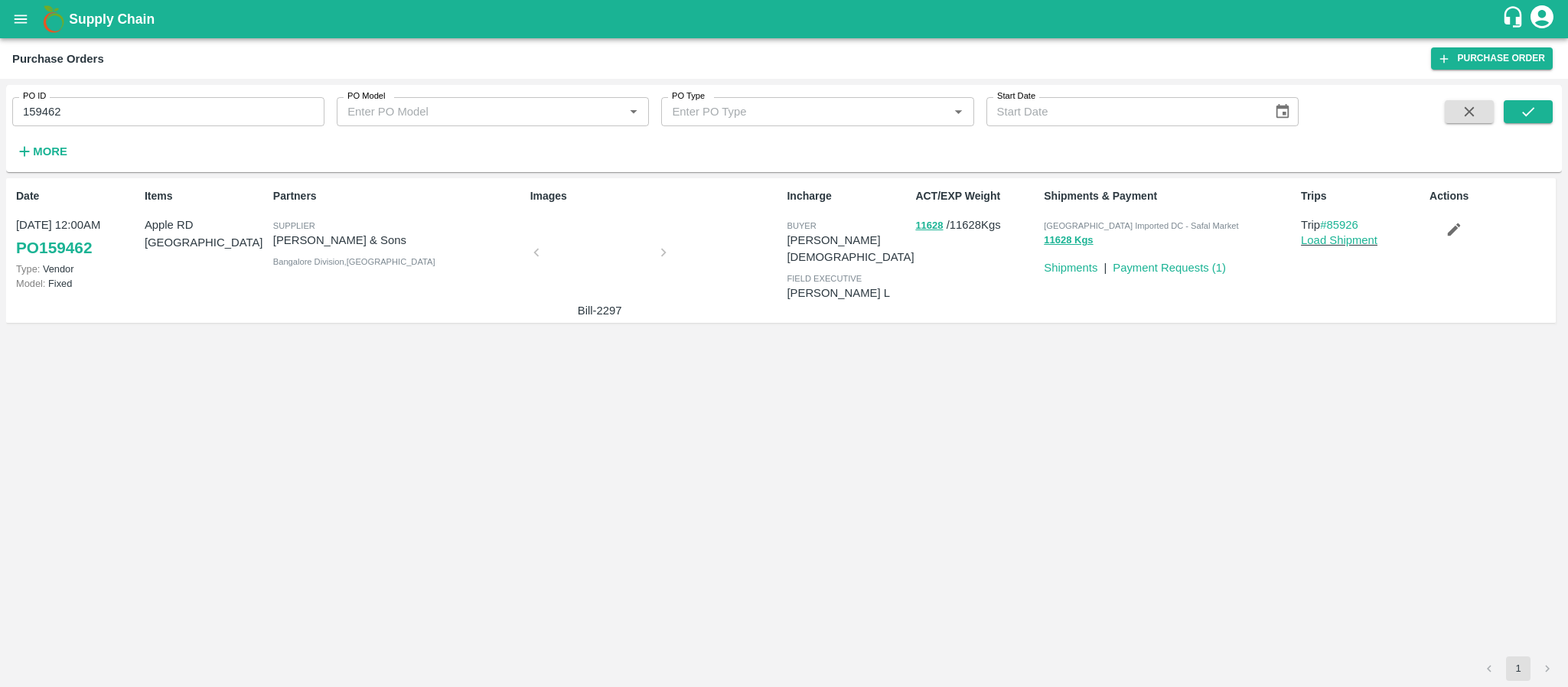
click at [588, 251] on div at bounding box center [600, 256] width 115 height 81
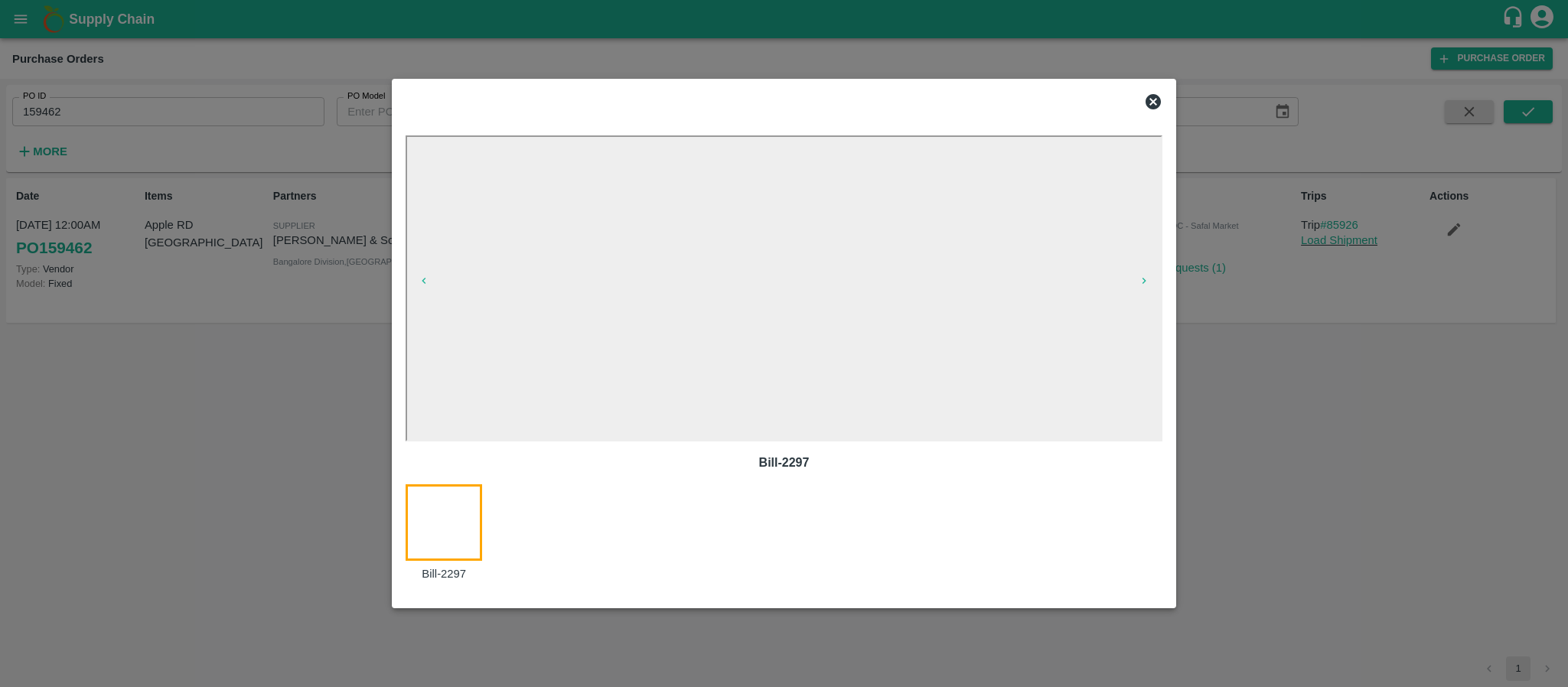
click at [1154, 99] on icon at bounding box center [1154, 102] width 16 height 16
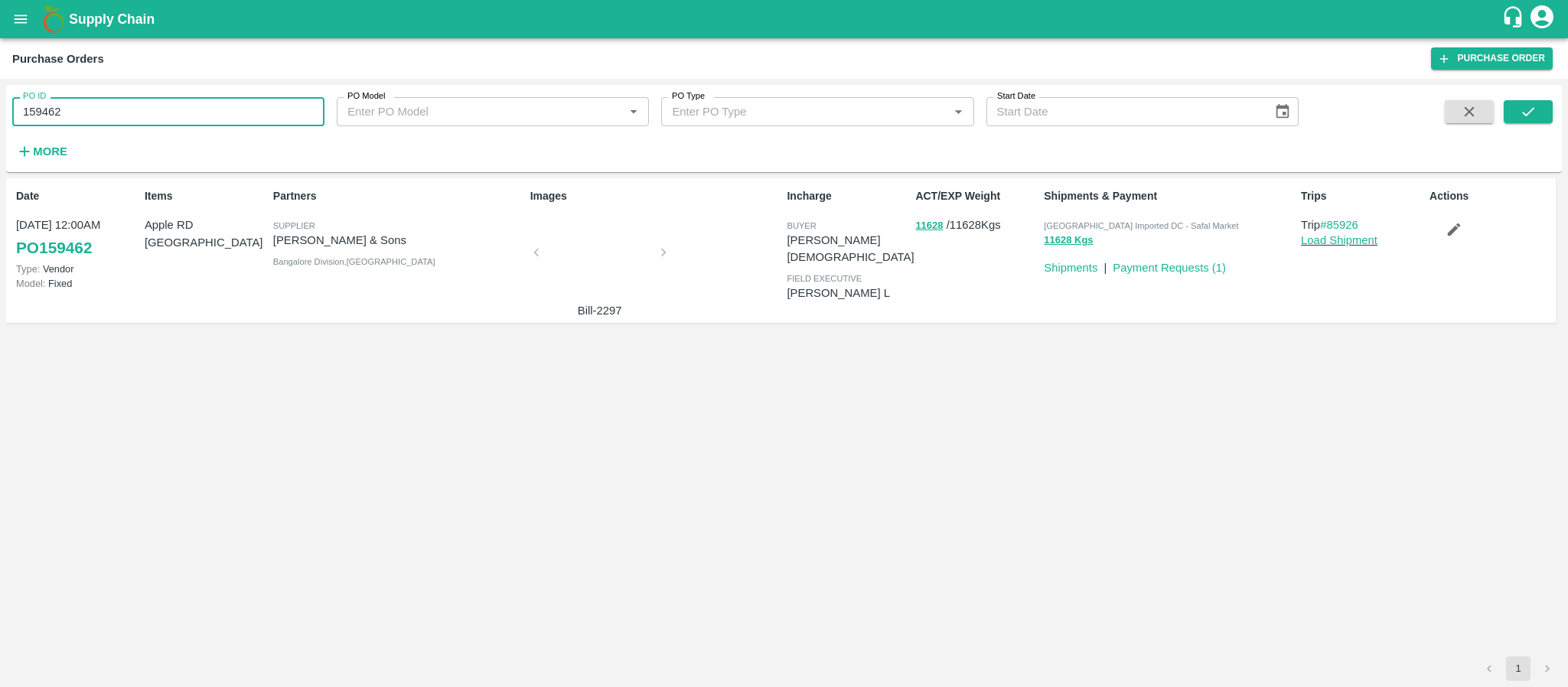
drag, startPoint x: 126, startPoint y: 112, endPoint x: 0, endPoint y: 129, distance: 127.1
click at [0, 129] on div "PO ID 159462 PO ID PO Model PO Model   * PO Type PO Type   * Start Date Start D…" at bounding box center [784, 383] width 1568 height 609
type input "159462"
click at [14, 24] on icon "open drawer" at bounding box center [20, 19] width 16 height 16
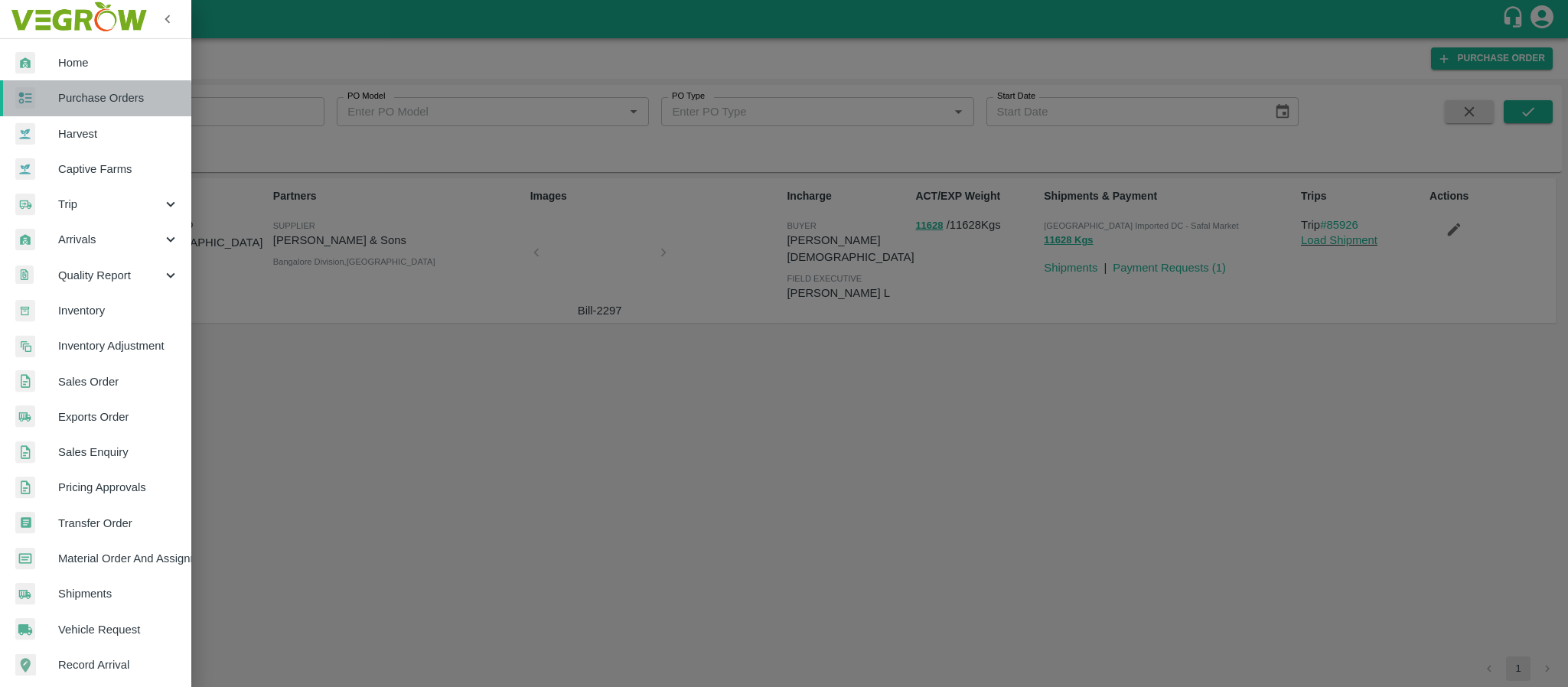
click at [90, 102] on span "Purchase Orders" at bounding box center [118, 97] width 121 height 16
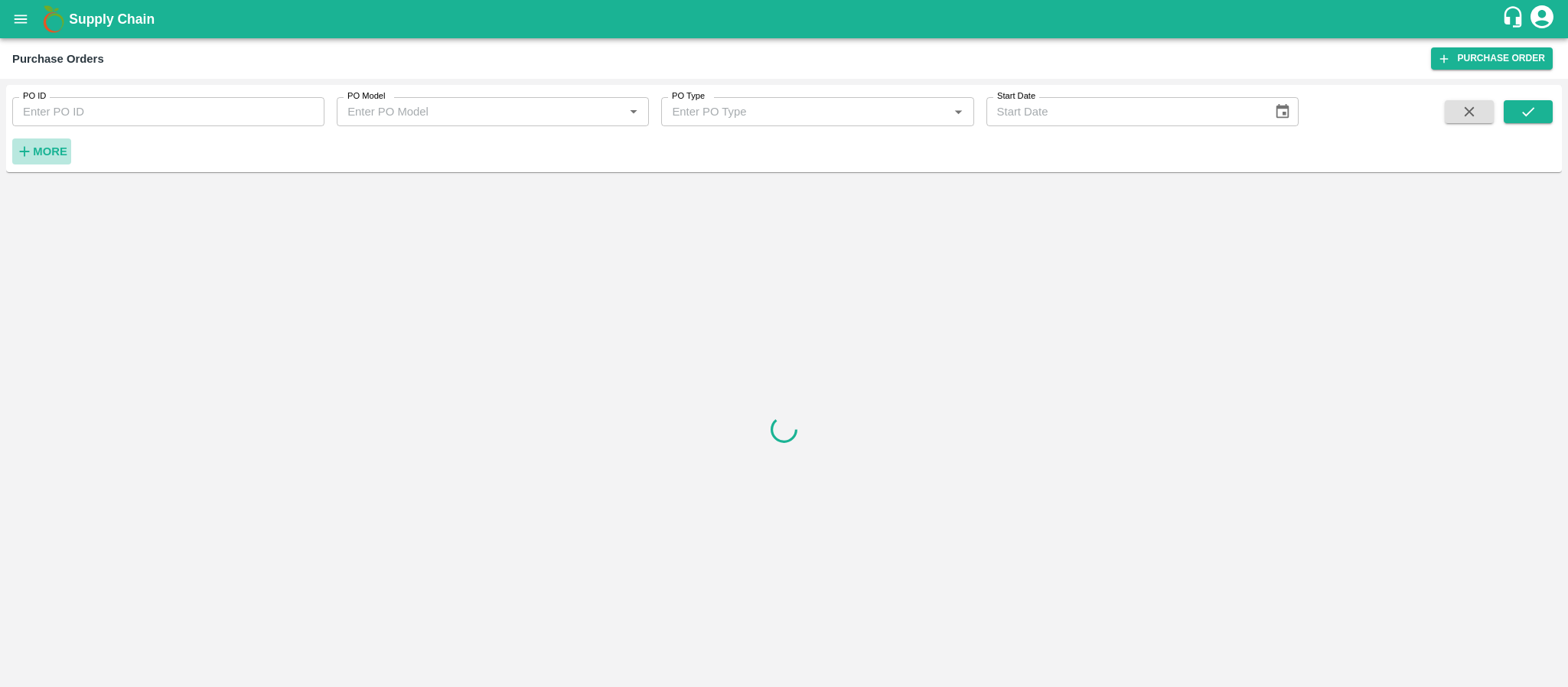
click at [35, 149] on strong "More" at bounding box center [50, 151] width 35 height 13
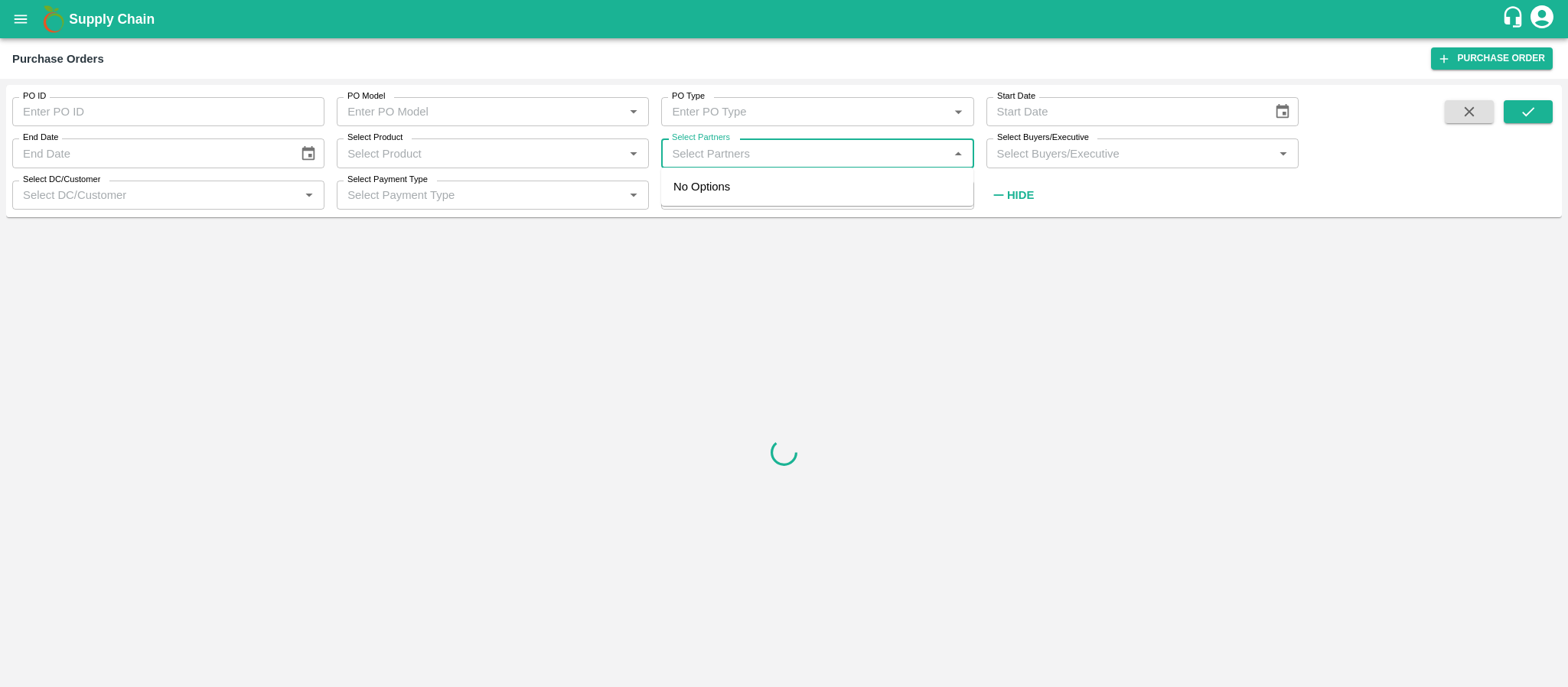
click at [798, 154] on input "Select Partners" at bounding box center [805, 152] width 278 height 20
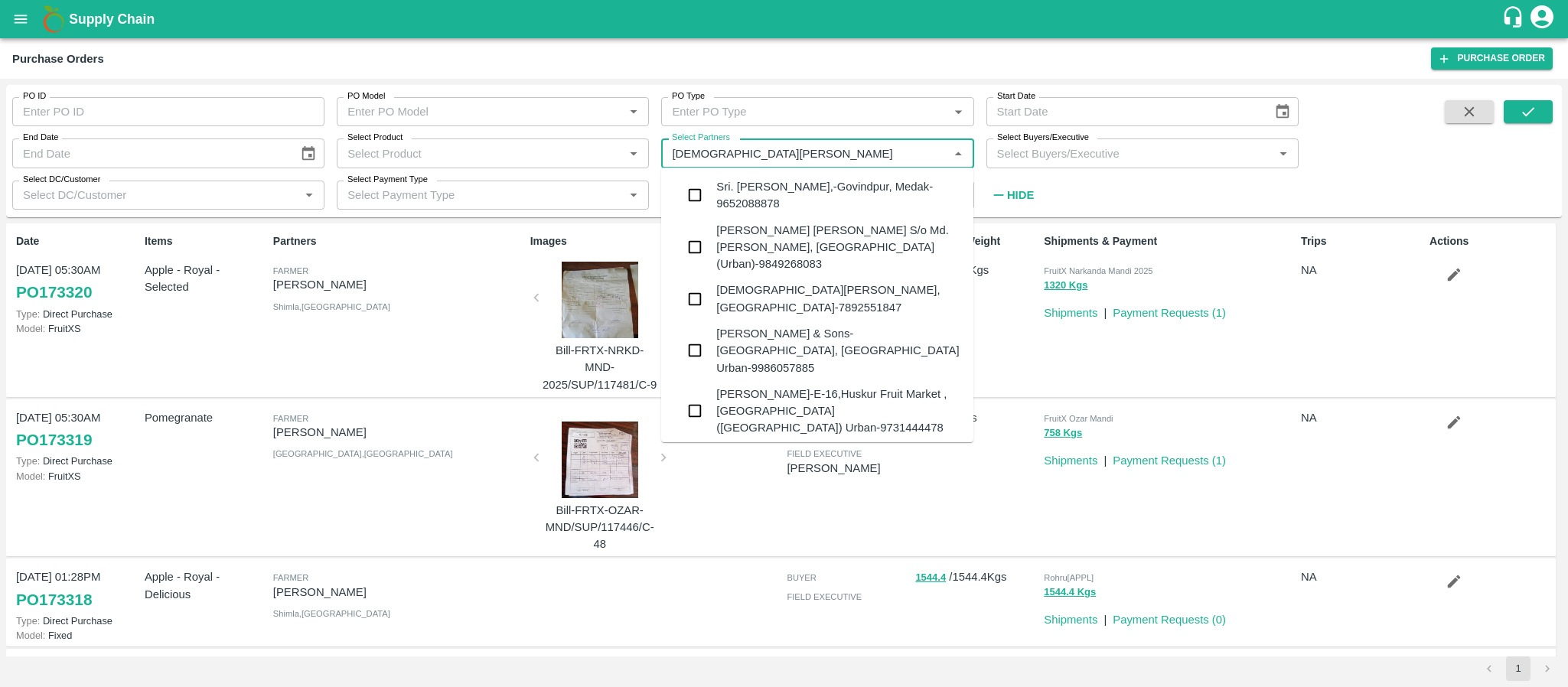
type input "[PERSON_NAME]"
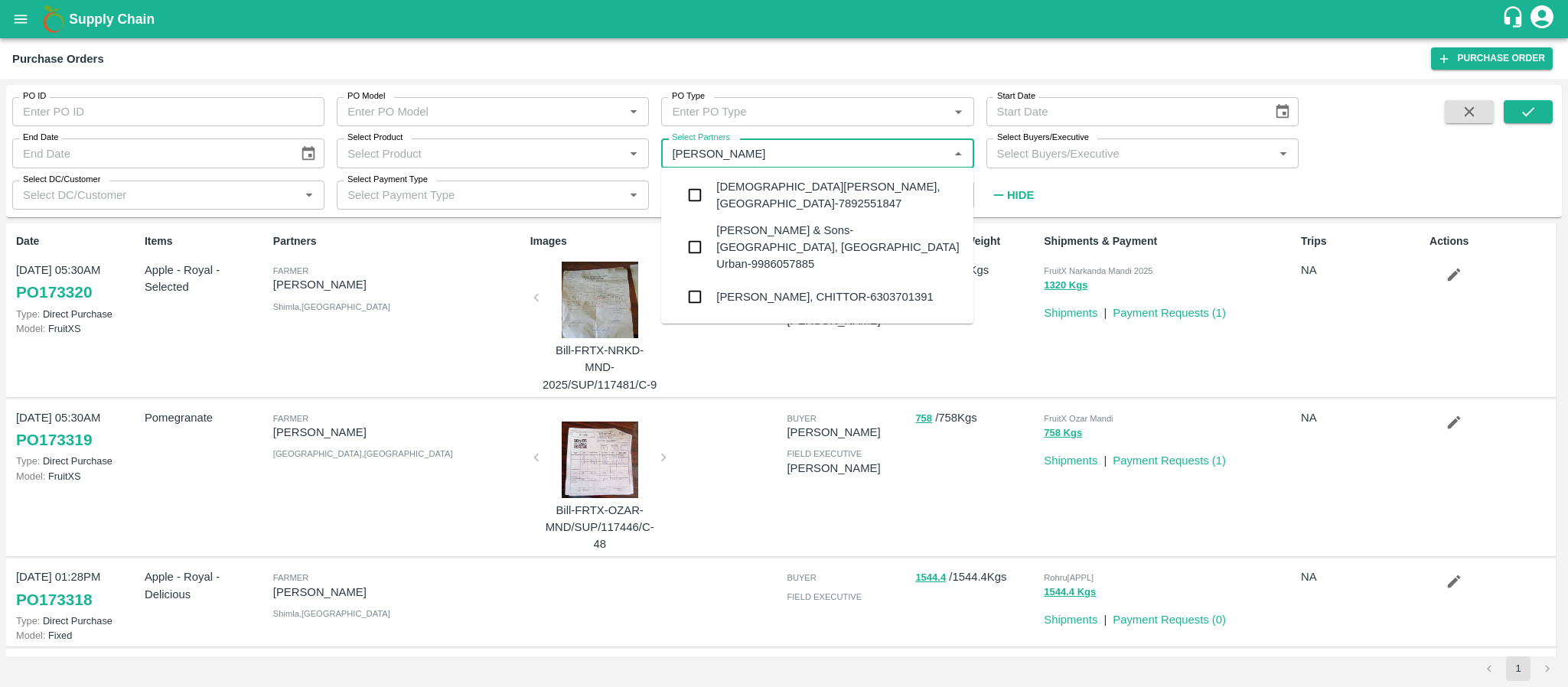
click at [802, 243] on div "Mohammed Samiulla & Sons-Huskur, Bangalore Urban-9986057885" at bounding box center [839, 247] width 245 height 51
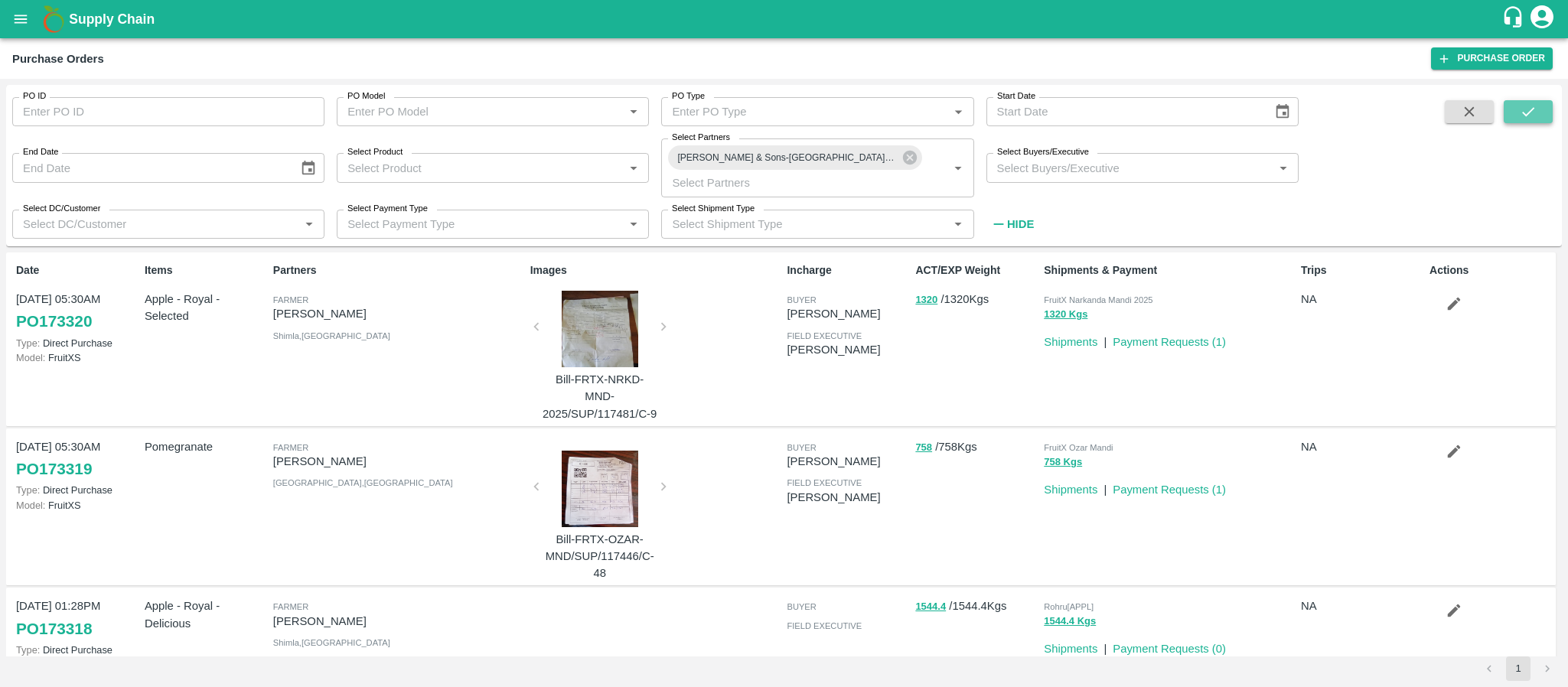
click at [1527, 104] on icon "submit" at bounding box center [1528, 111] width 16 height 16
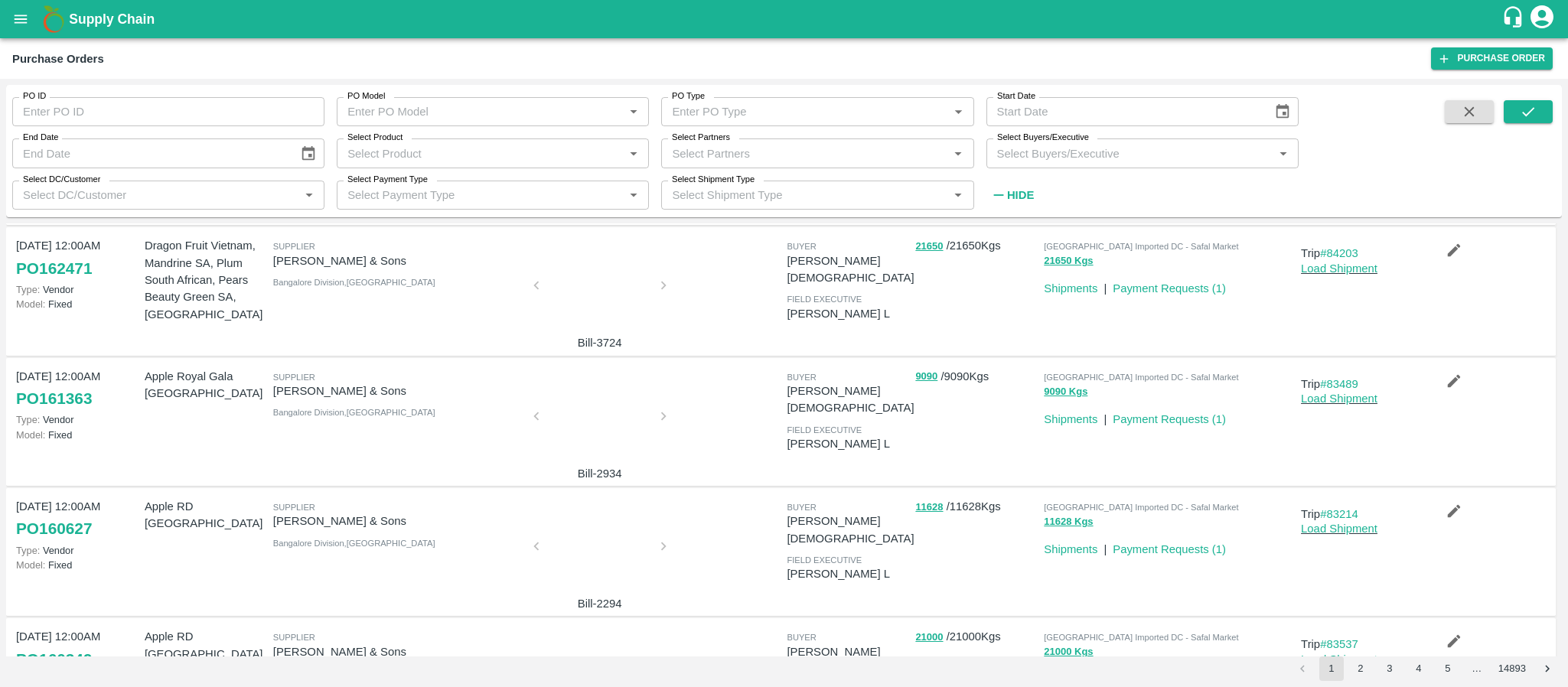
scroll to position [746, 0]
click at [595, 509] on div at bounding box center [600, 549] width 115 height 81
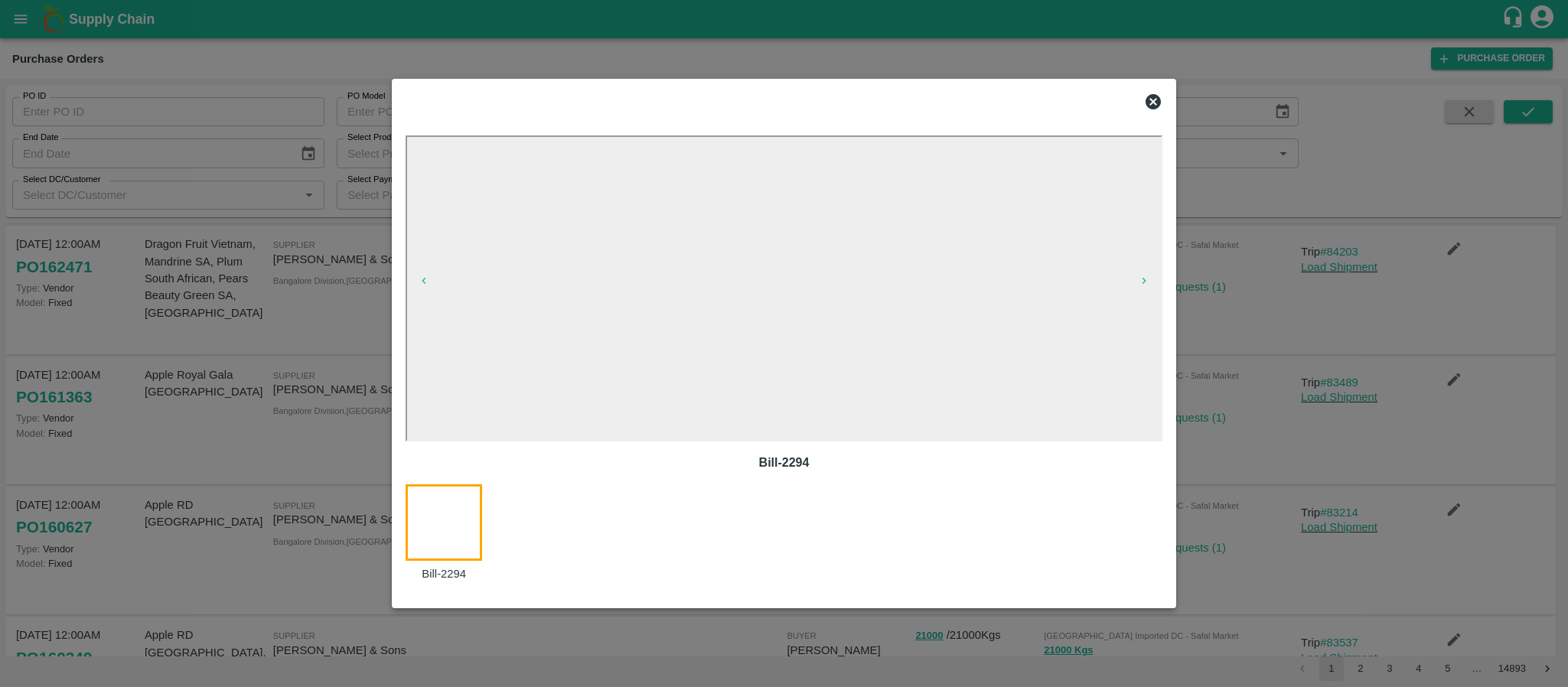
click at [1151, 107] on icon at bounding box center [1154, 102] width 16 height 16
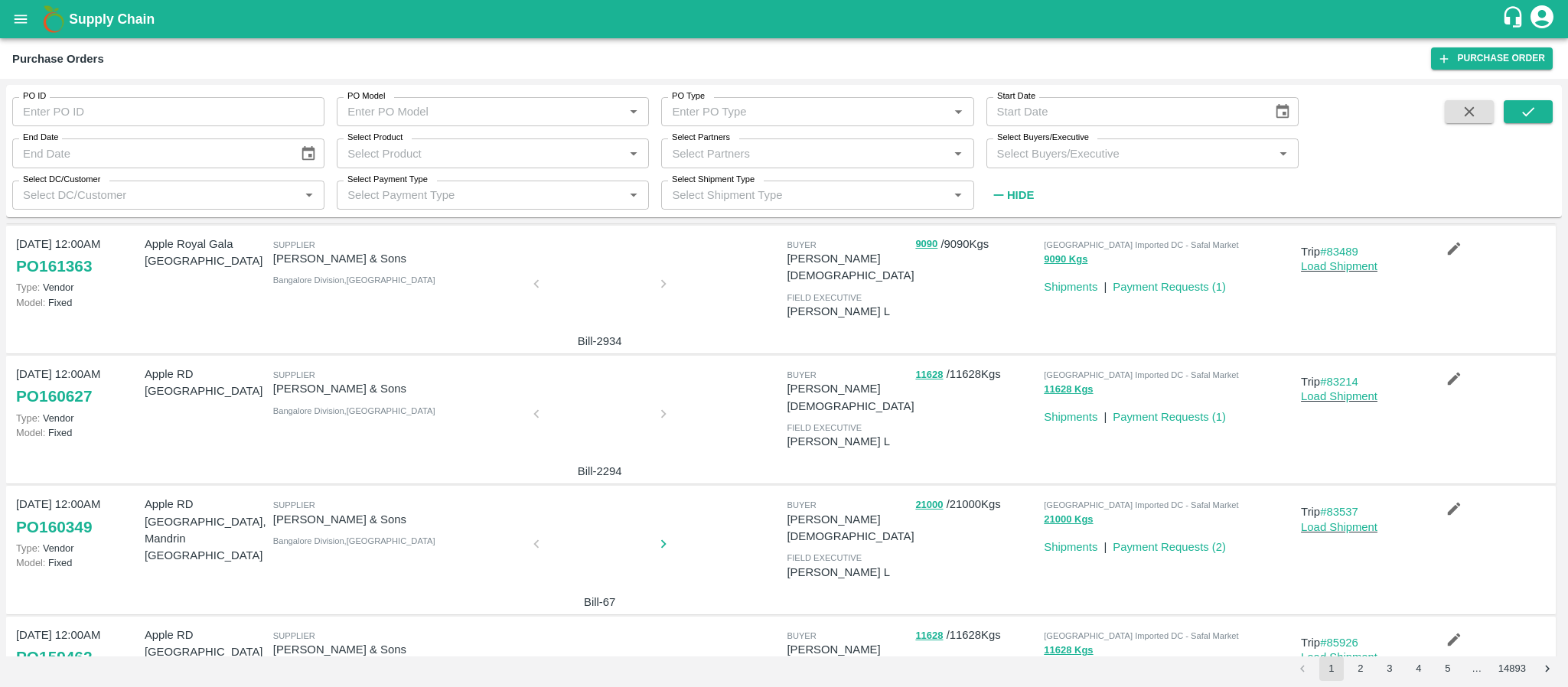
scroll to position [903, 0]
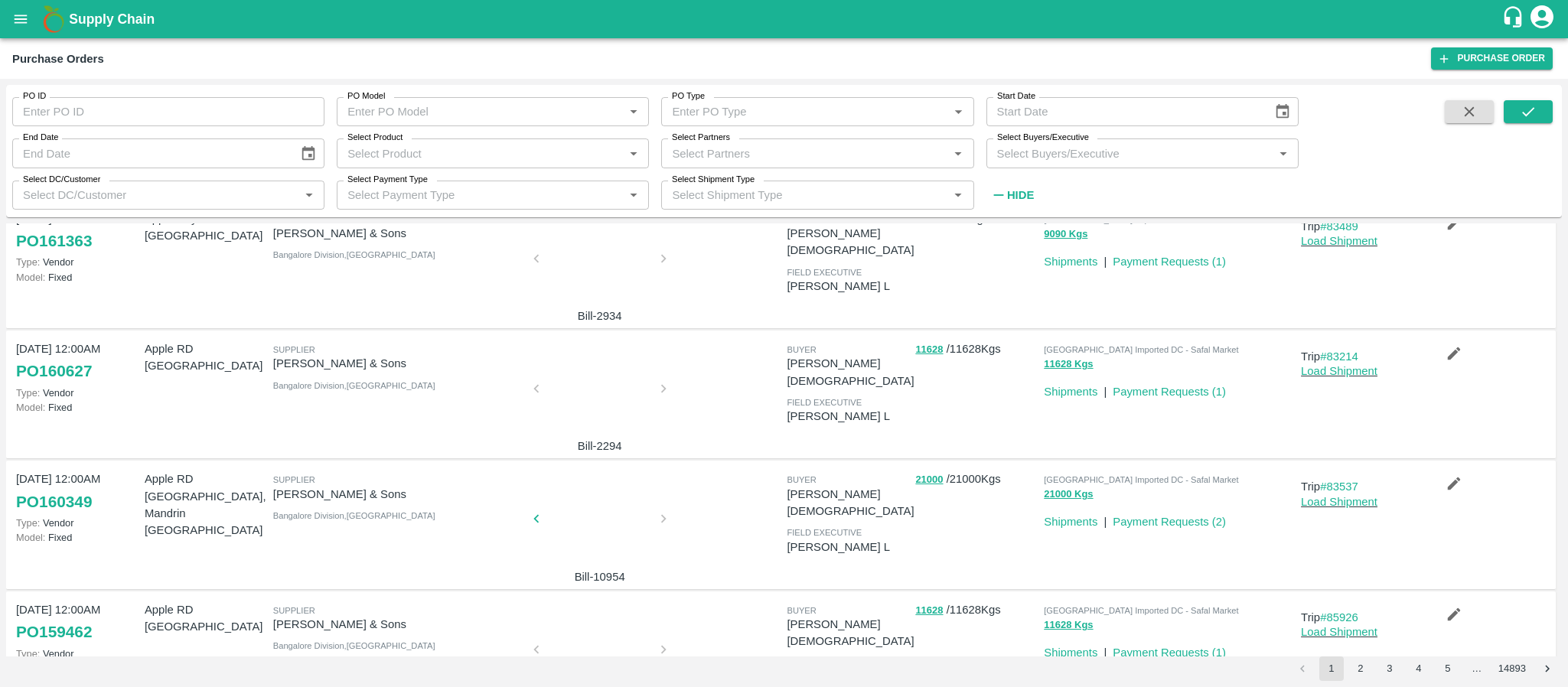
click at [588, 614] on div at bounding box center [600, 654] width 115 height 81
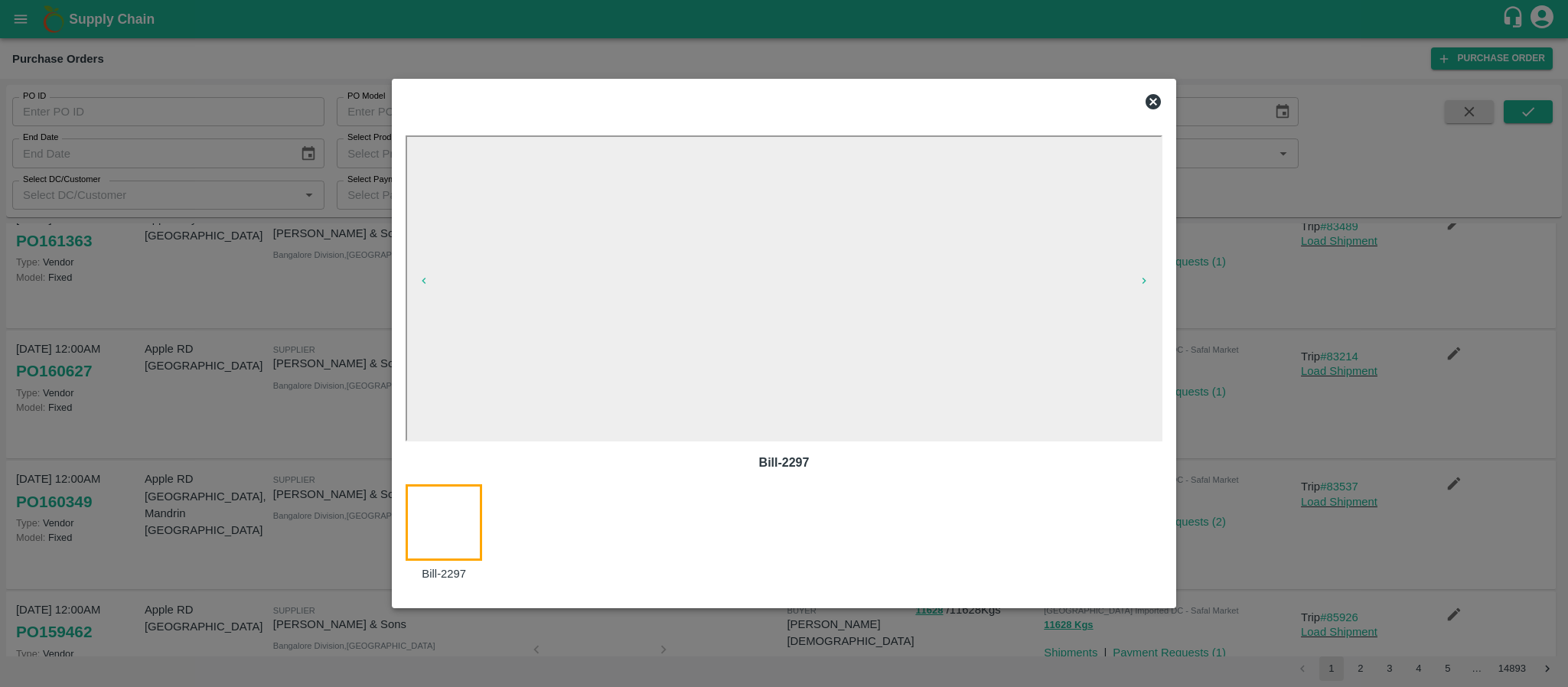
click at [1157, 94] on icon at bounding box center [1153, 101] width 18 height 18
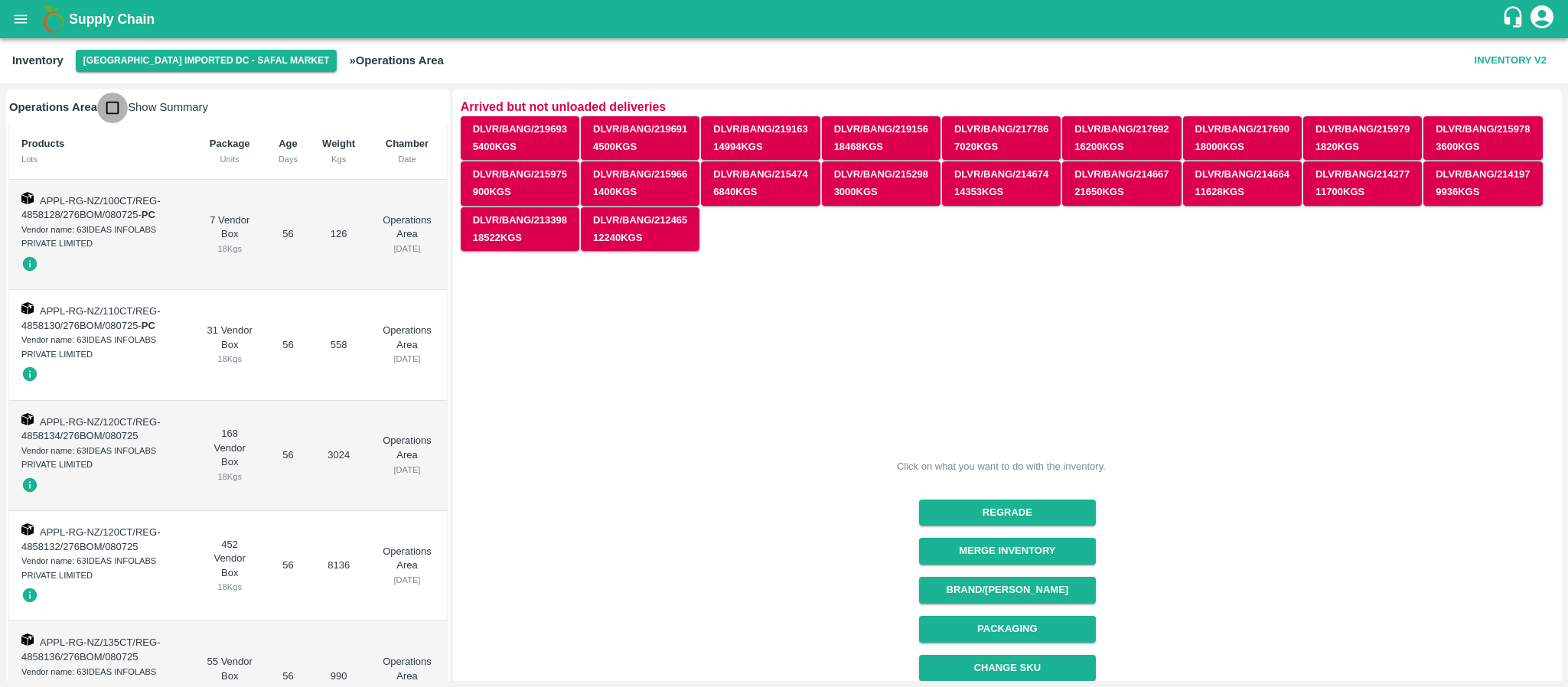
click at [106, 113] on input "checkbox" at bounding box center [112, 107] width 31 height 31
checkbox input "true"
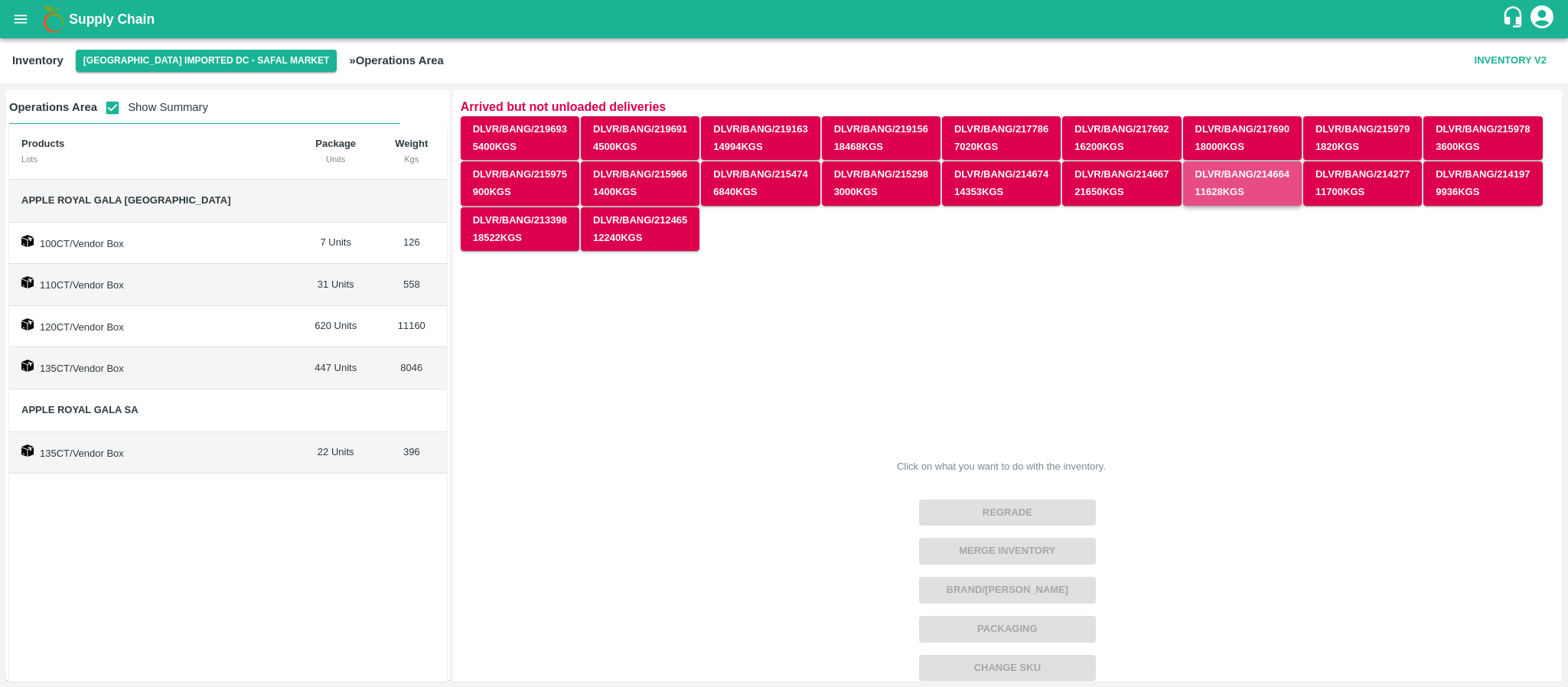
click at [1216, 170] on button "DLVR/BANG/214664 11628 Kgs" at bounding box center [1242, 184] width 118 height 45
